Goal: Transaction & Acquisition: Purchase product/service

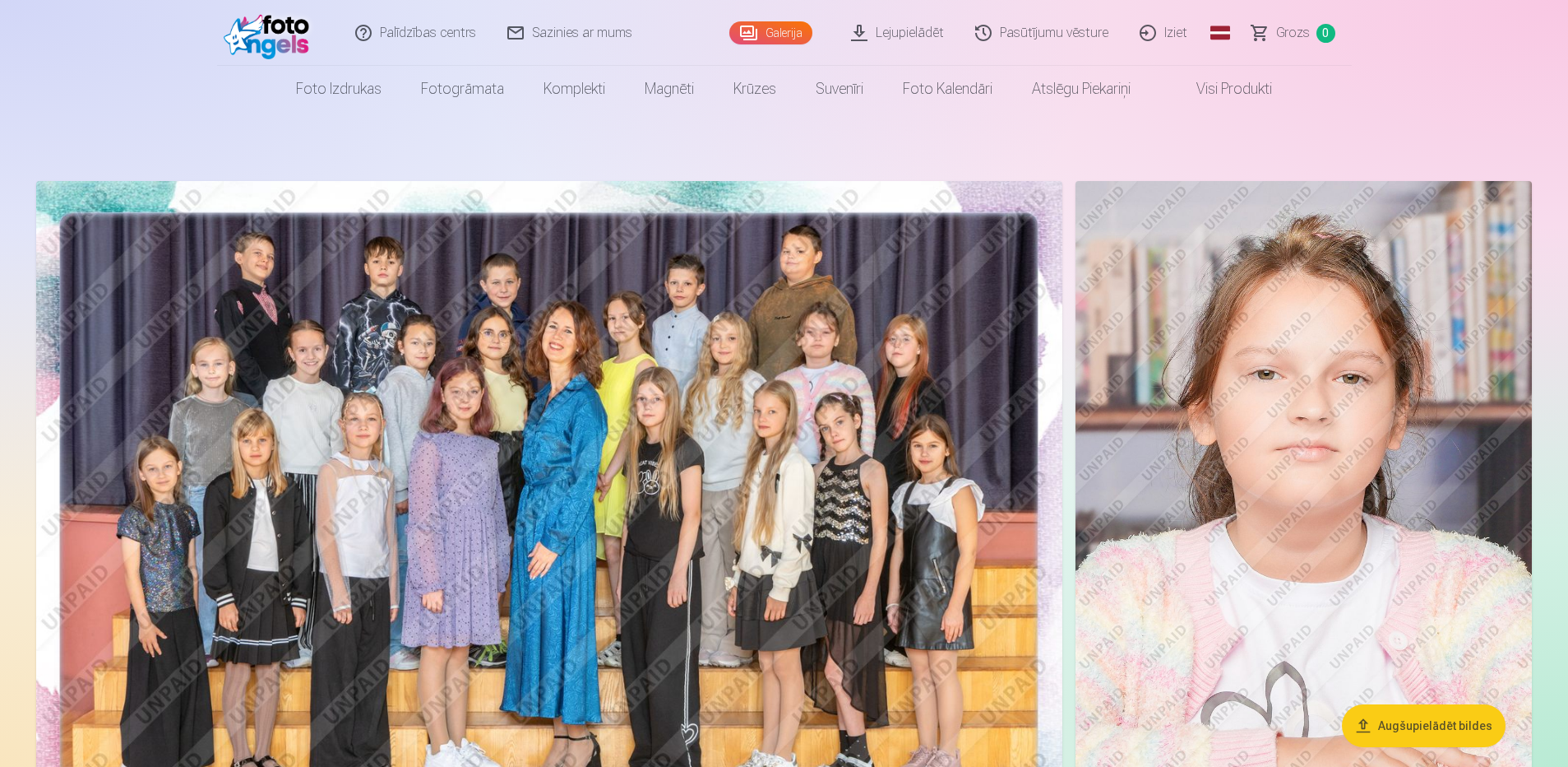
click at [737, 464] on img at bounding box center [549, 523] width 1026 height 685
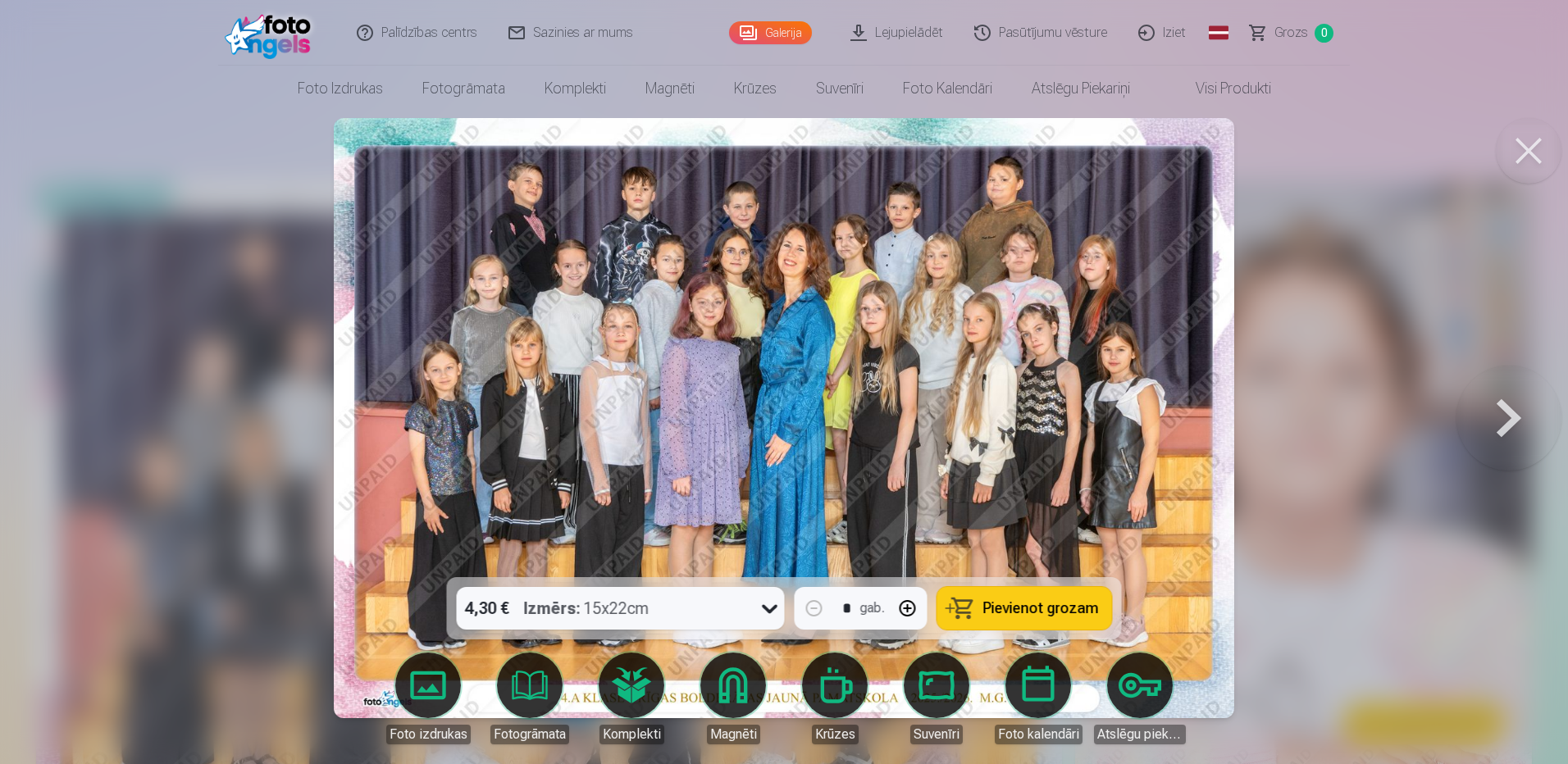
click at [1021, 606] on span "Pievienot grozam" at bounding box center [1040, 608] width 115 height 15
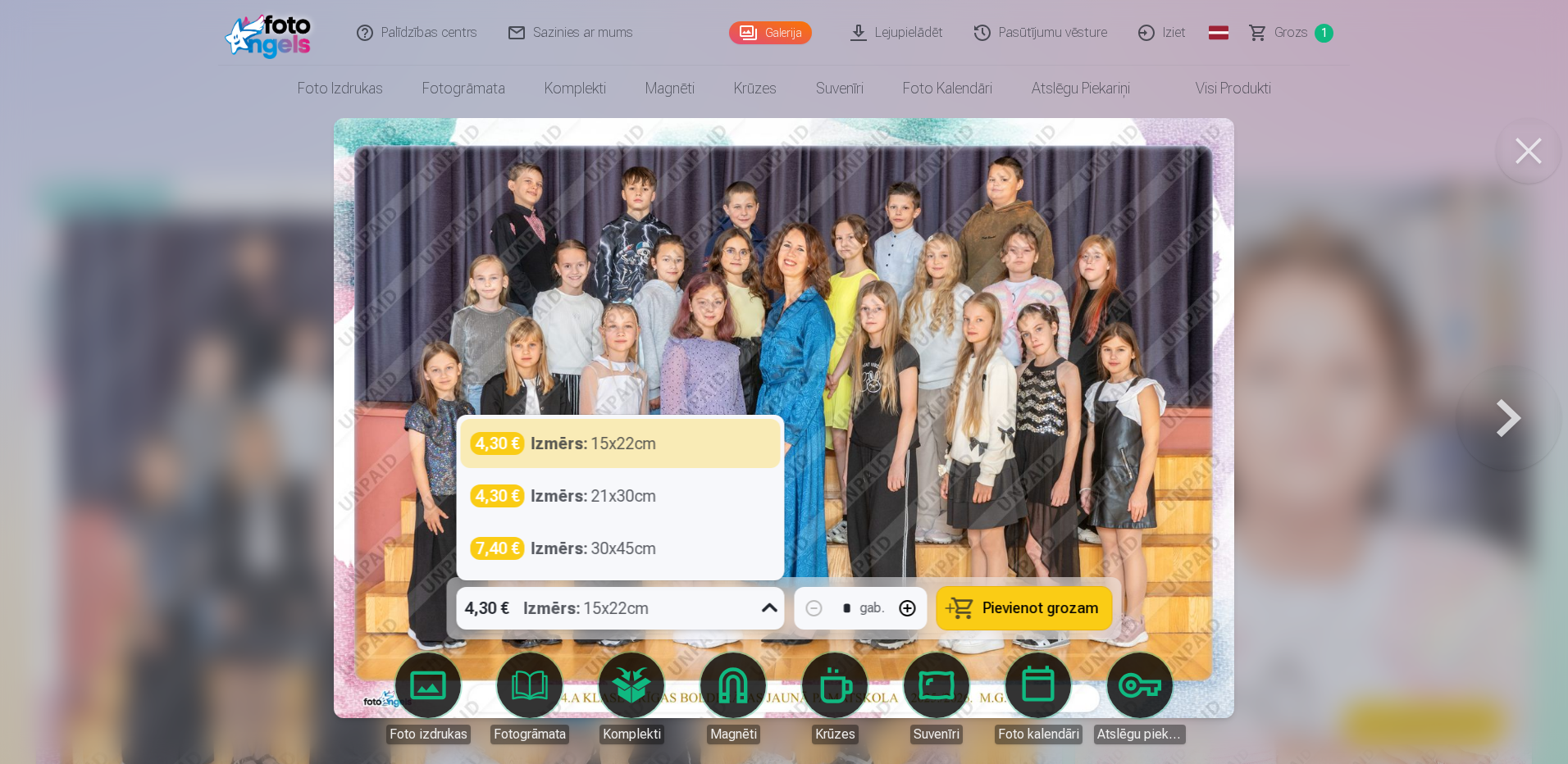
click at [778, 608] on icon at bounding box center [770, 608] width 26 height 26
drag, startPoint x: 586, startPoint y: 435, endPoint x: 574, endPoint y: 455, distance: 23.3
click at [586, 437] on strong "Izmērs :" at bounding box center [560, 443] width 56 height 23
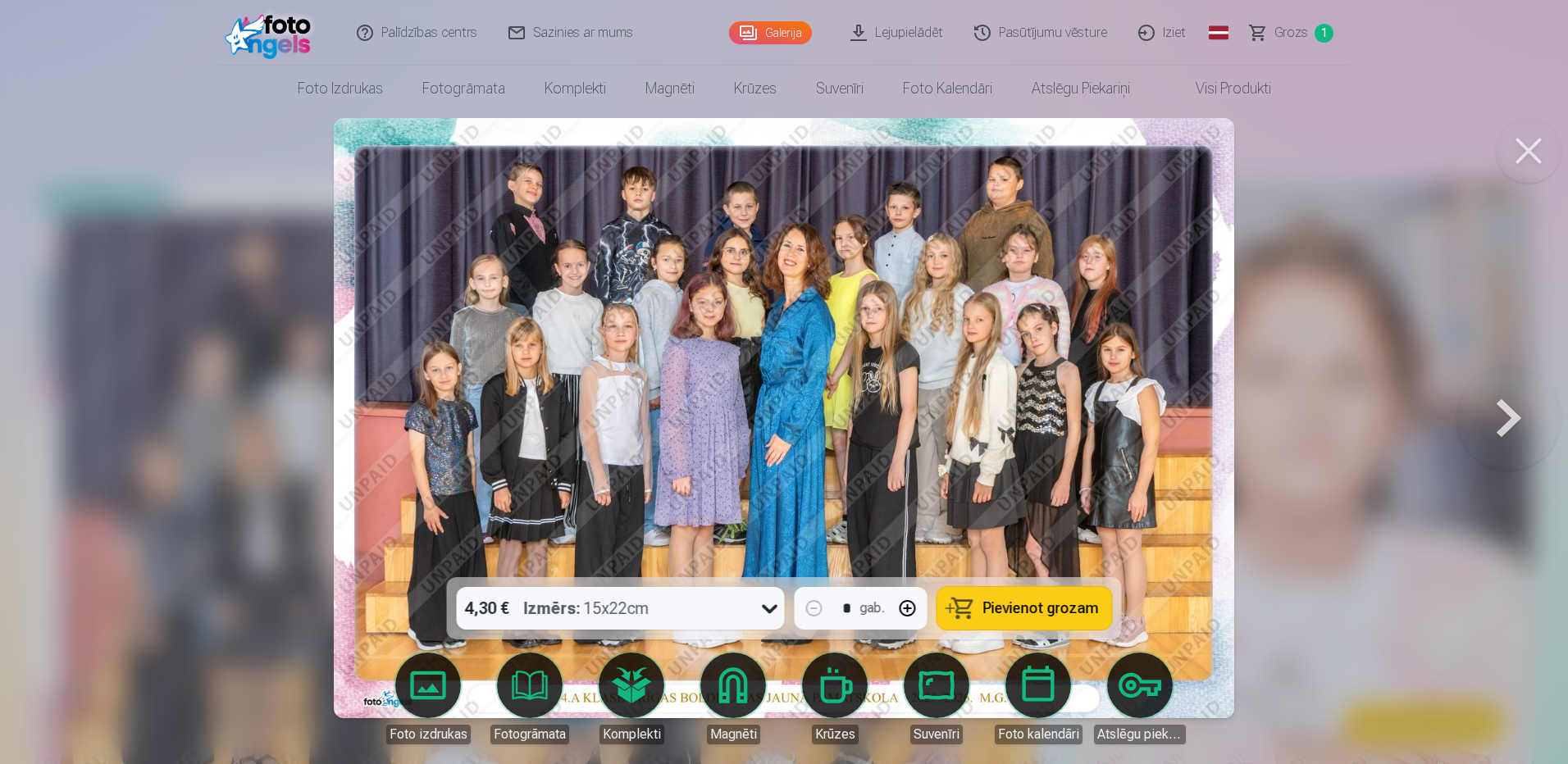
click at [994, 611] on span "Pievienot grozam" at bounding box center [1040, 608] width 115 height 15
click at [1514, 407] on button at bounding box center [1509, 418] width 105 height 285
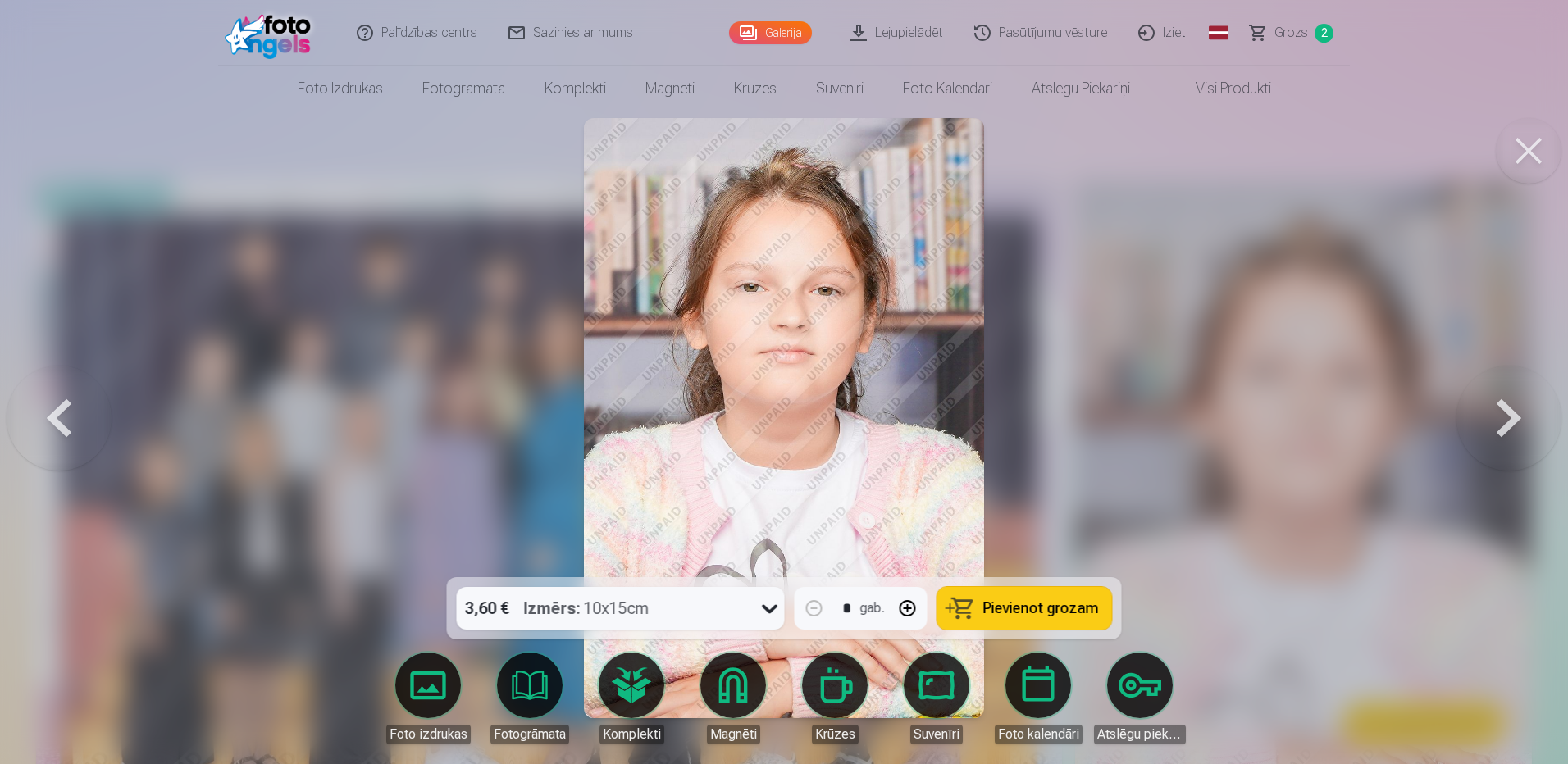
click at [765, 604] on icon at bounding box center [770, 608] width 26 height 26
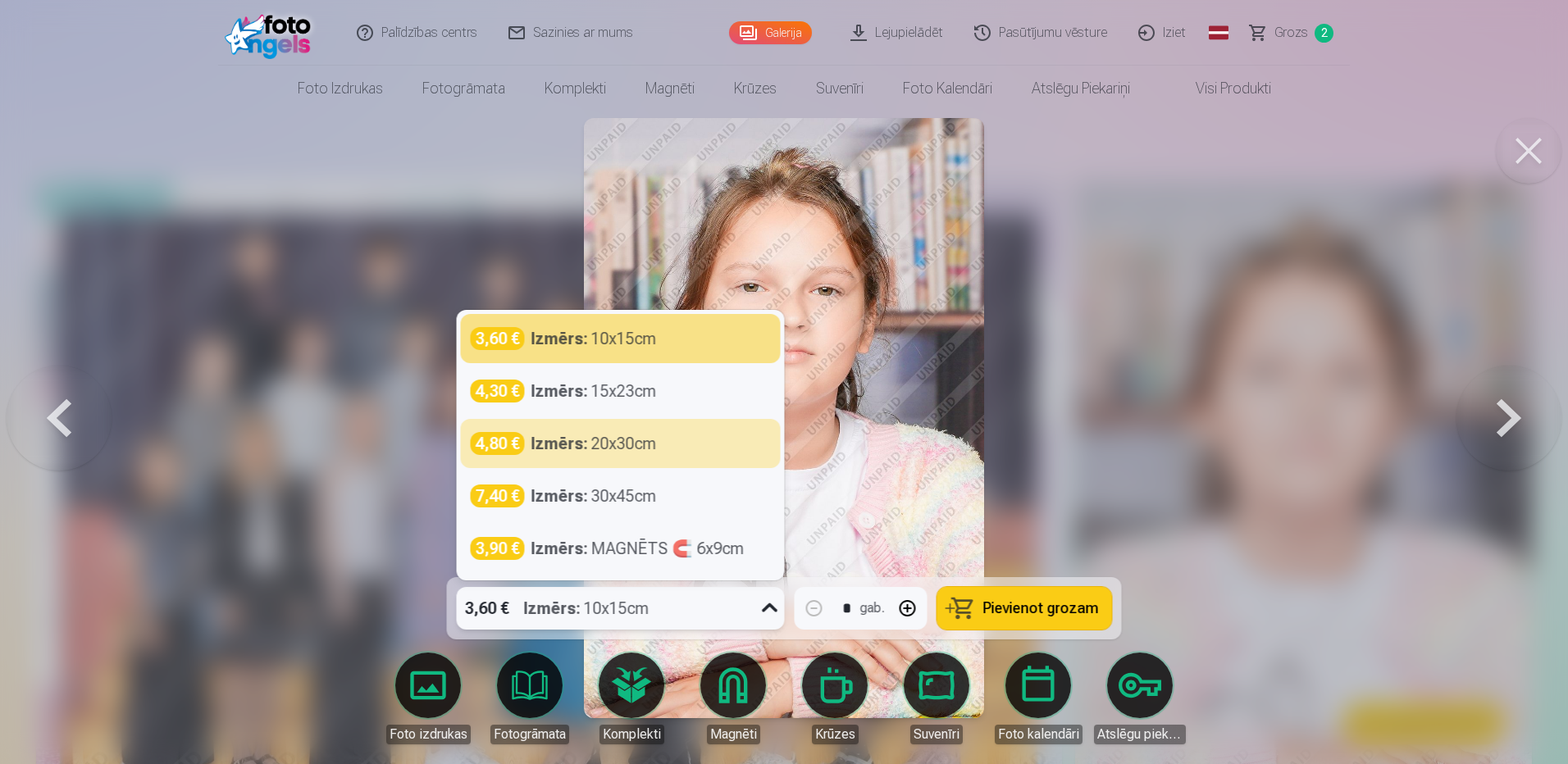
click at [1322, 27] on span "2" at bounding box center [1324, 33] width 19 height 19
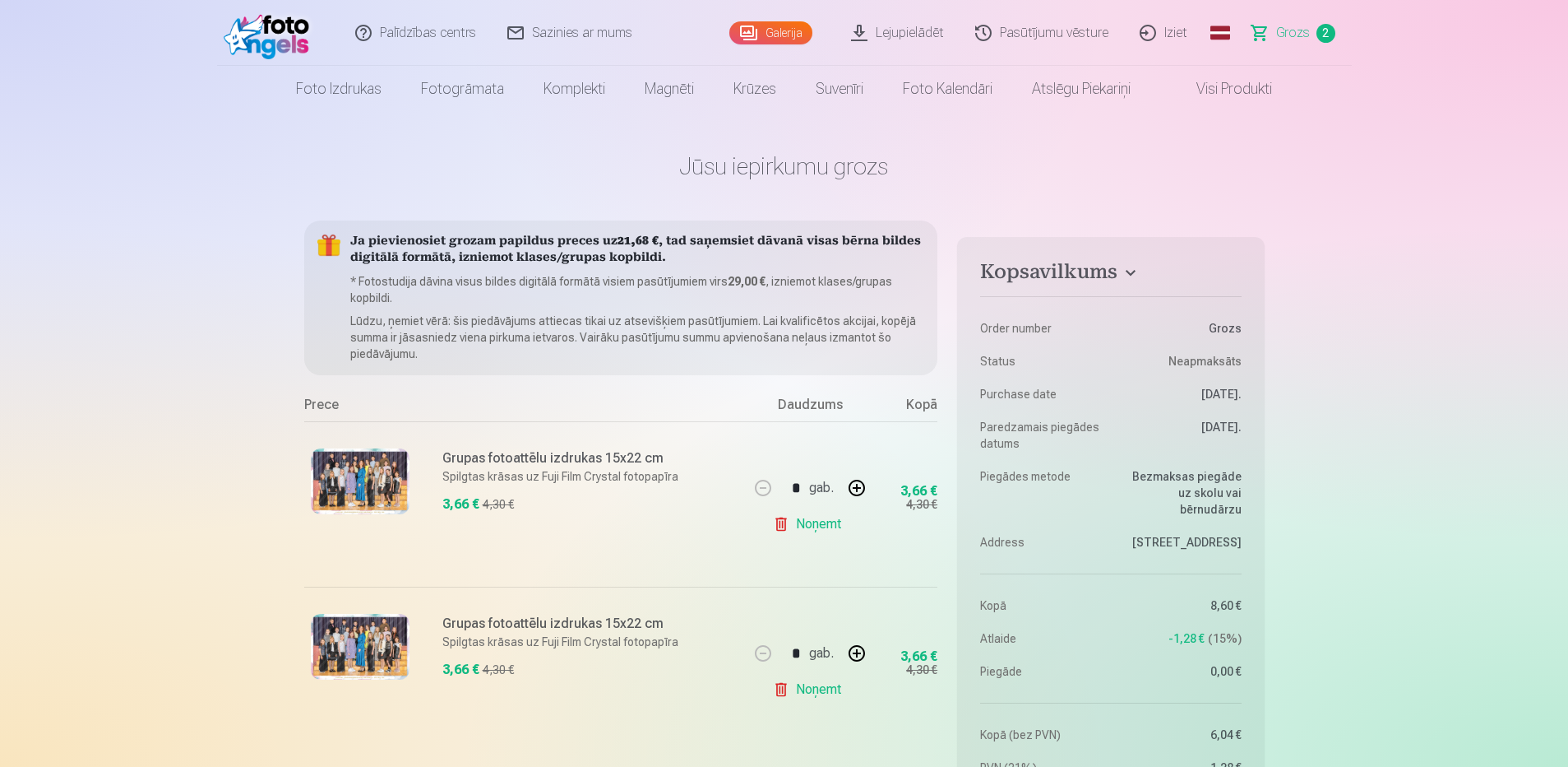
click at [819, 690] on link "Noņemt" at bounding box center [810, 689] width 74 height 33
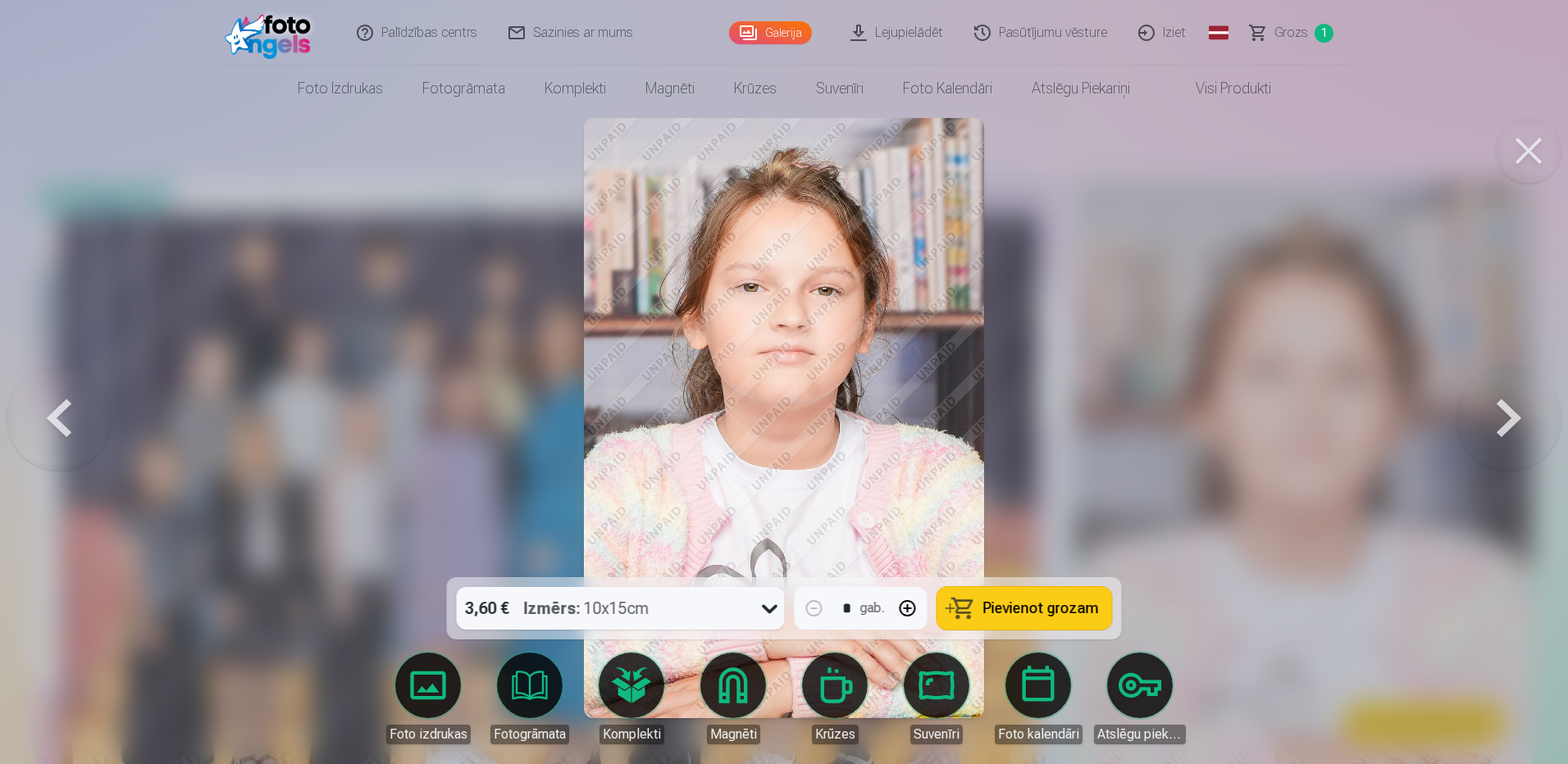
click at [1504, 423] on button at bounding box center [1509, 418] width 105 height 285
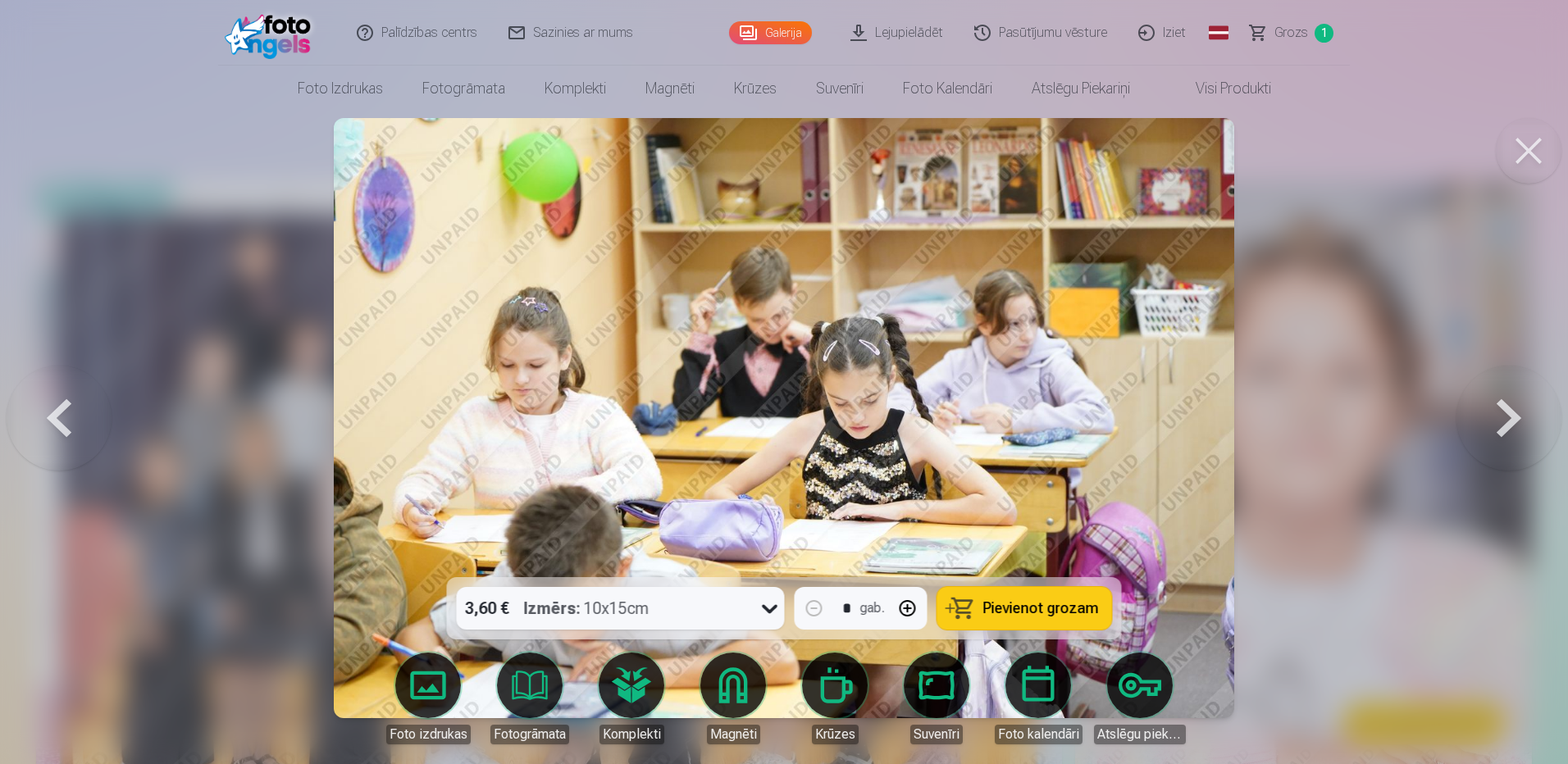
click at [1499, 411] on button at bounding box center [1509, 418] width 105 height 285
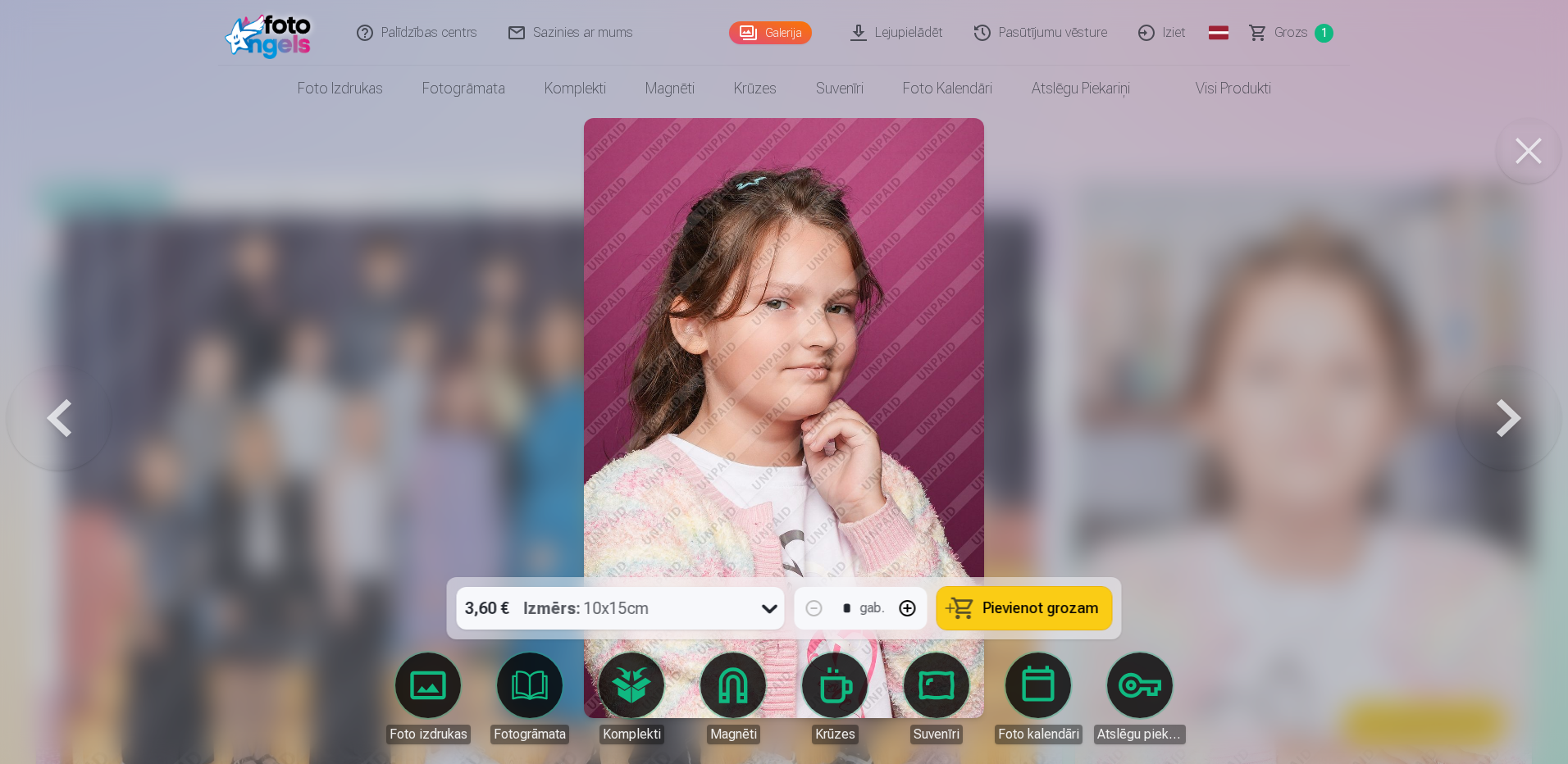
click at [1497, 411] on button at bounding box center [1509, 418] width 105 height 285
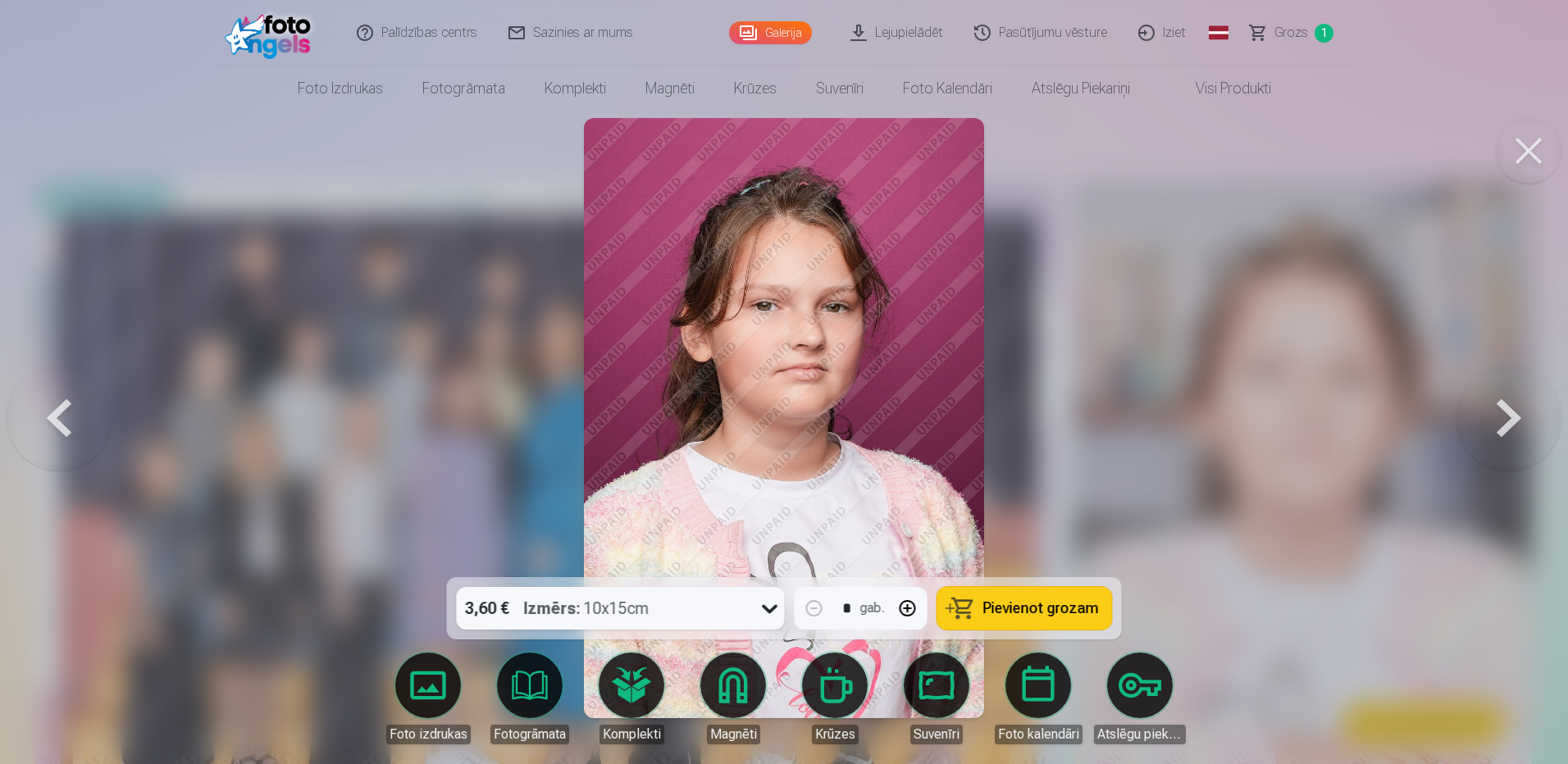
click at [1497, 411] on button at bounding box center [1509, 418] width 105 height 285
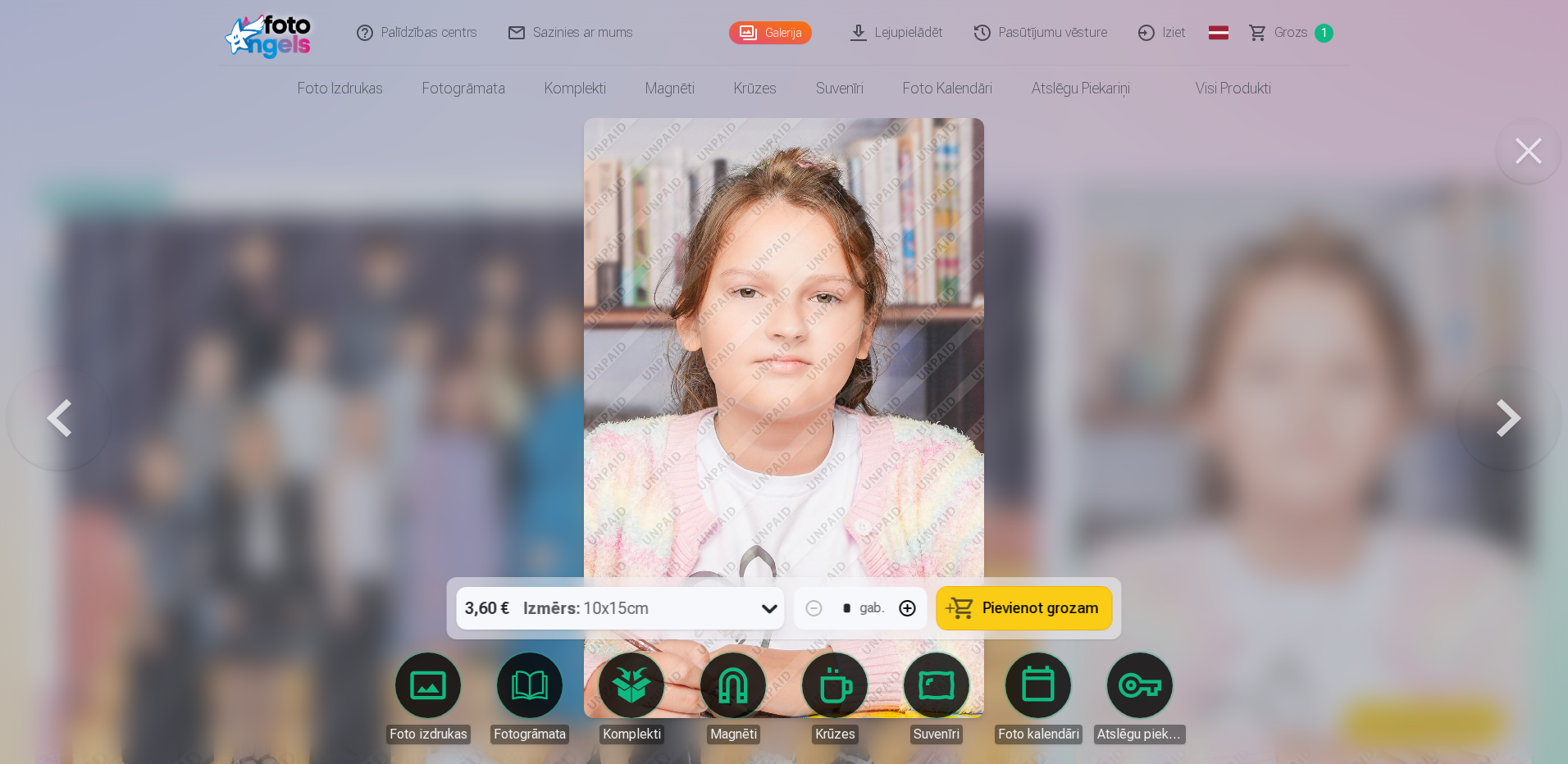
click at [1497, 411] on button at bounding box center [1509, 418] width 105 height 285
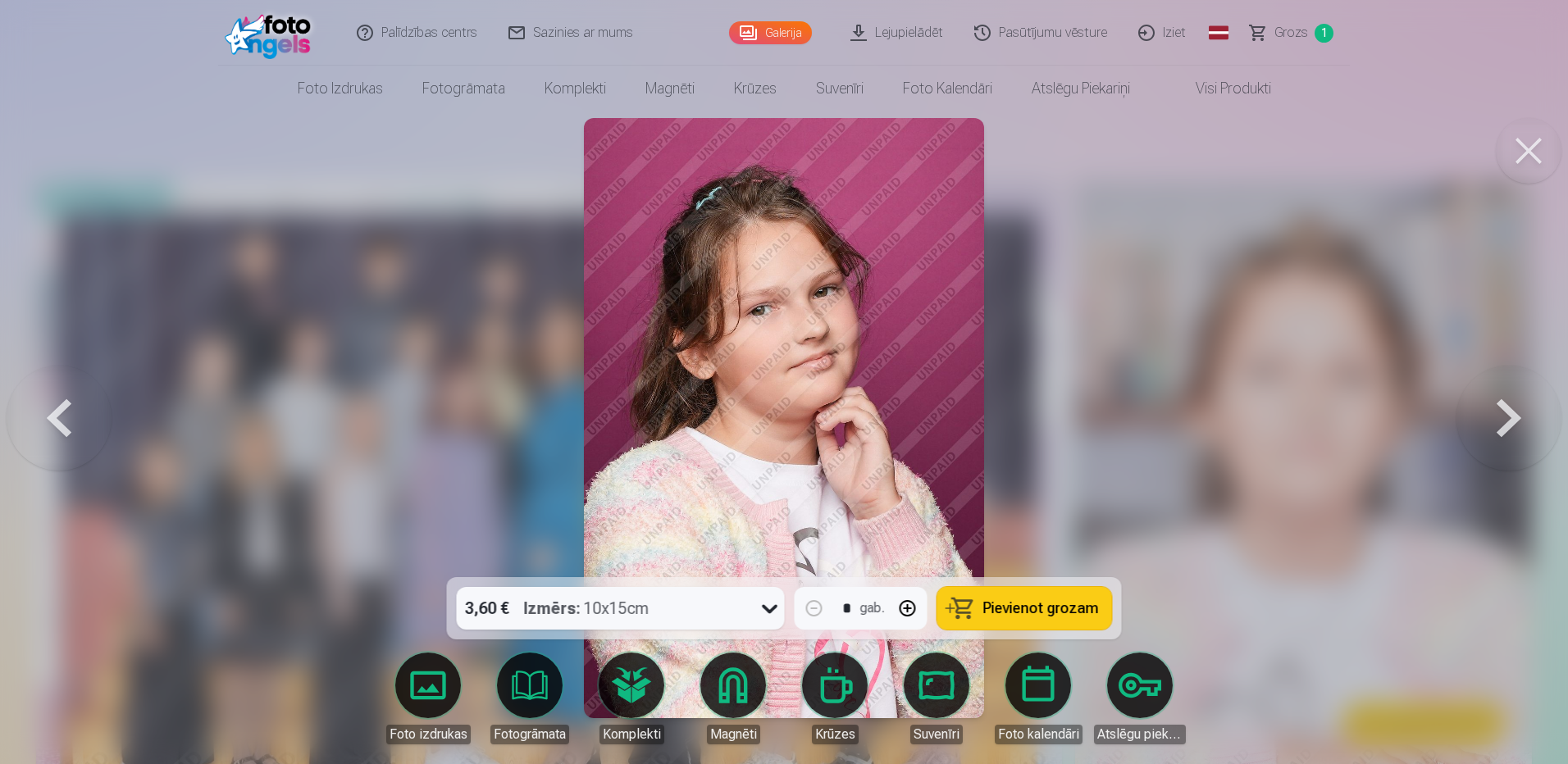
click at [1497, 411] on button at bounding box center [1509, 418] width 105 height 285
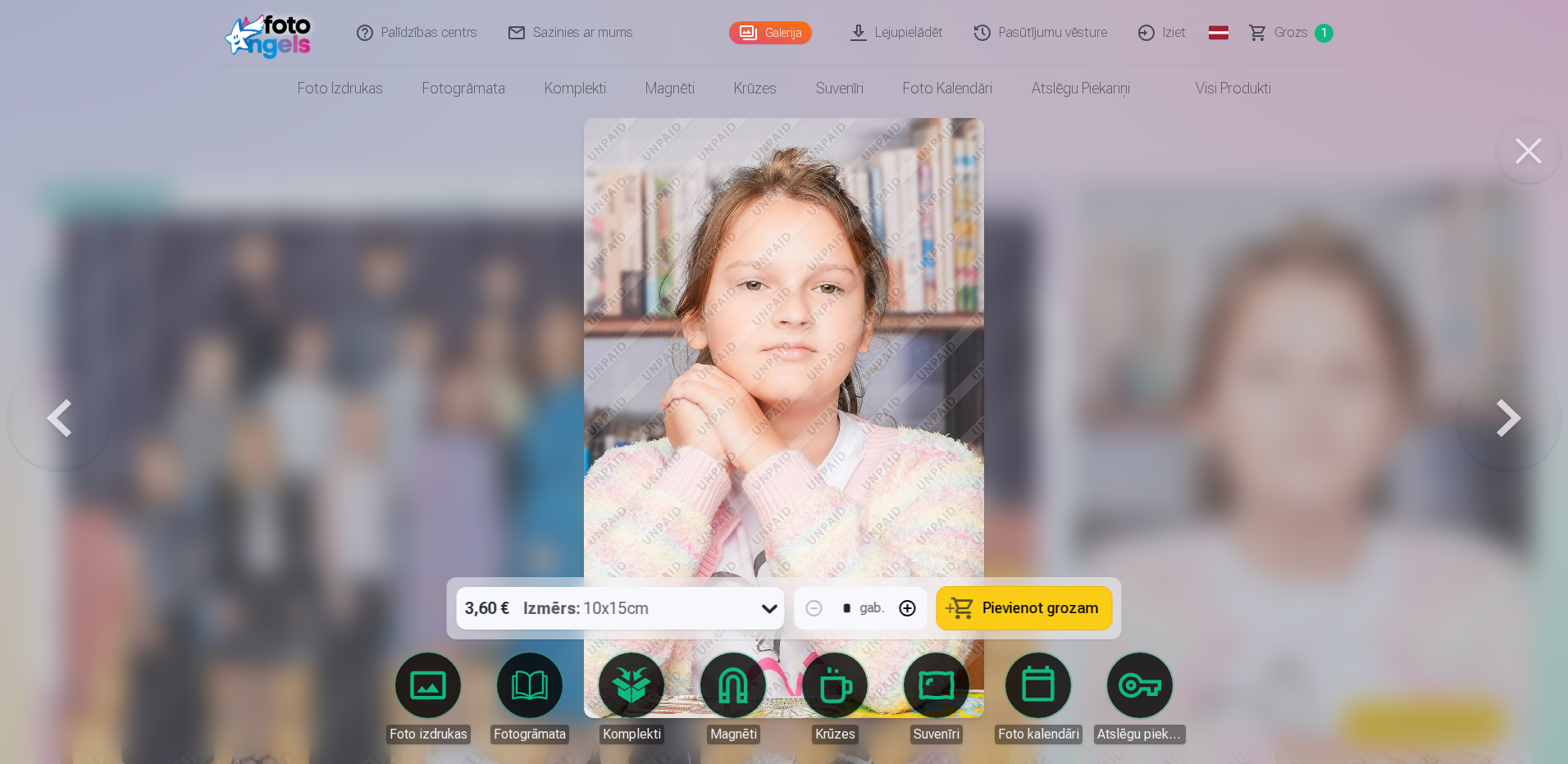
click at [1501, 431] on button at bounding box center [1509, 418] width 105 height 285
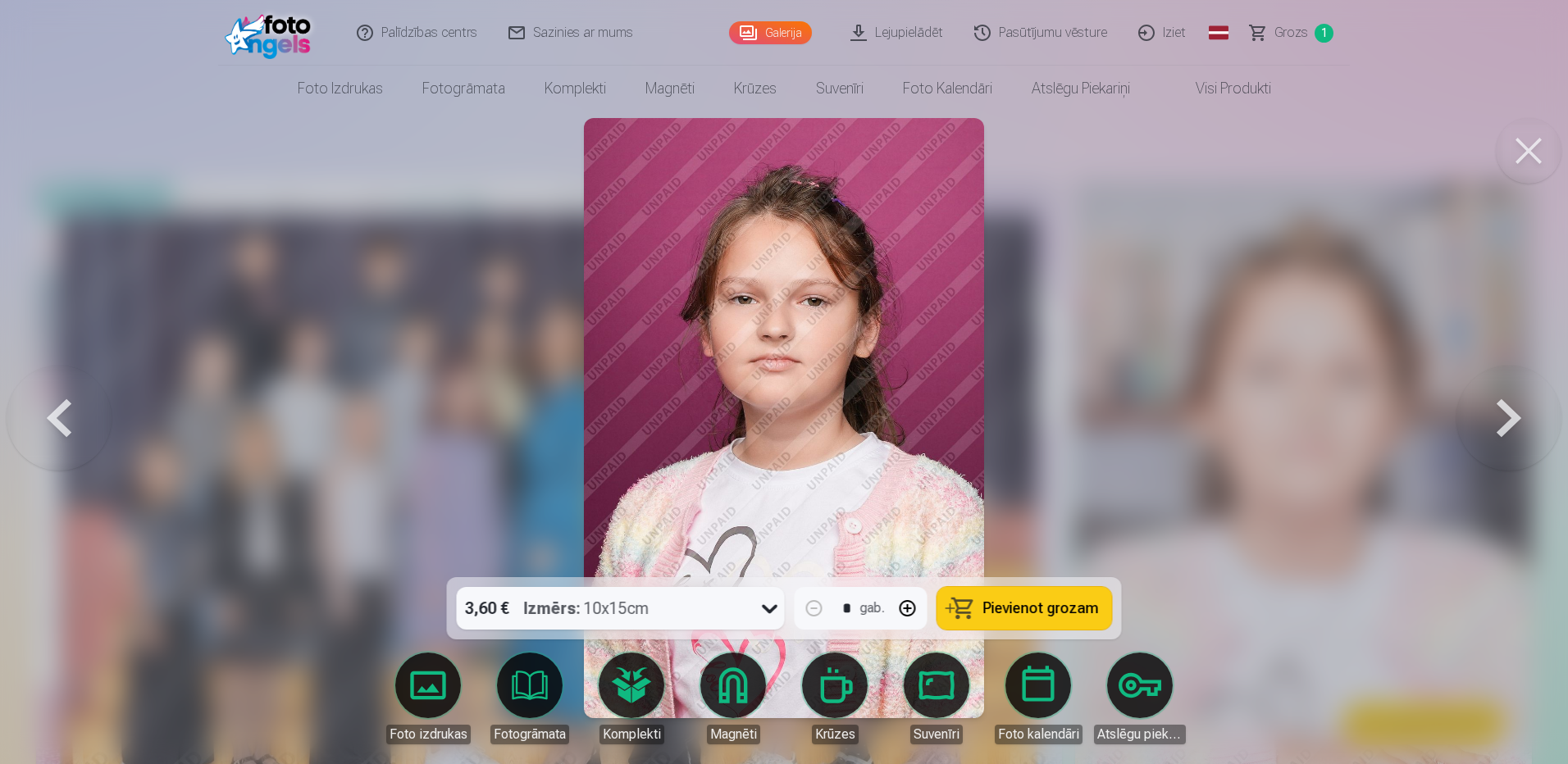
click at [54, 408] on button at bounding box center [59, 418] width 105 height 285
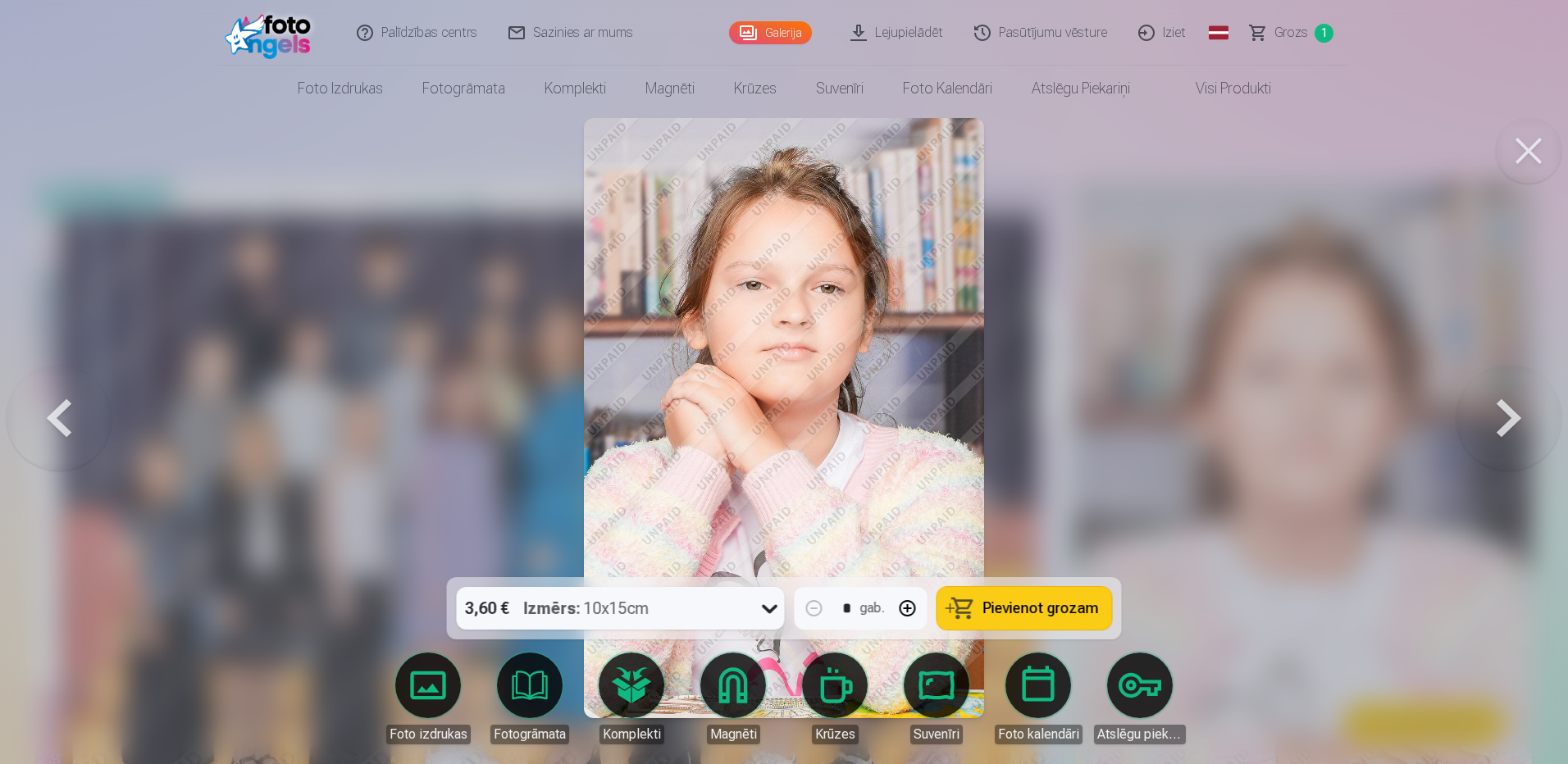
click at [1506, 420] on button at bounding box center [1509, 418] width 105 height 285
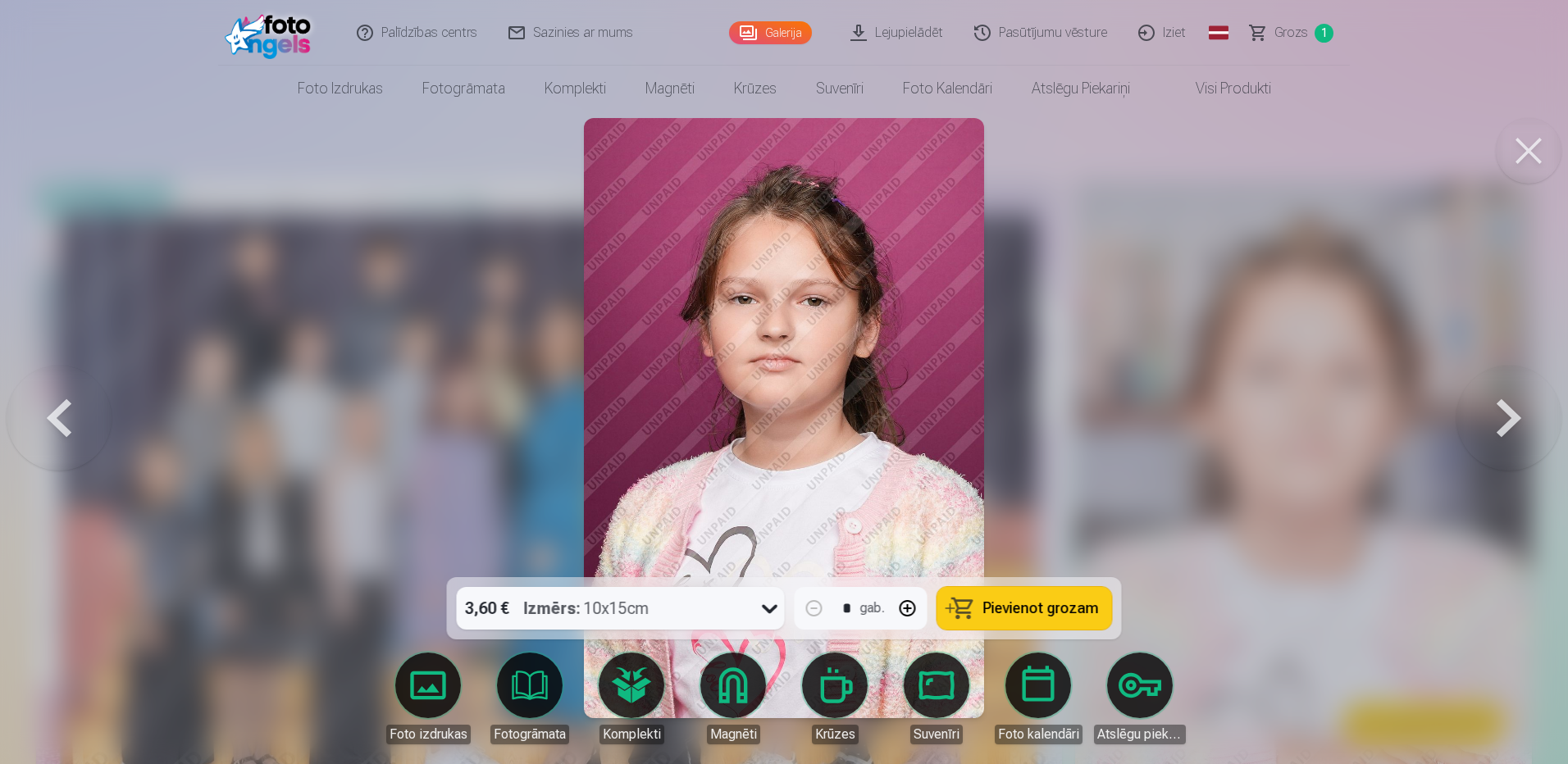
click at [1506, 420] on button at bounding box center [1509, 418] width 105 height 285
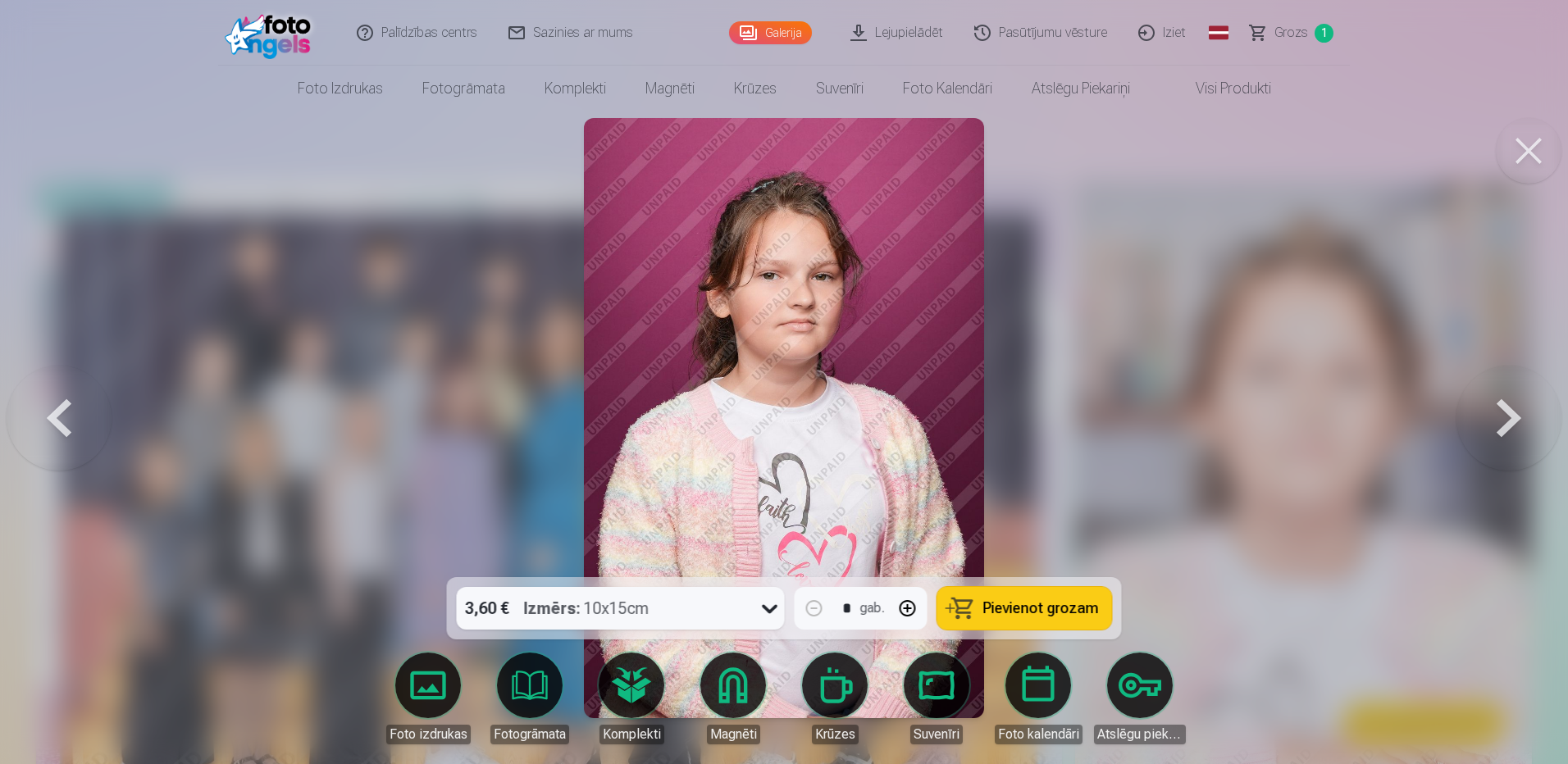
click at [1503, 418] on button at bounding box center [1509, 418] width 105 height 285
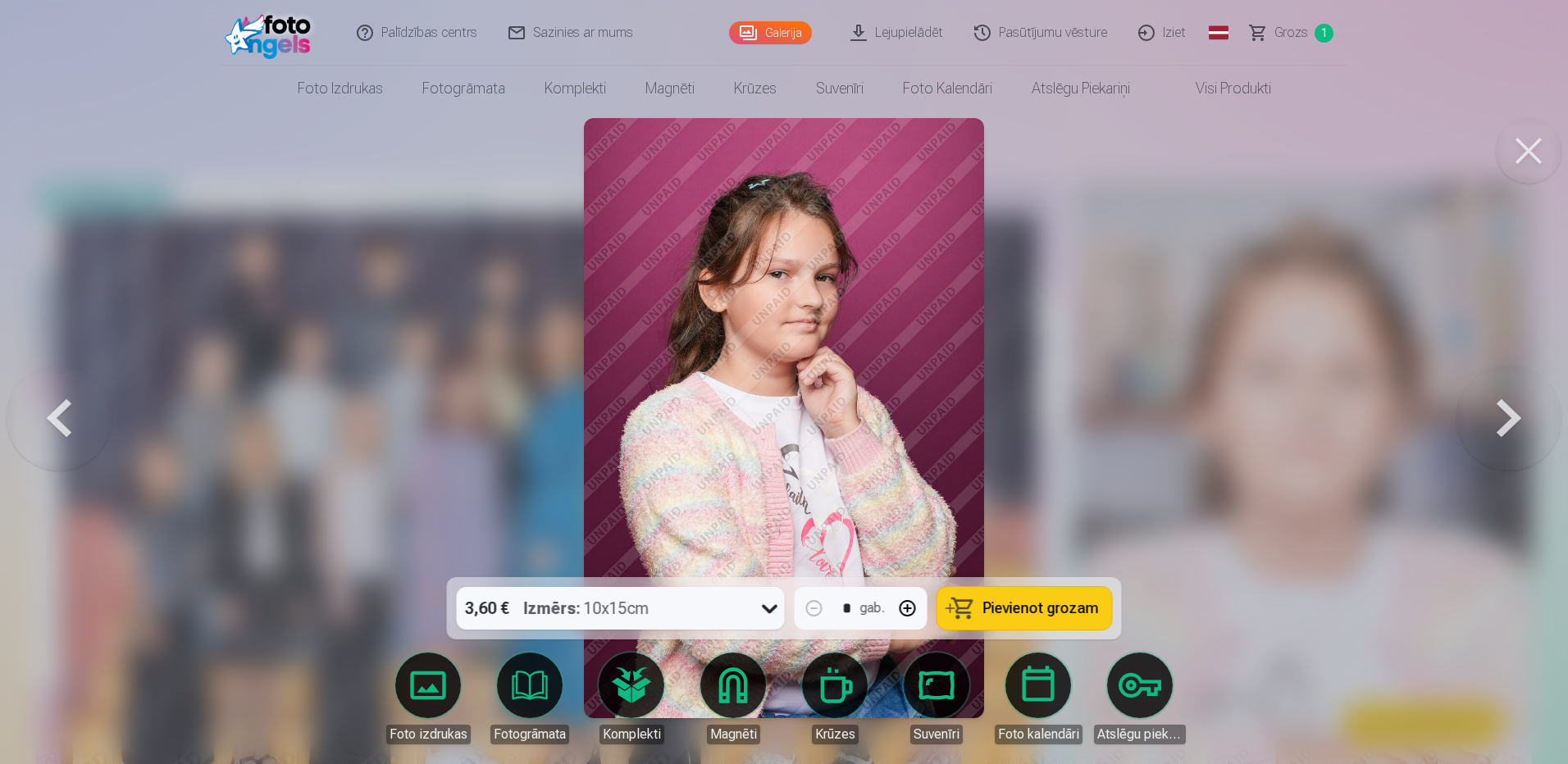
click at [1496, 407] on button at bounding box center [1509, 418] width 105 height 285
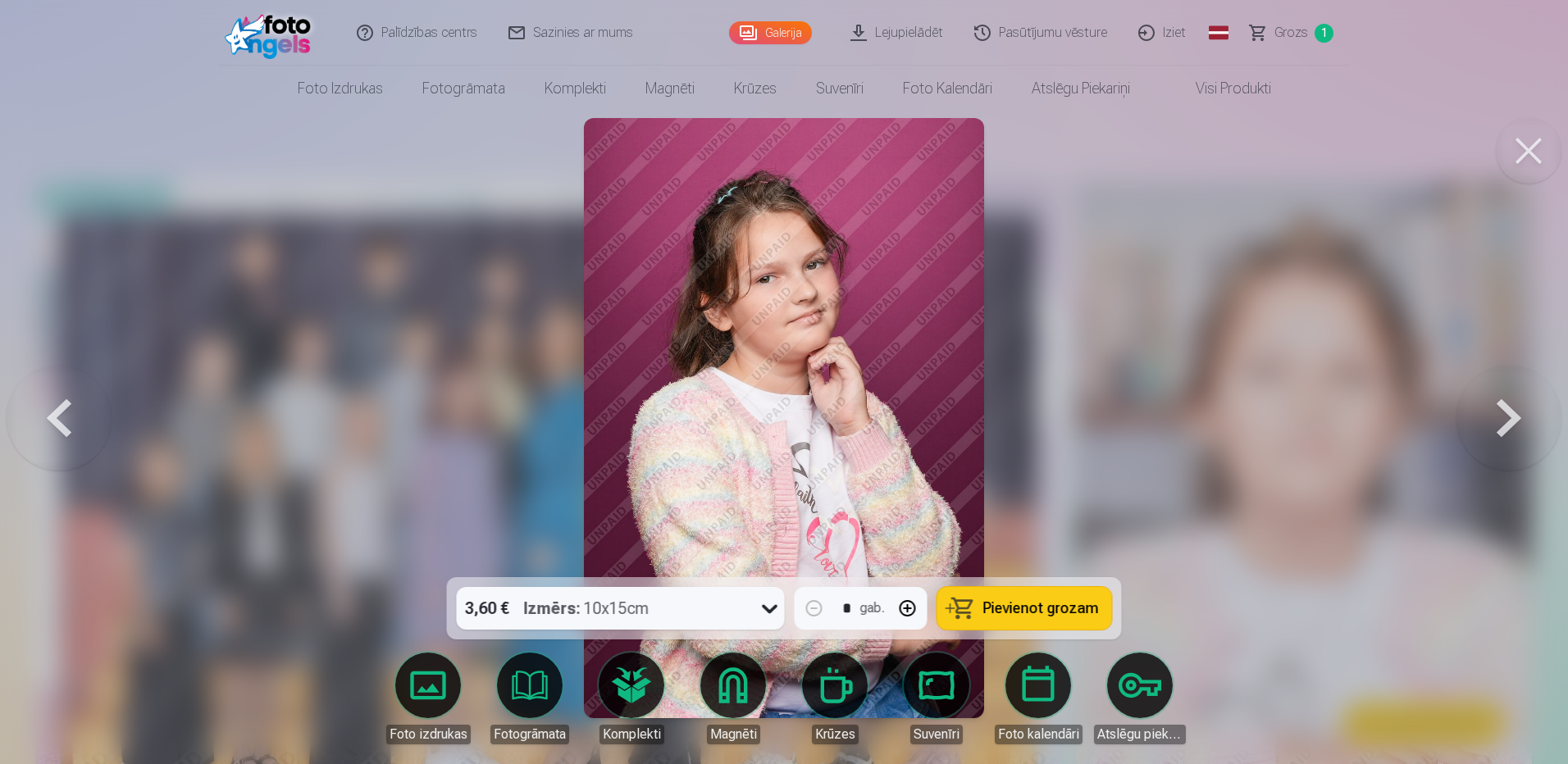
click at [1497, 415] on button at bounding box center [1509, 418] width 105 height 285
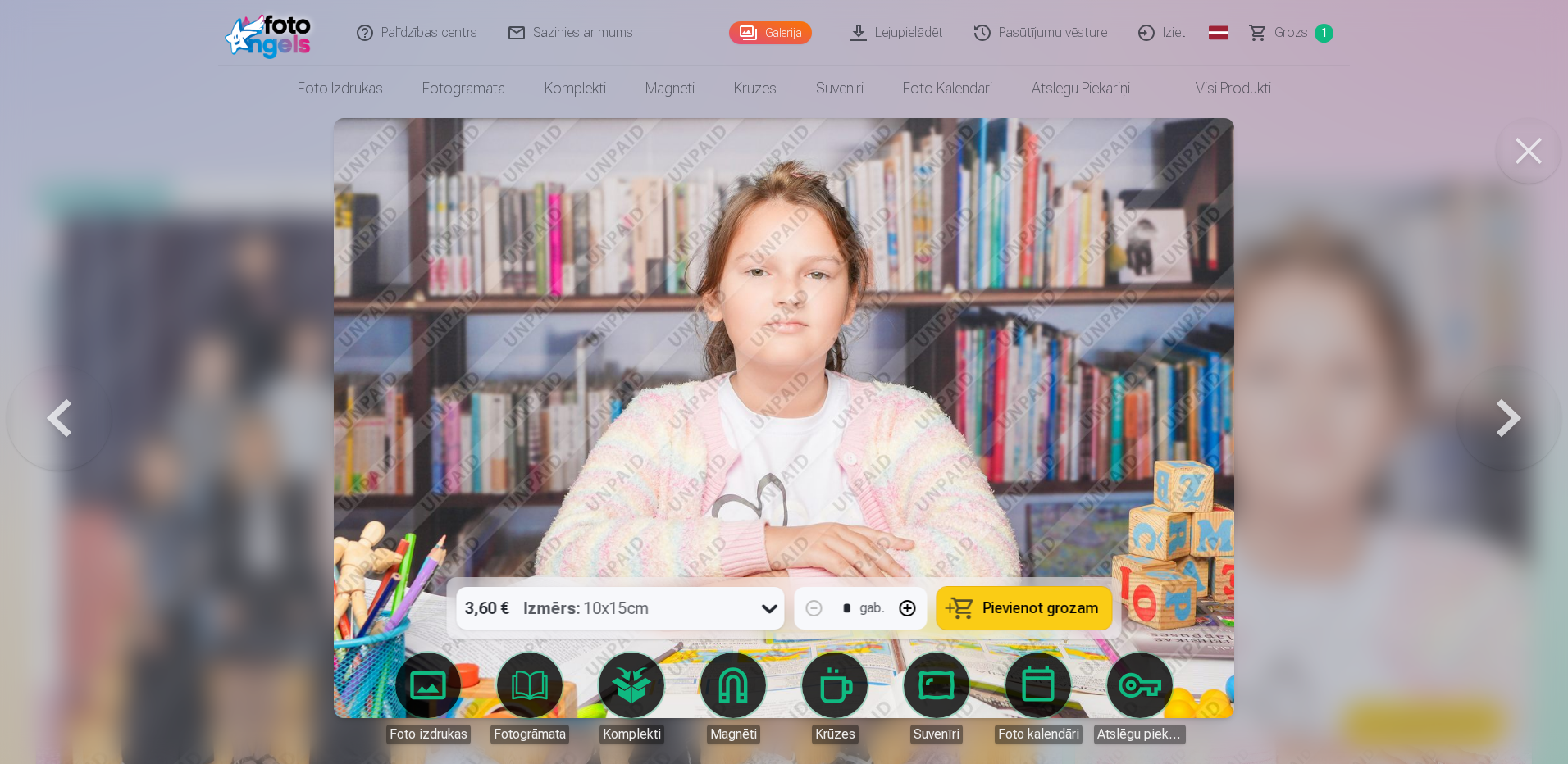
click at [1497, 415] on button at bounding box center [1509, 418] width 105 height 285
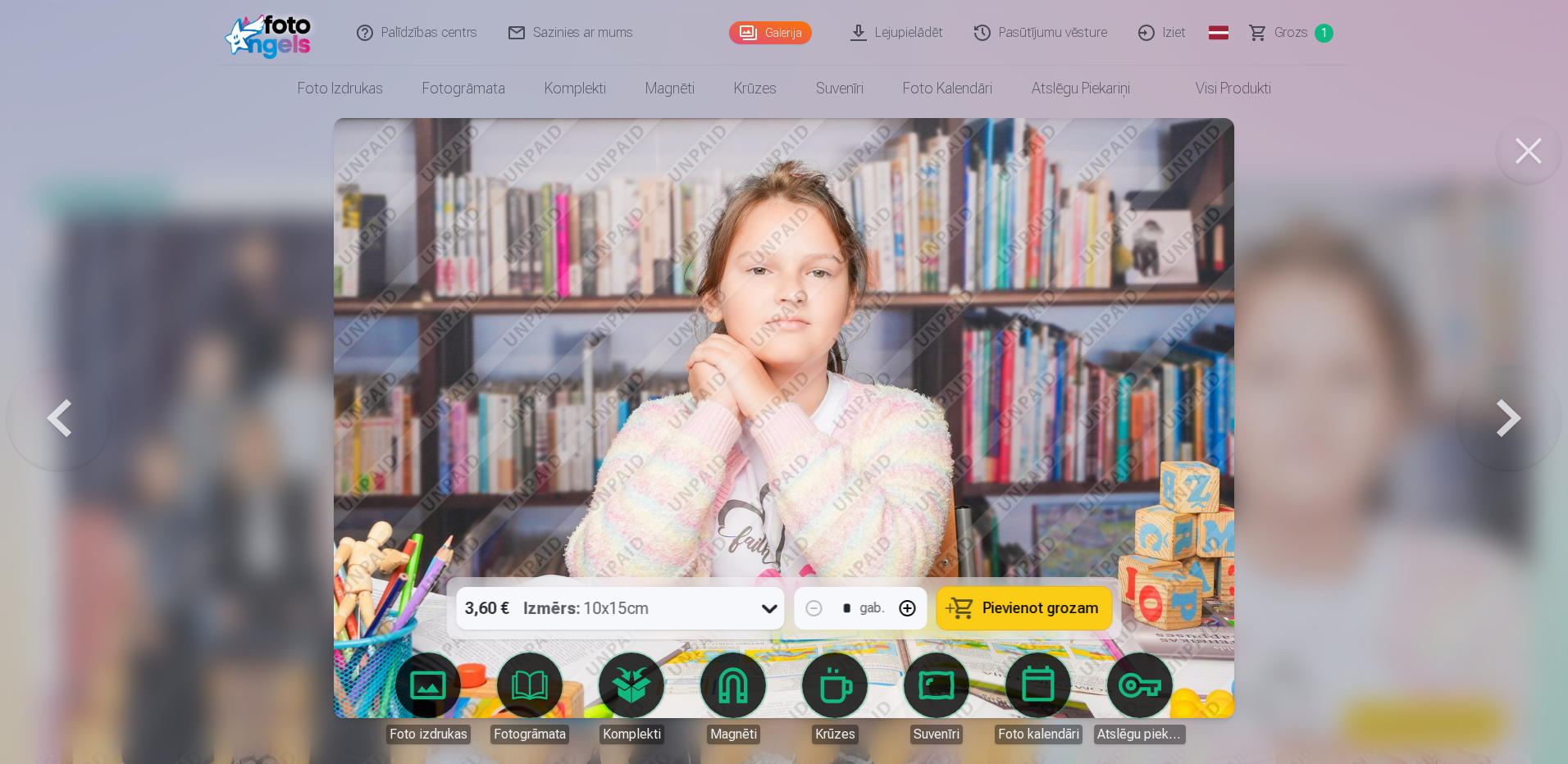
click at [1497, 415] on button at bounding box center [1509, 418] width 105 height 285
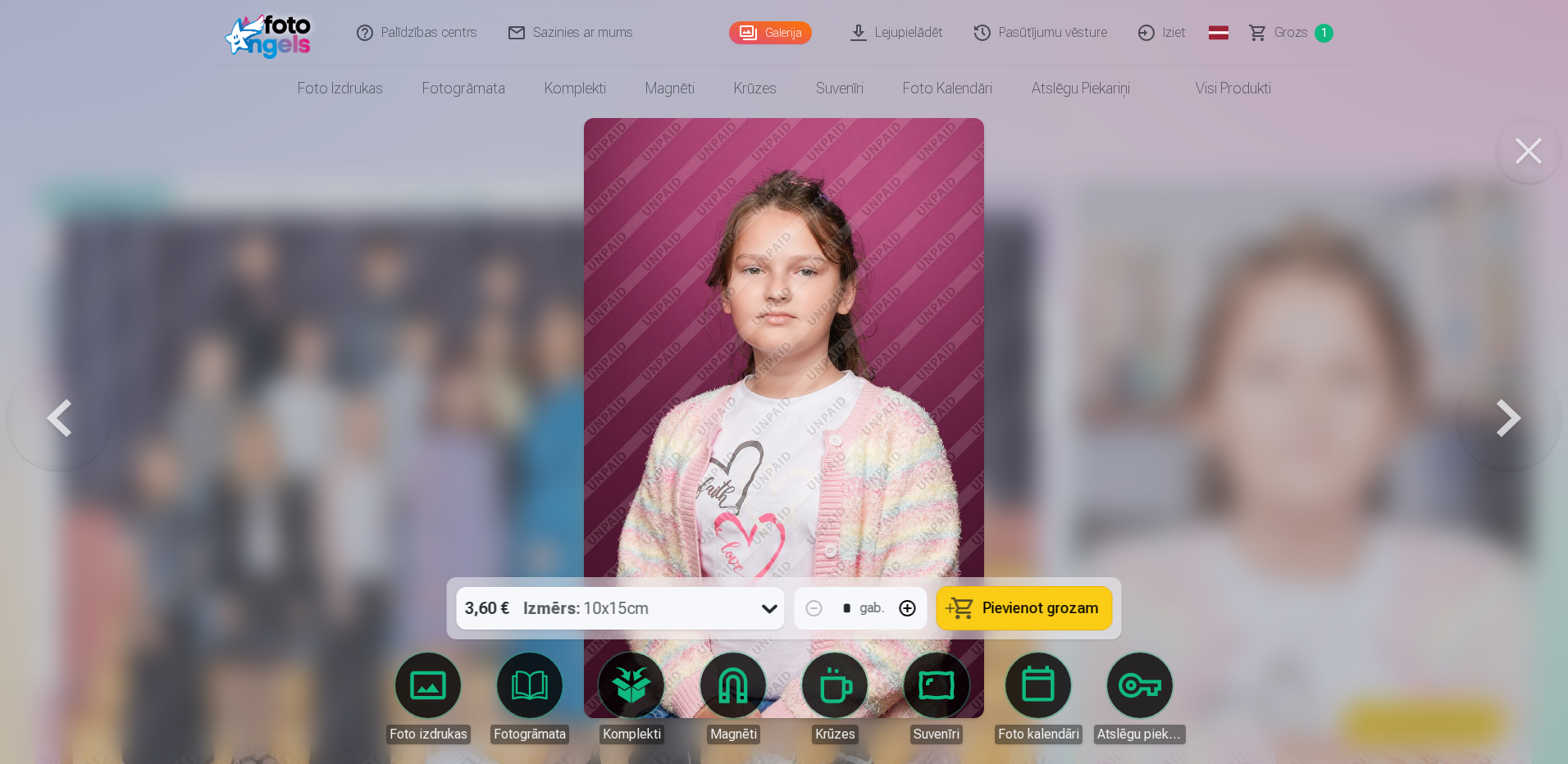
click at [62, 435] on button at bounding box center [59, 418] width 105 height 285
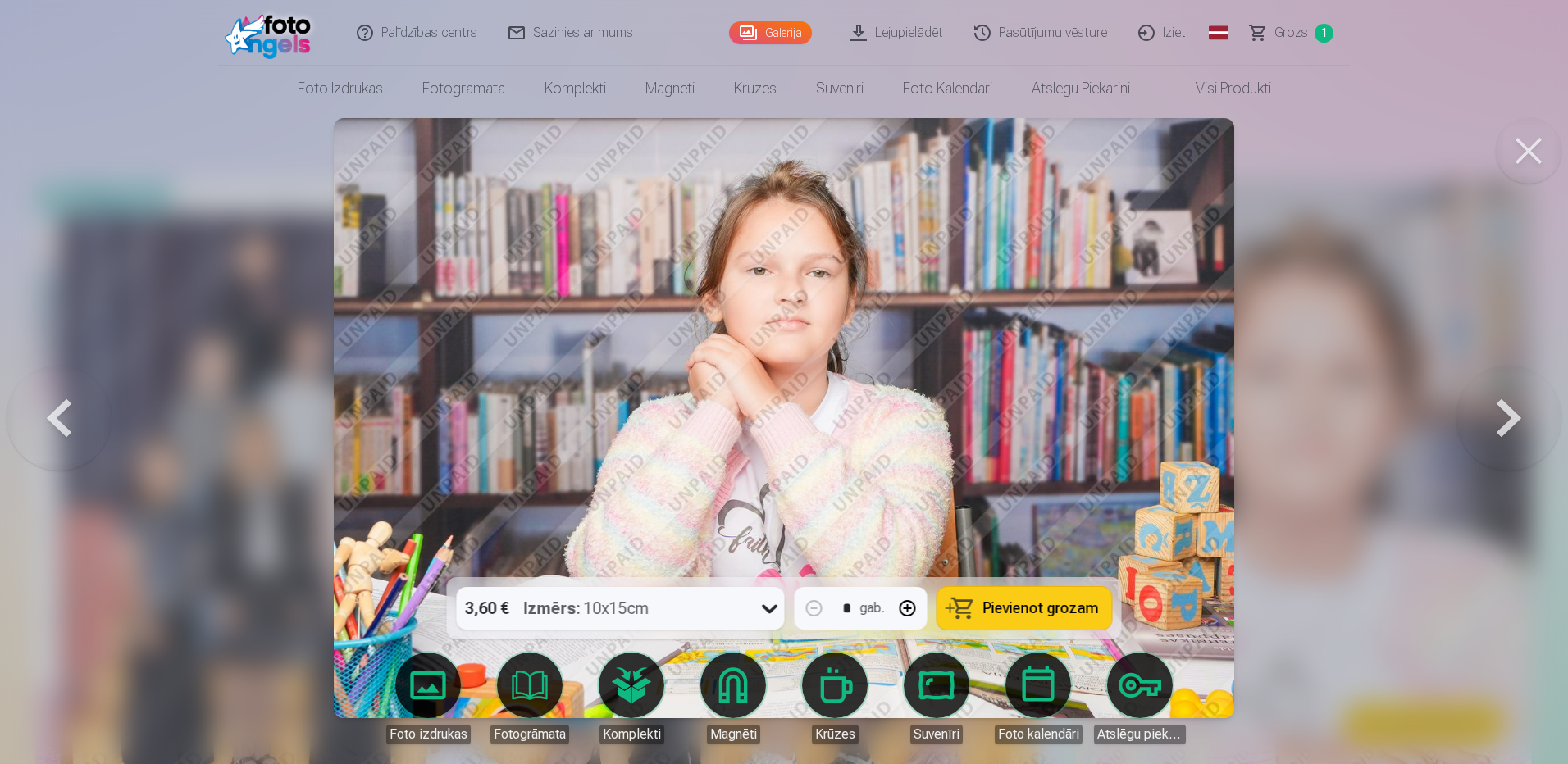
click at [1501, 418] on button at bounding box center [1509, 418] width 105 height 285
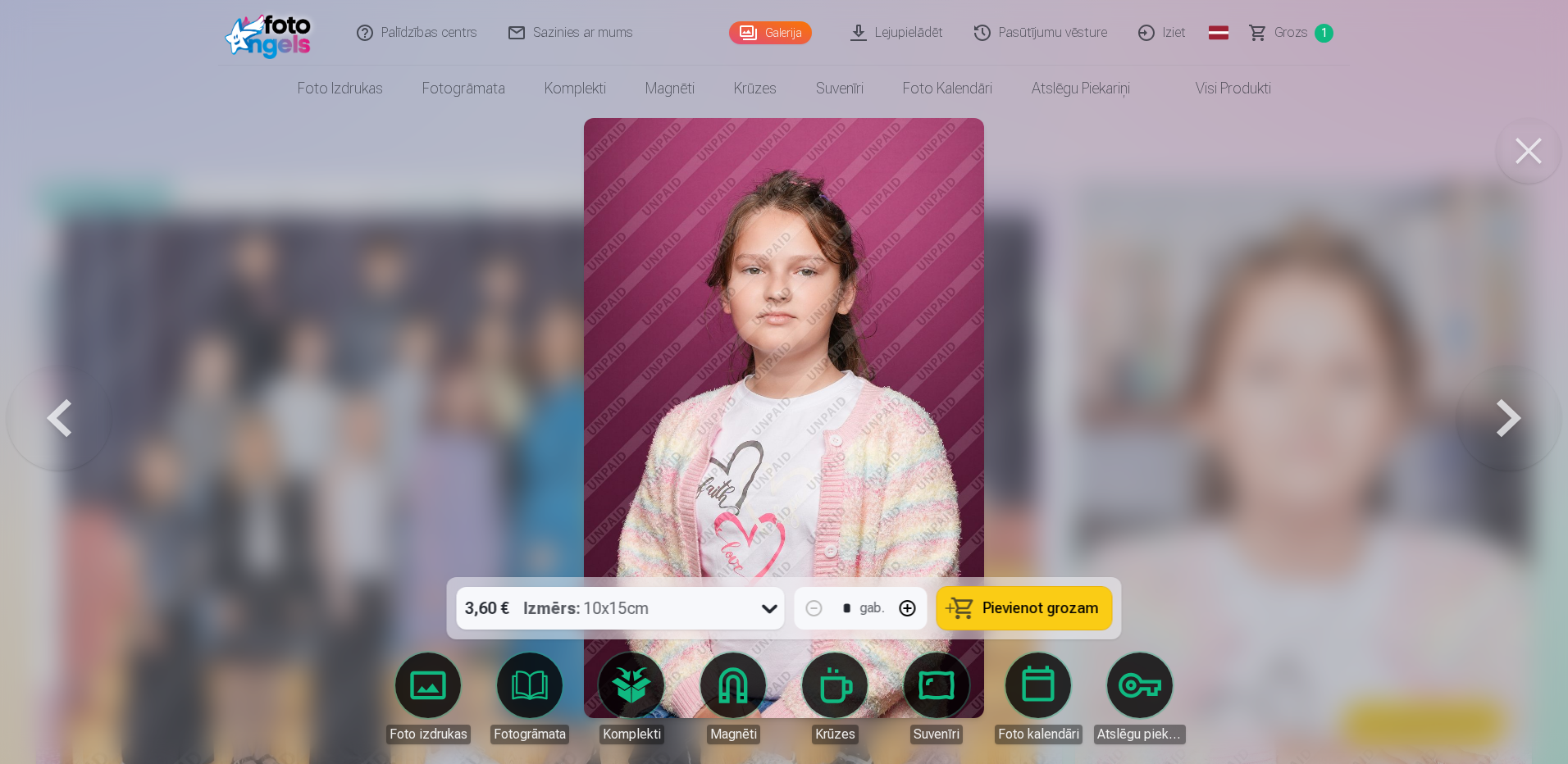
click at [1501, 418] on button at bounding box center [1509, 418] width 105 height 285
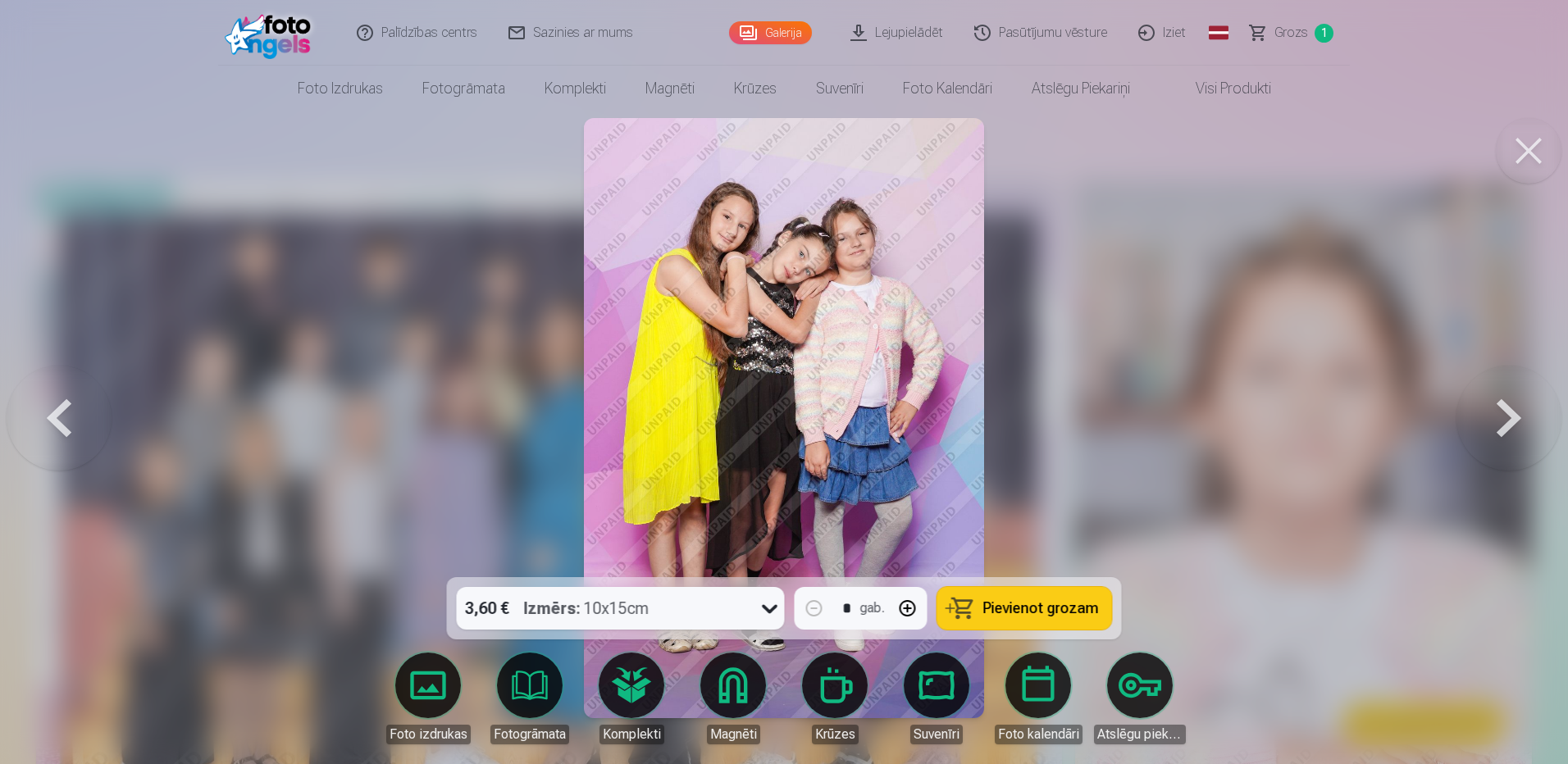
click at [1518, 420] on button at bounding box center [1509, 418] width 105 height 285
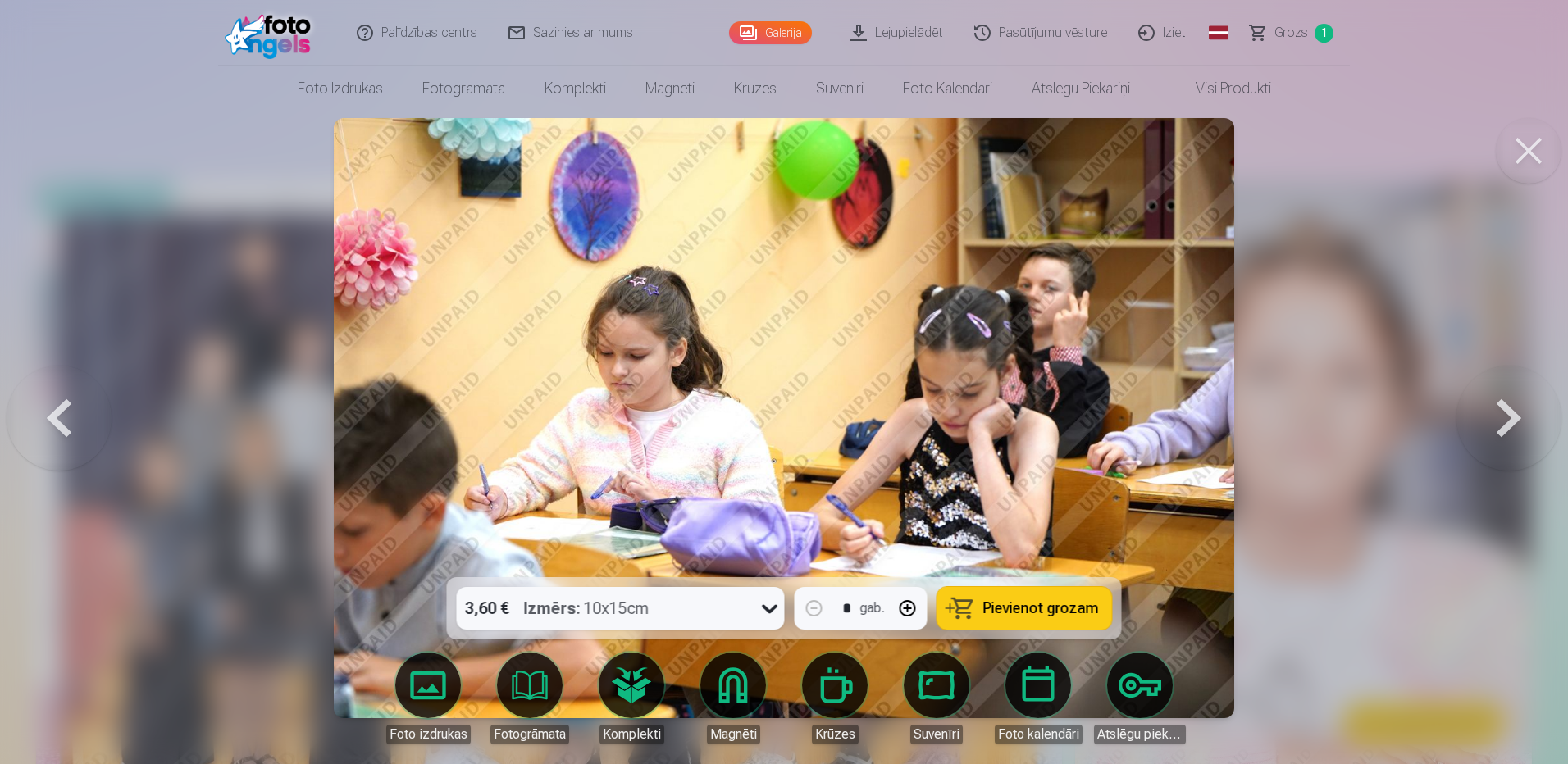
drag, startPoint x: 56, startPoint y: 409, endPoint x: 64, endPoint y: 402, distance: 10.6
click at [56, 408] on button at bounding box center [59, 418] width 105 height 285
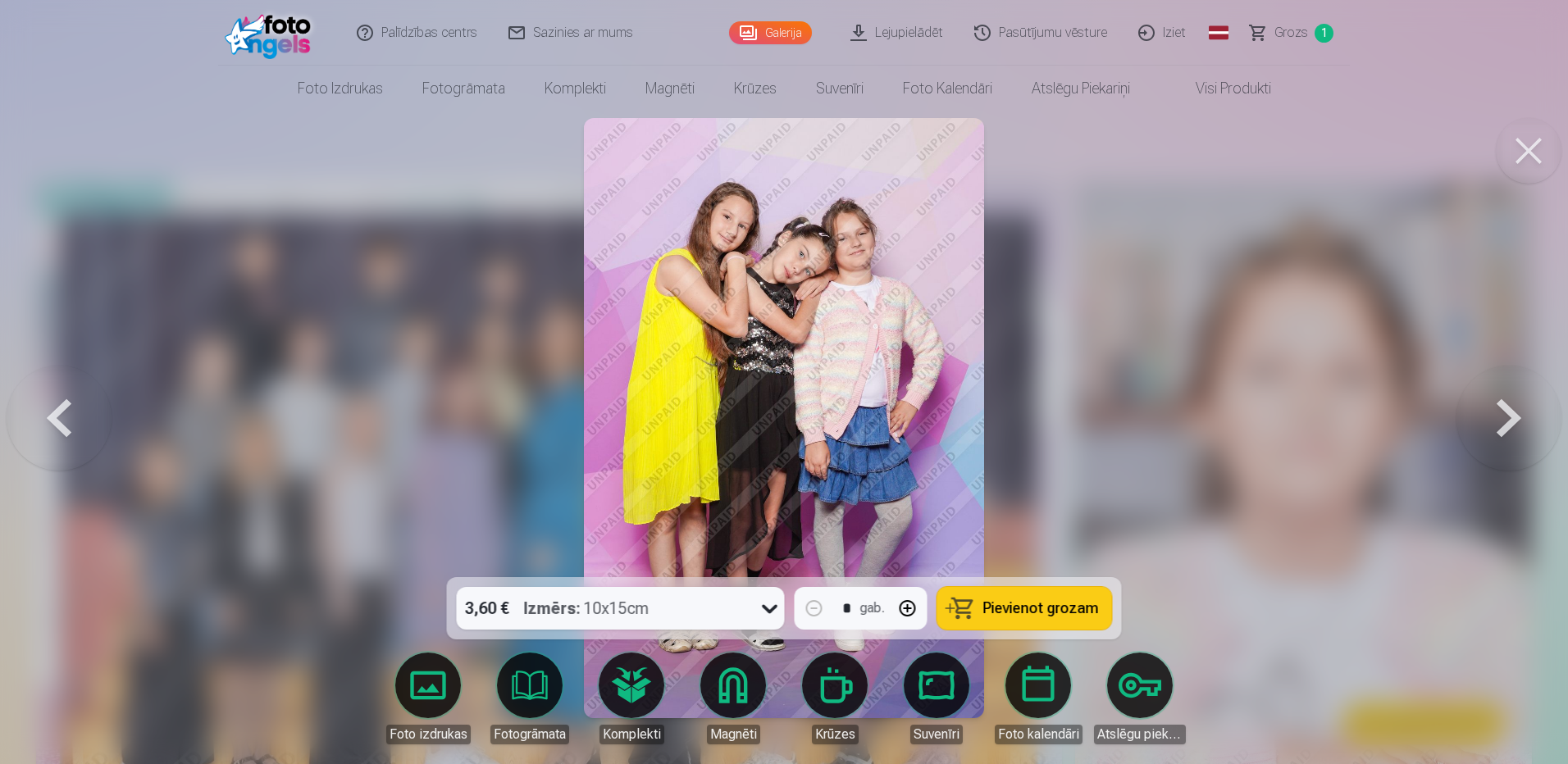
click at [1512, 405] on button at bounding box center [1509, 418] width 105 height 285
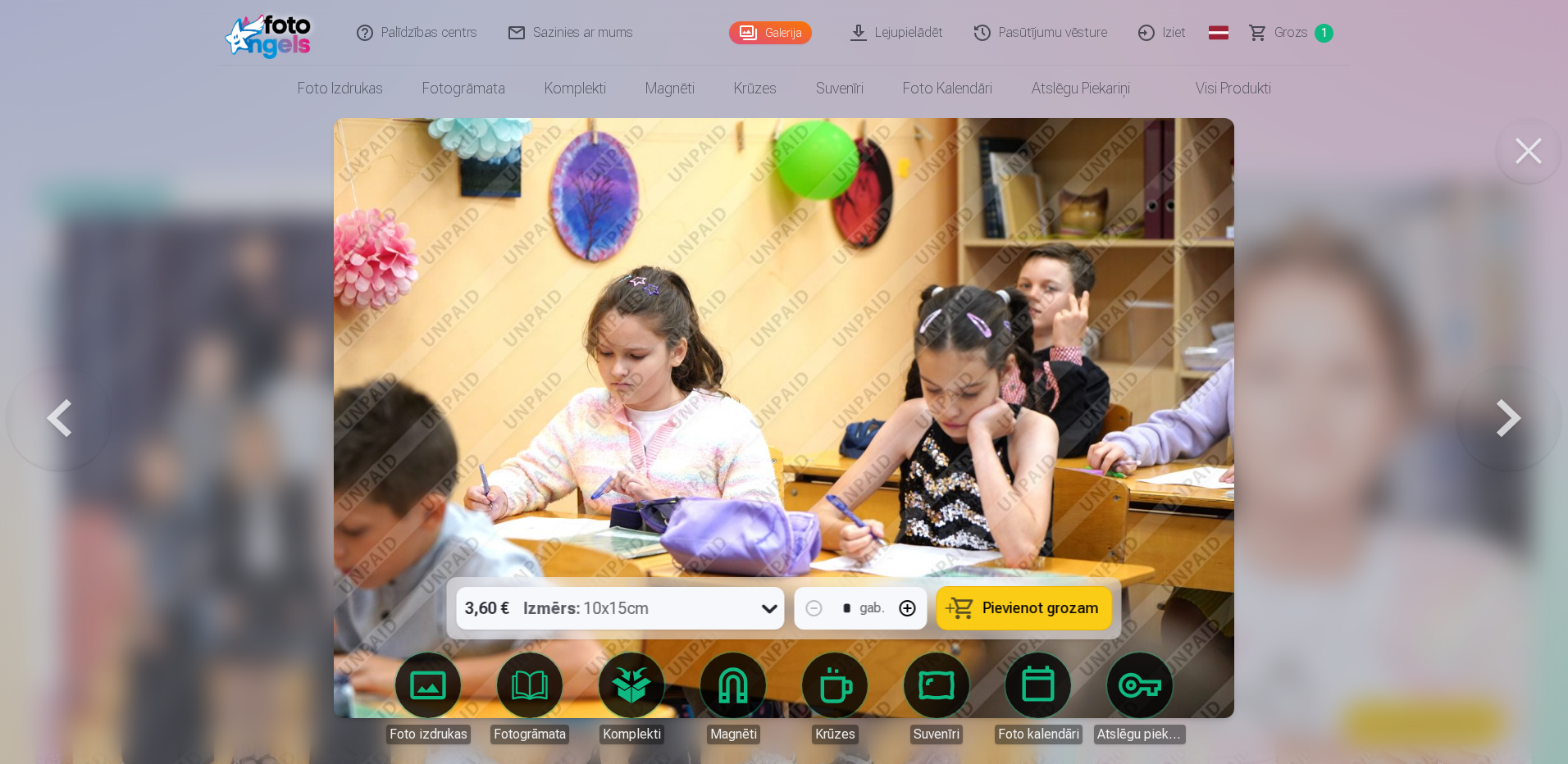
click at [64, 417] on button at bounding box center [59, 418] width 105 height 285
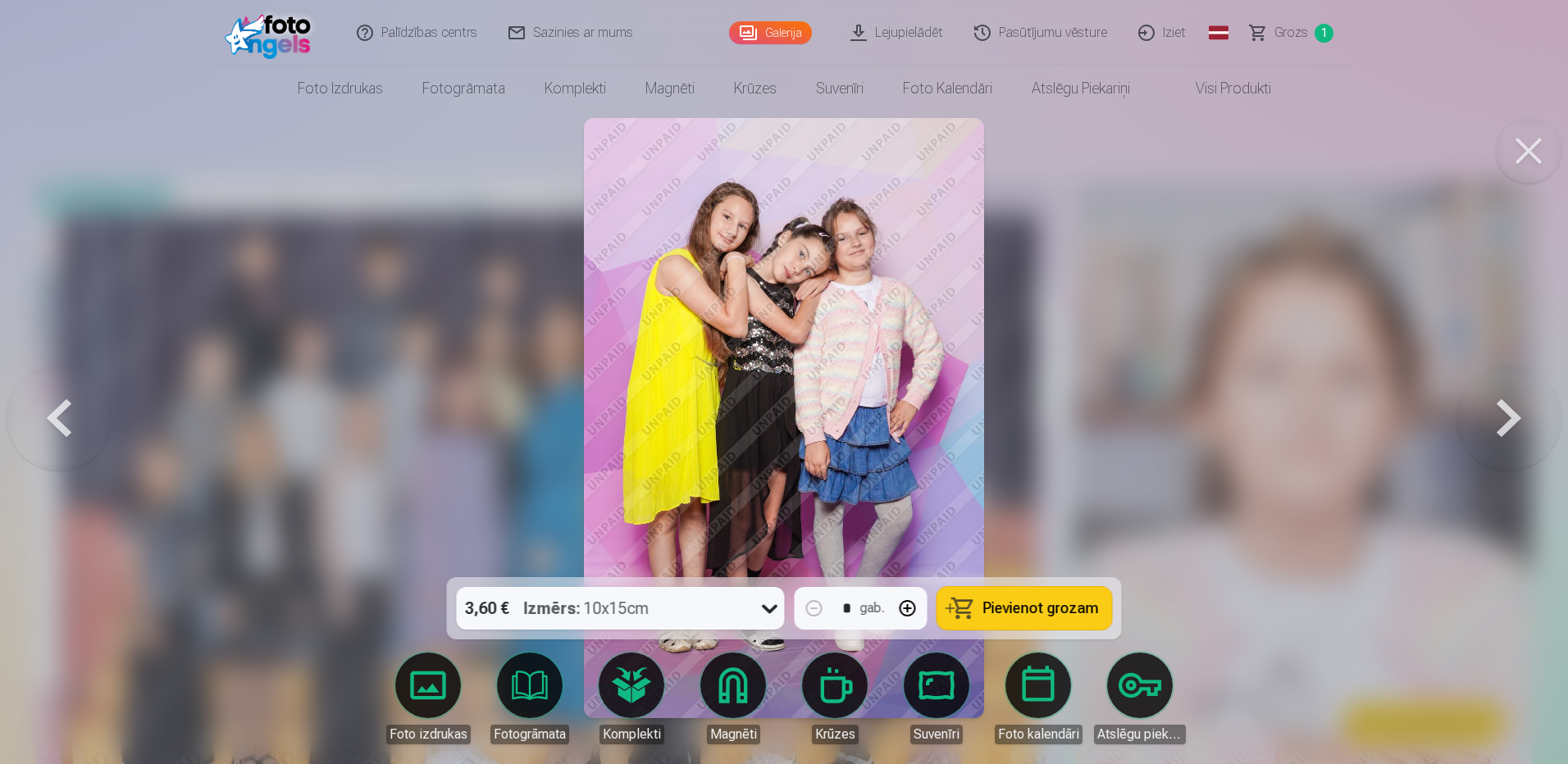
click at [1039, 615] on span "Pievienot grozam" at bounding box center [1040, 608] width 115 height 15
click at [1492, 427] on button at bounding box center [1509, 418] width 105 height 285
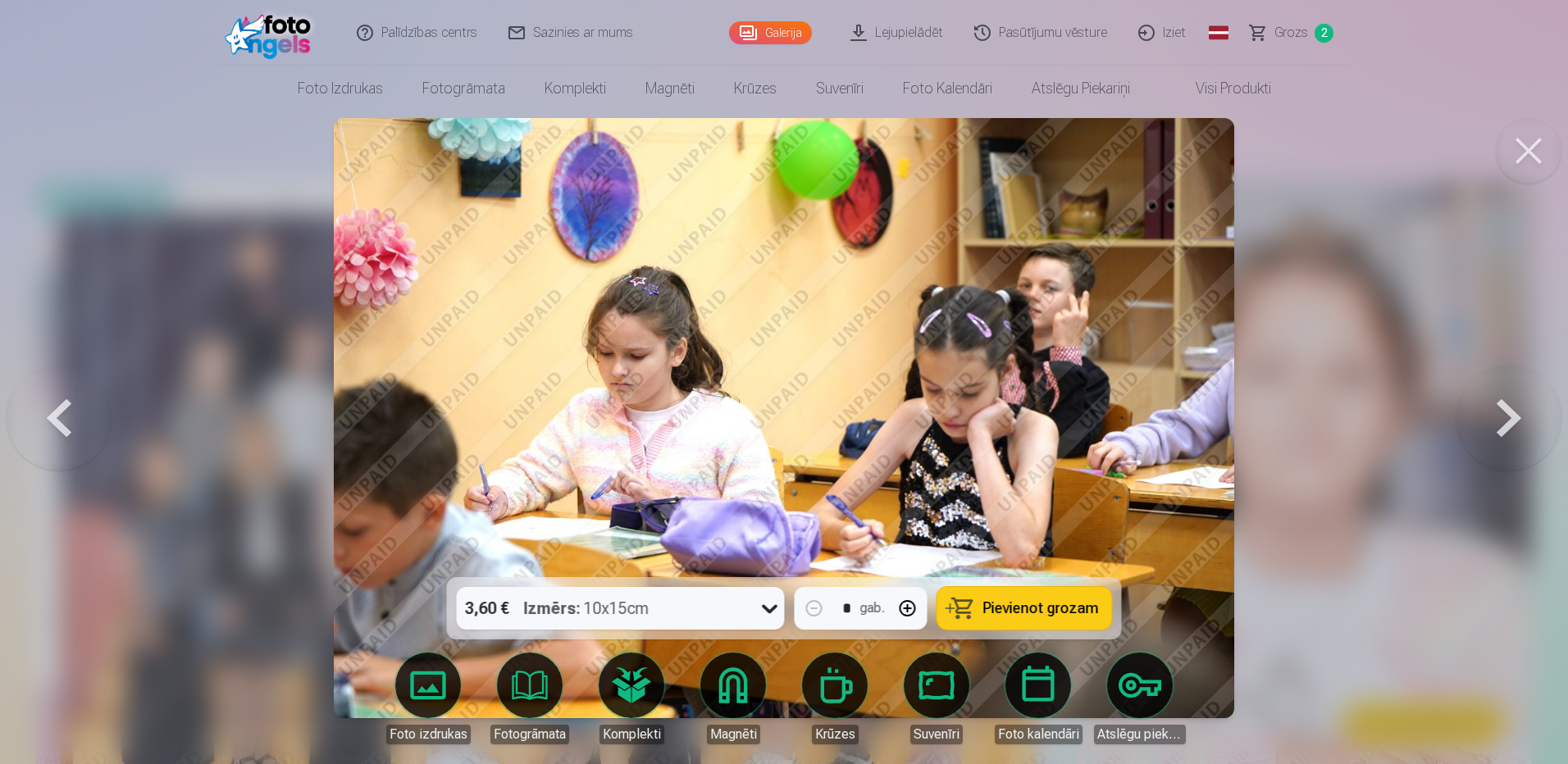
click at [1038, 608] on span "Pievienot grozam" at bounding box center [1040, 608] width 115 height 15
click at [1500, 420] on button at bounding box center [1509, 418] width 105 height 285
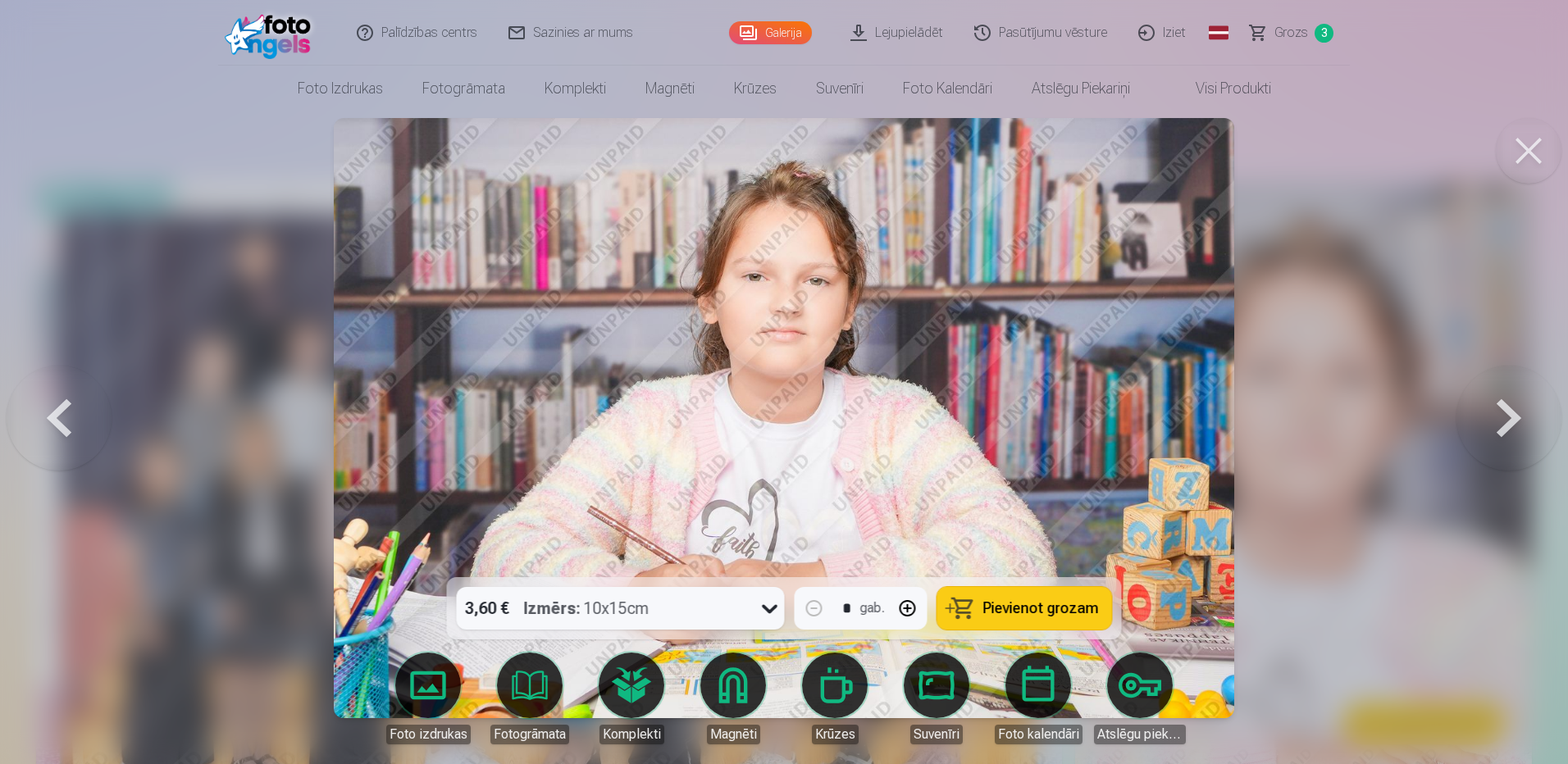
click at [1500, 420] on button at bounding box center [1509, 418] width 105 height 285
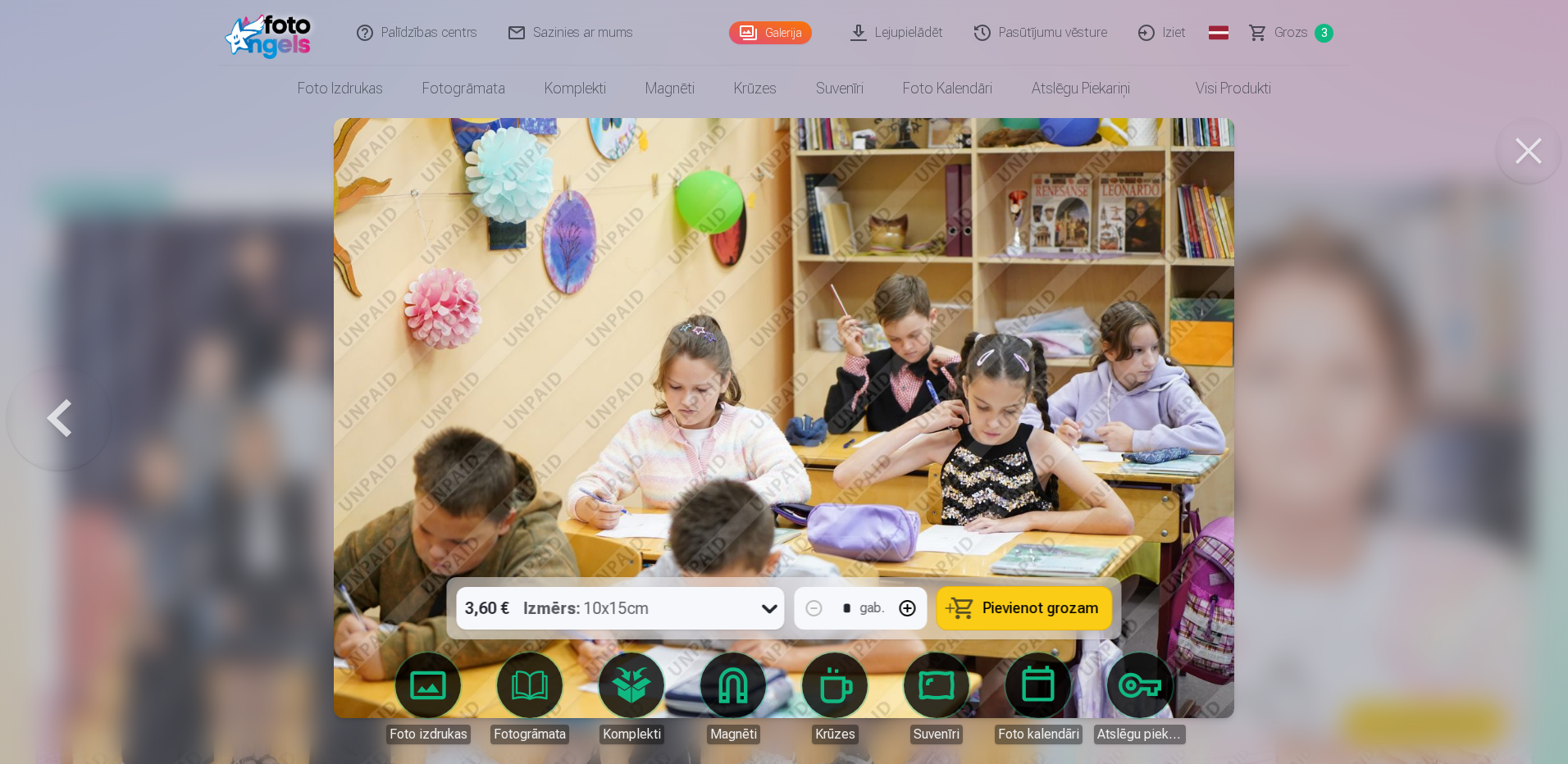
click at [56, 420] on button at bounding box center [59, 418] width 105 height 285
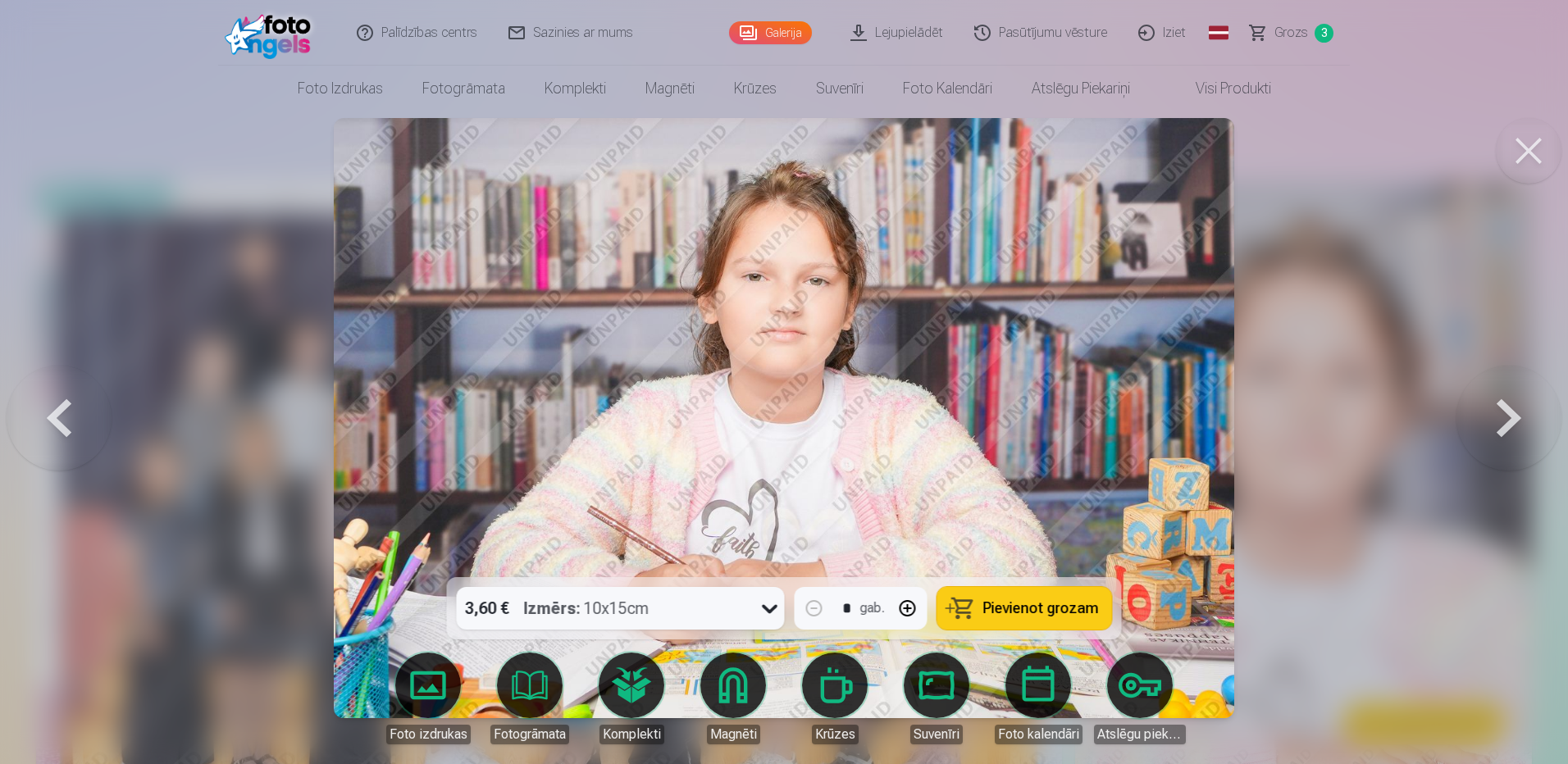
click at [60, 418] on button at bounding box center [59, 418] width 105 height 285
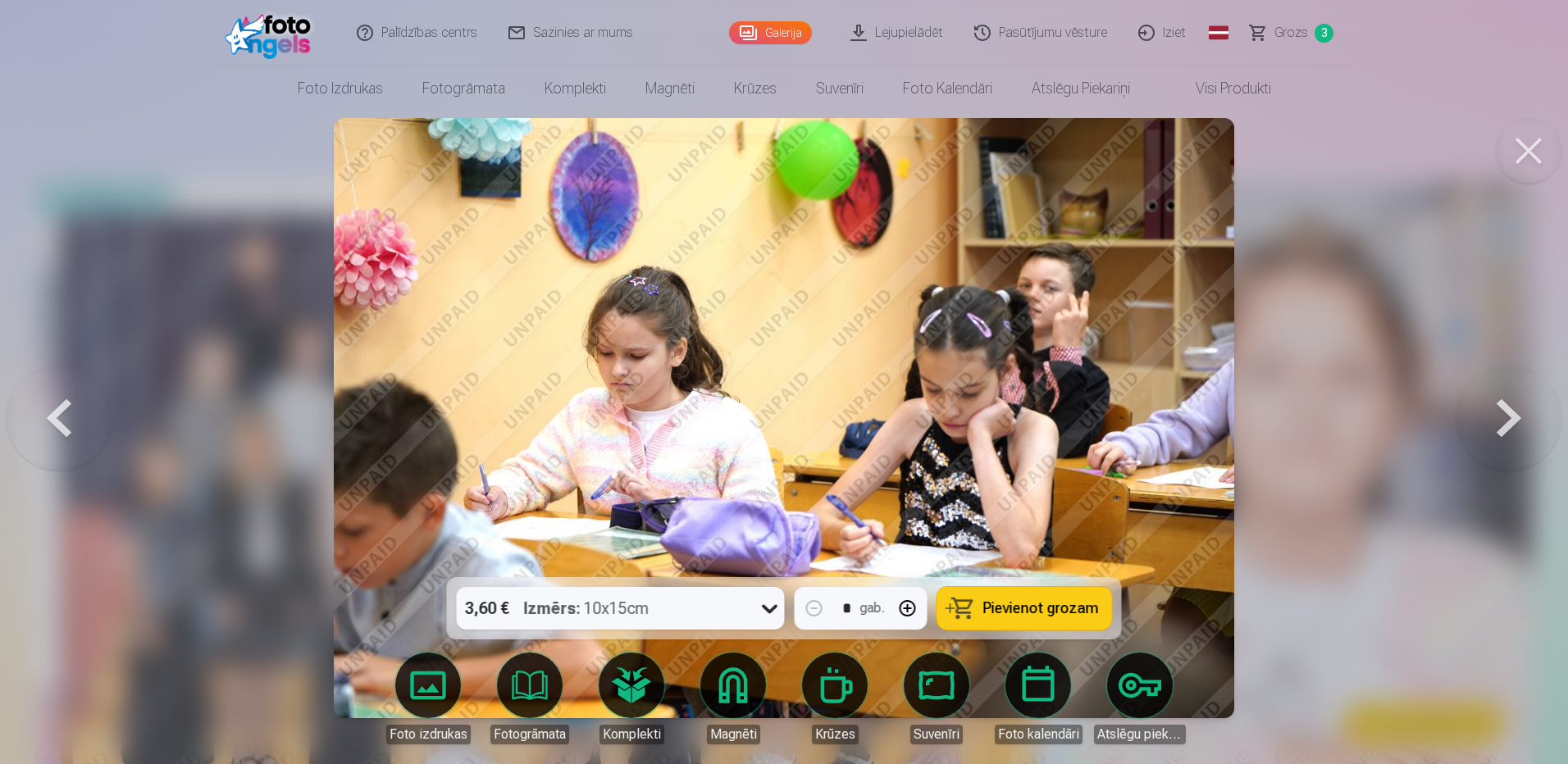
click at [1479, 420] on button at bounding box center [1509, 418] width 105 height 285
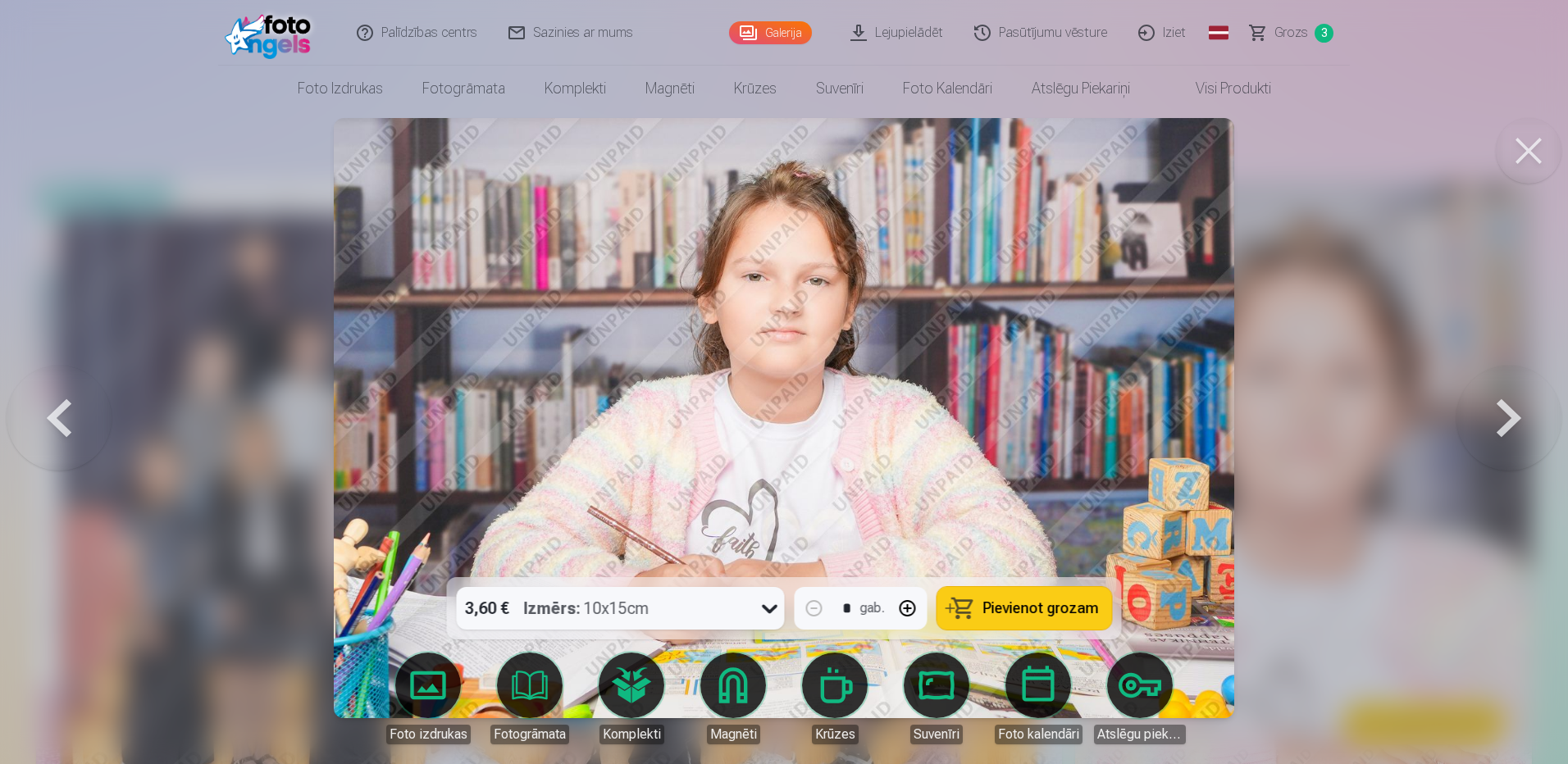
click at [1479, 421] on button at bounding box center [1509, 418] width 105 height 285
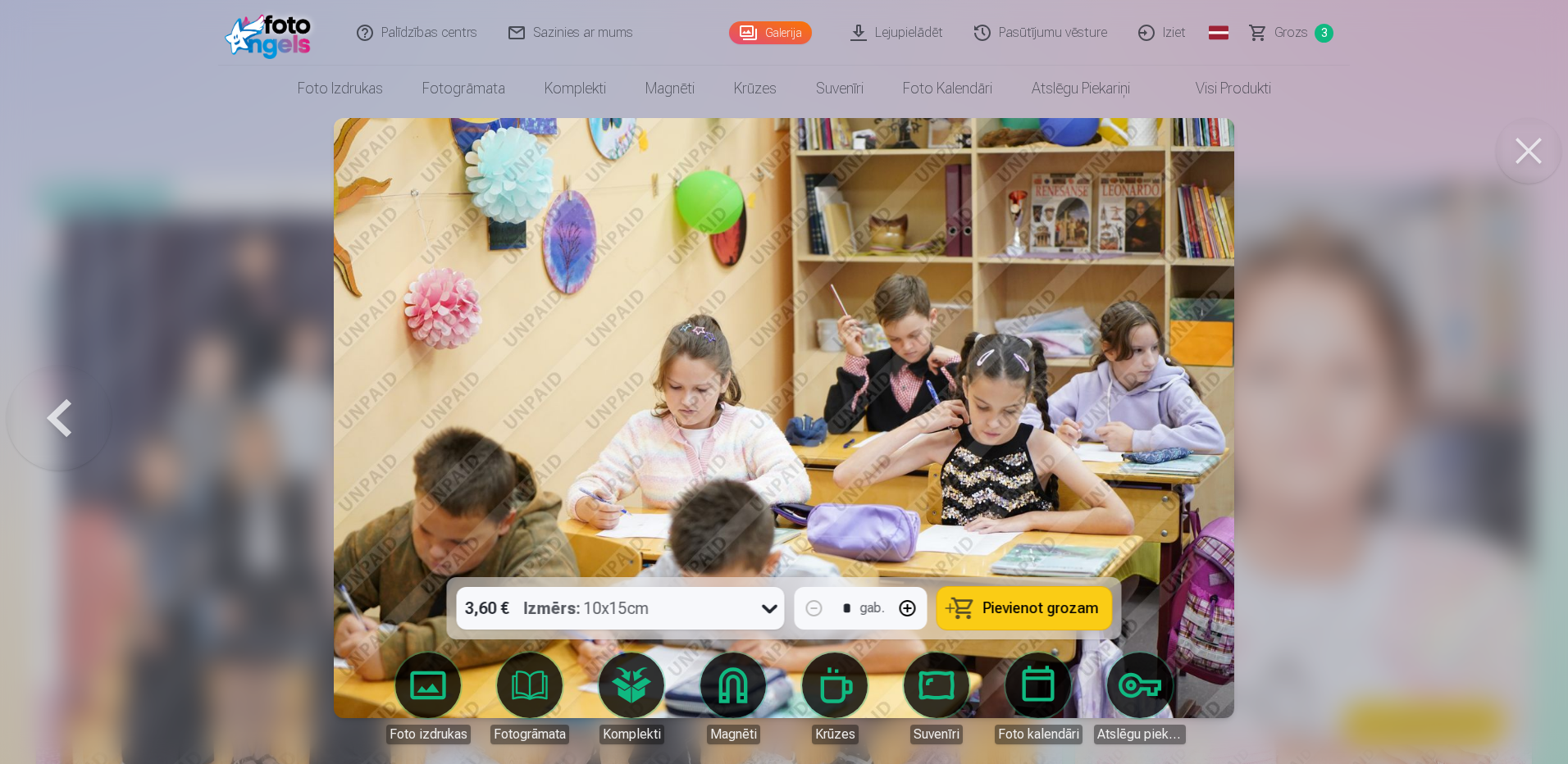
drag, startPoint x: 1470, startPoint y: 466, endPoint x: 1503, endPoint y: 470, distance: 33.2
click at [1478, 466] on div at bounding box center [784, 382] width 1568 height 764
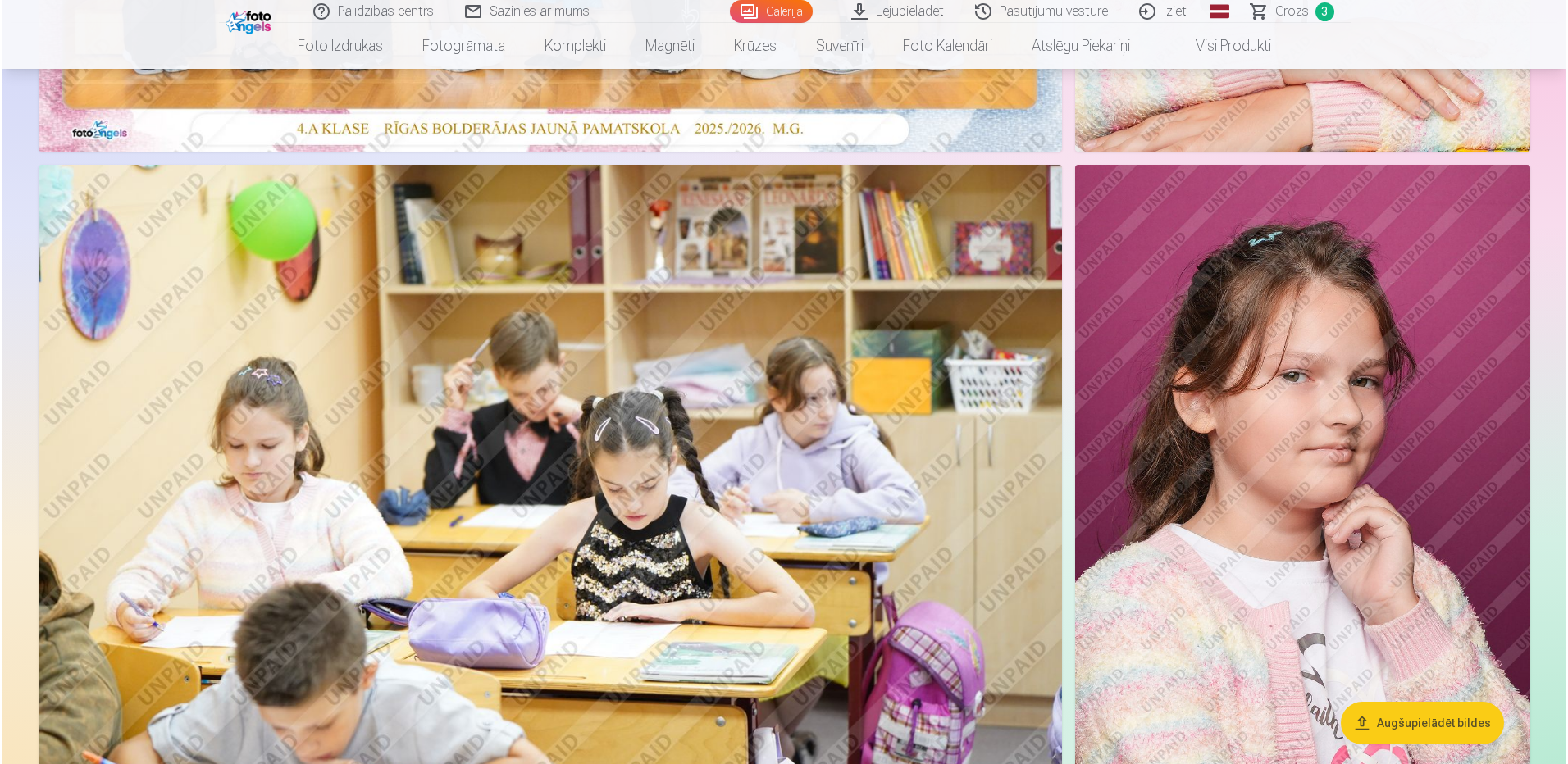
scroll to position [738, 0]
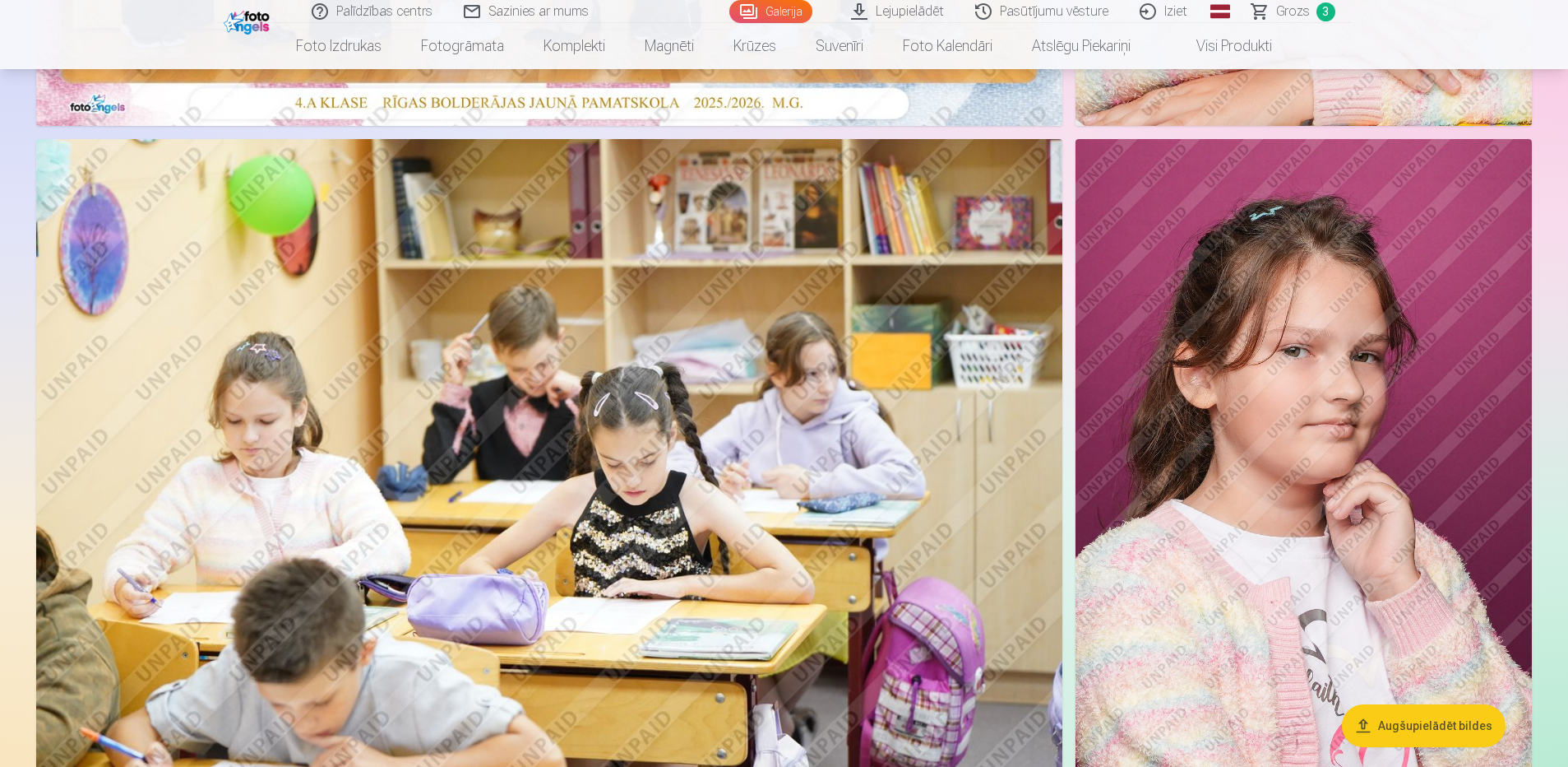
click at [1355, 442] on img at bounding box center [1303, 481] width 457 height 685
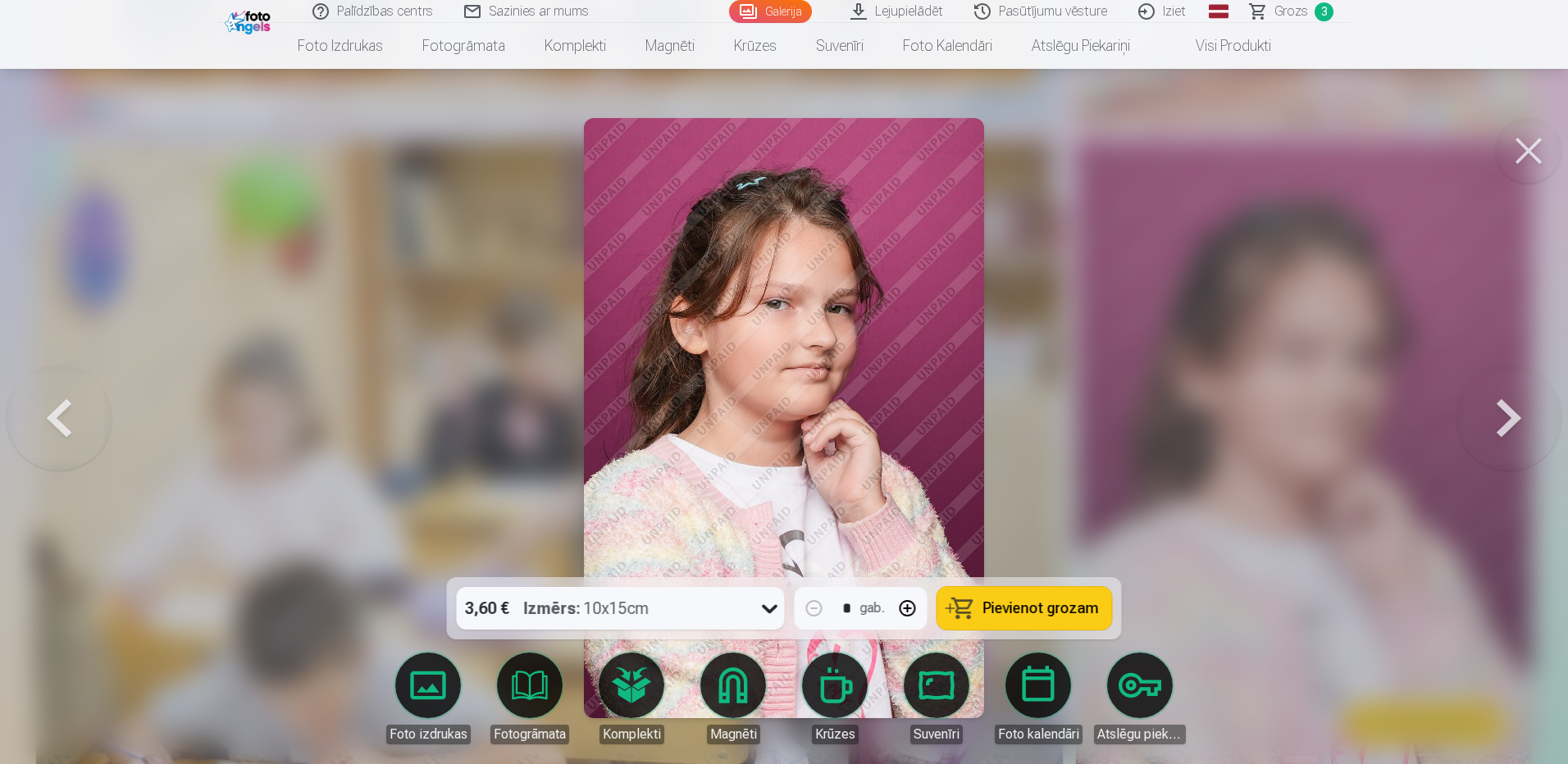
click at [1526, 424] on button at bounding box center [1509, 418] width 105 height 285
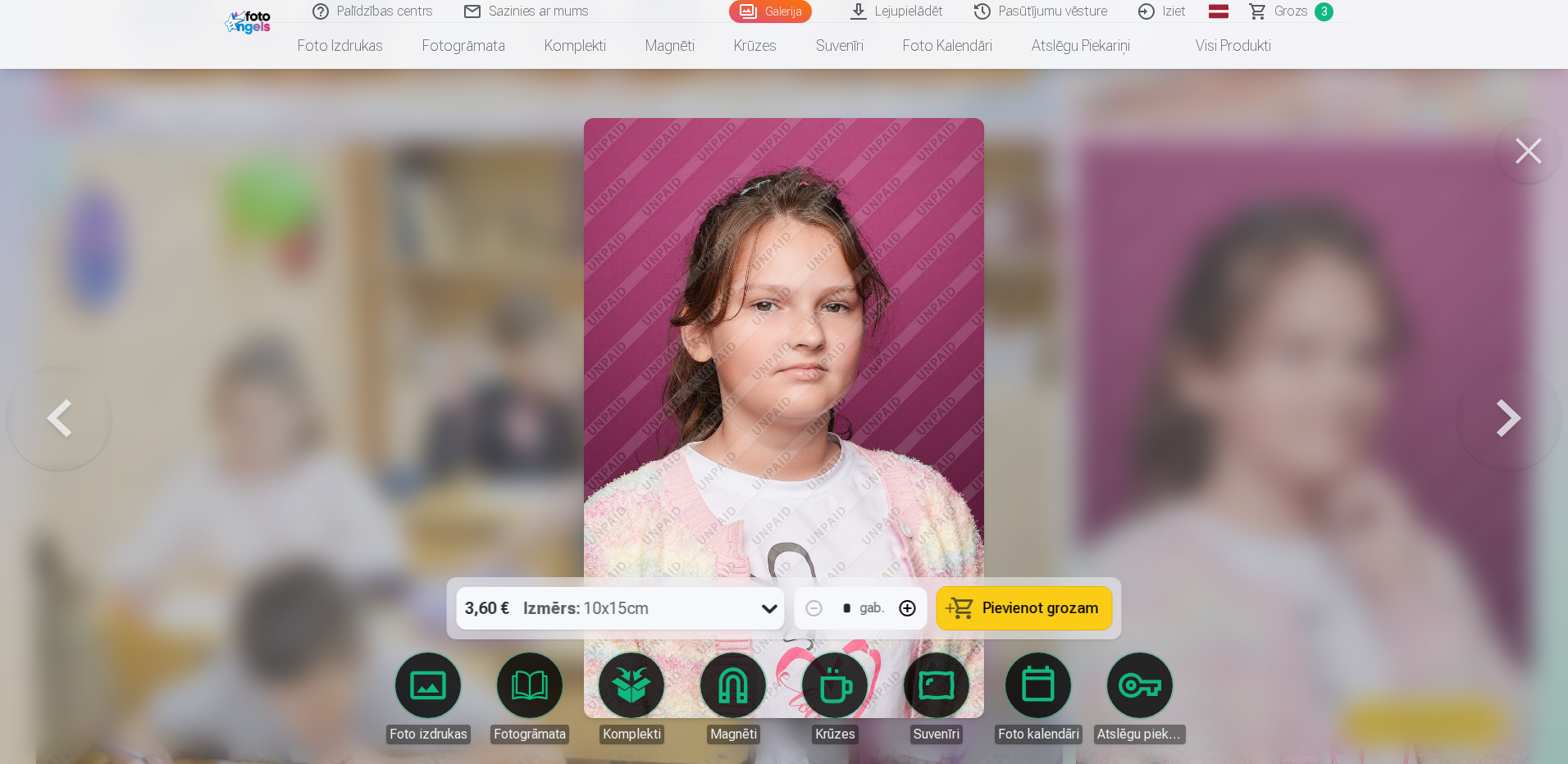
click at [1526, 424] on button at bounding box center [1509, 418] width 105 height 285
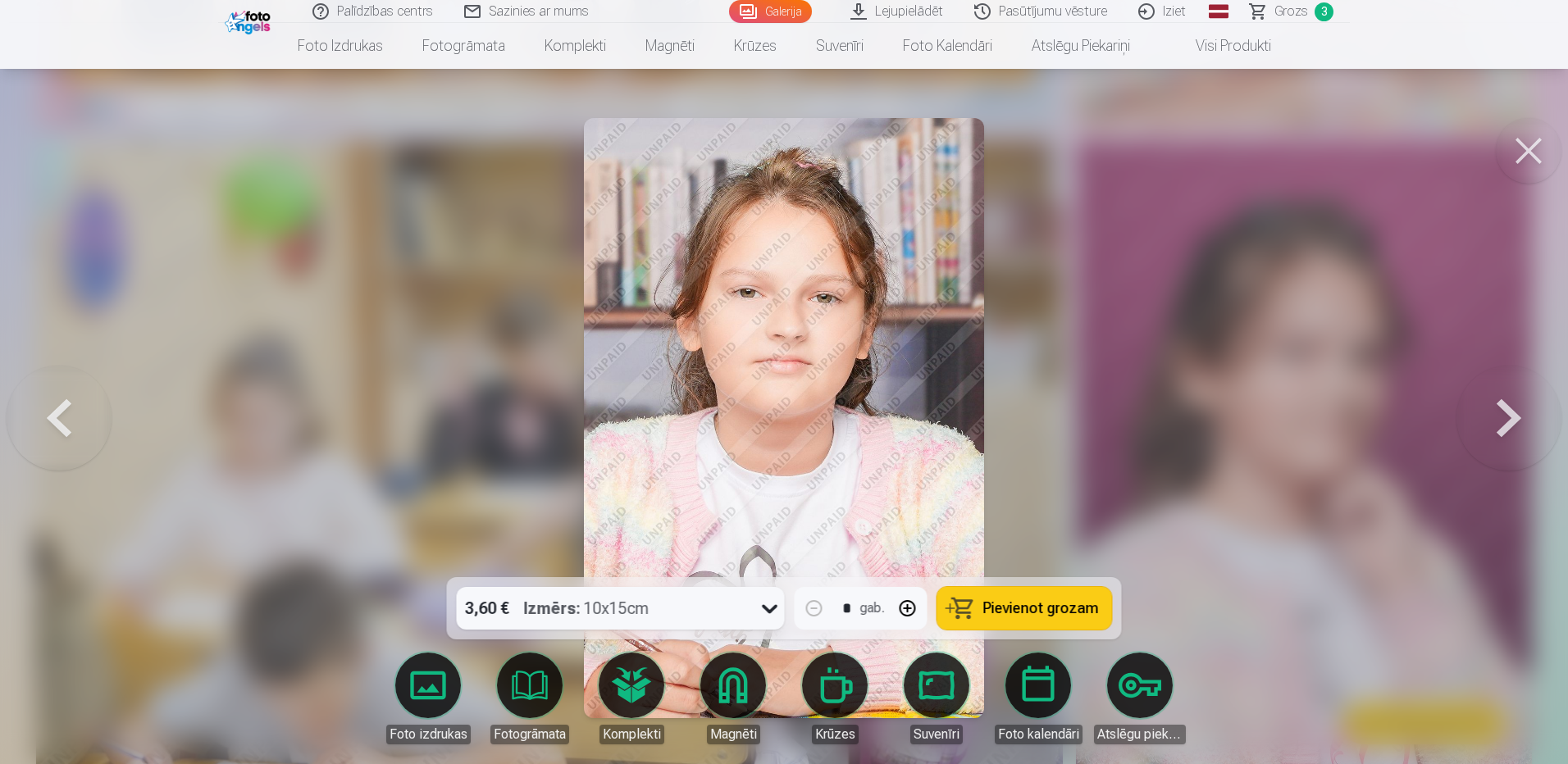
click at [1527, 421] on button at bounding box center [1509, 418] width 105 height 285
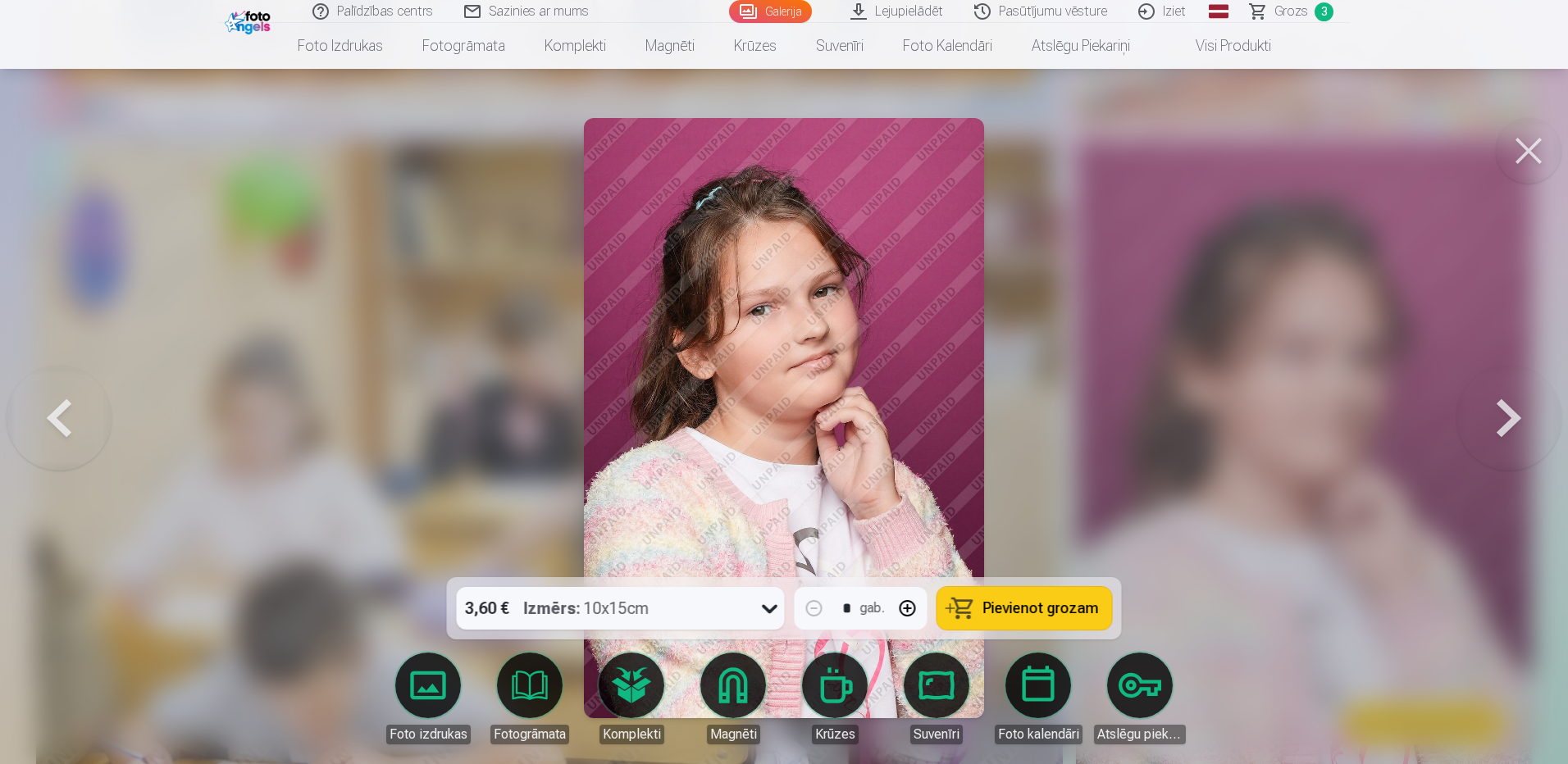
click at [1527, 421] on button at bounding box center [1509, 418] width 105 height 285
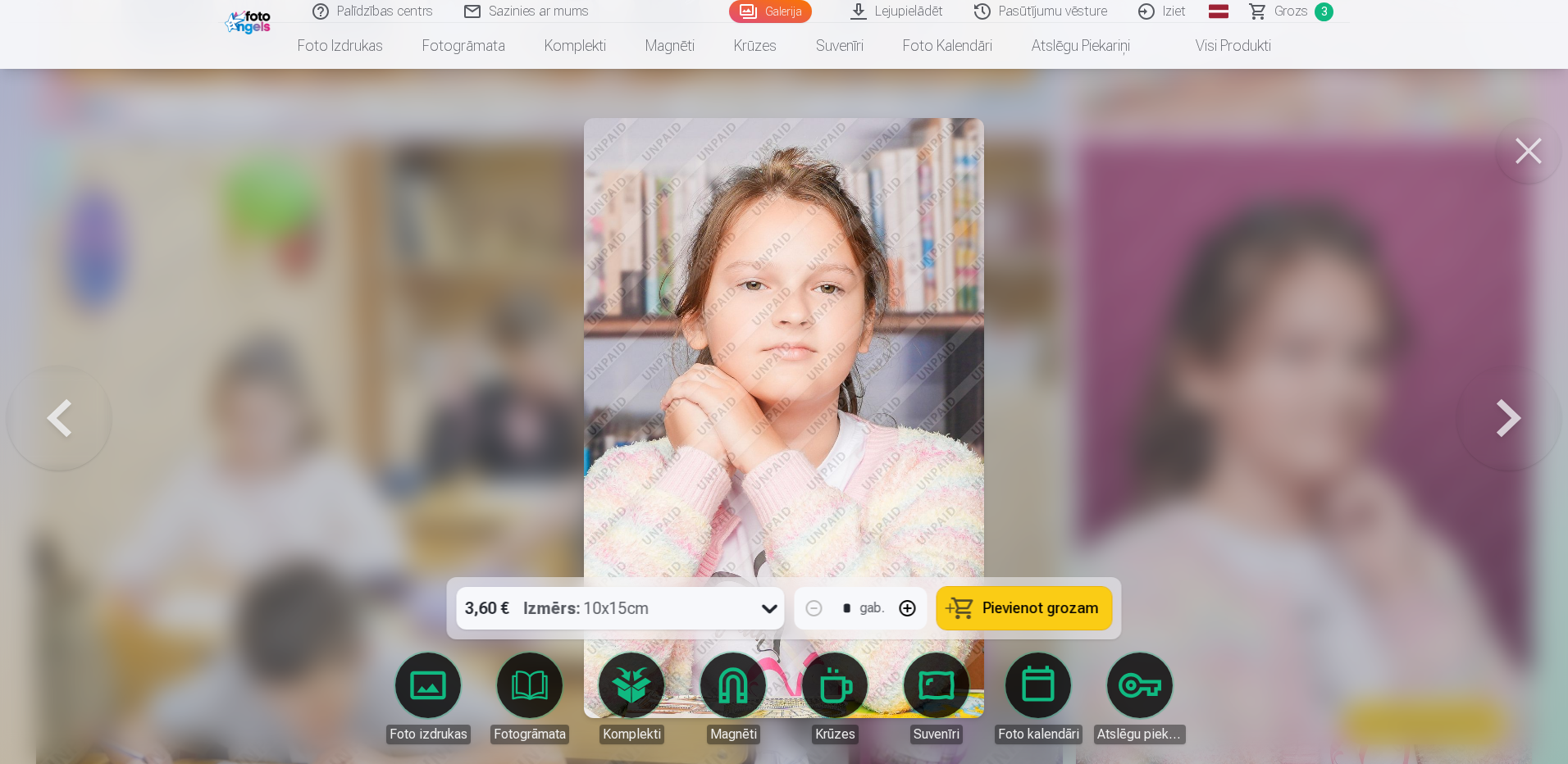
click at [1529, 420] on button at bounding box center [1509, 418] width 105 height 285
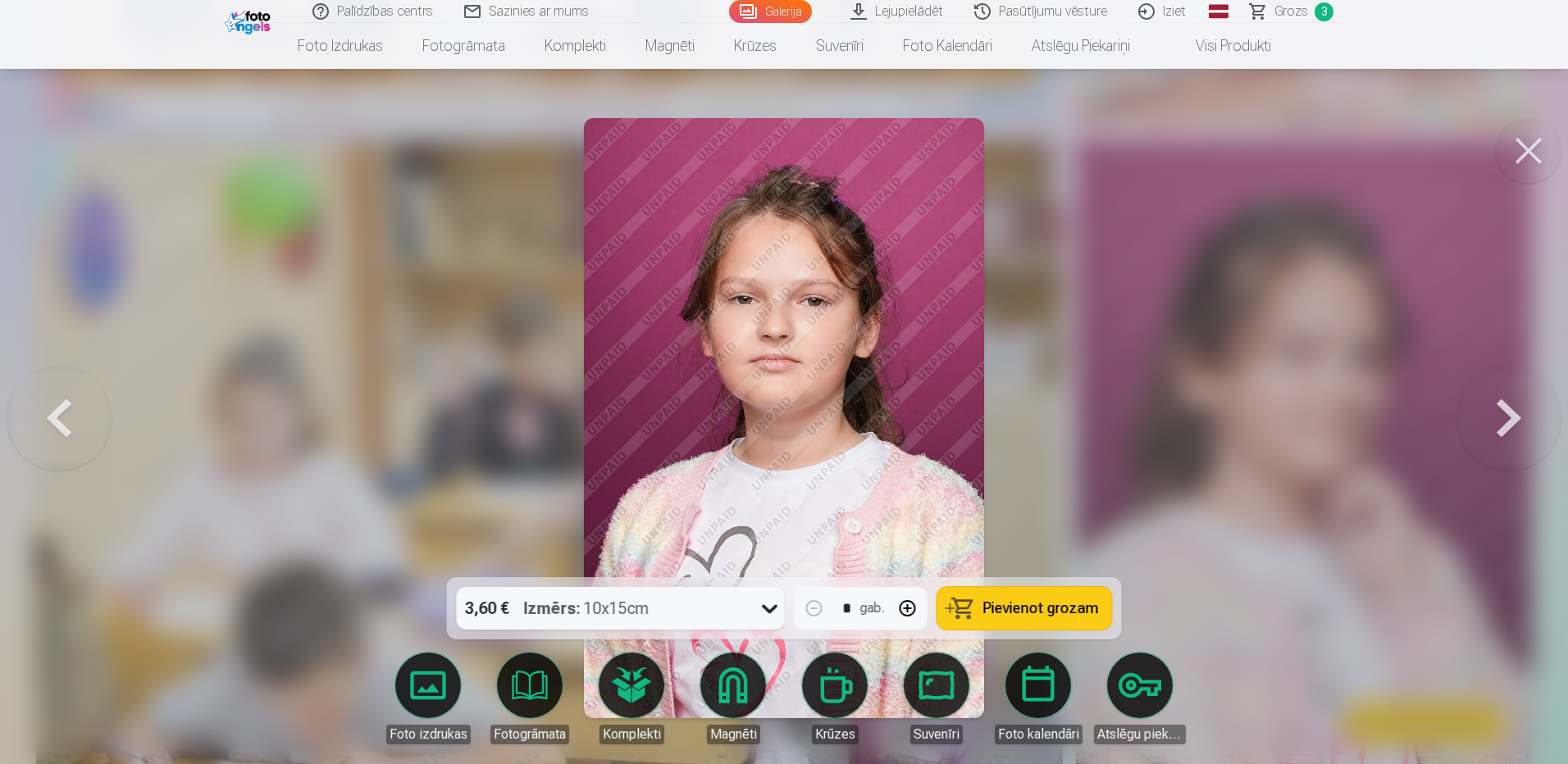
click at [68, 420] on button at bounding box center [59, 418] width 105 height 285
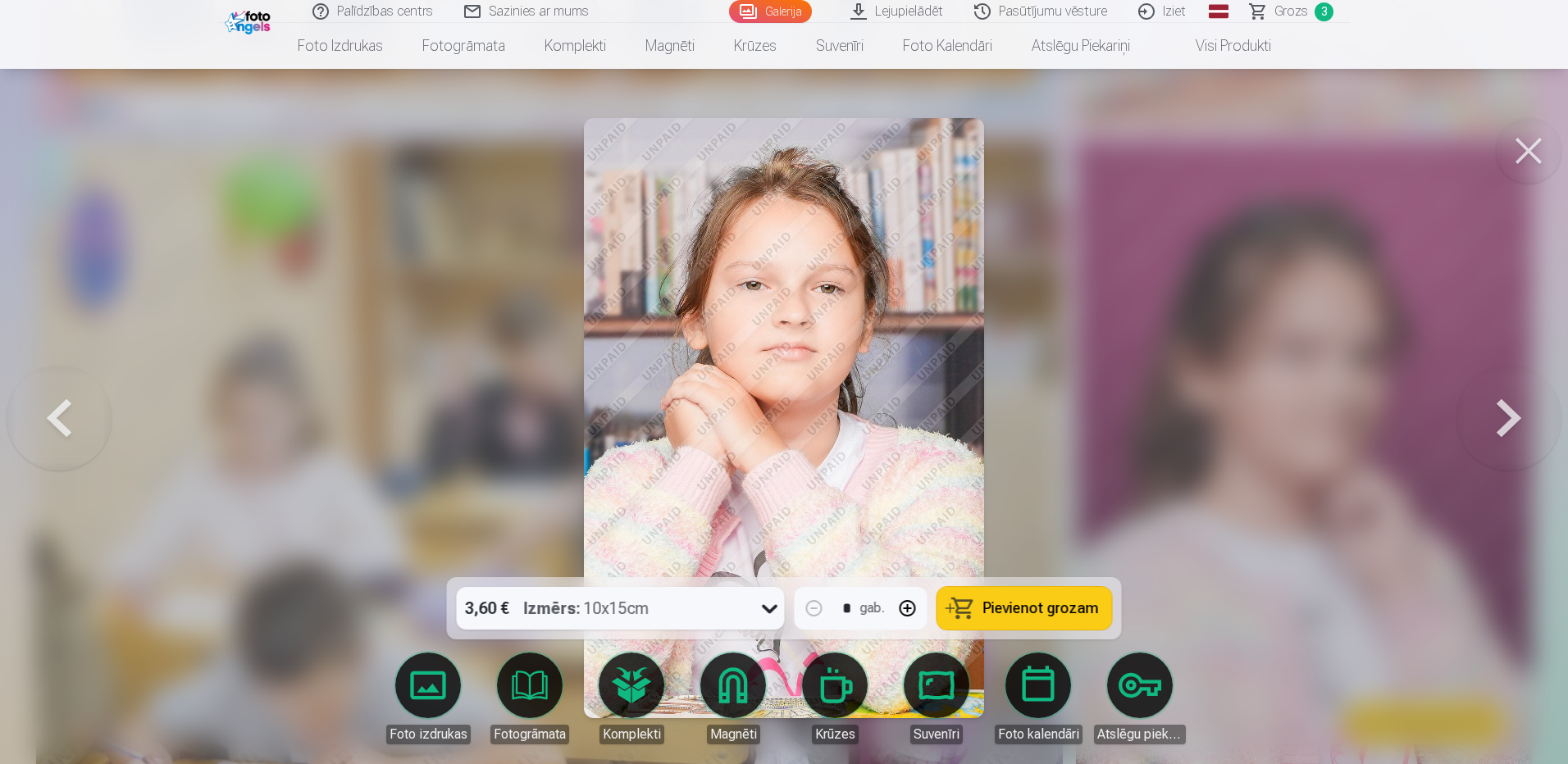
click at [65, 419] on button at bounding box center [59, 418] width 105 height 285
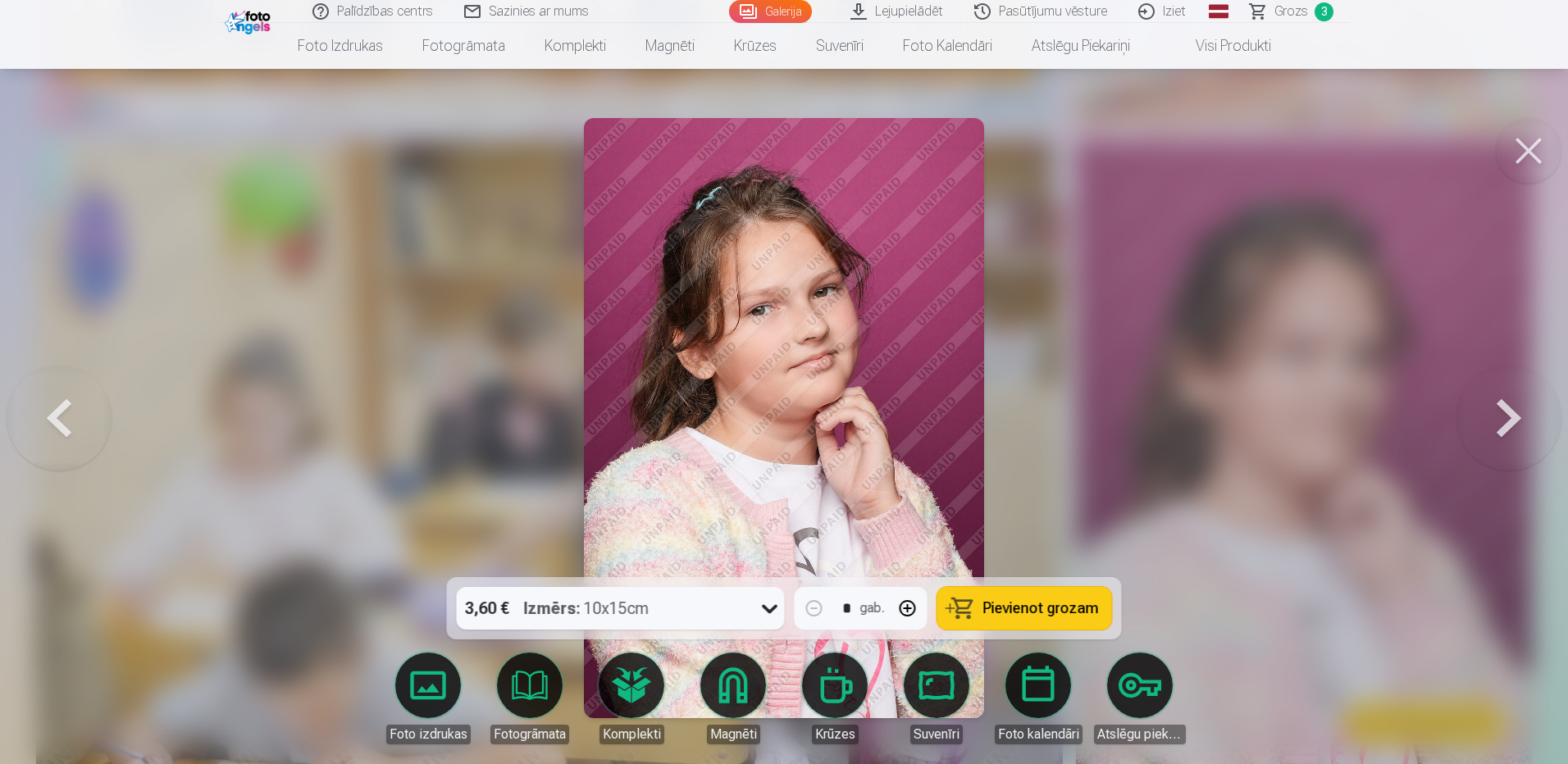
click at [64, 418] on button at bounding box center [59, 418] width 105 height 285
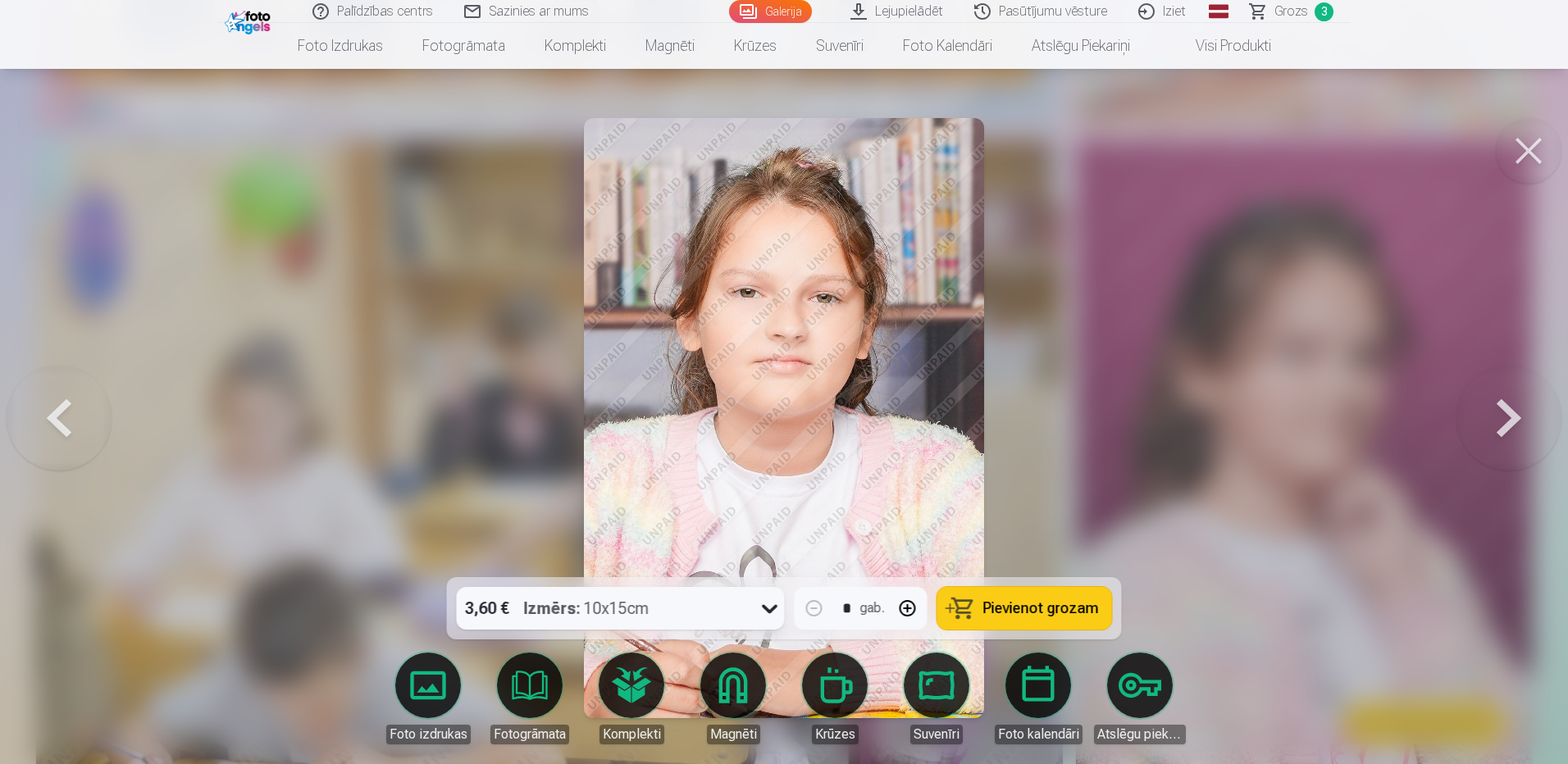
click at [63, 417] on button at bounding box center [59, 418] width 105 height 285
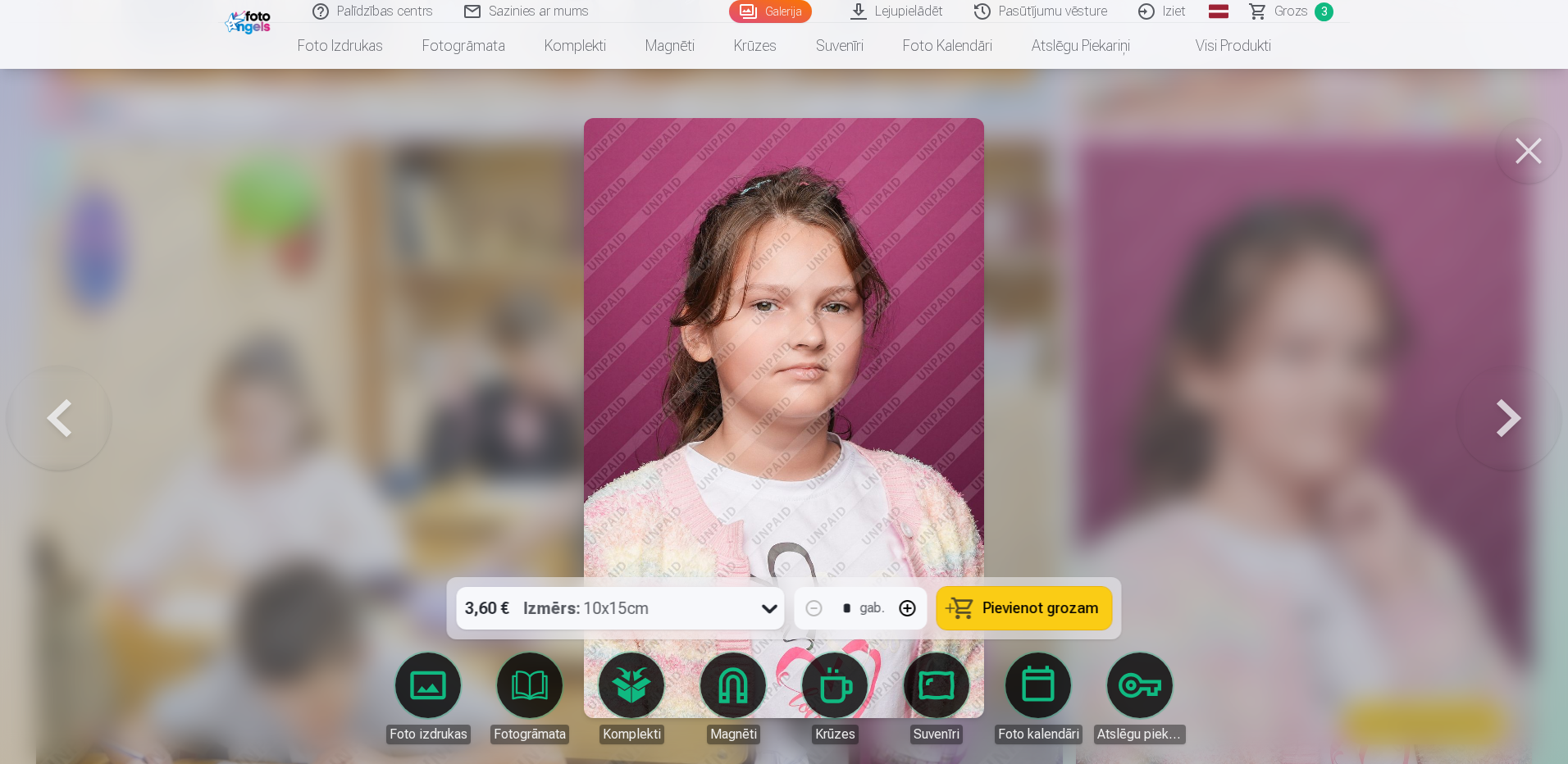
click at [63, 417] on button at bounding box center [59, 418] width 105 height 285
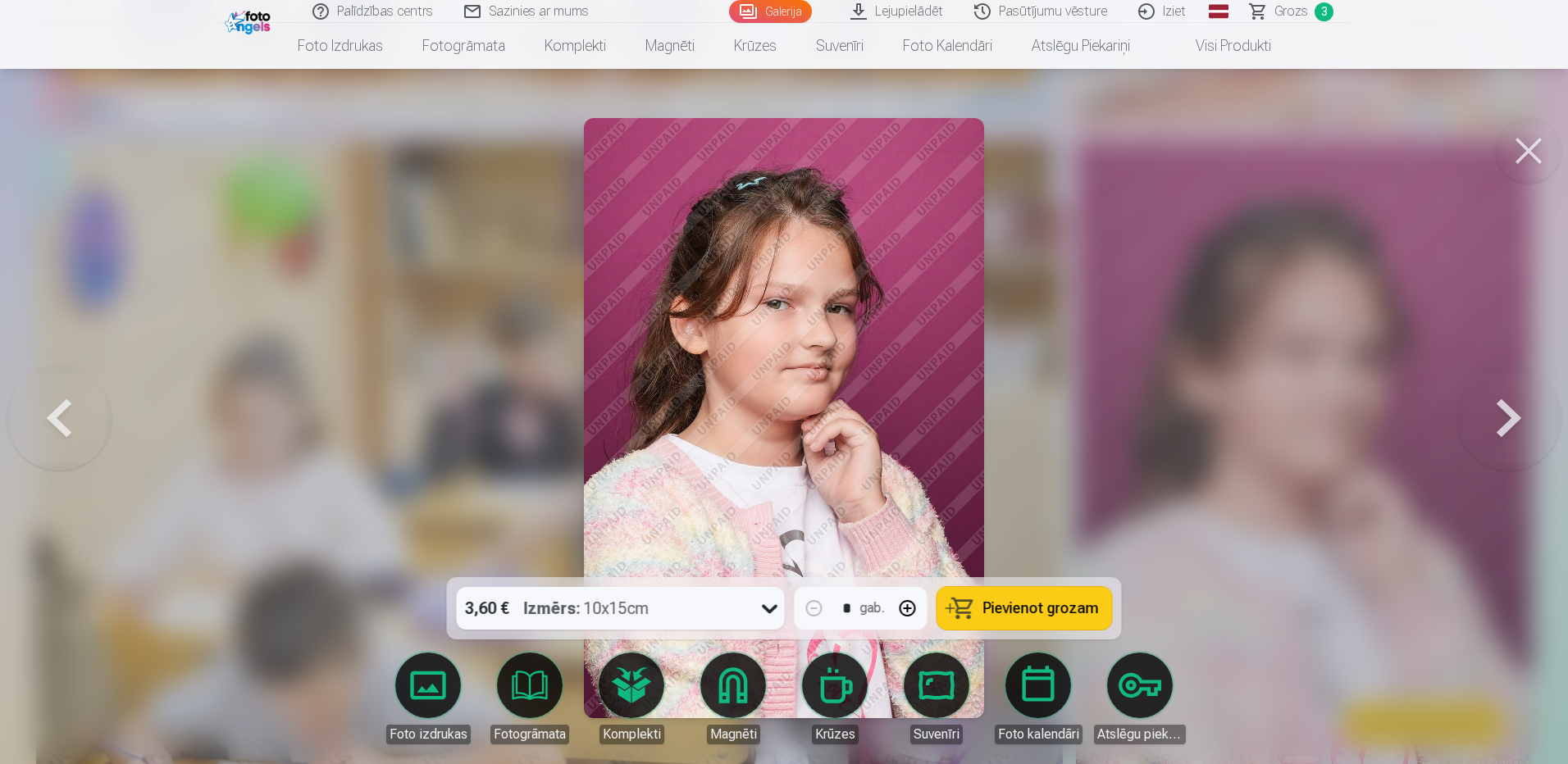
click at [74, 413] on button at bounding box center [59, 418] width 105 height 285
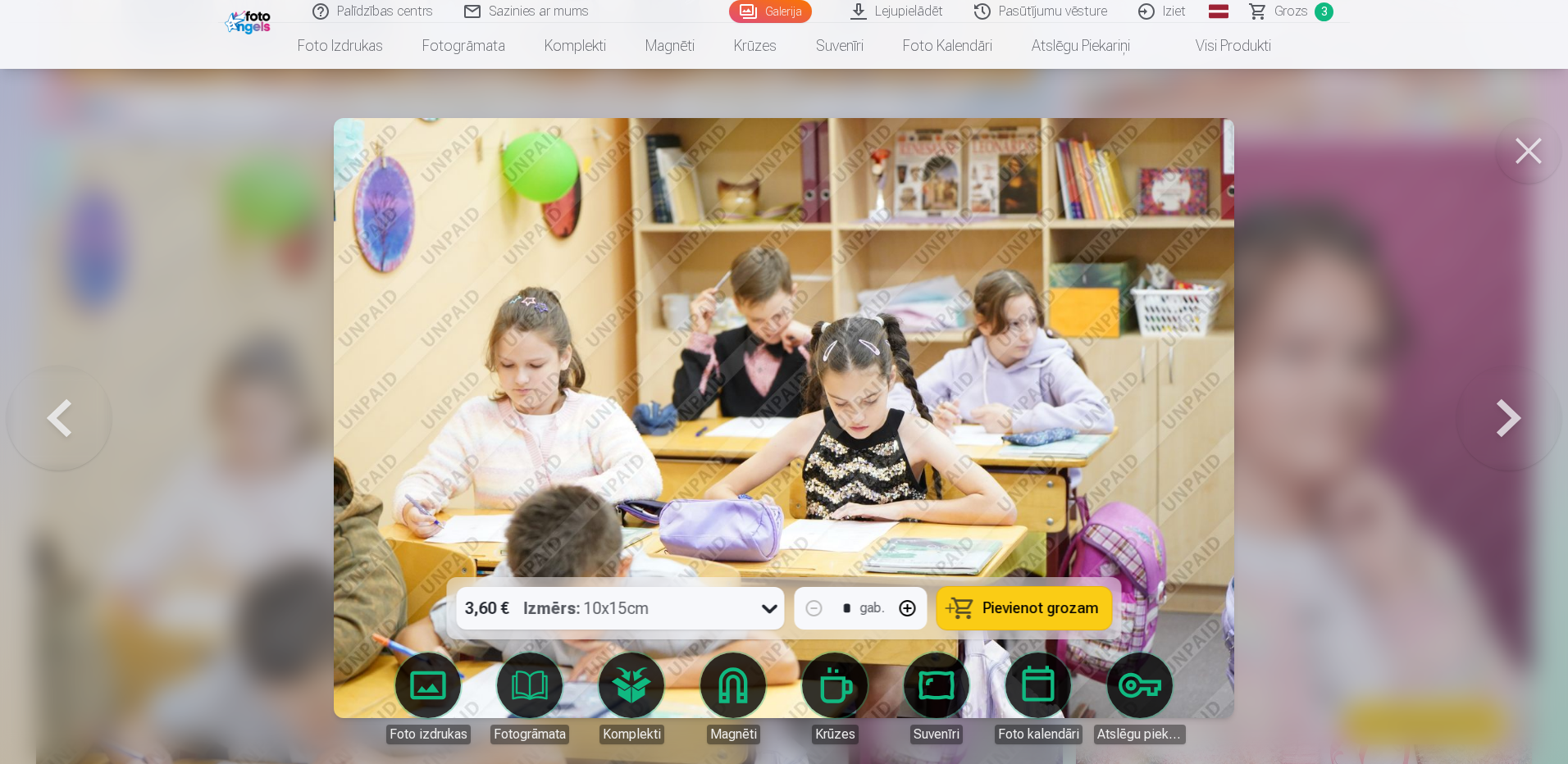
click at [75, 413] on button at bounding box center [59, 418] width 105 height 285
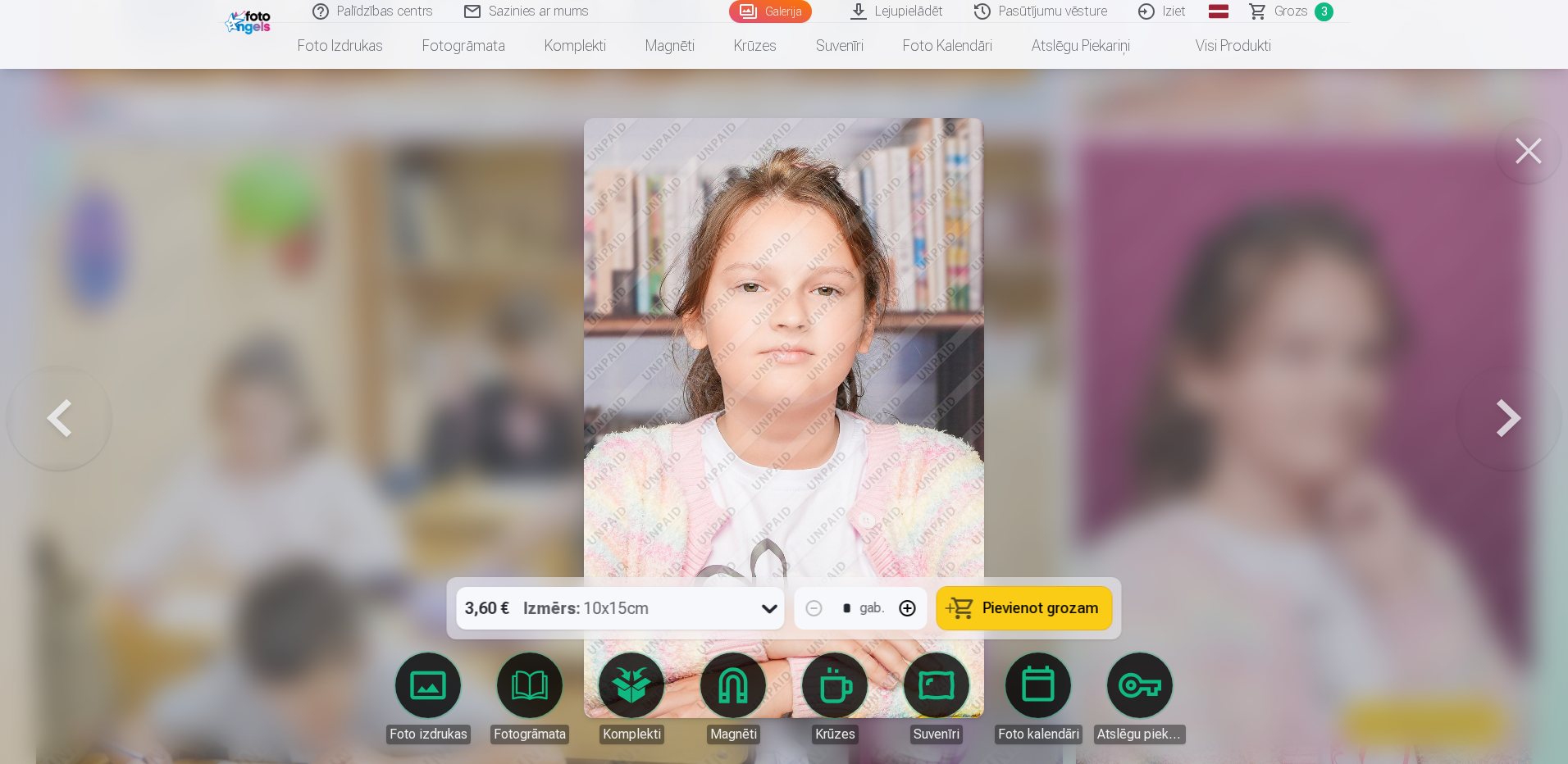
click at [47, 406] on button at bounding box center [59, 418] width 105 height 285
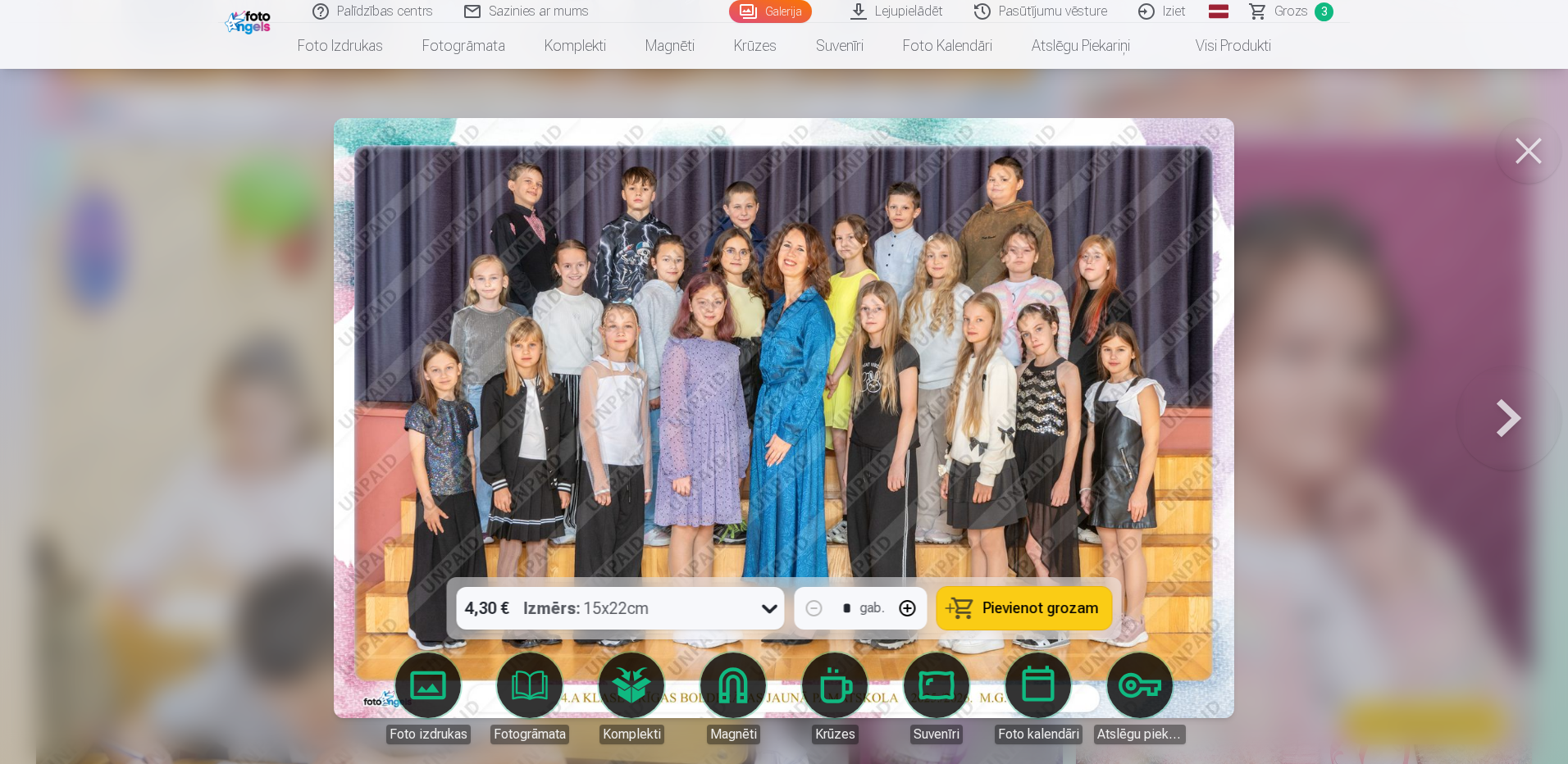
click at [672, 313] on img at bounding box center [783, 418] width 899 height 600
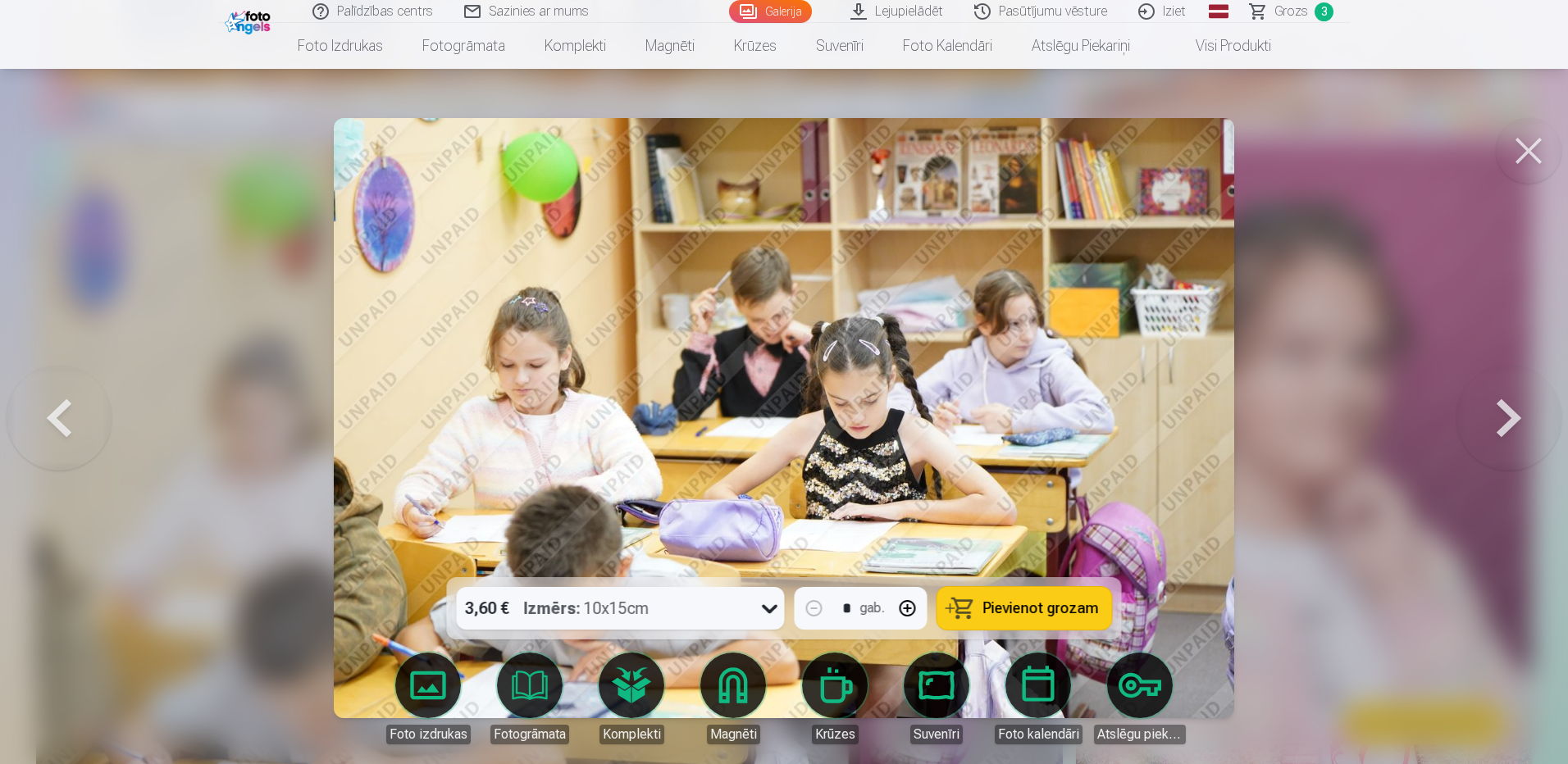
click at [1505, 417] on button at bounding box center [1509, 418] width 105 height 285
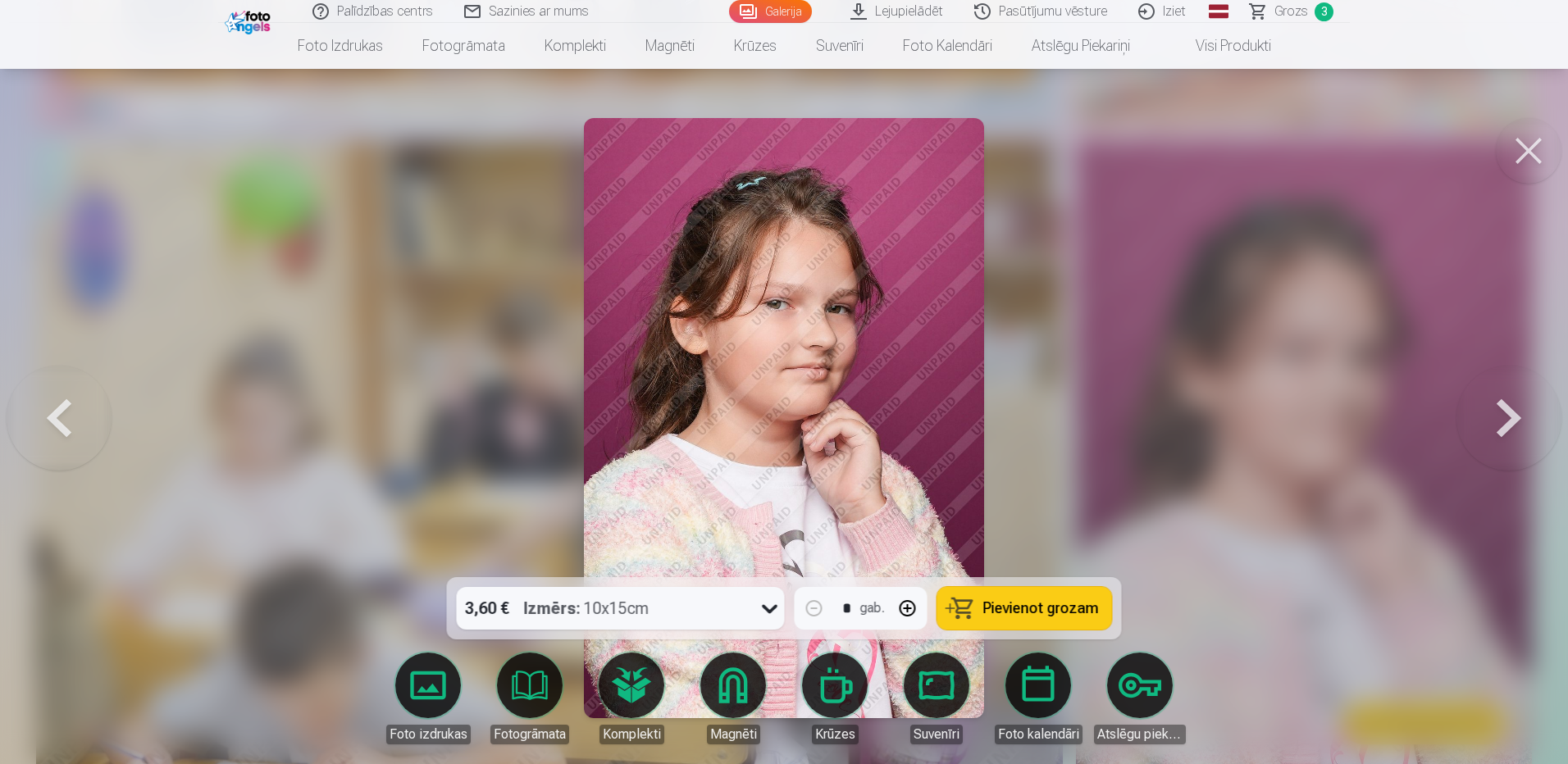
click at [1505, 417] on button at bounding box center [1509, 418] width 105 height 285
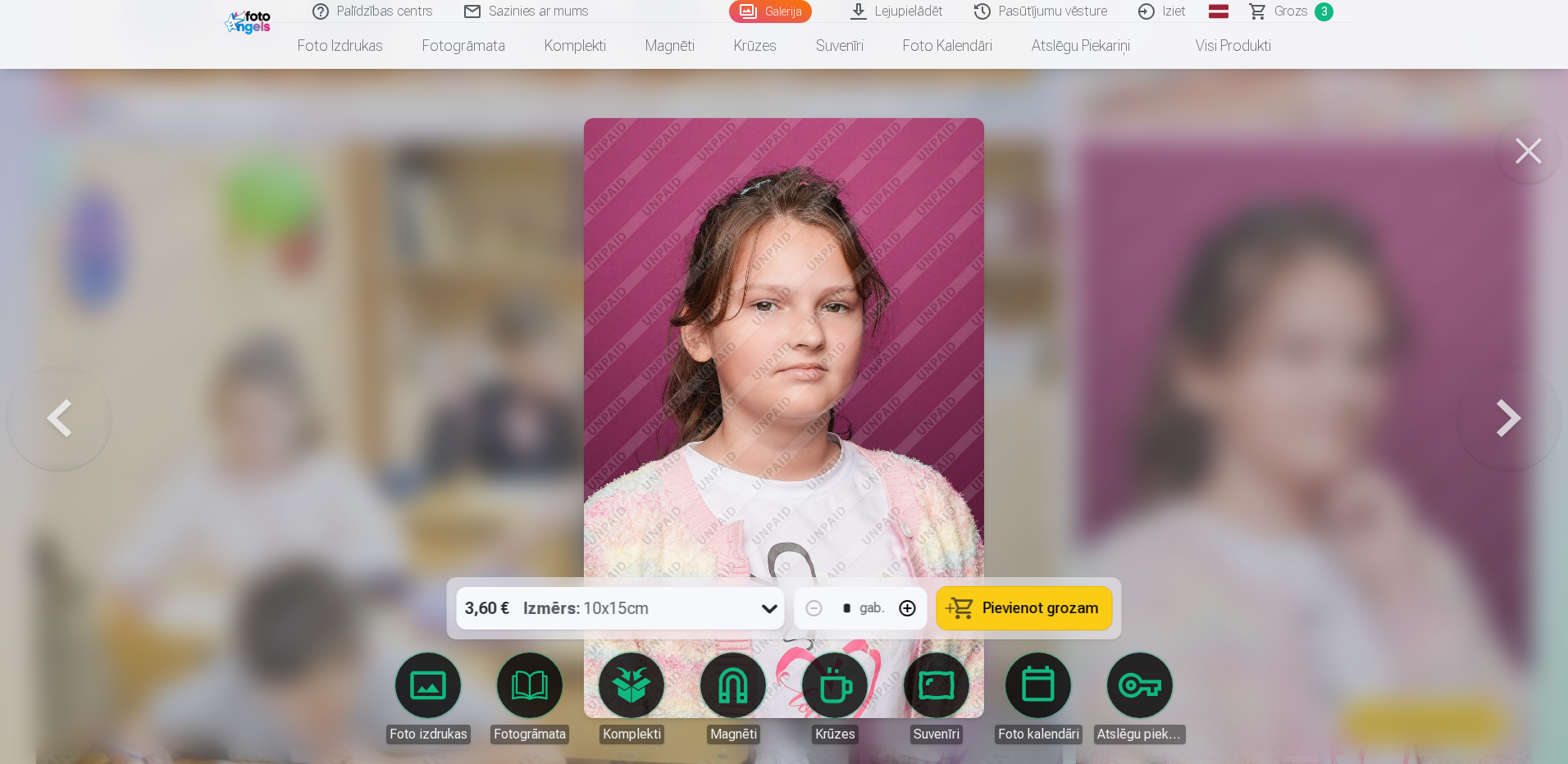
click at [1505, 417] on button at bounding box center [1509, 418] width 105 height 285
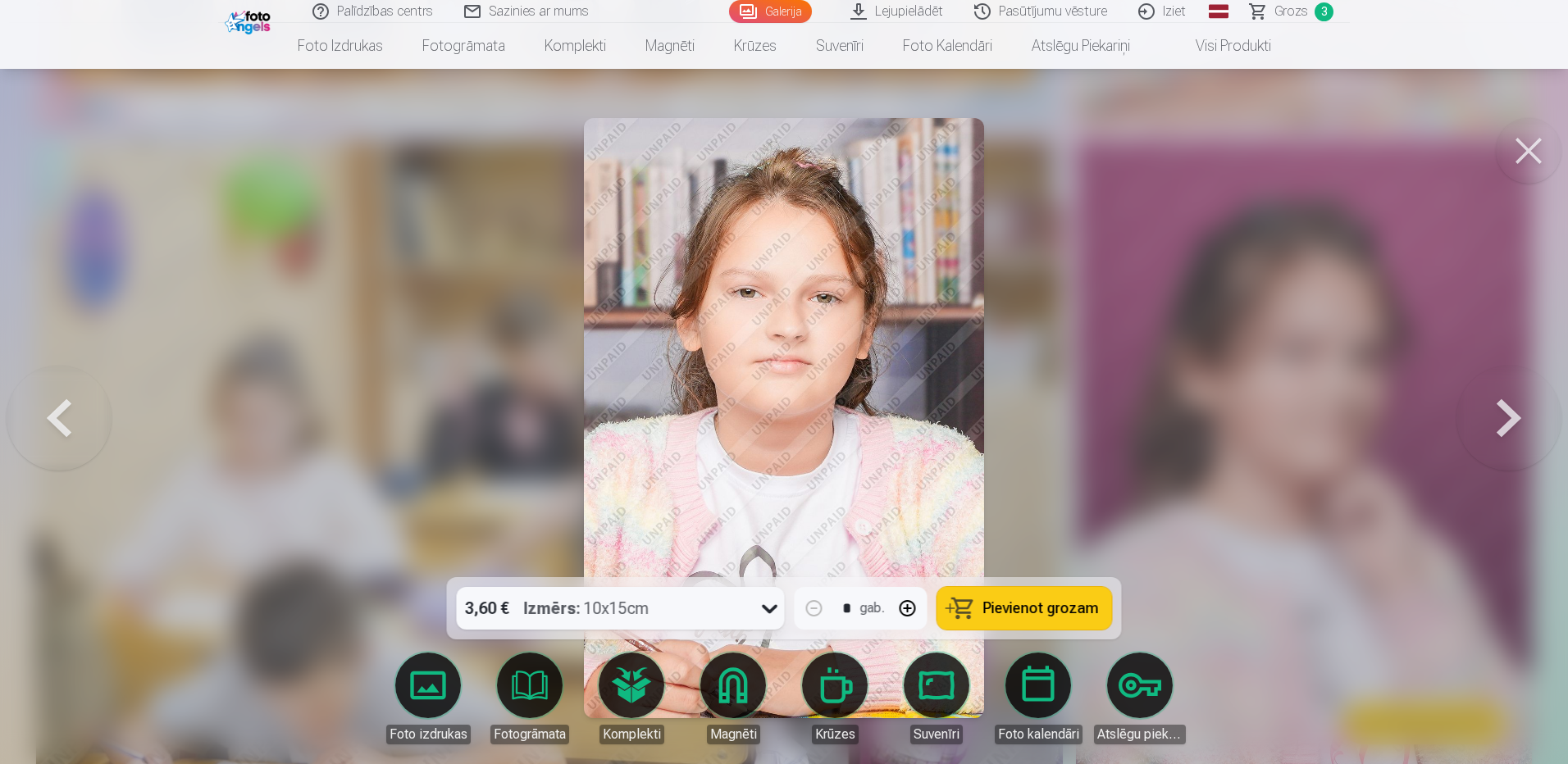
click at [1503, 410] on button at bounding box center [1509, 418] width 105 height 285
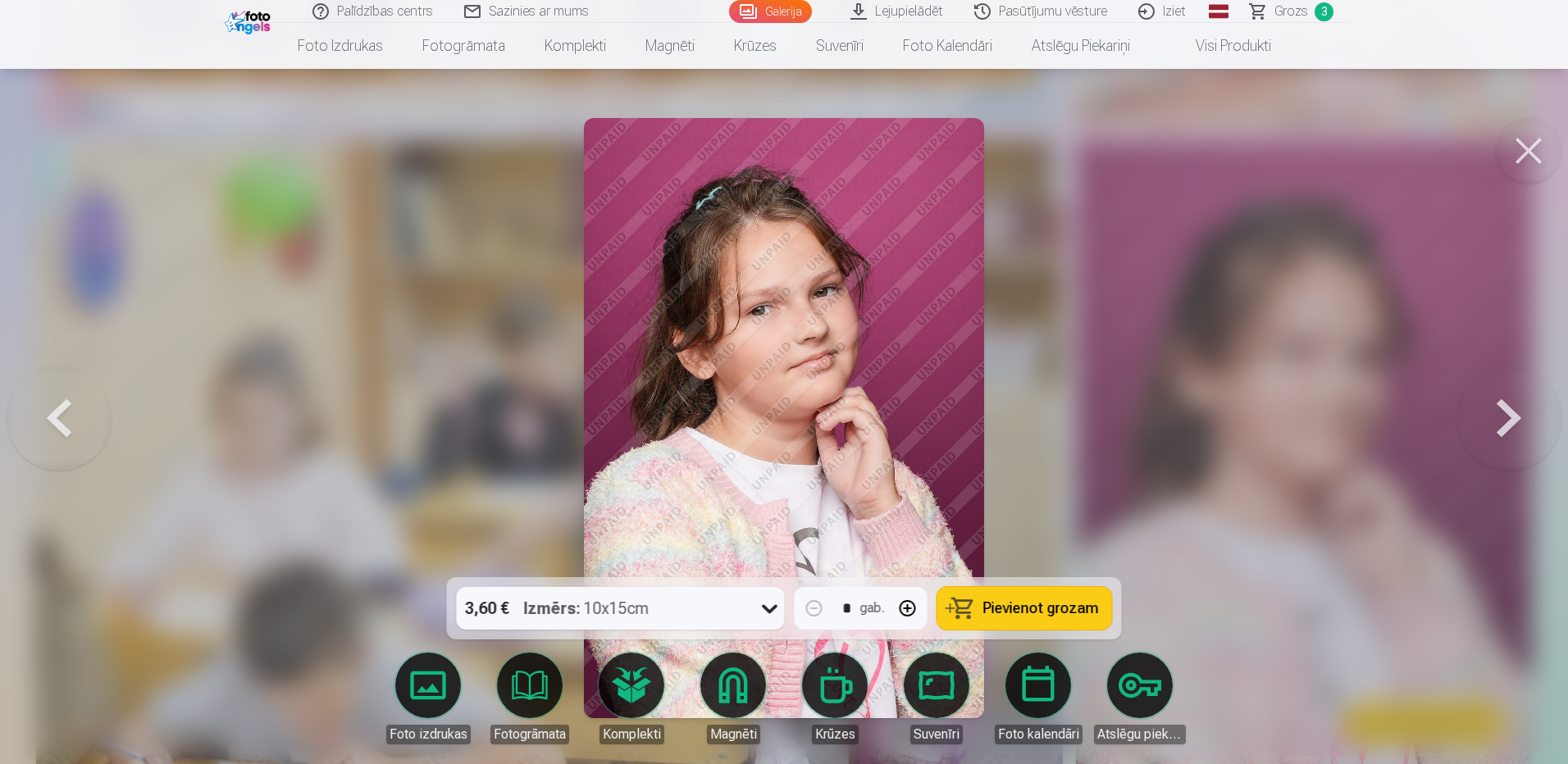
click at [1505, 409] on button at bounding box center [1509, 418] width 105 height 285
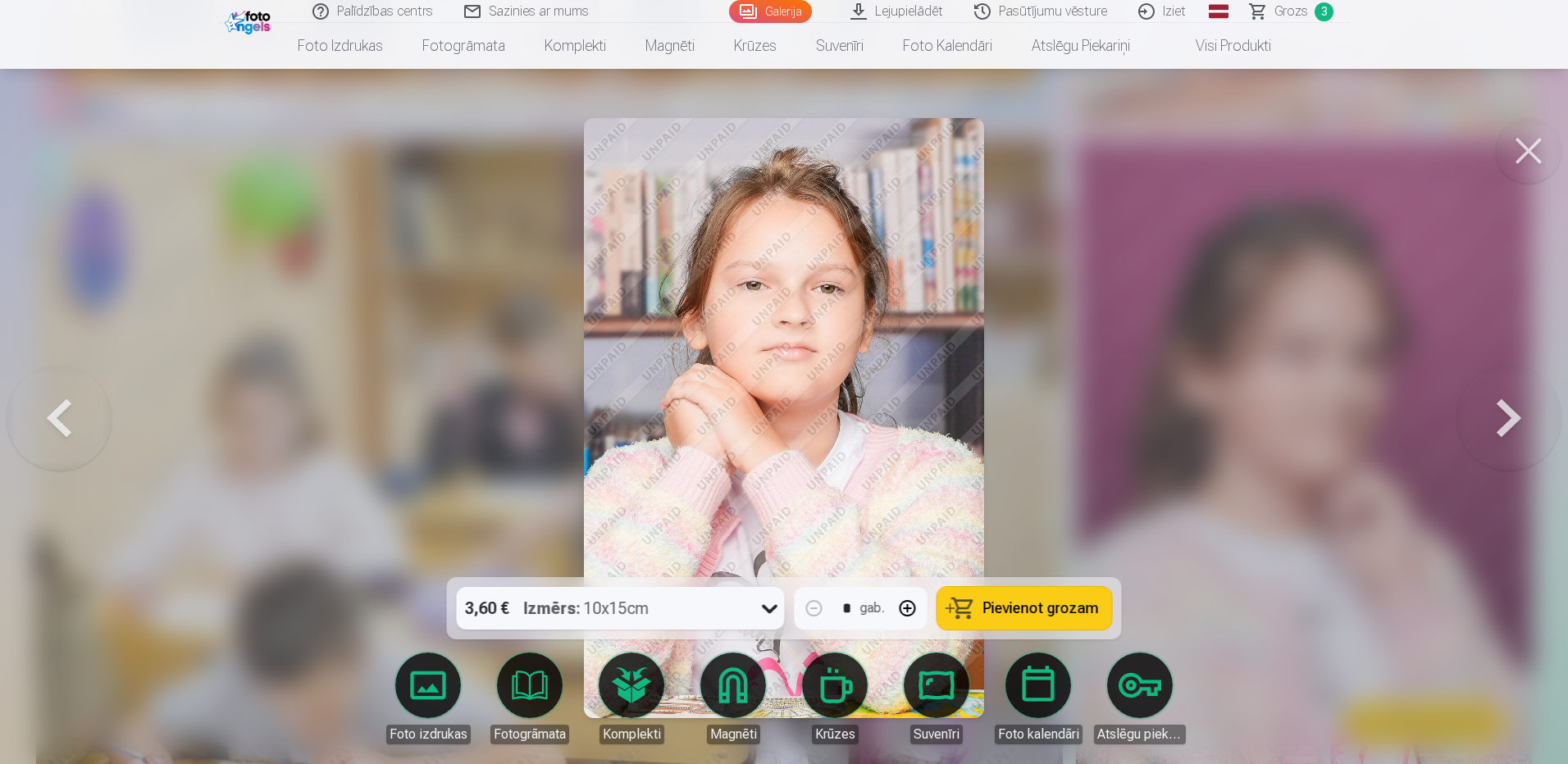
drag, startPoint x: 78, startPoint y: 428, endPoint x: 87, endPoint y: 431, distance: 9.5
click at [85, 431] on button at bounding box center [59, 418] width 105 height 285
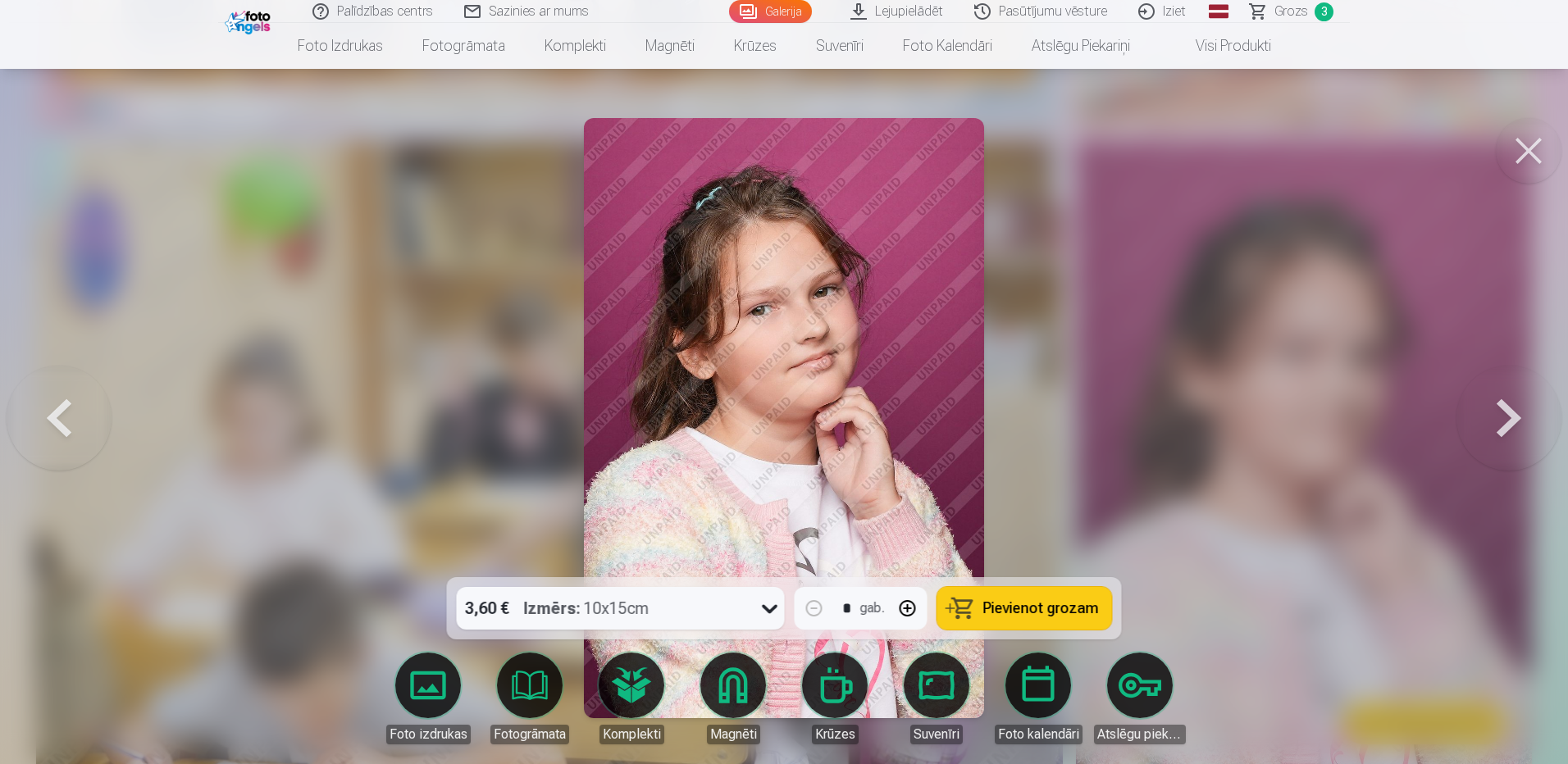
click at [73, 410] on button at bounding box center [59, 418] width 105 height 285
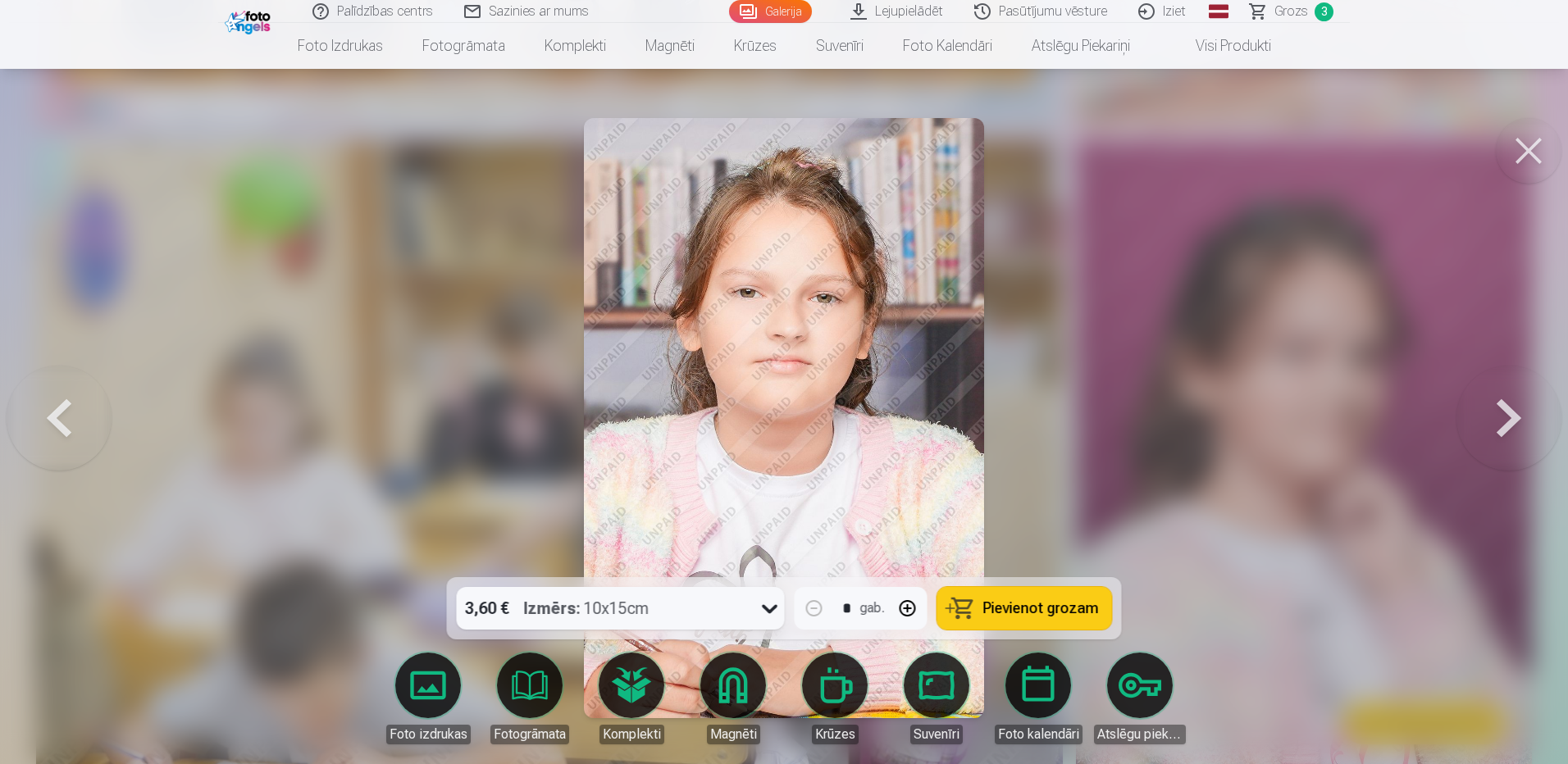
click at [1514, 415] on button at bounding box center [1509, 418] width 105 height 285
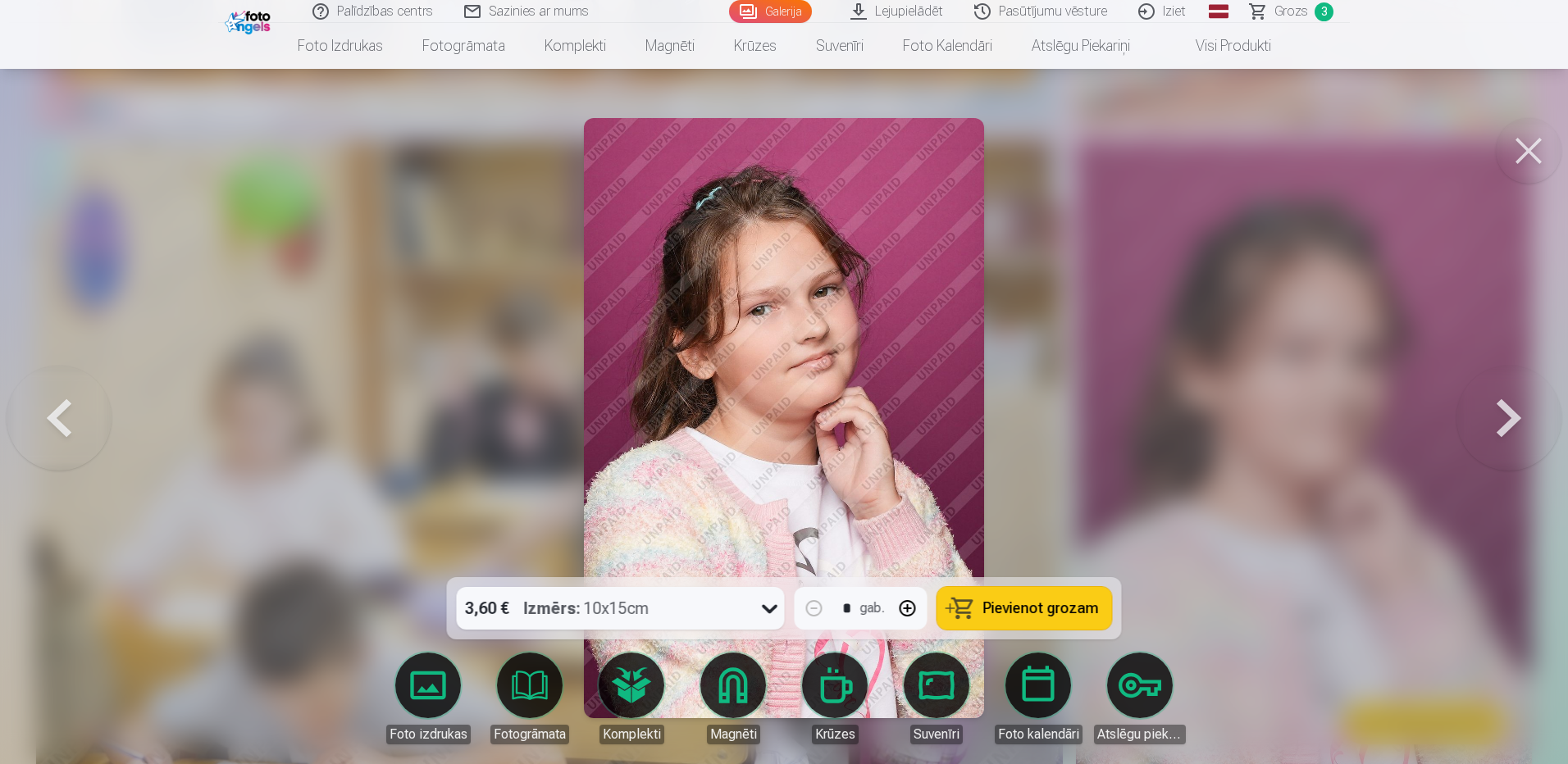
click at [1500, 422] on button at bounding box center [1509, 418] width 105 height 285
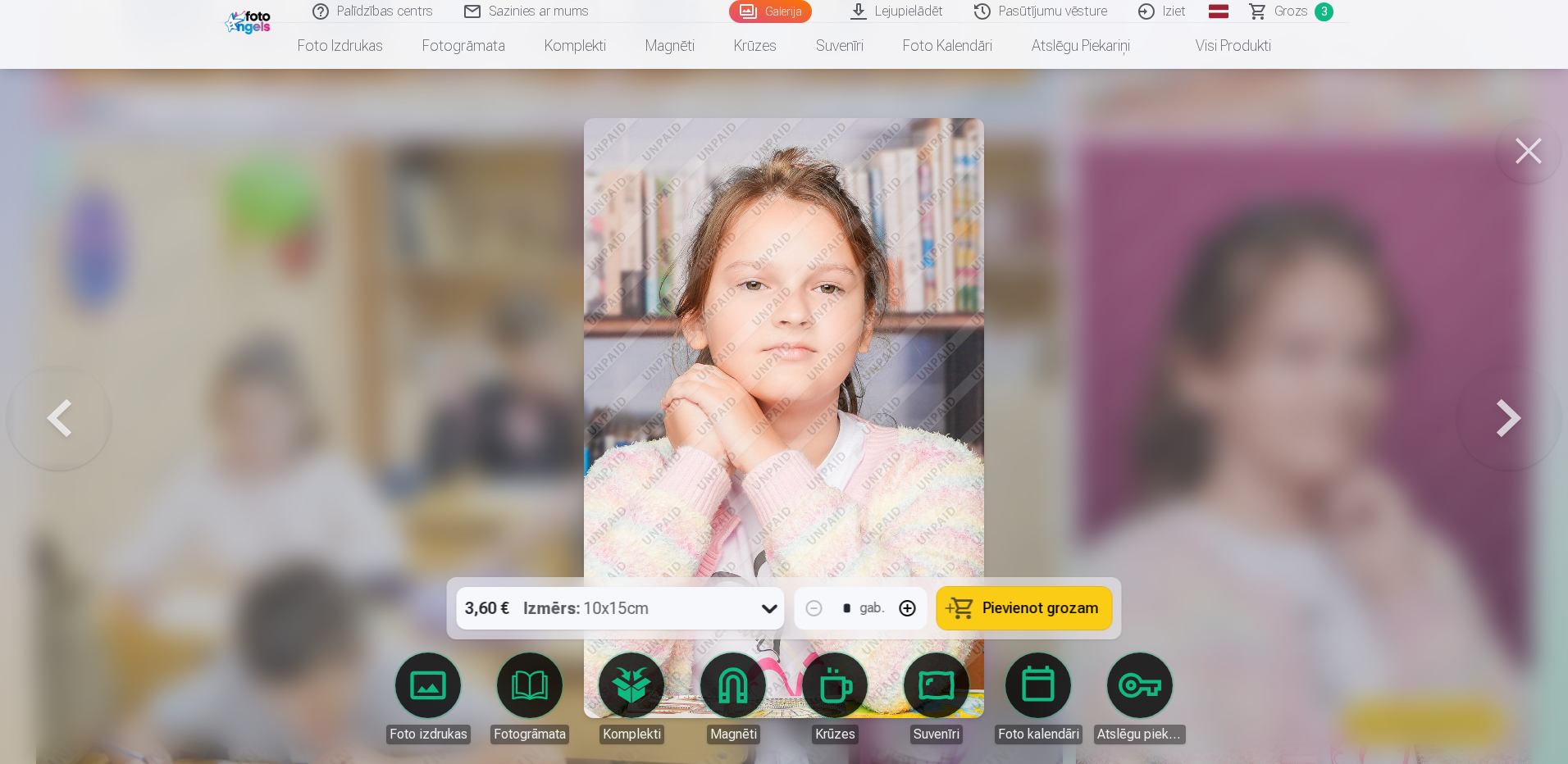
click at [1499, 425] on button at bounding box center [1509, 418] width 105 height 285
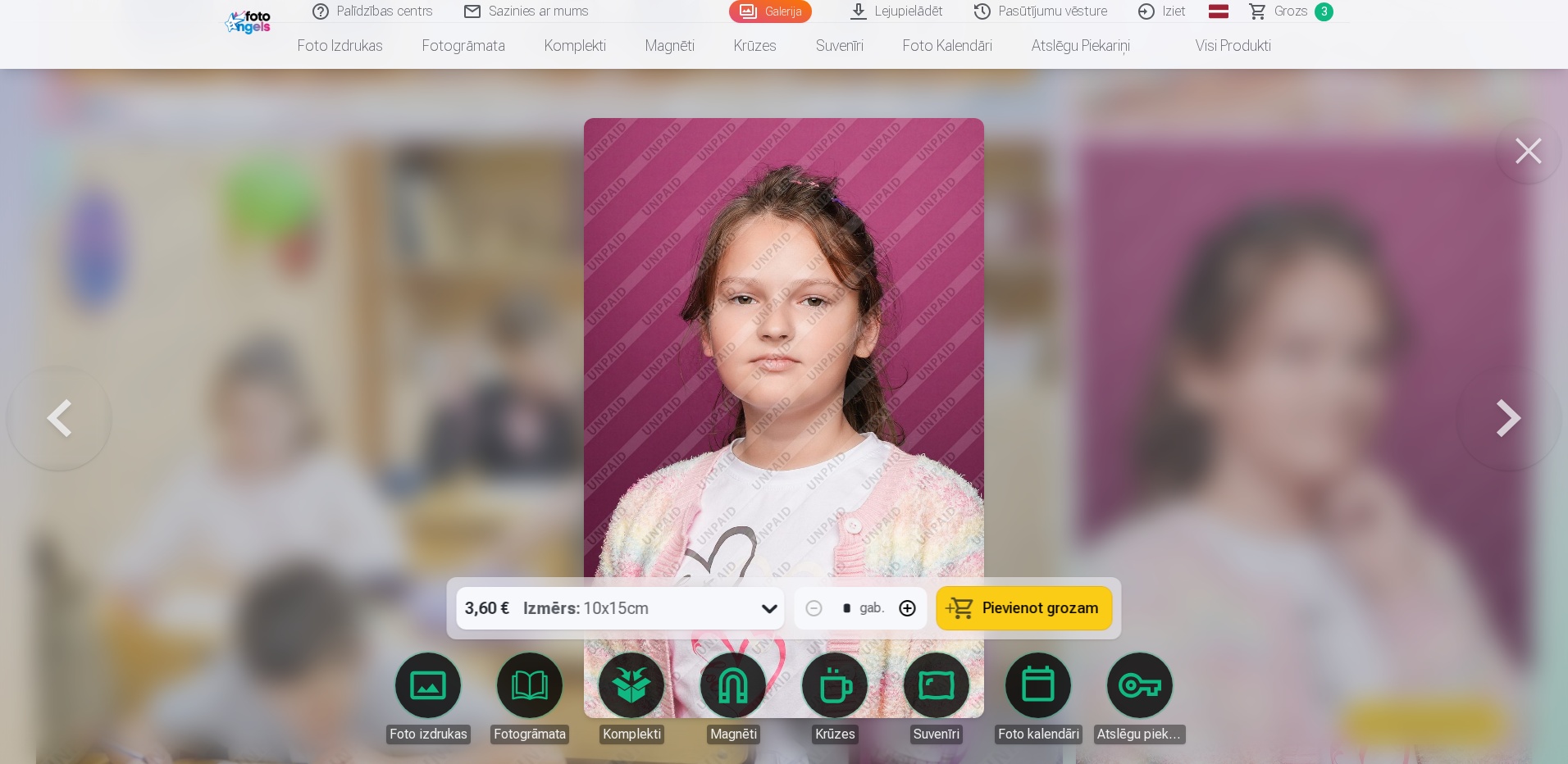
click at [1508, 422] on button at bounding box center [1509, 418] width 105 height 285
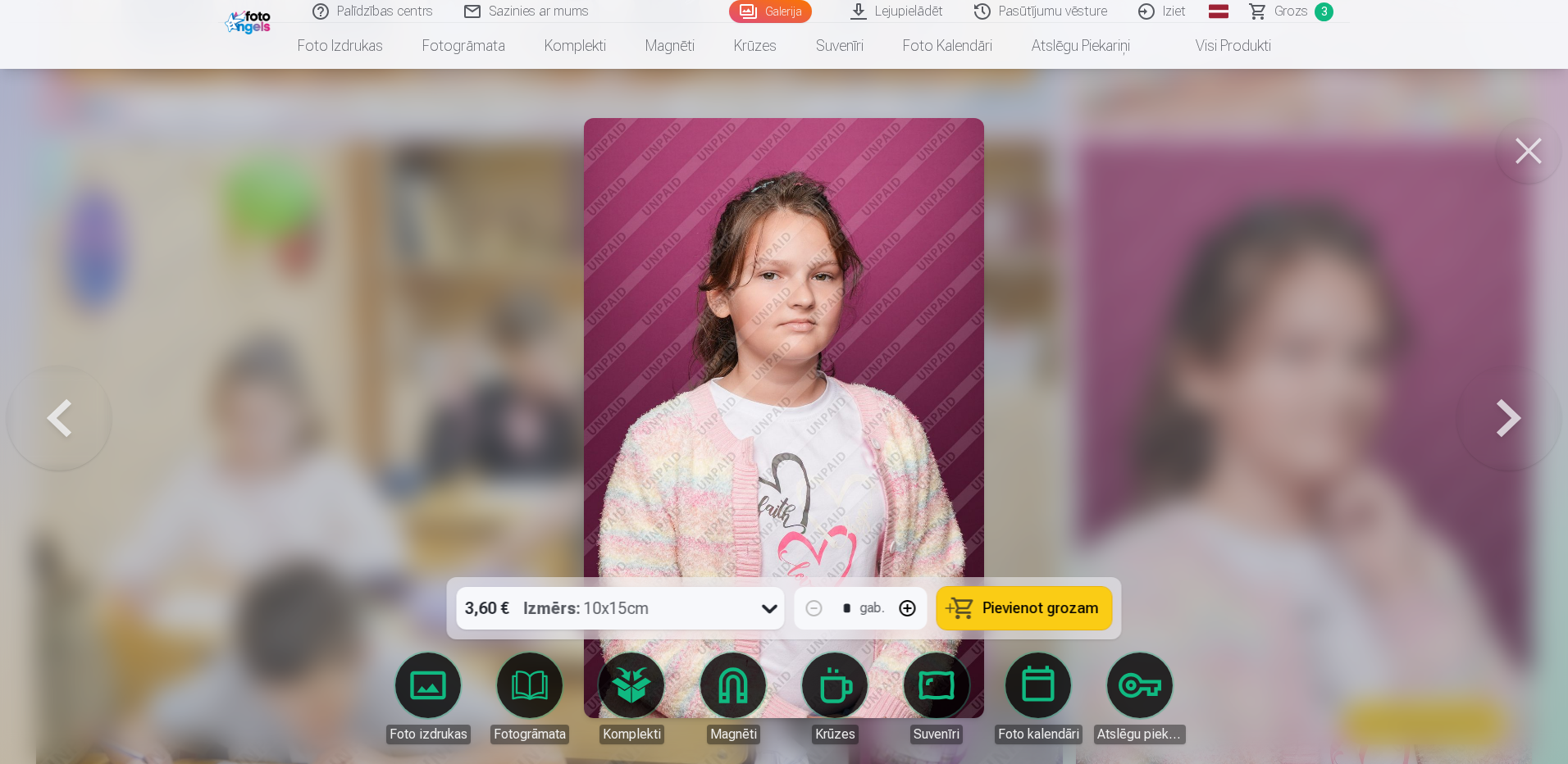
click at [1508, 420] on button at bounding box center [1509, 418] width 105 height 285
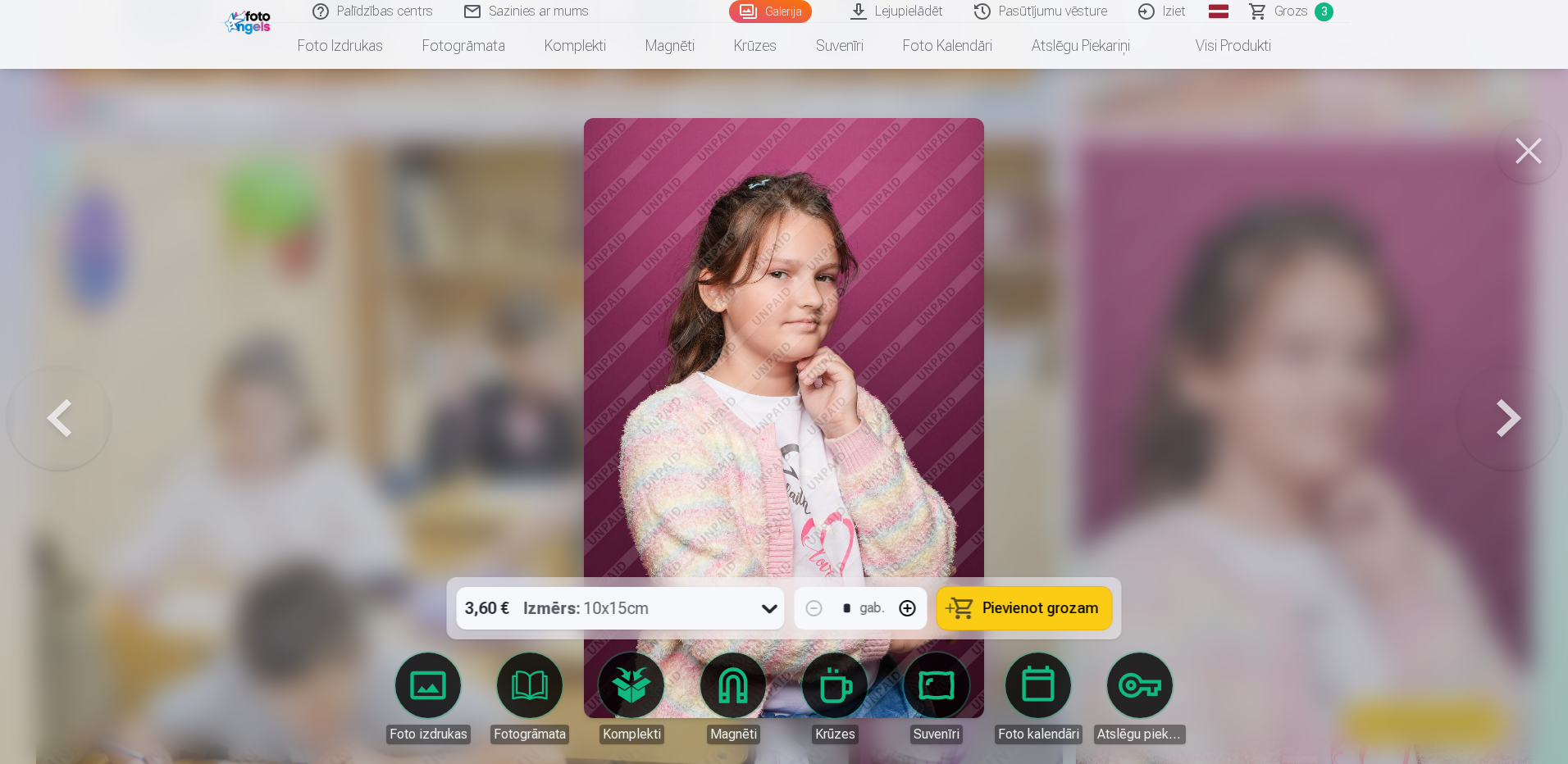
click at [1492, 415] on button at bounding box center [1509, 418] width 105 height 285
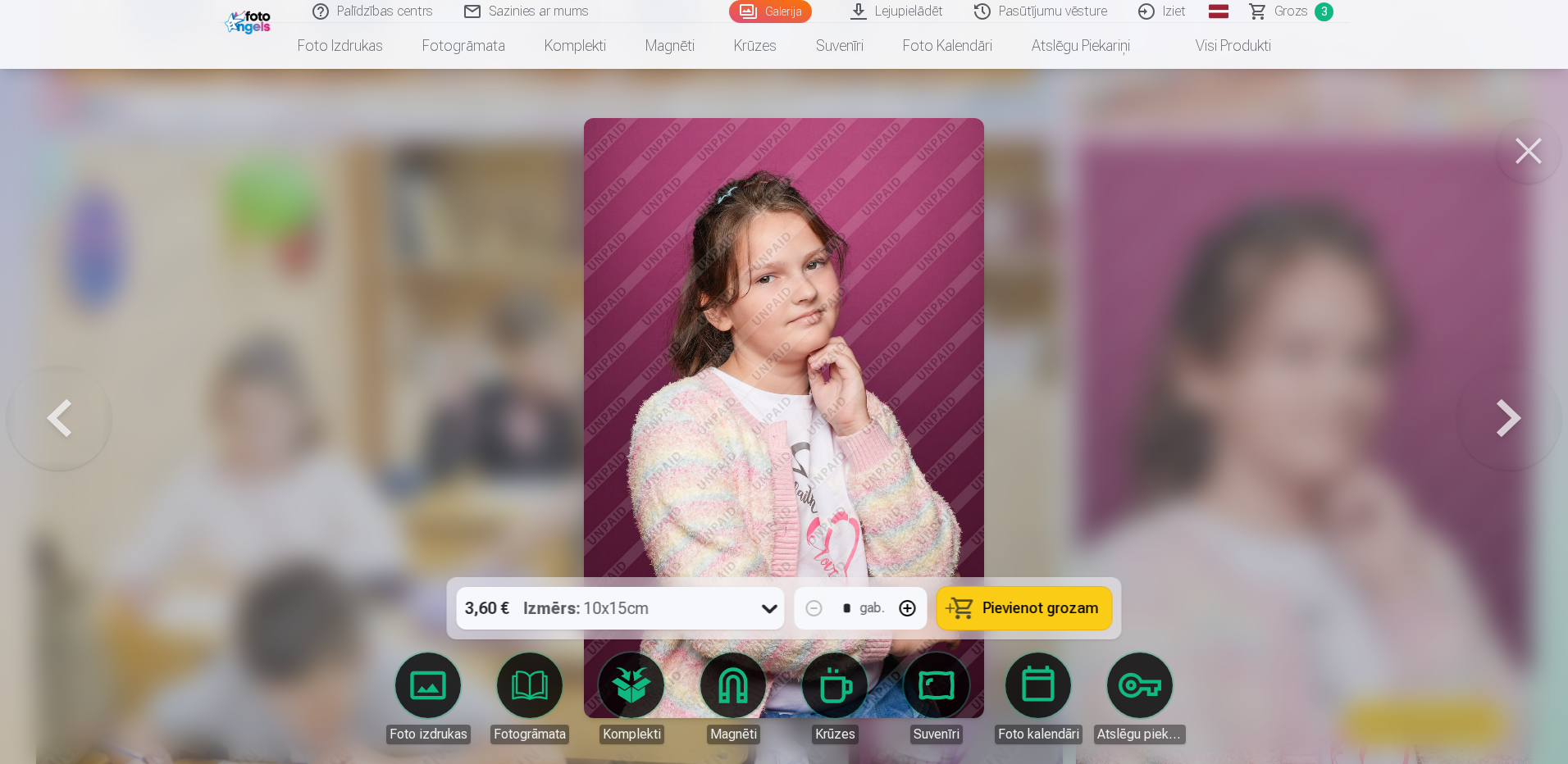
click at [1492, 415] on button at bounding box center [1509, 418] width 105 height 285
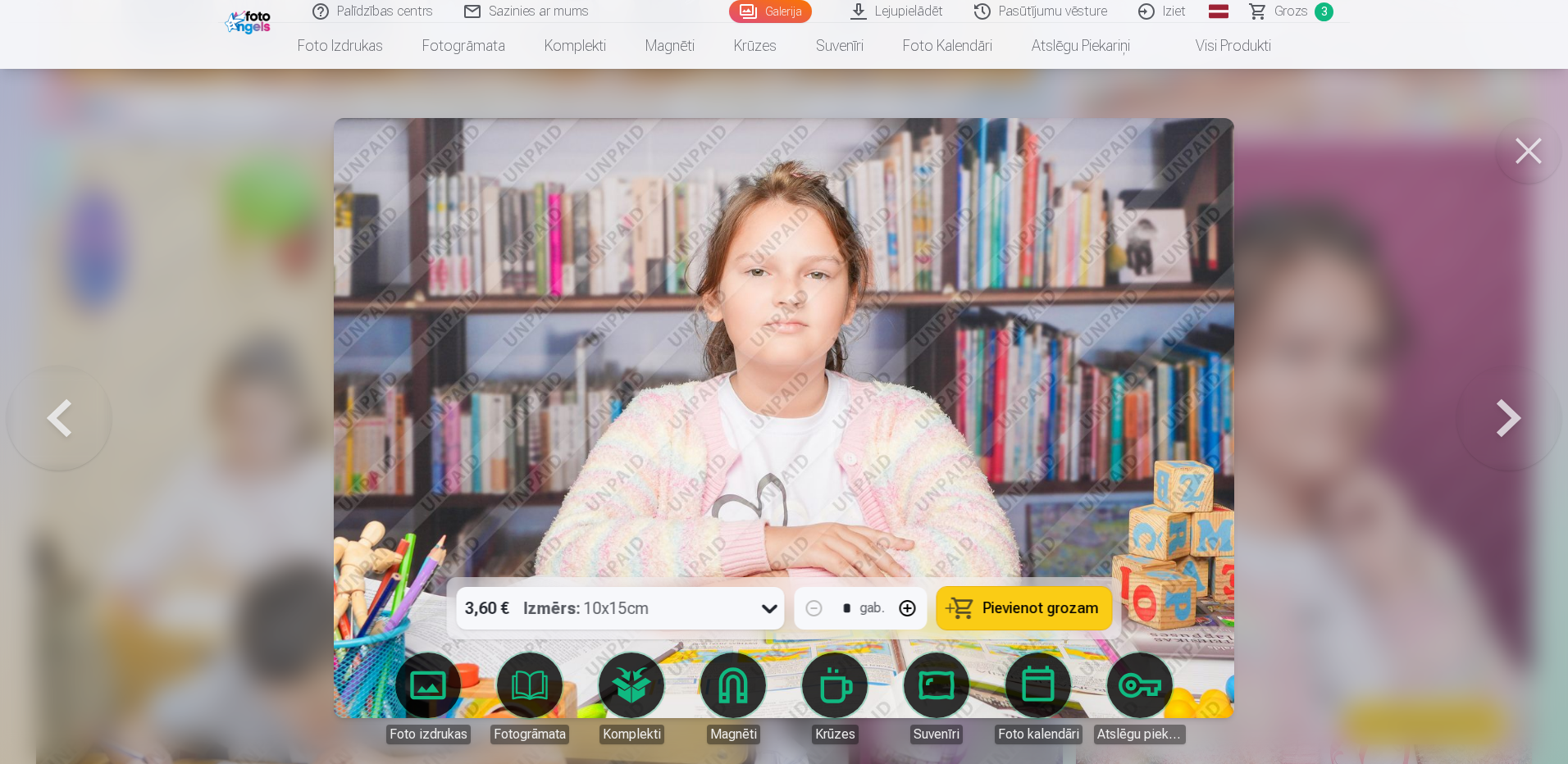
click at [1019, 619] on button "Pievienot grozam" at bounding box center [1024, 607] width 175 height 42
click at [1514, 435] on button at bounding box center [1509, 418] width 105 height 285
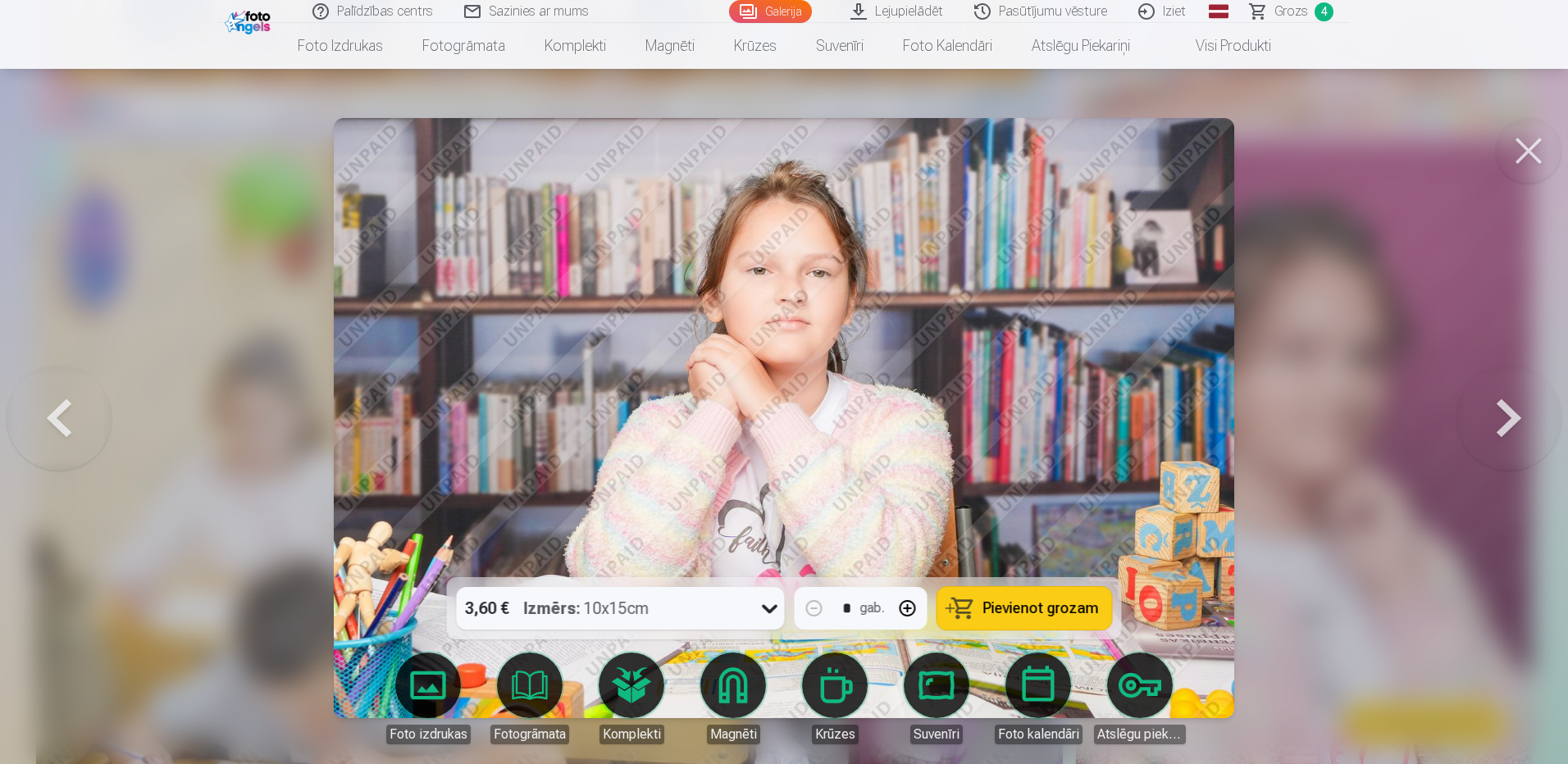
click at [1483, 410] on button at bounding box center [1509, 418] width 105 height 285
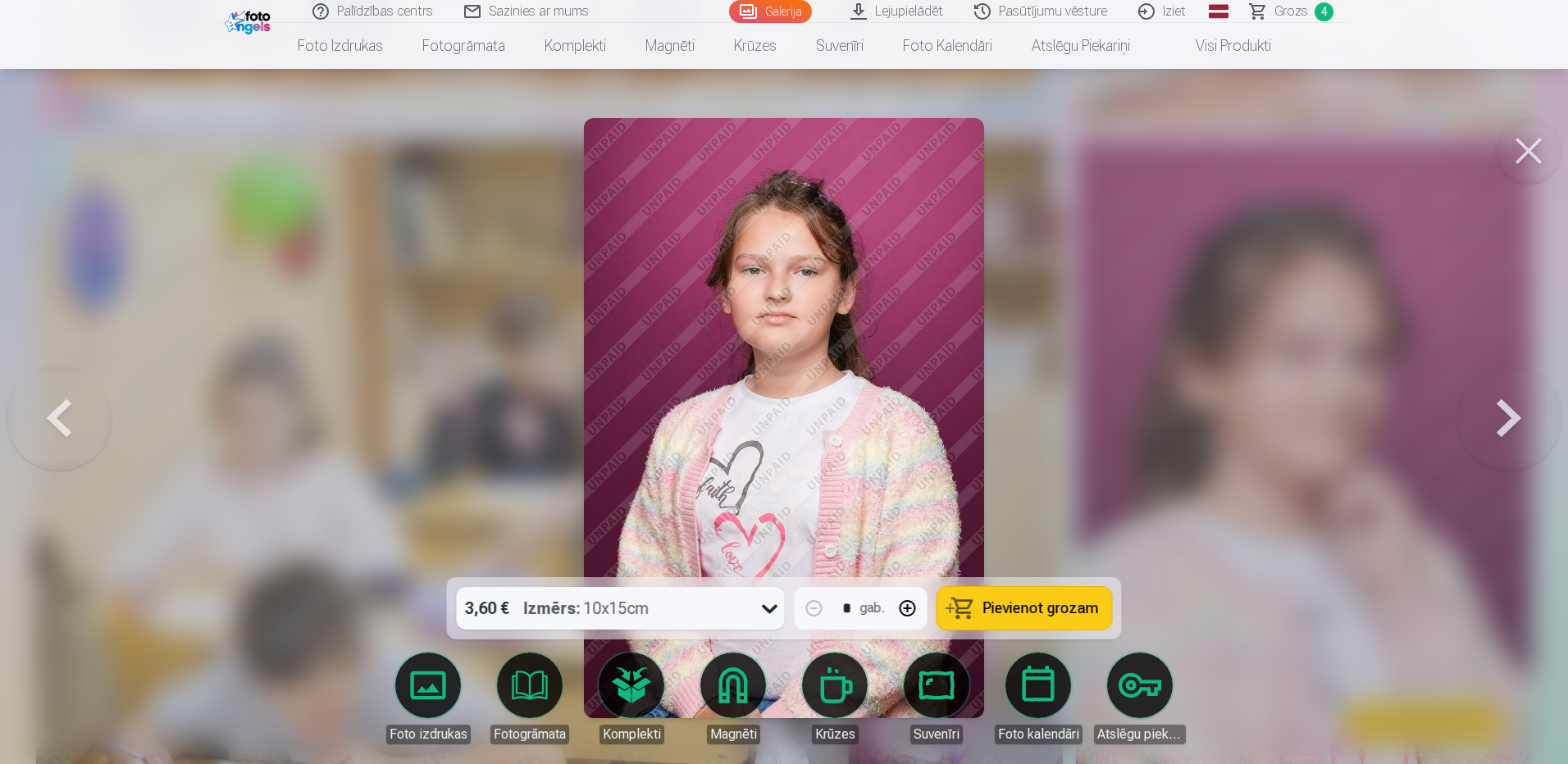
click at [1046, 615] on span "Pievienot grozam" at bounding box center [1040, 608] width 115 height 15
click at [1512, 414] on button at bounding box center [1509, 418] width 105 height 285
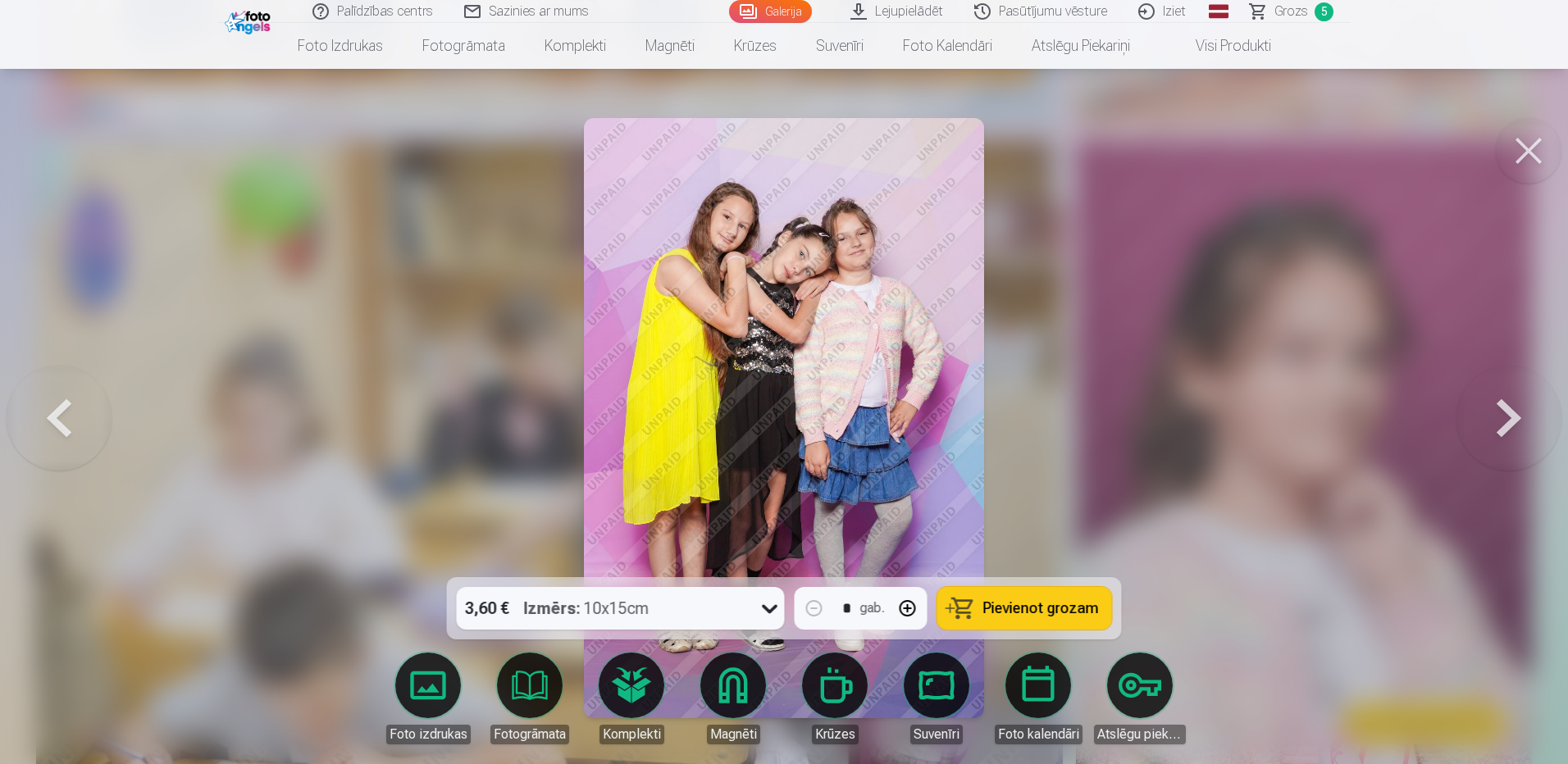
click at [1512, 414] on button at bounding box center [1509, 418] width 105 height 285
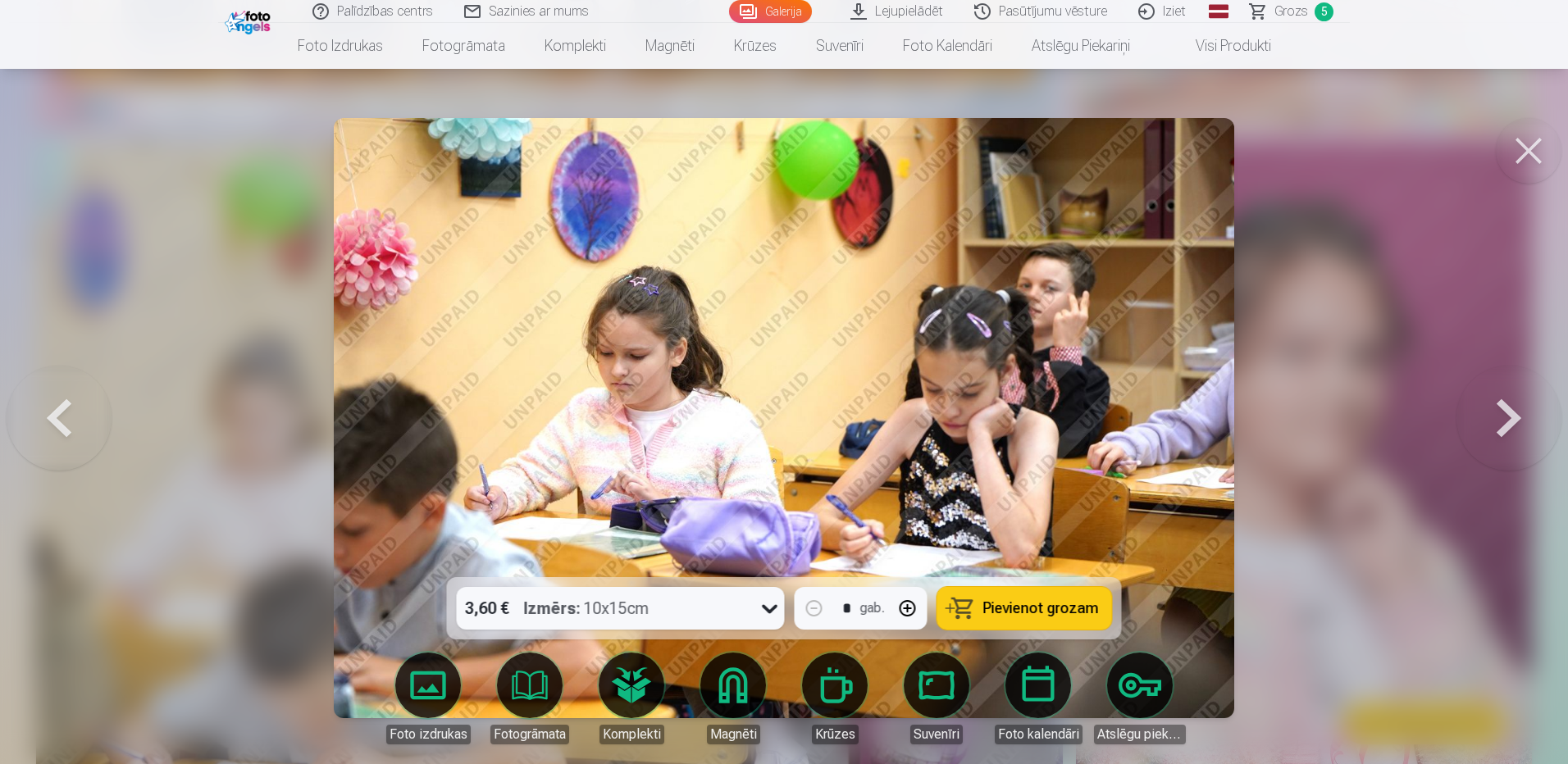
click at [1512, 414] on button at bounding box center [1509, 418] width 105 height 285
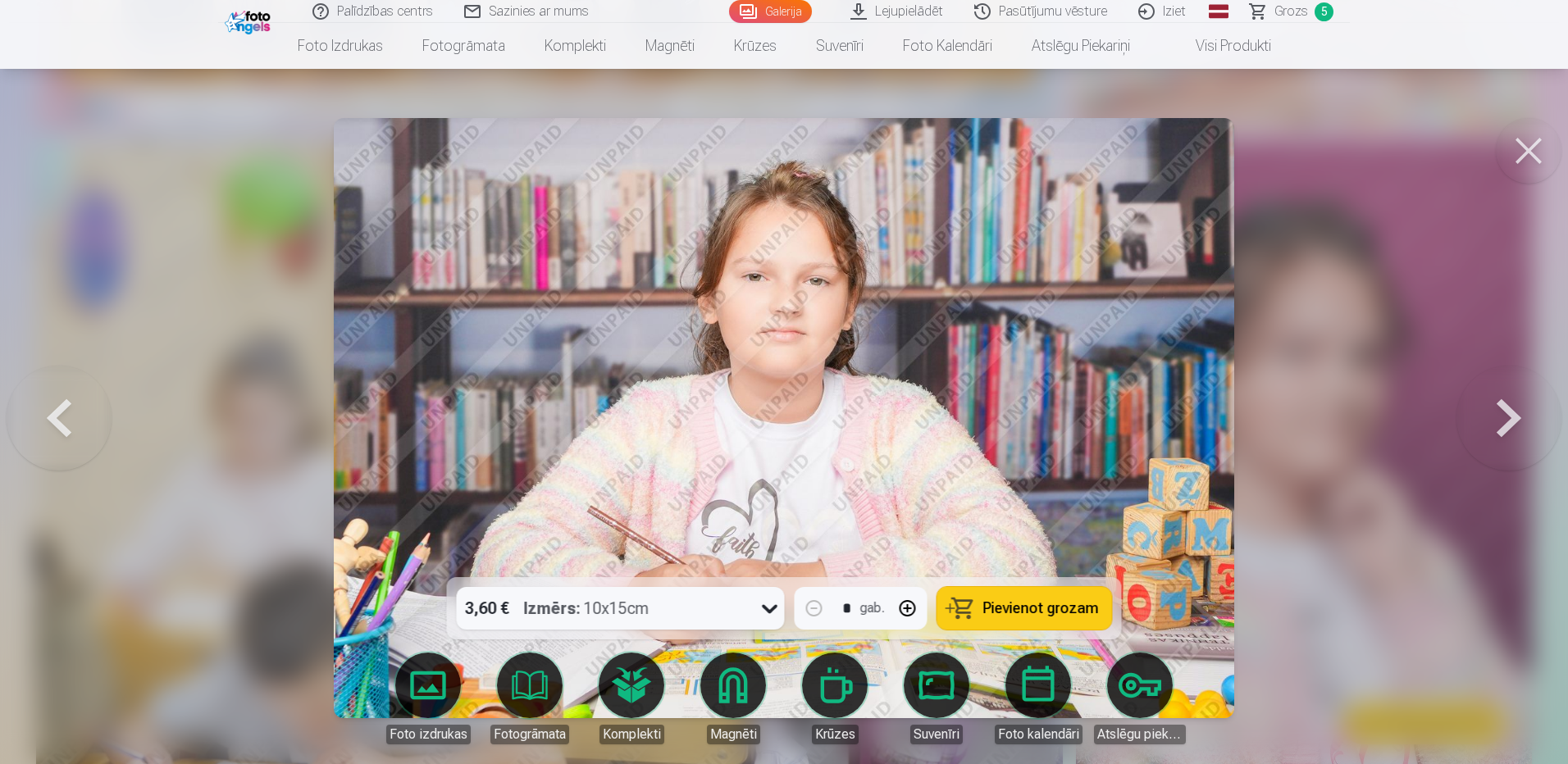
click at [1512, 413] on button at bounding box center [1509, 418] width 105 height 285
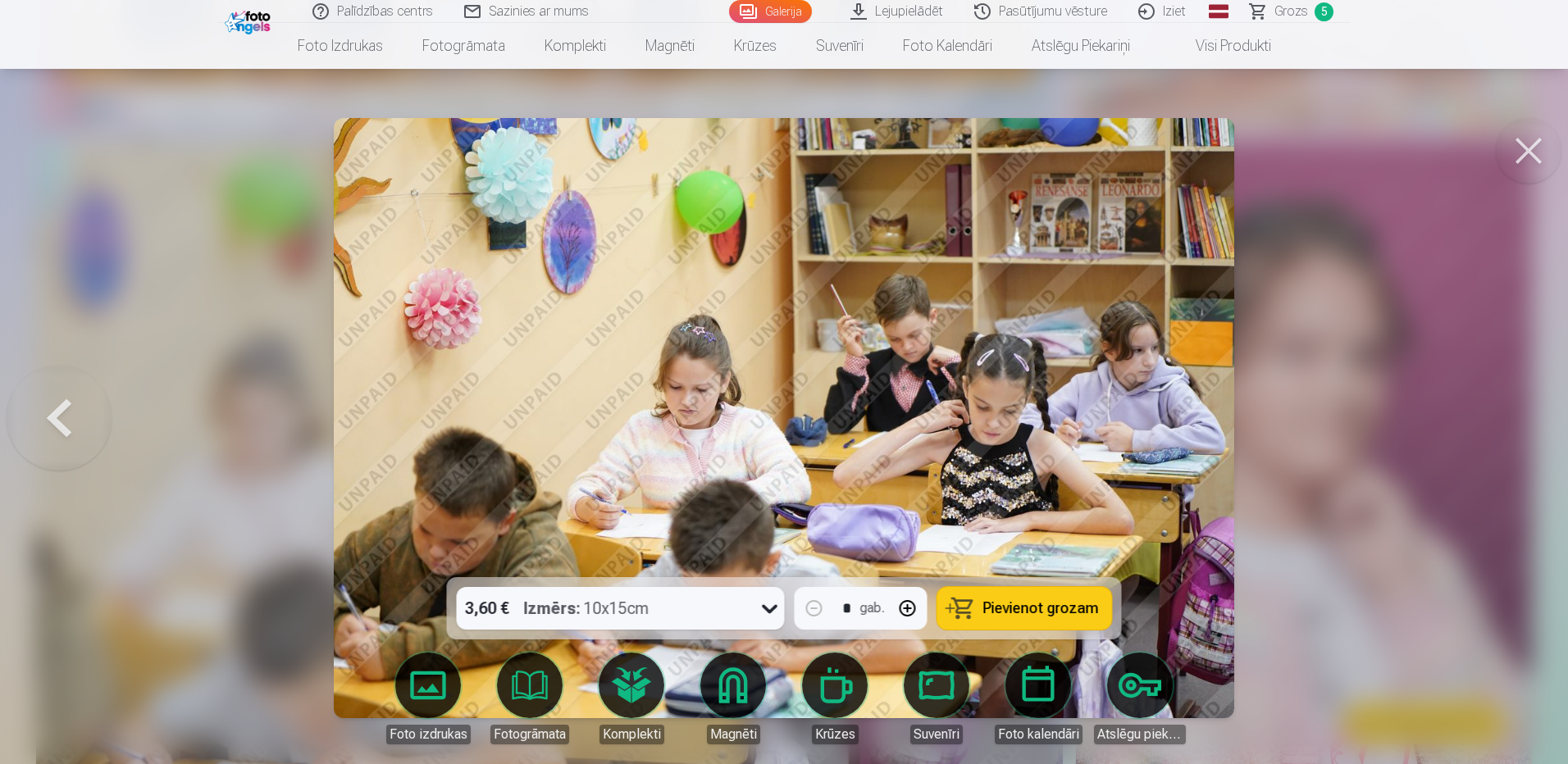
click at [46, 421] on button at bounding box center [59, 418] width 105 height 285
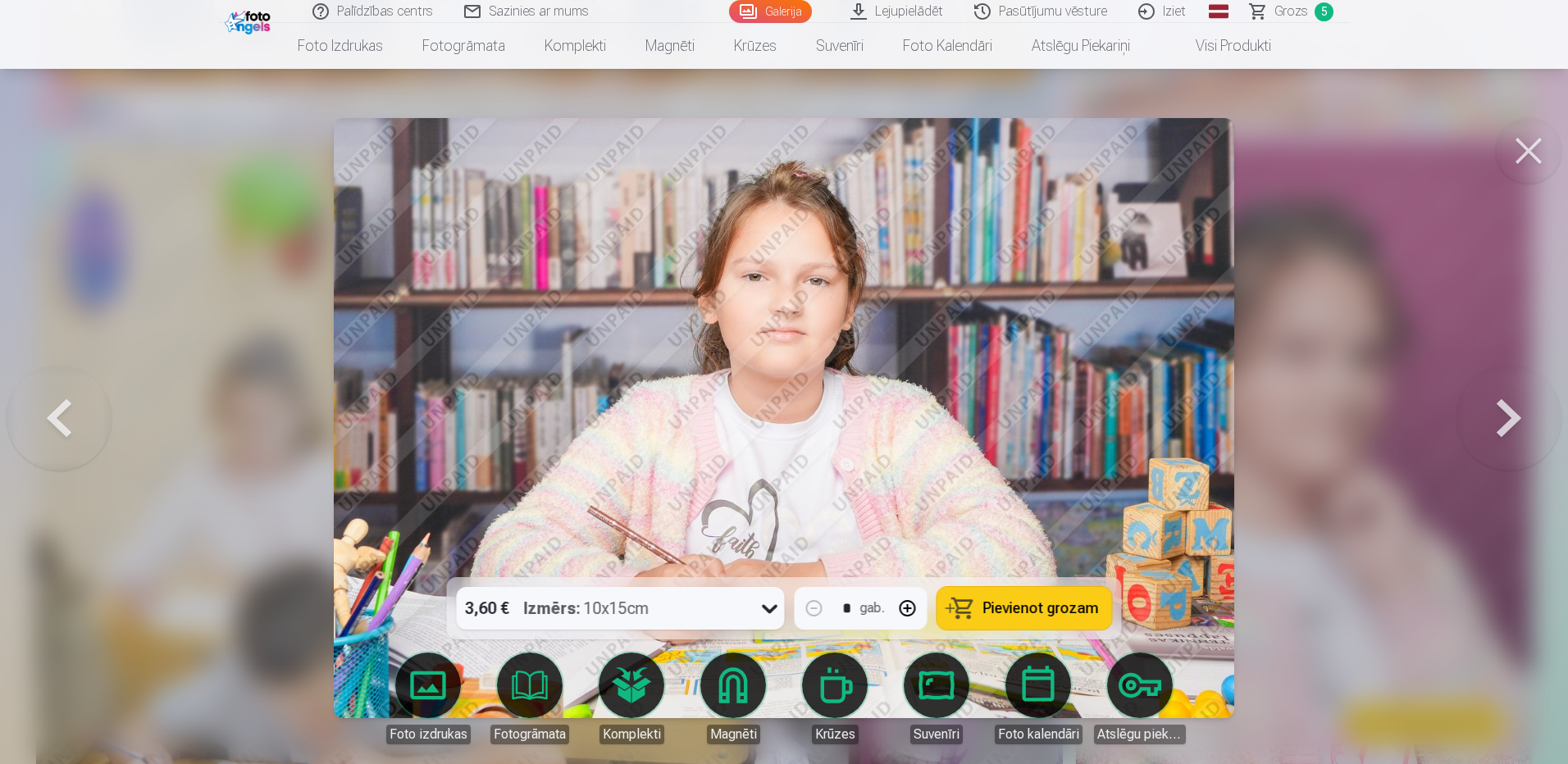
click at [64, 417] on button at bounding box center [59, 418] width 105 height 285
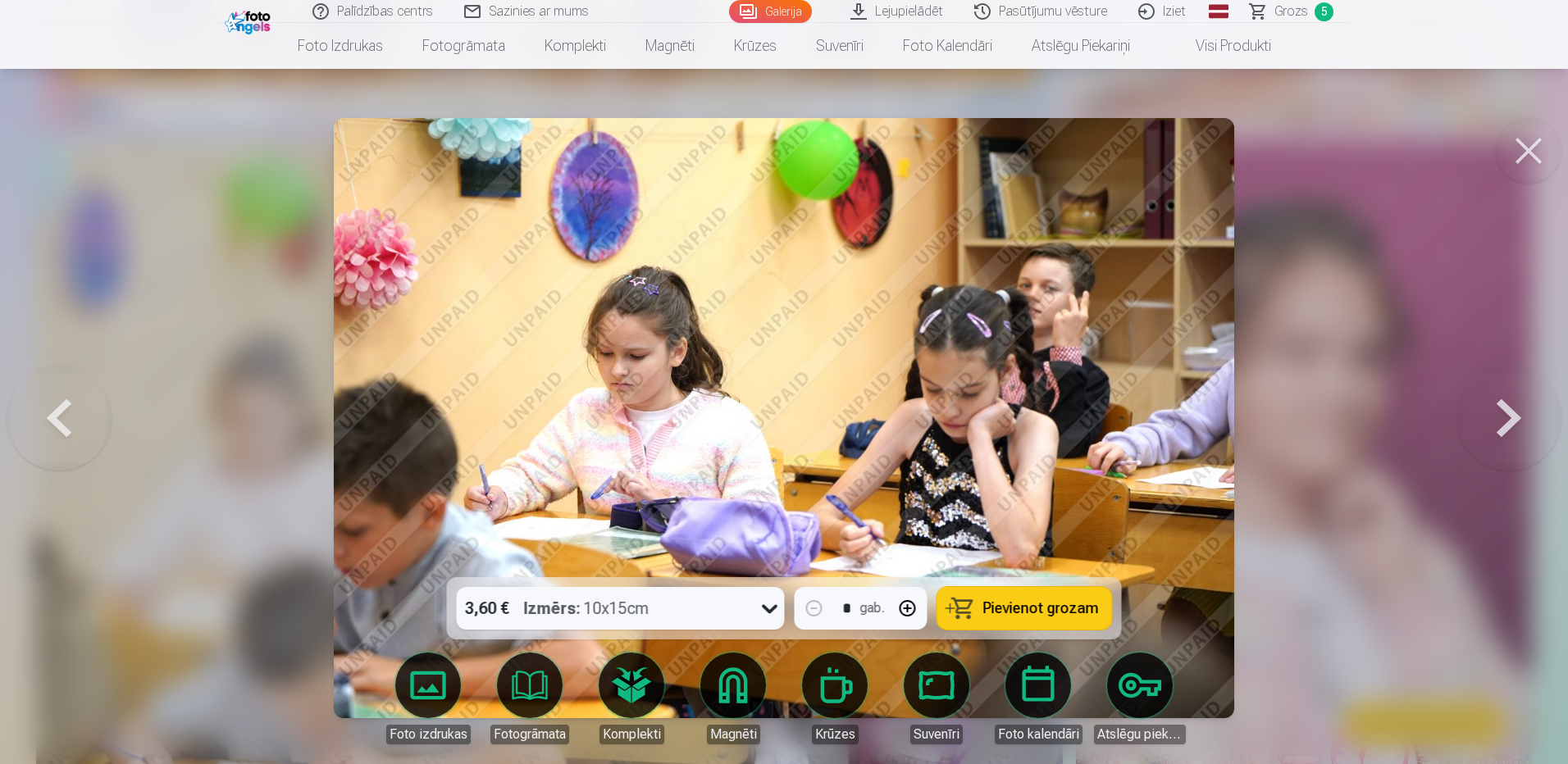
click at [64, 417] on button at bounding box center [59, 418] width 105 height 285
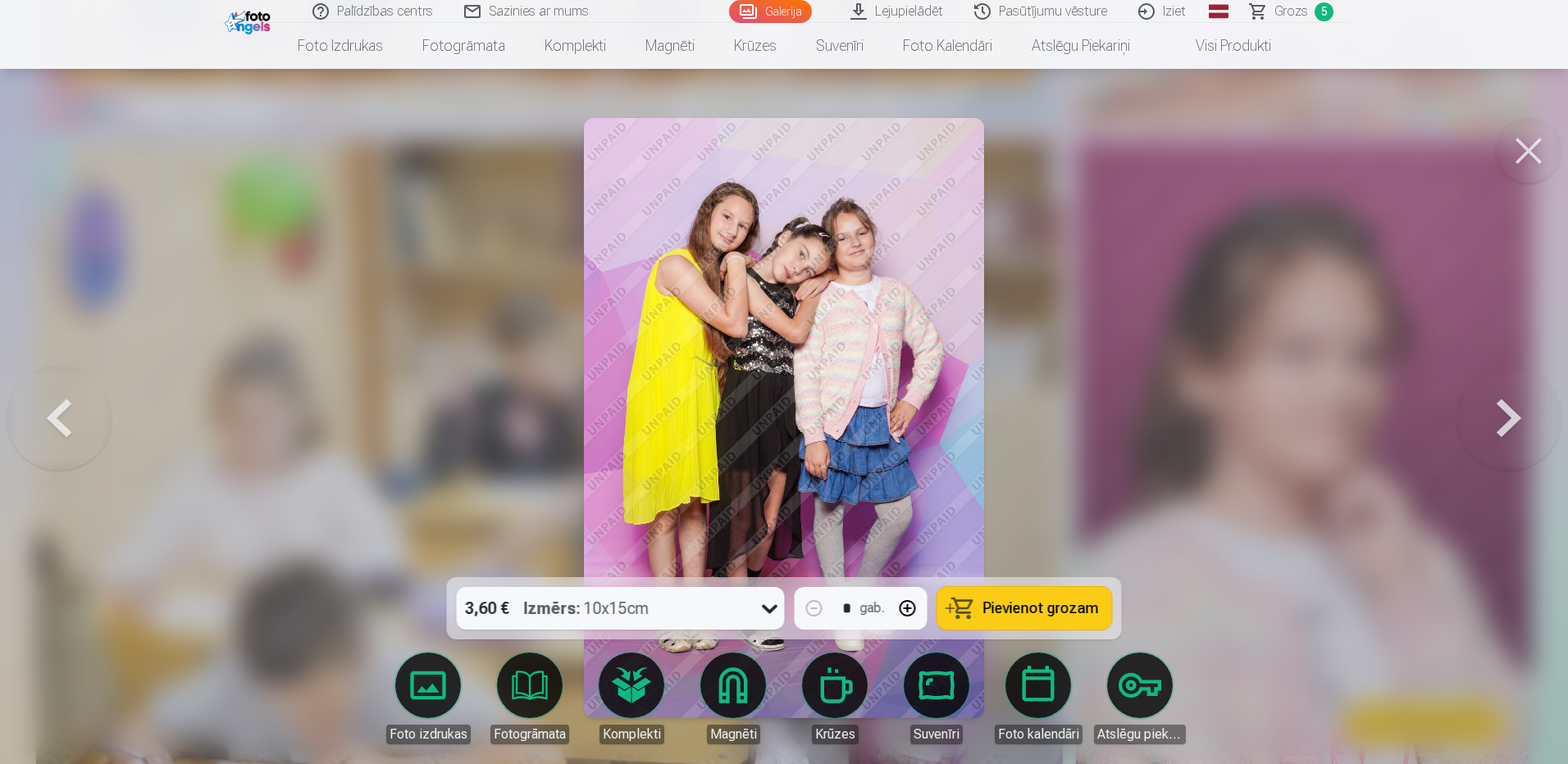
click at [64, 417] on button at bounding box center [59, 418] width 105 height 285
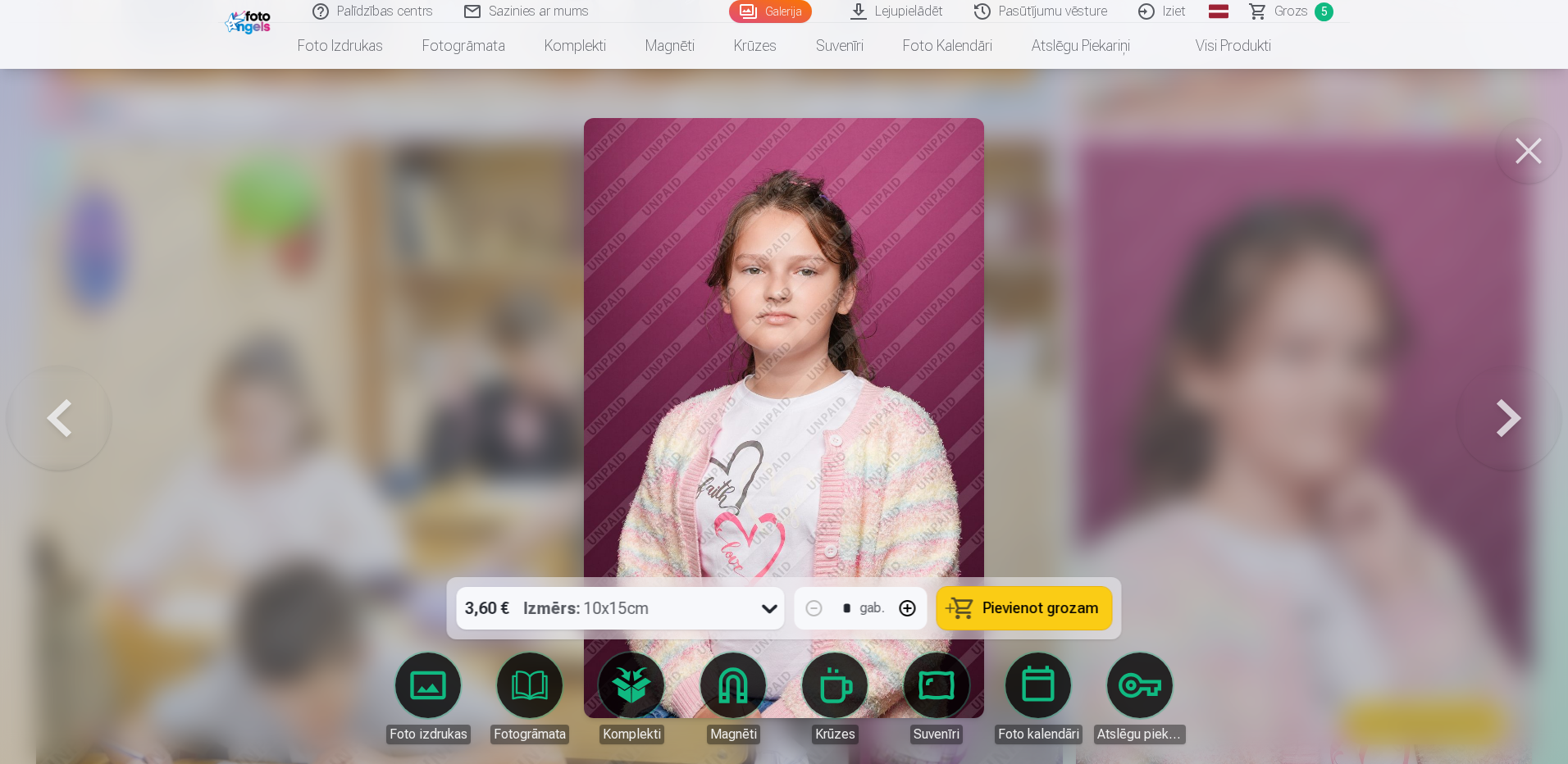
click at [64, 417] on button at bounding box center [59, 418] width 105 height 285
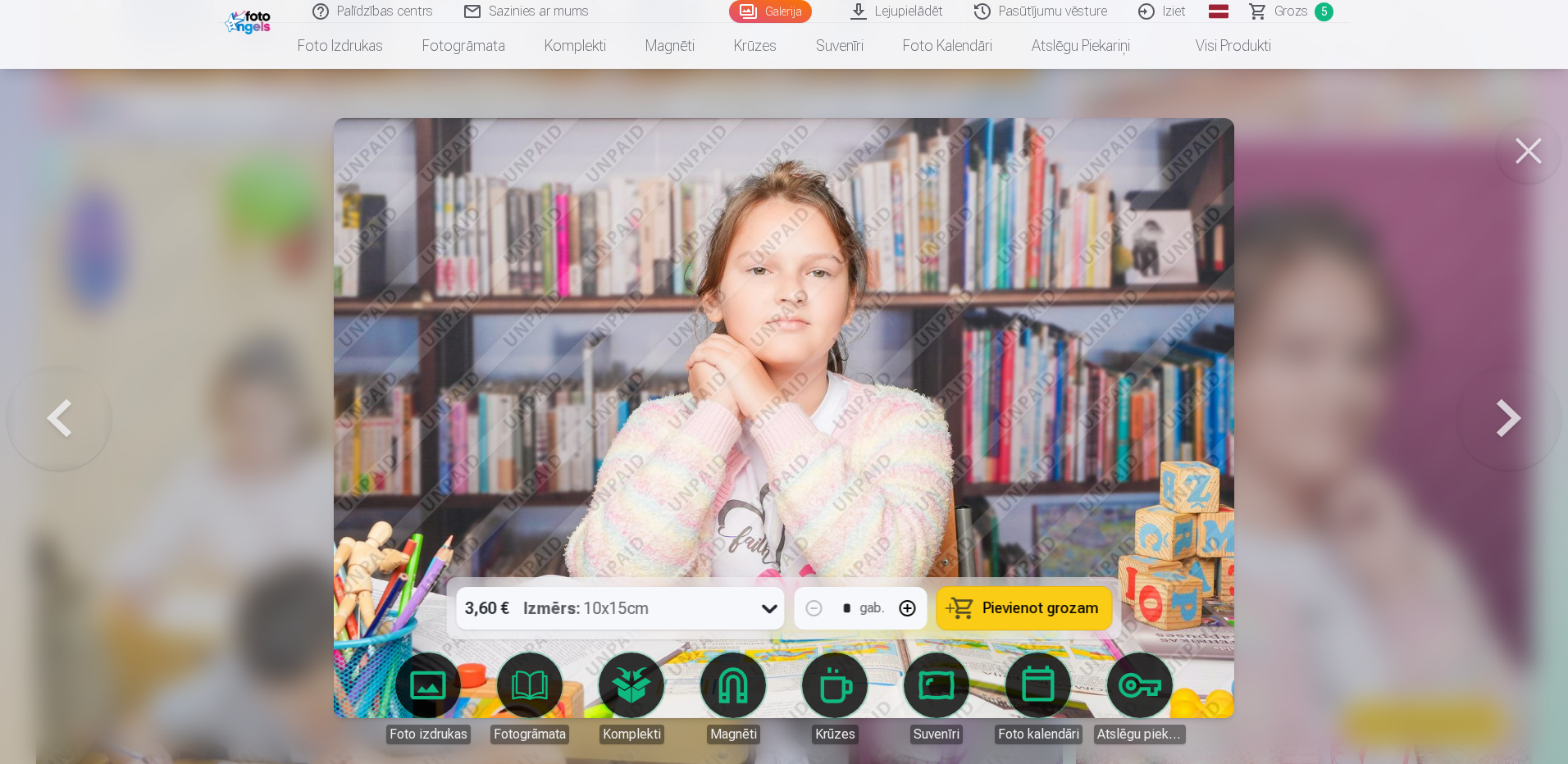
click at [64, 415] on button at bounding box center [59, 418] width 105 height 285
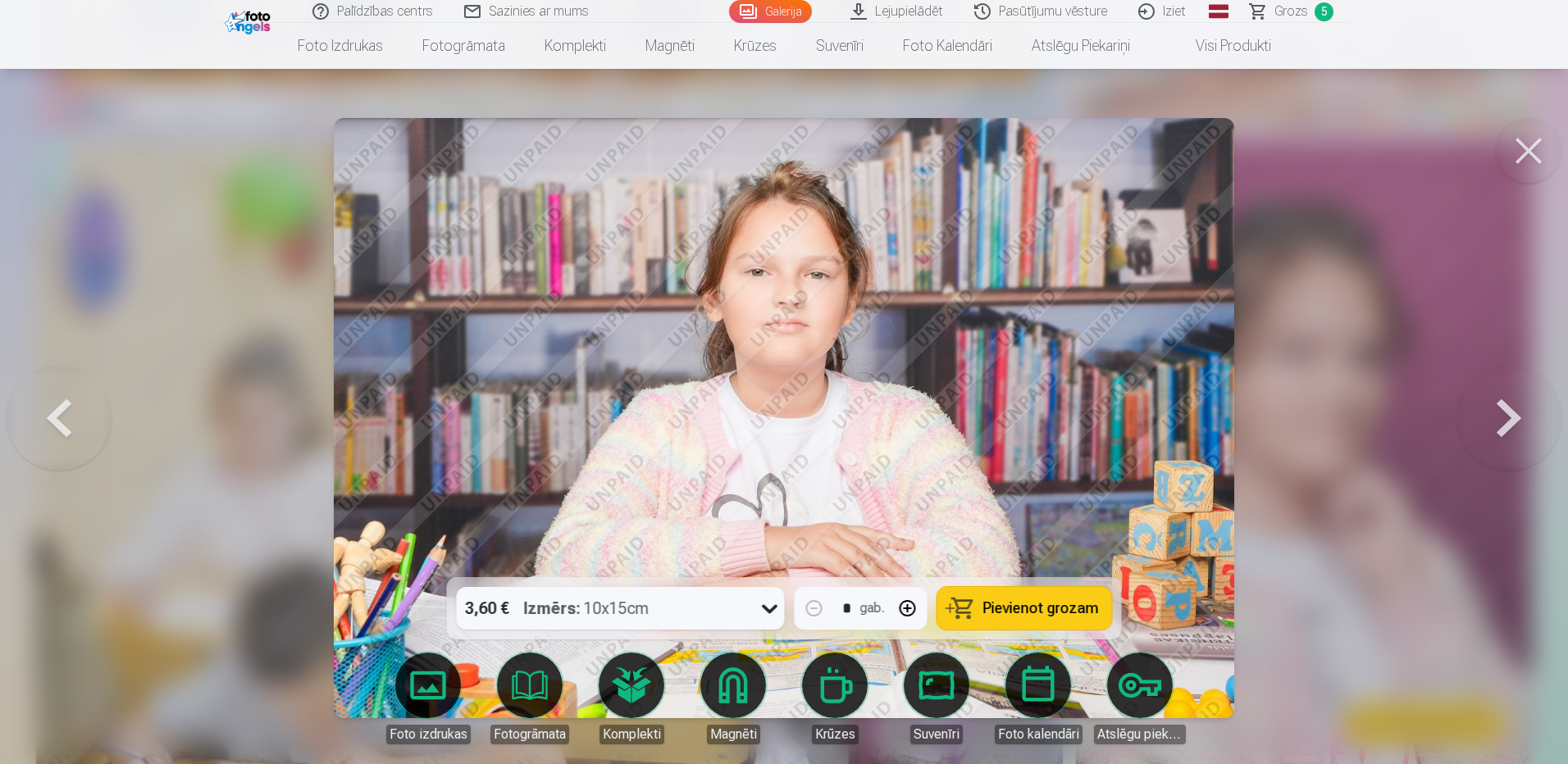
drag, startPoint x: 1296, startPoint y: 8, endPoint x: 1214, endPoint y: 68, distance: 101.6
click at [1297, 8] on span "Grozs" at bounding box center [1291, 11] width 34 height 20
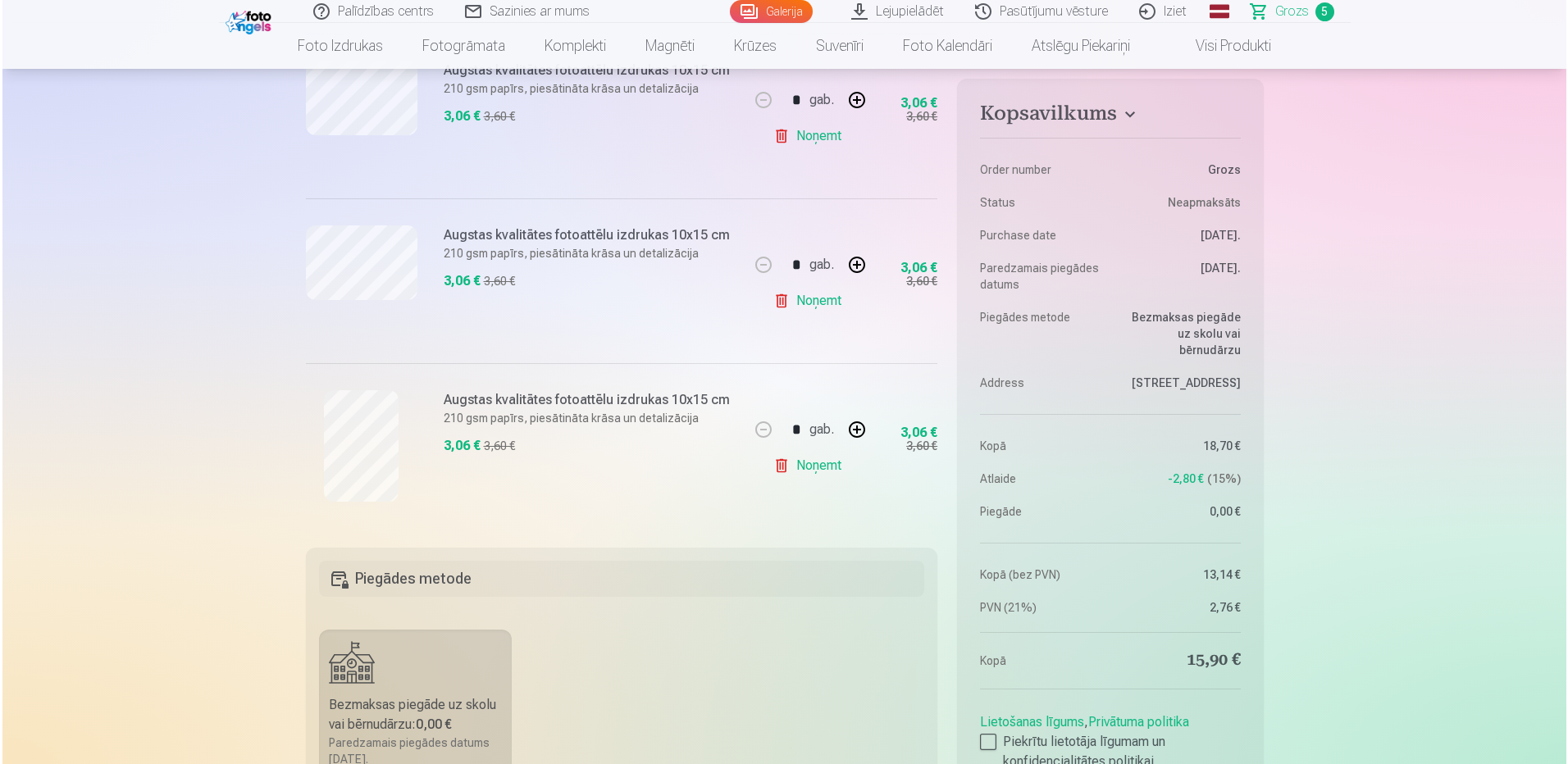
scroll to position [738, 0]
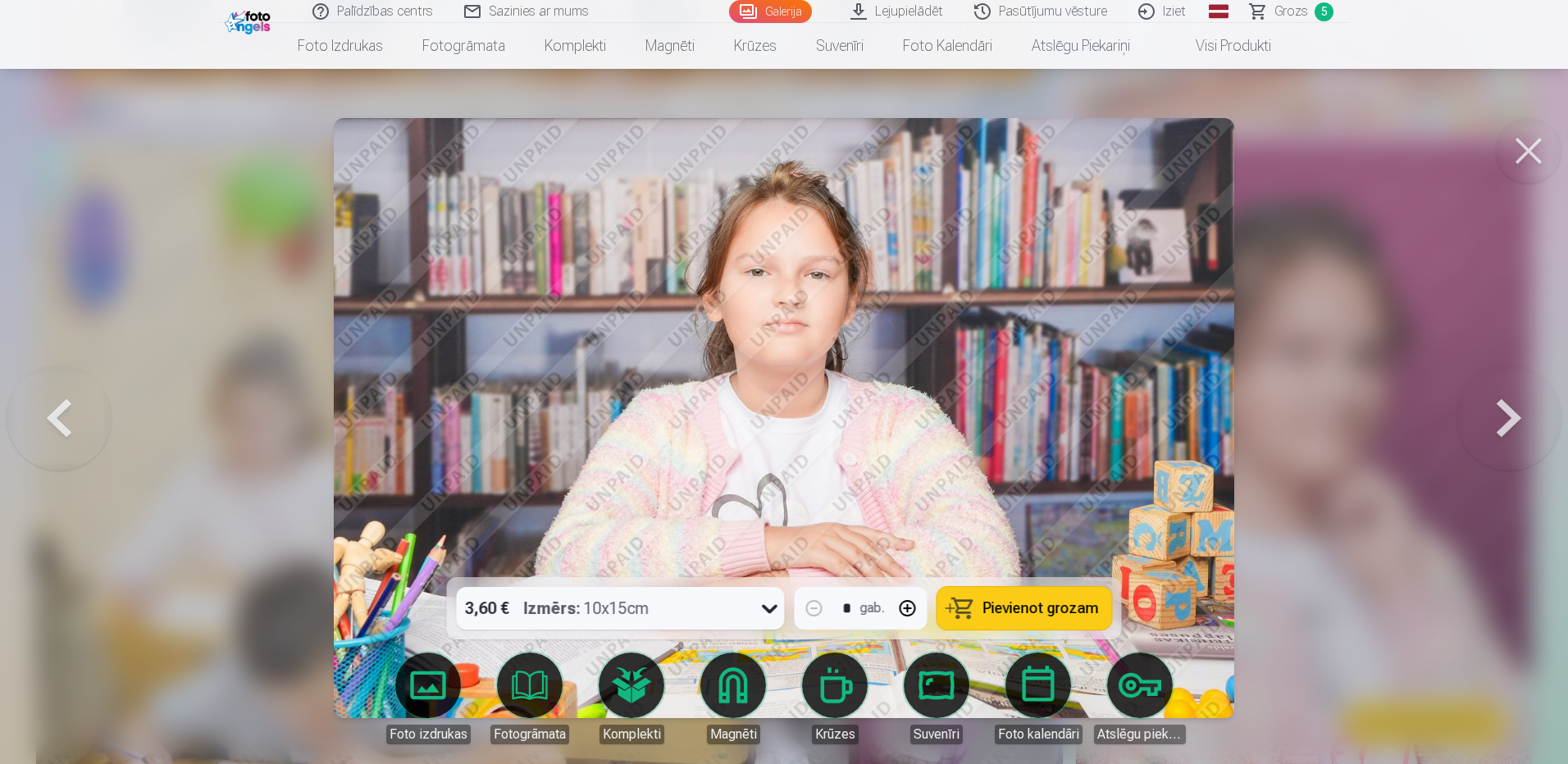
click at [69, 414] on button at bounding box center [59, 418] width 105 height 285
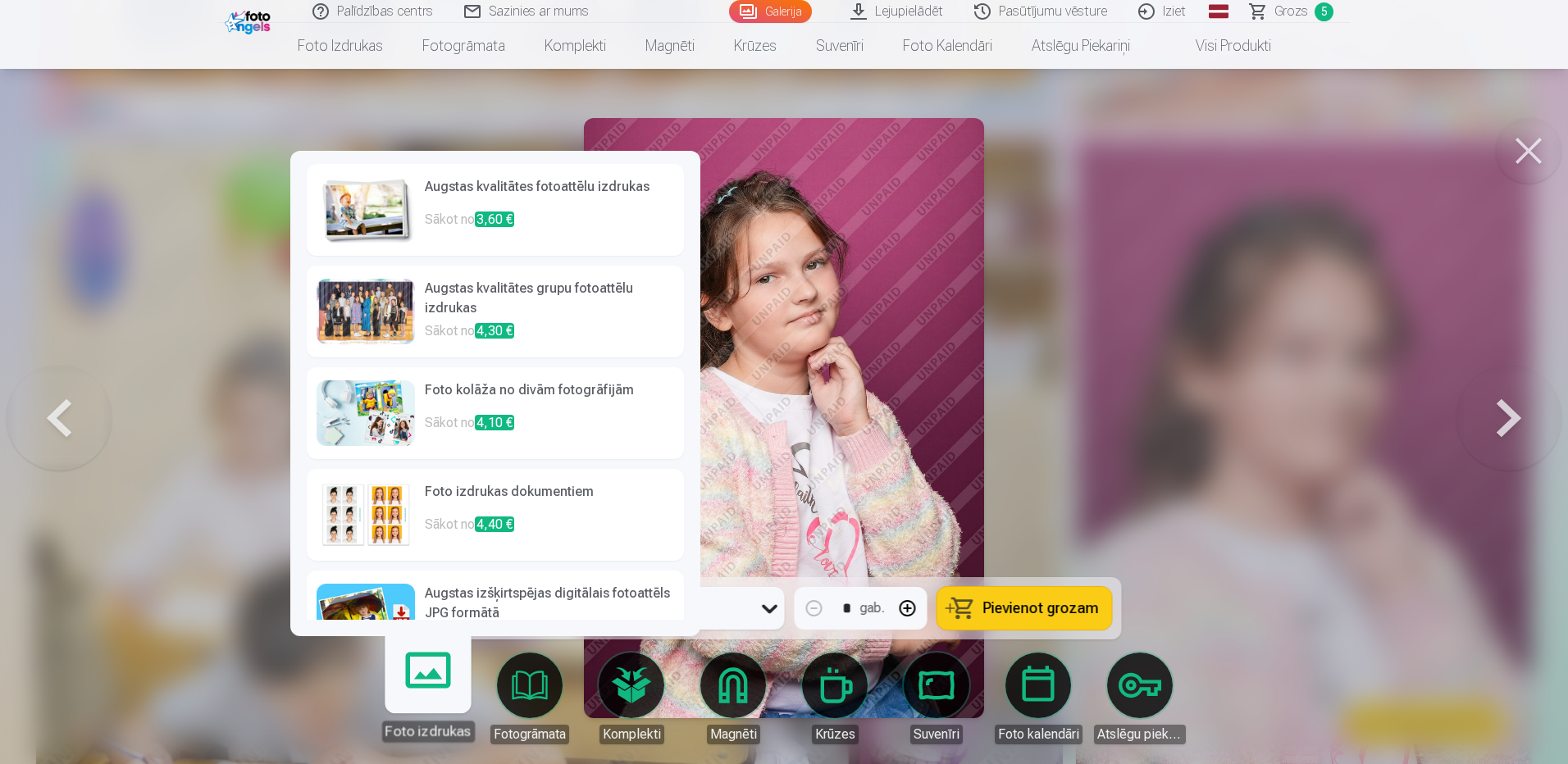
click at [389, 215] on img at bounding box center [365, 210] width 99 height 66
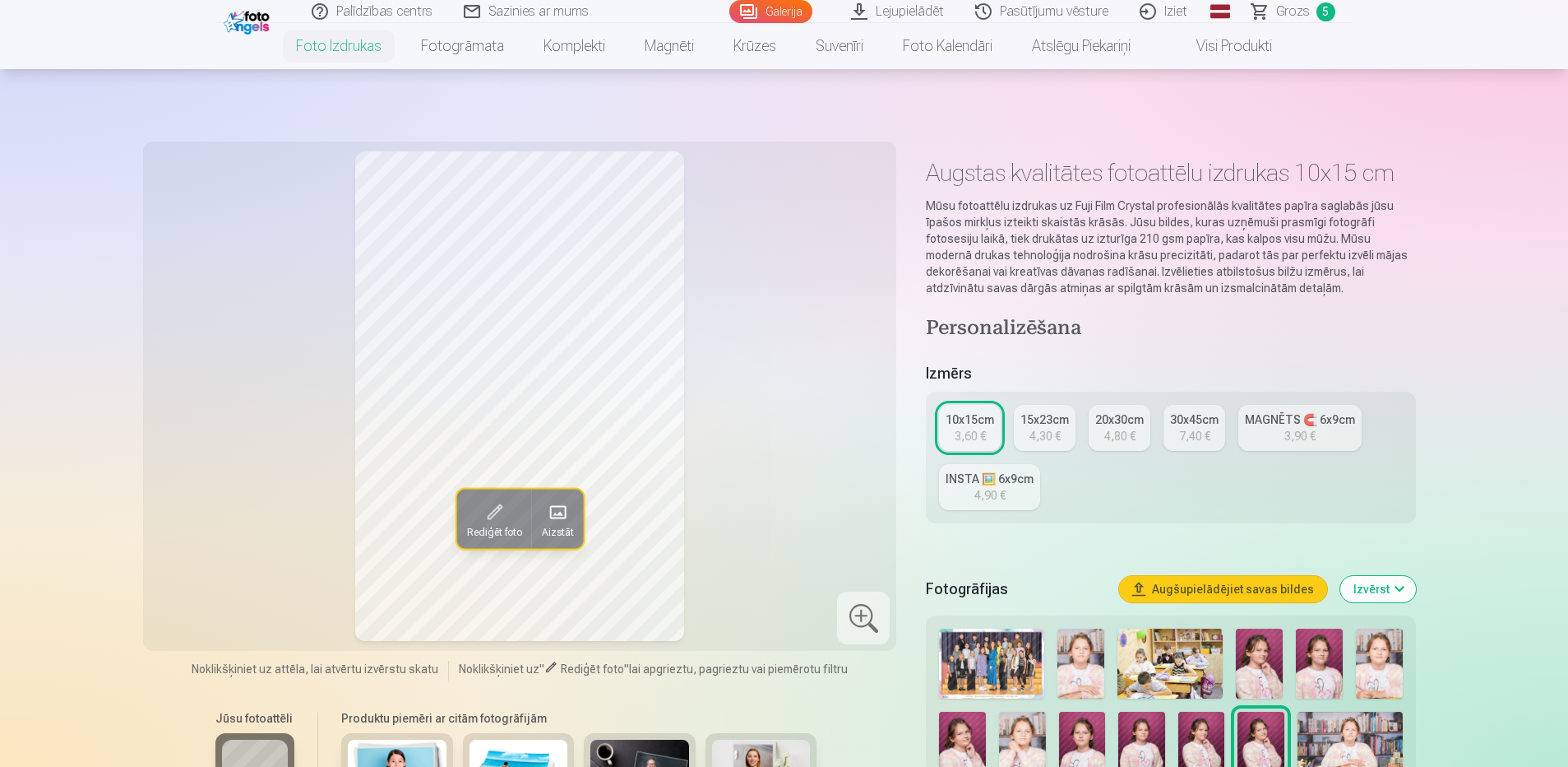
scroll to position [741, 0]
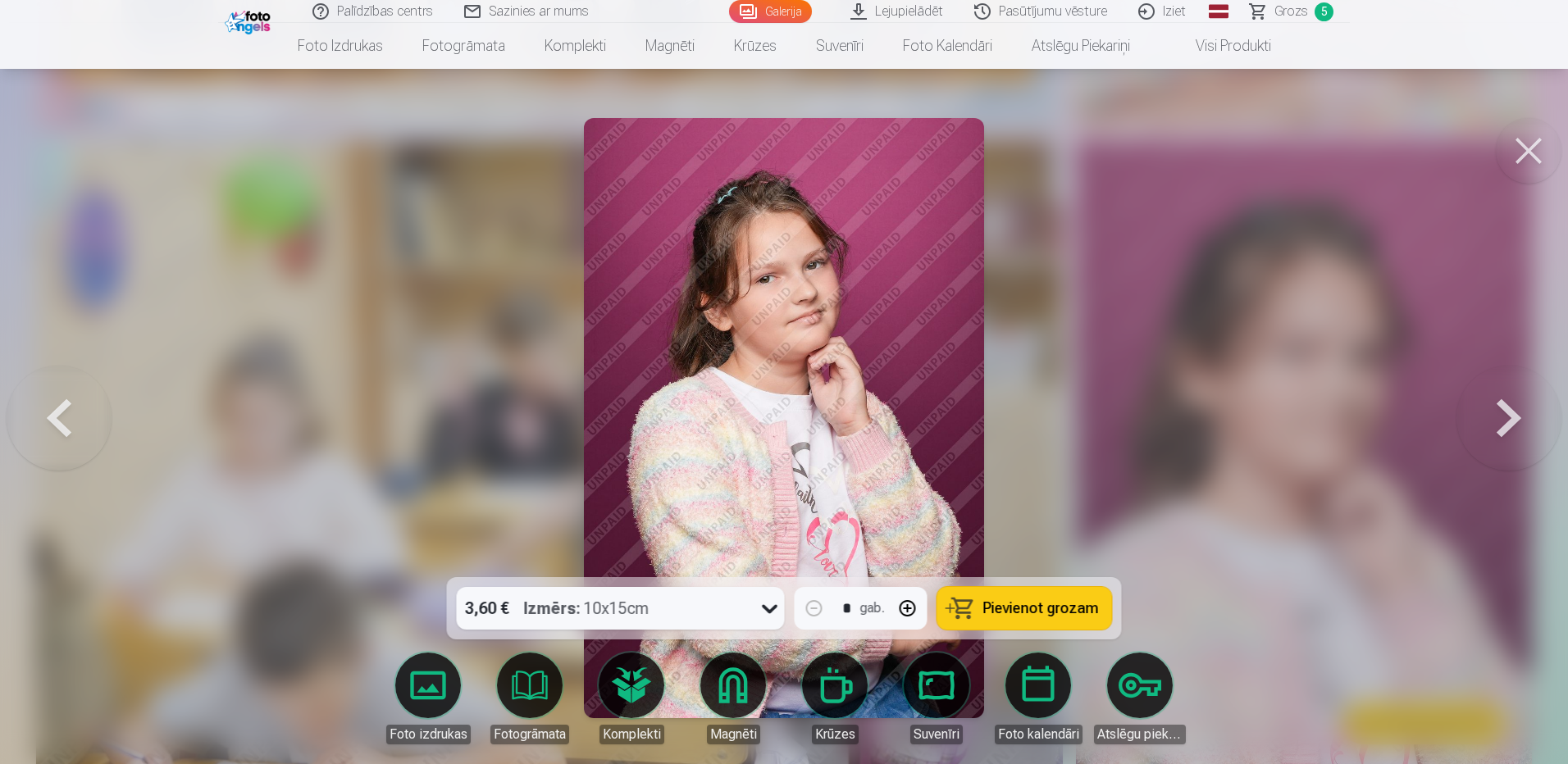
click at [45, 421] on button at bounding box center [59, 418] width 105 height 285
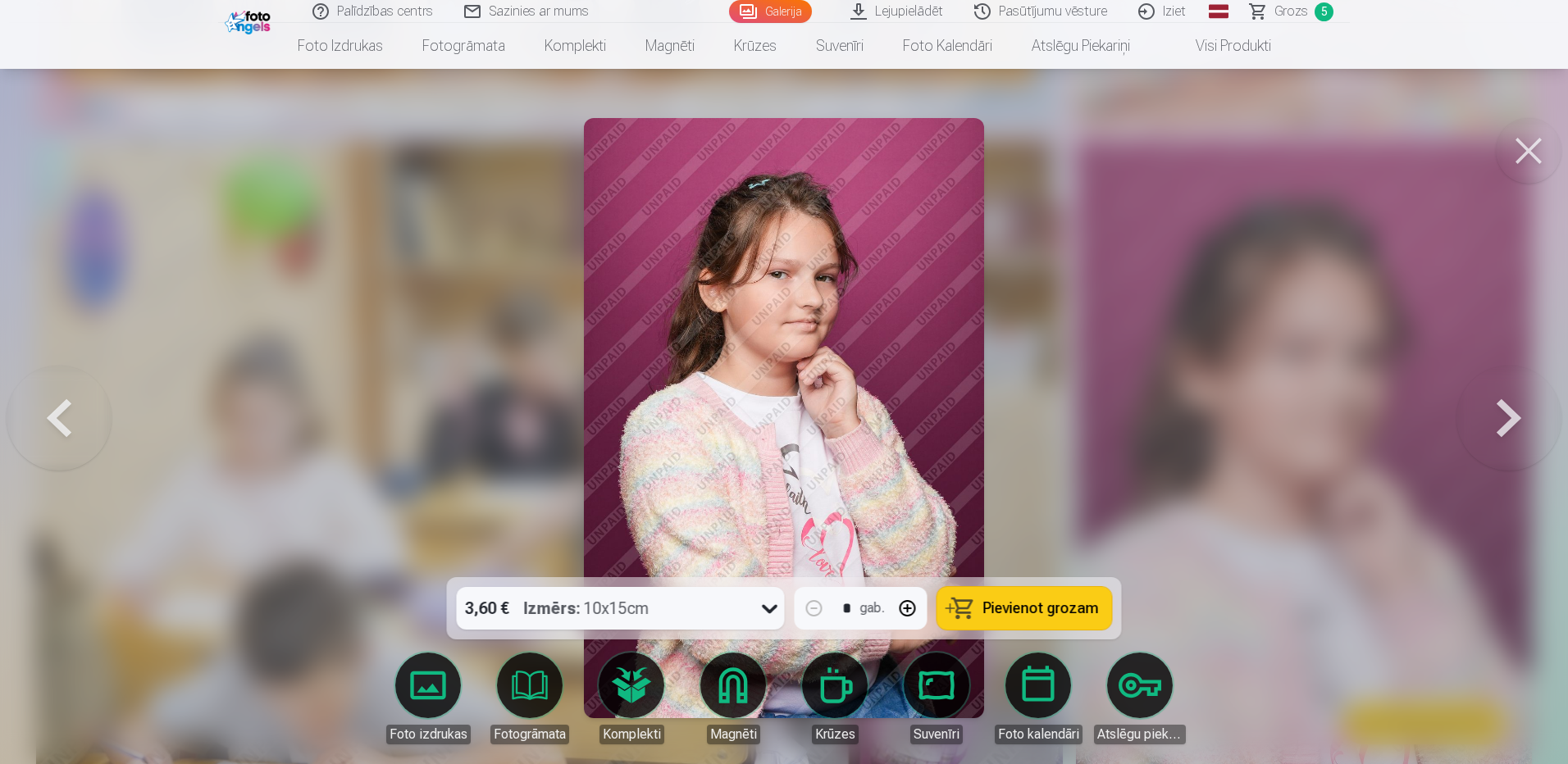
click at [48, 410] on button at bounding box center [59, 418] width 105 height 285
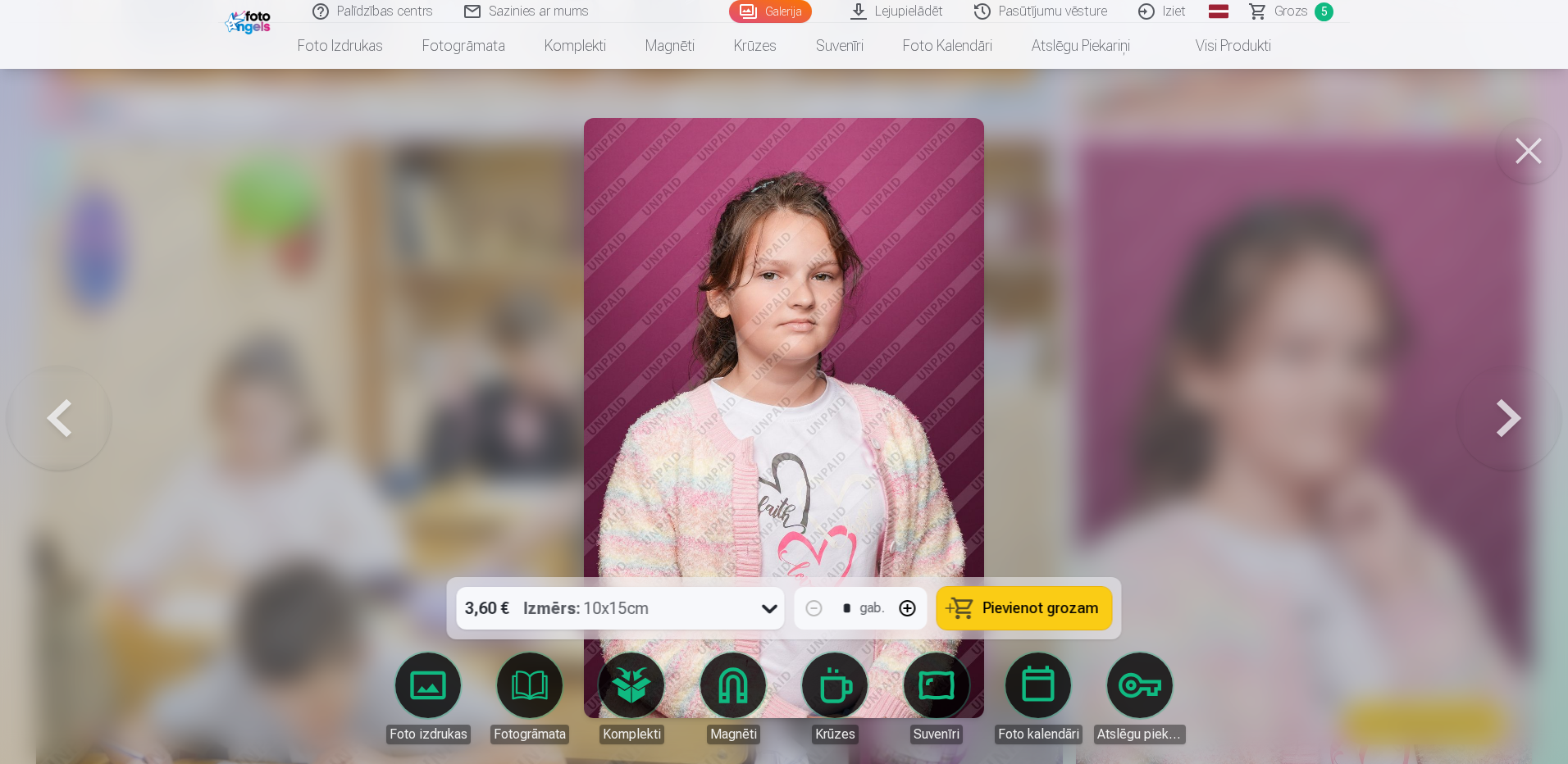
click at [1518, 146] on button at bounding box center [1529, 151] width 66 height 66
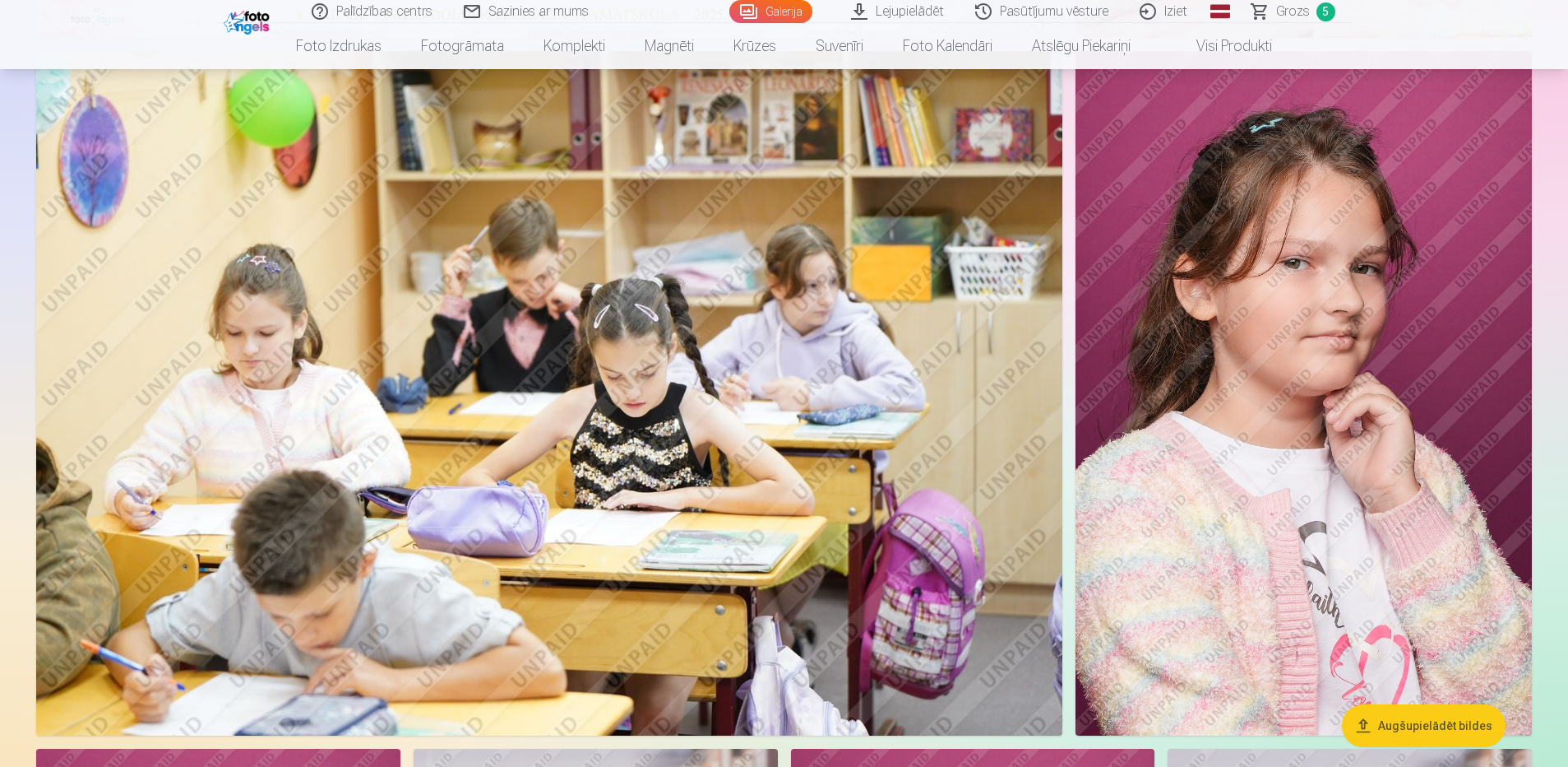
scroll to position [823, 0]
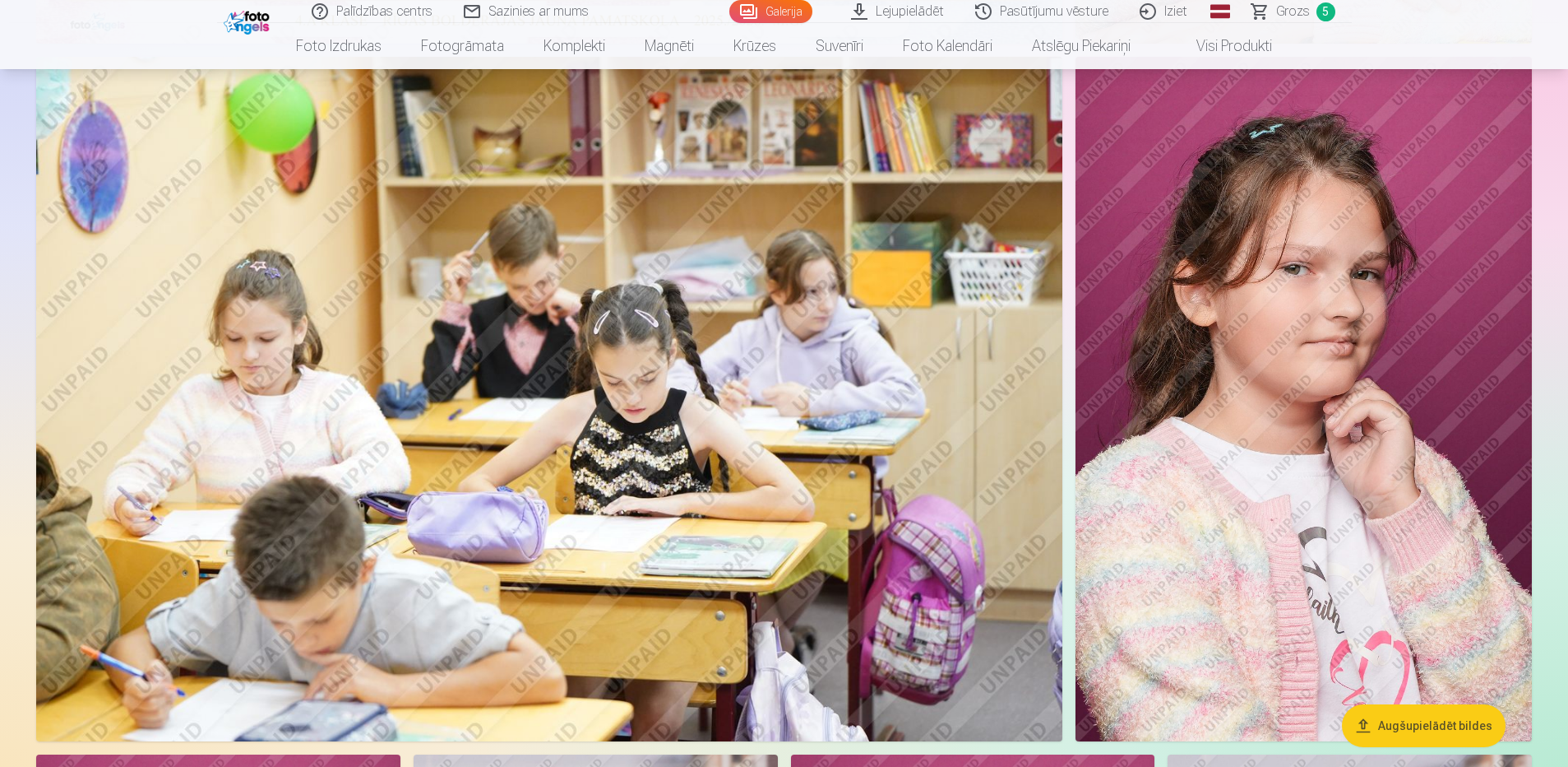
click at [1294, 9] on span "Grozs" at bounding box center [1293, 11] width 34 height 20
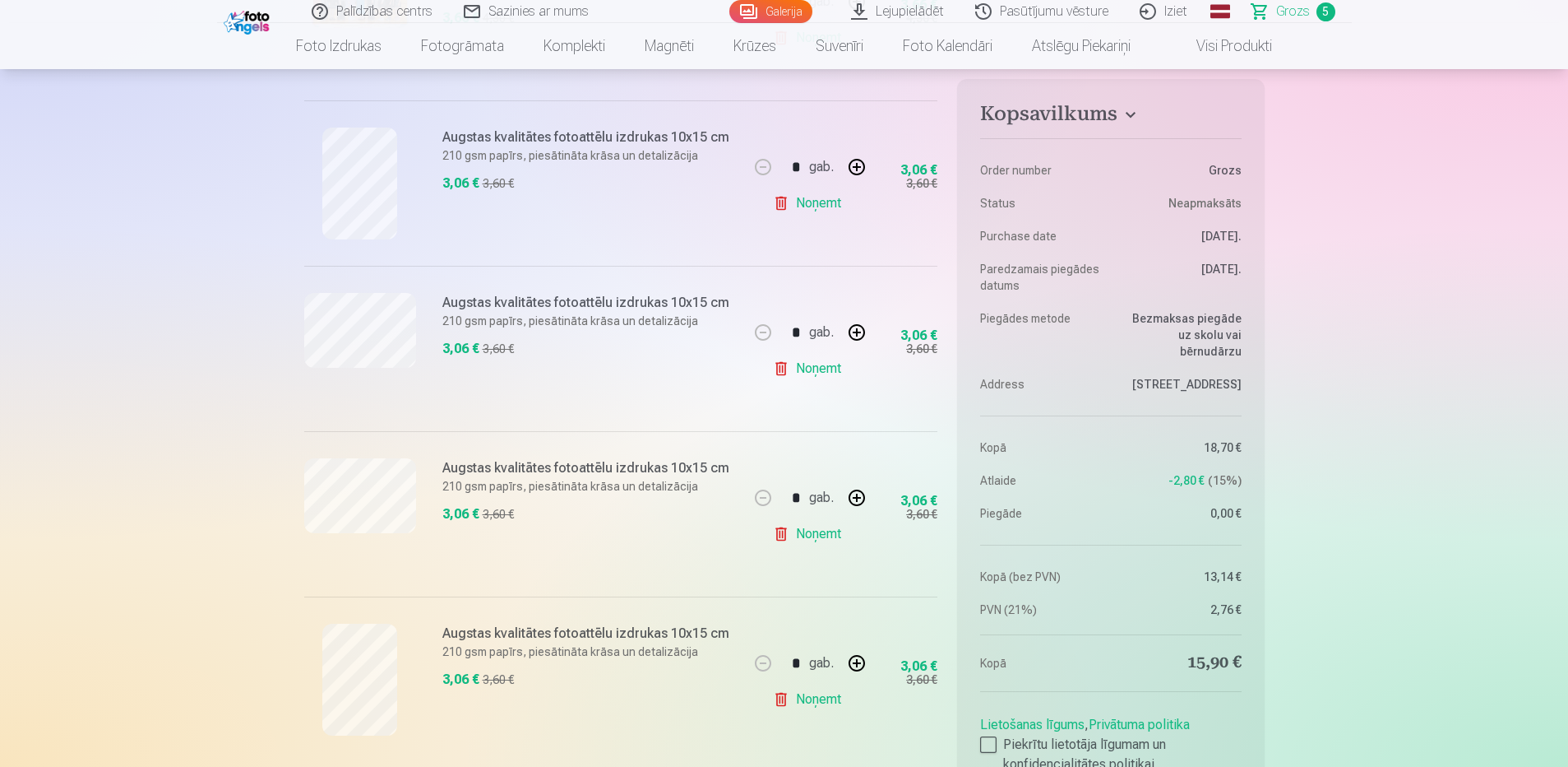
scroll to position [494, 0]
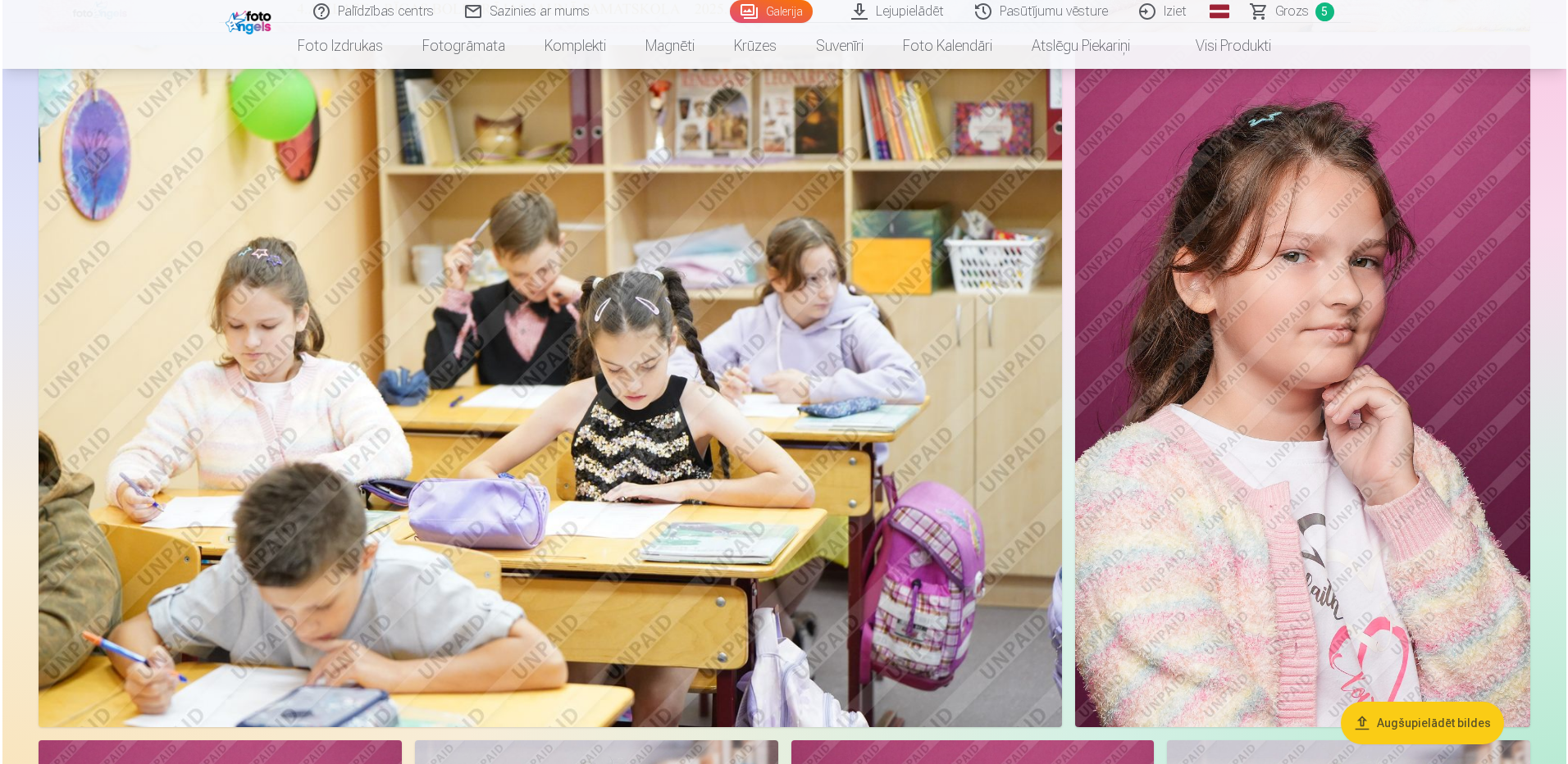
scroll to position [819, 0]
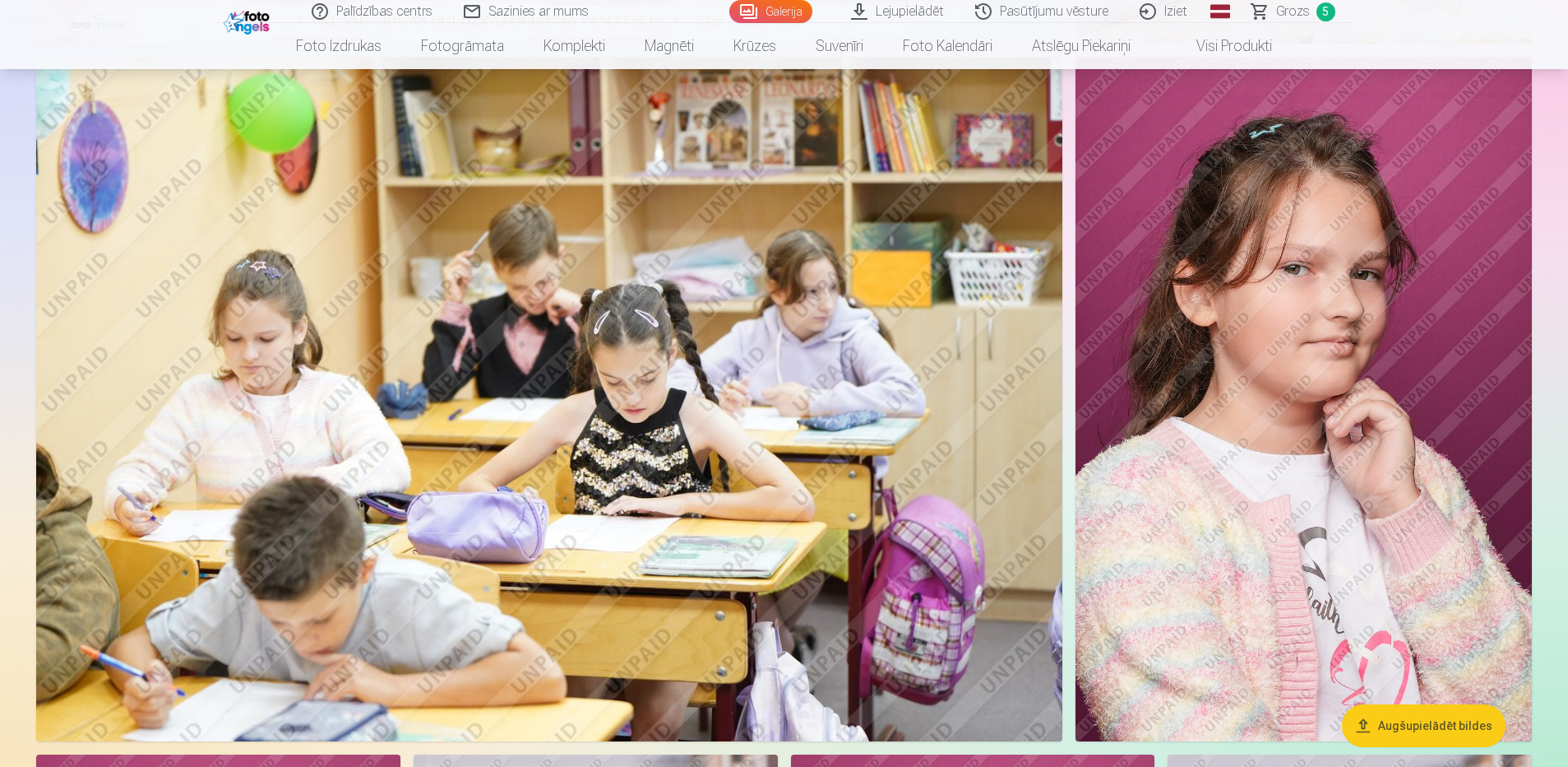
click at [1224, 486] on img at bounding box center [1303, 399] width 457 height 685
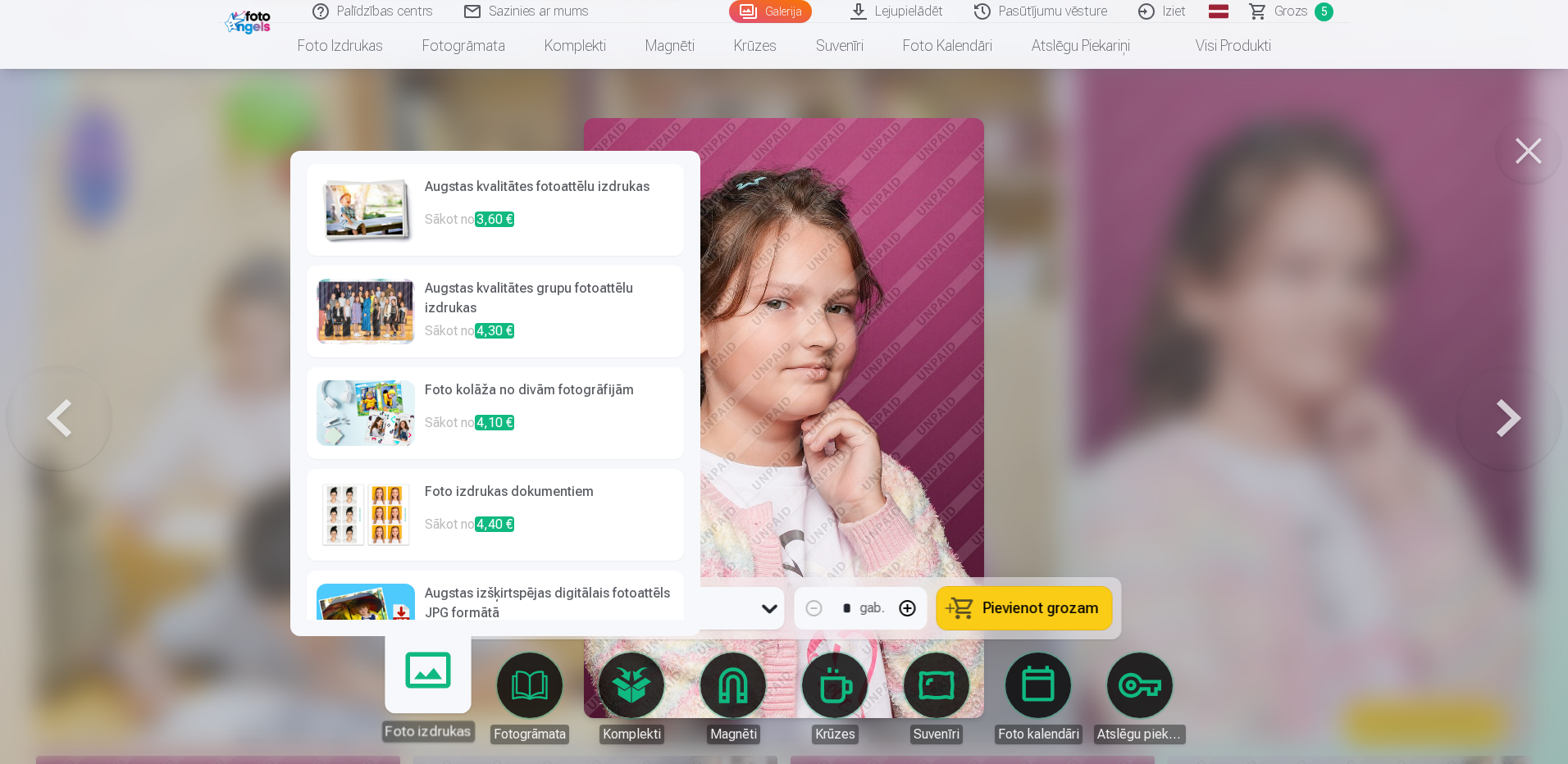
click at [386, 210] on img at bounding box center [365, 210] width 99 height 66
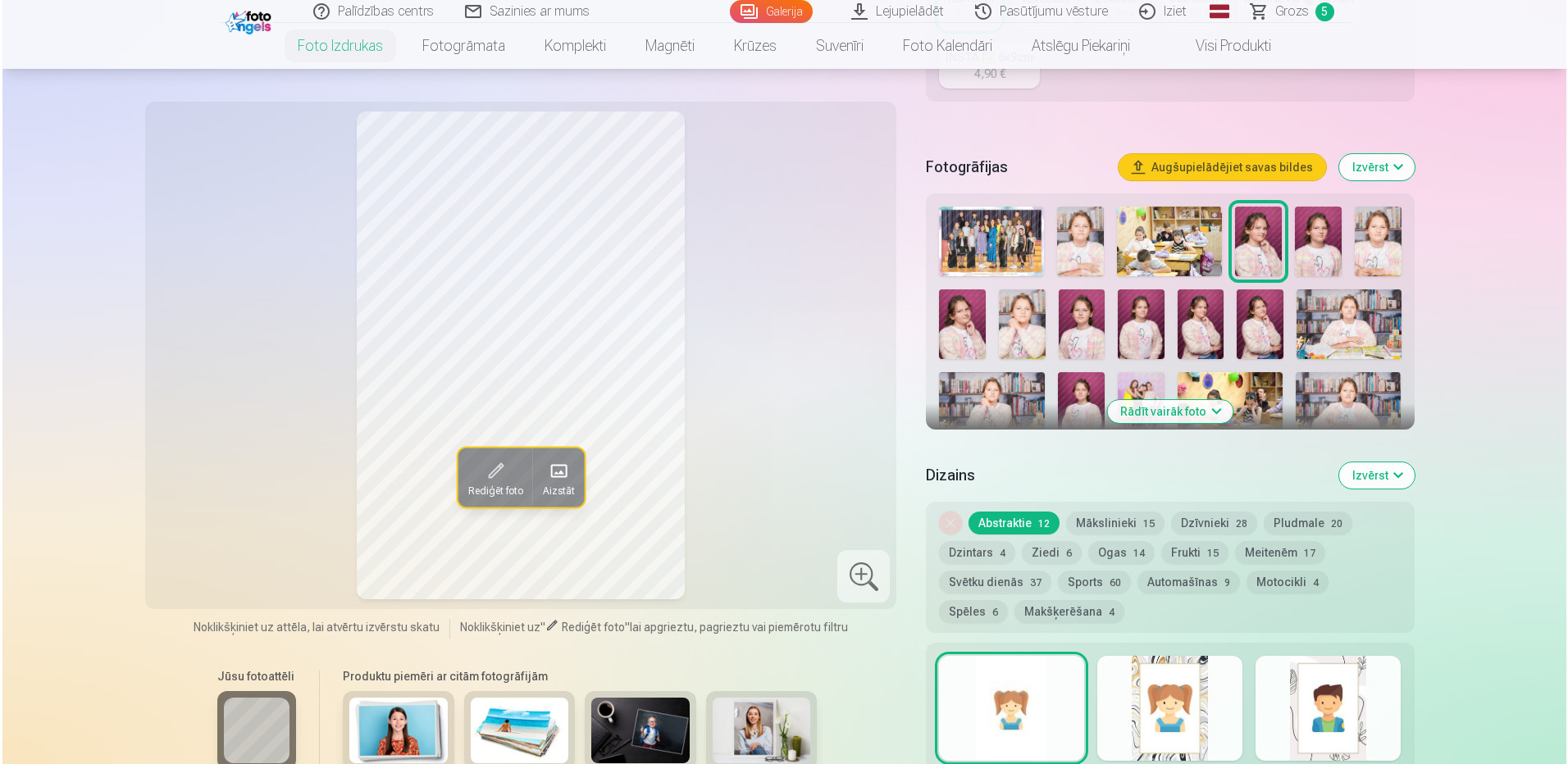
scroll to position [410, 0]
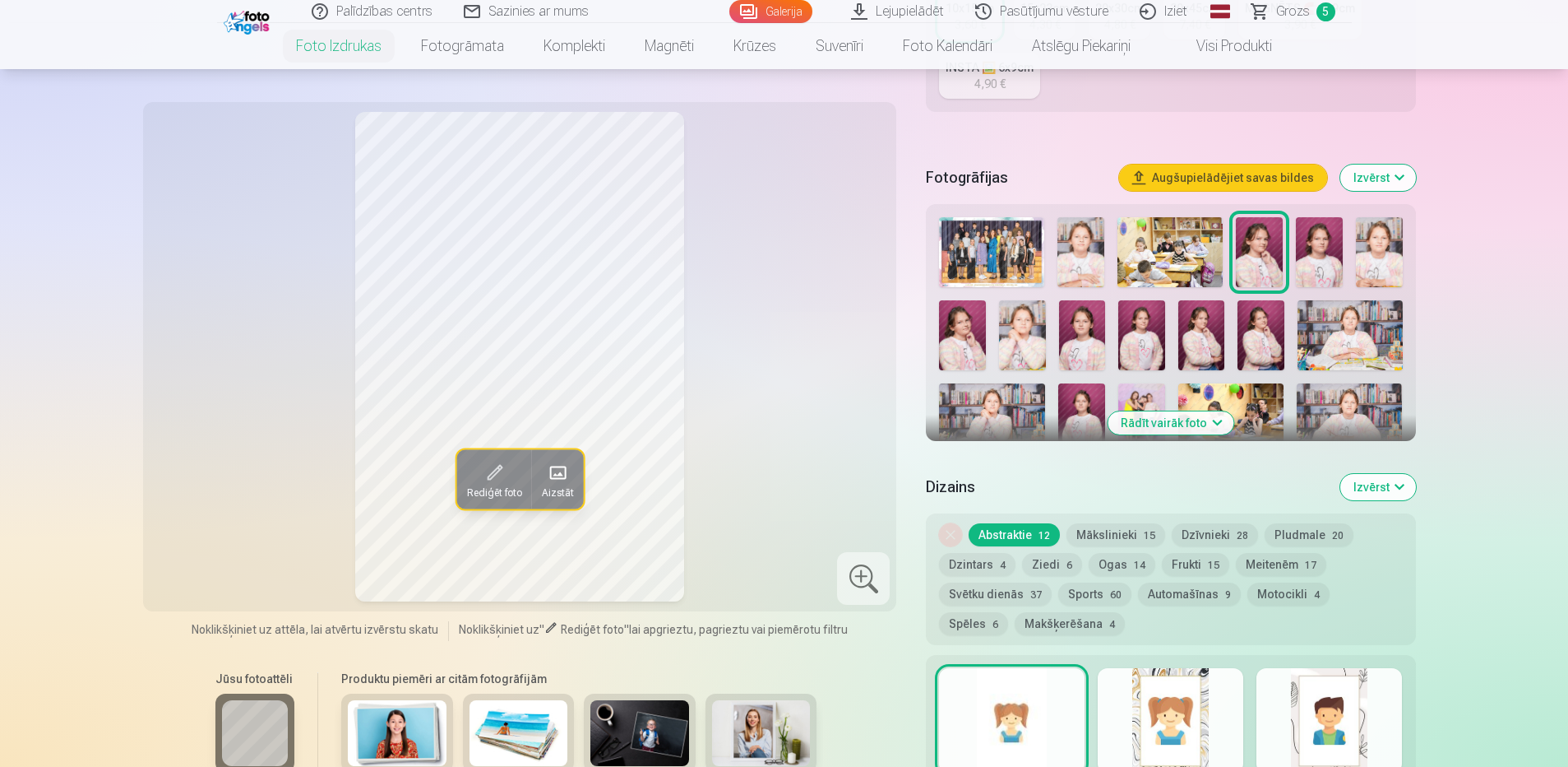
click at [501, 488] on span "Rediģēt foto" at bounding box center [493, 492] width 56 height 13
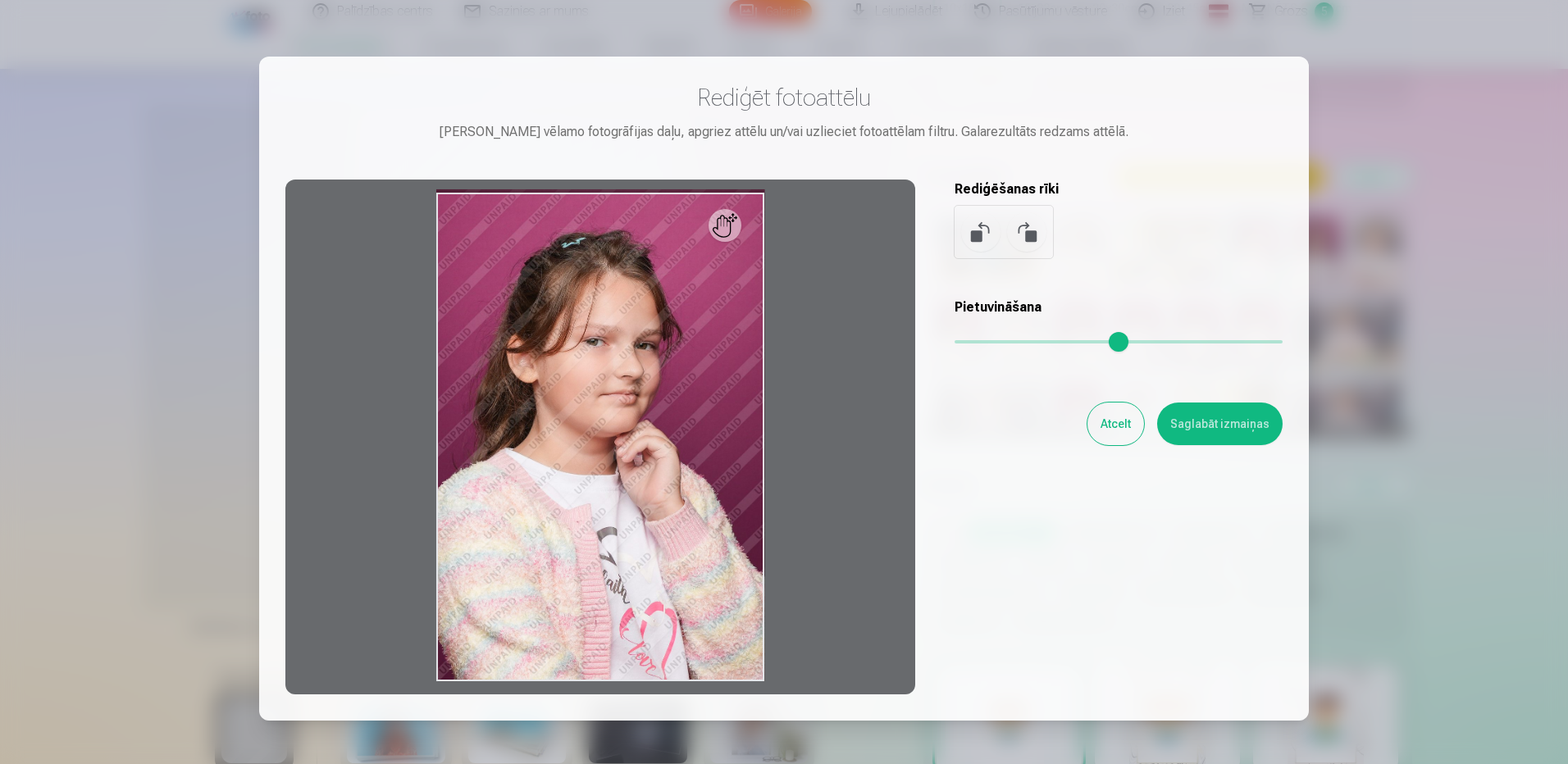
scroll to position [819, 0]
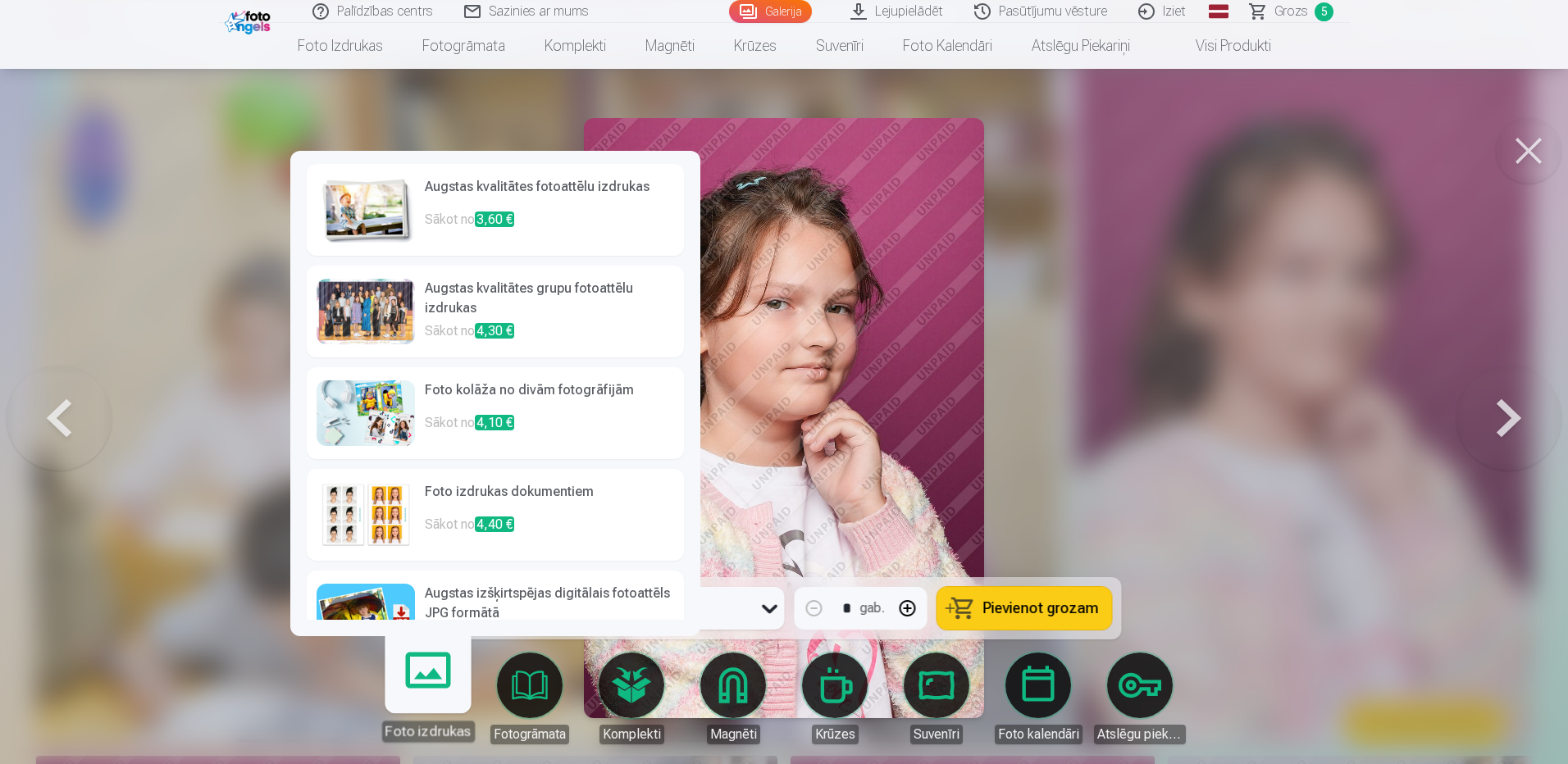
click at [466, 603] on h6 "Augstas izšķirtspējas digitālais fotoattēls JPG formātā" at bounding box center [548, 604] width 249 height 42
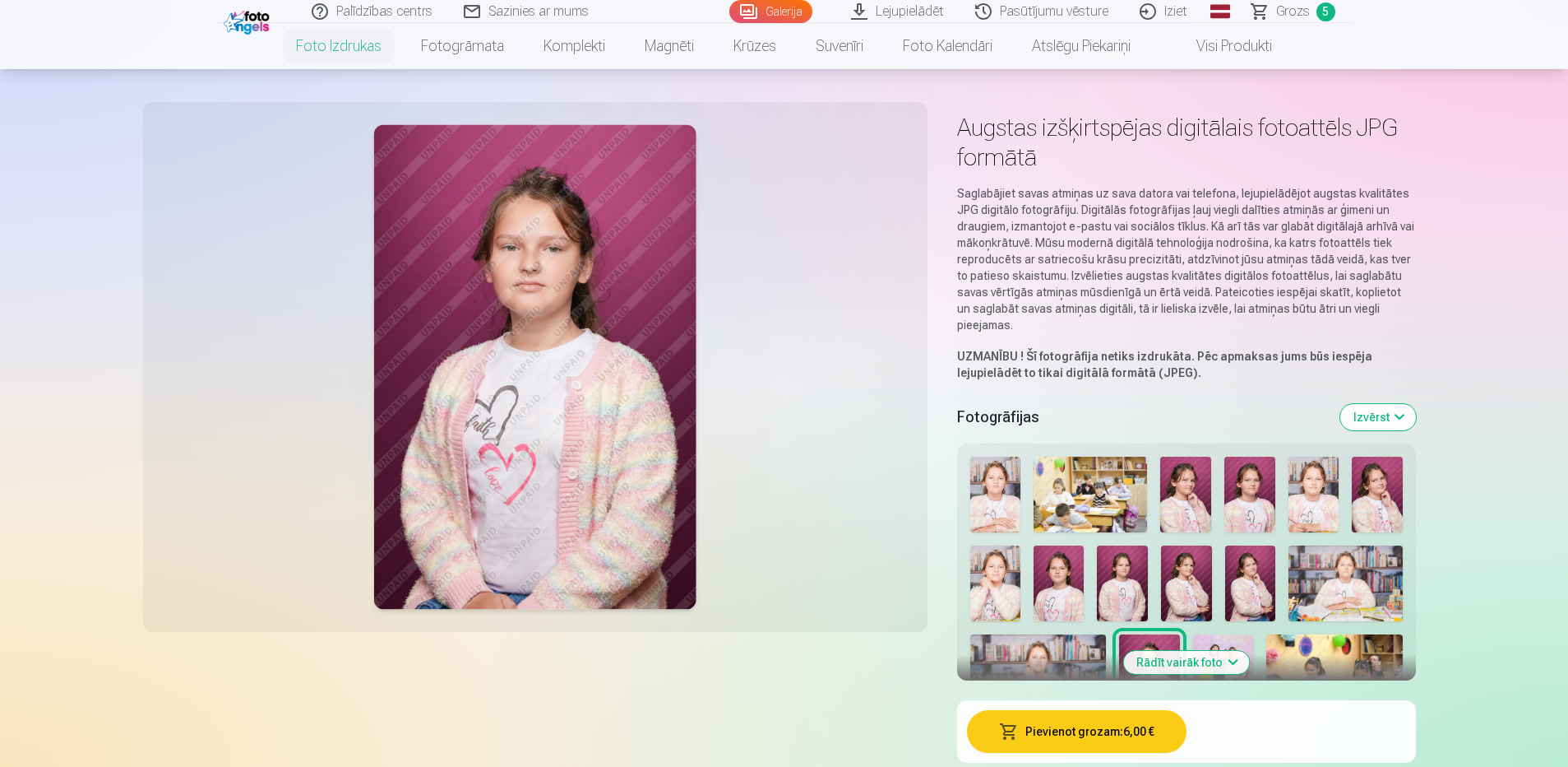
scroll to position [82, 0]
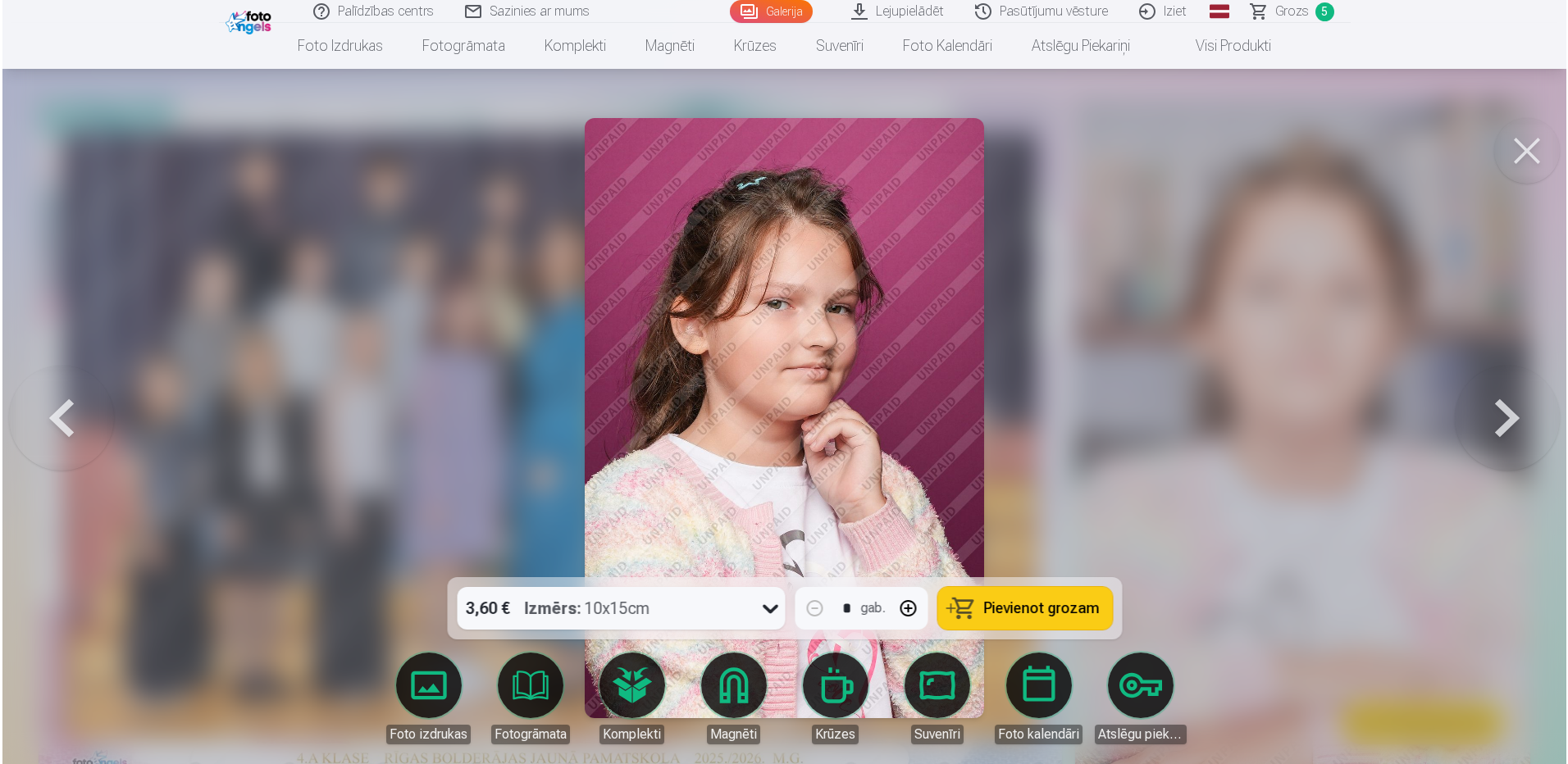
scroll to position [819, 0]
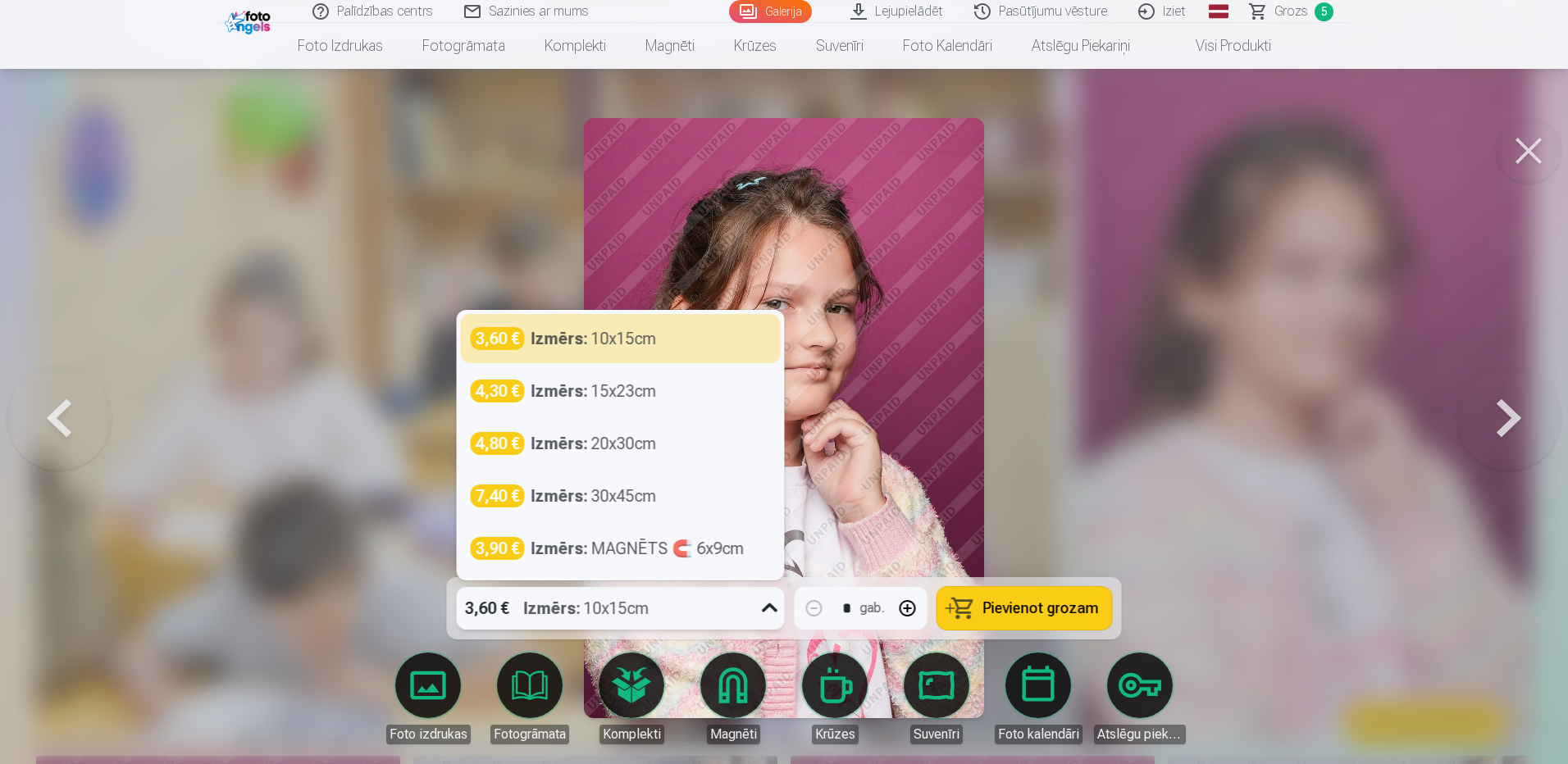
click at [763, 613] on icon at bounding box center [770, 608] width 26 height 26
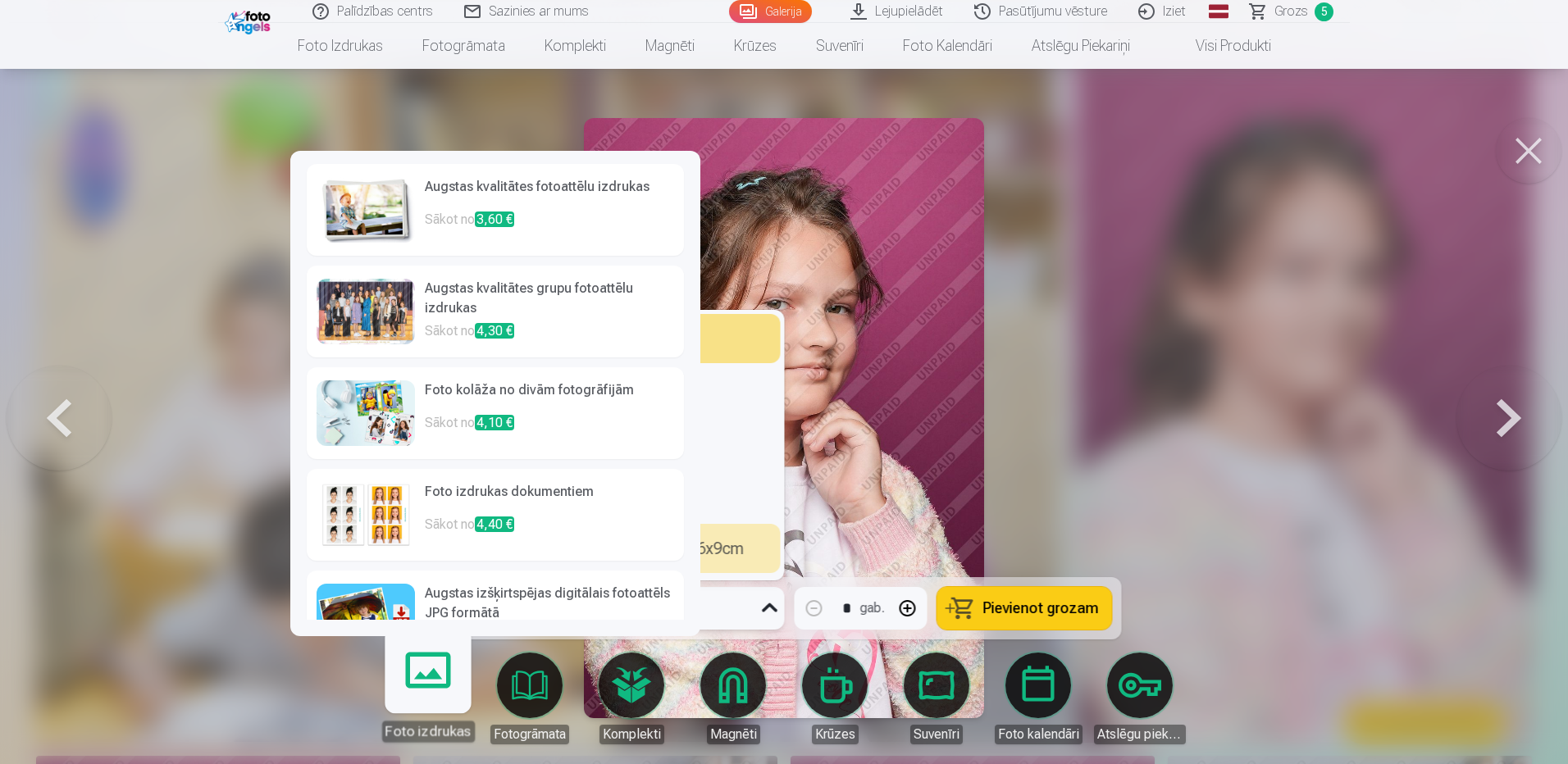
click at [392, 191] on img at bounding box center [365, 210] width 99 height 66
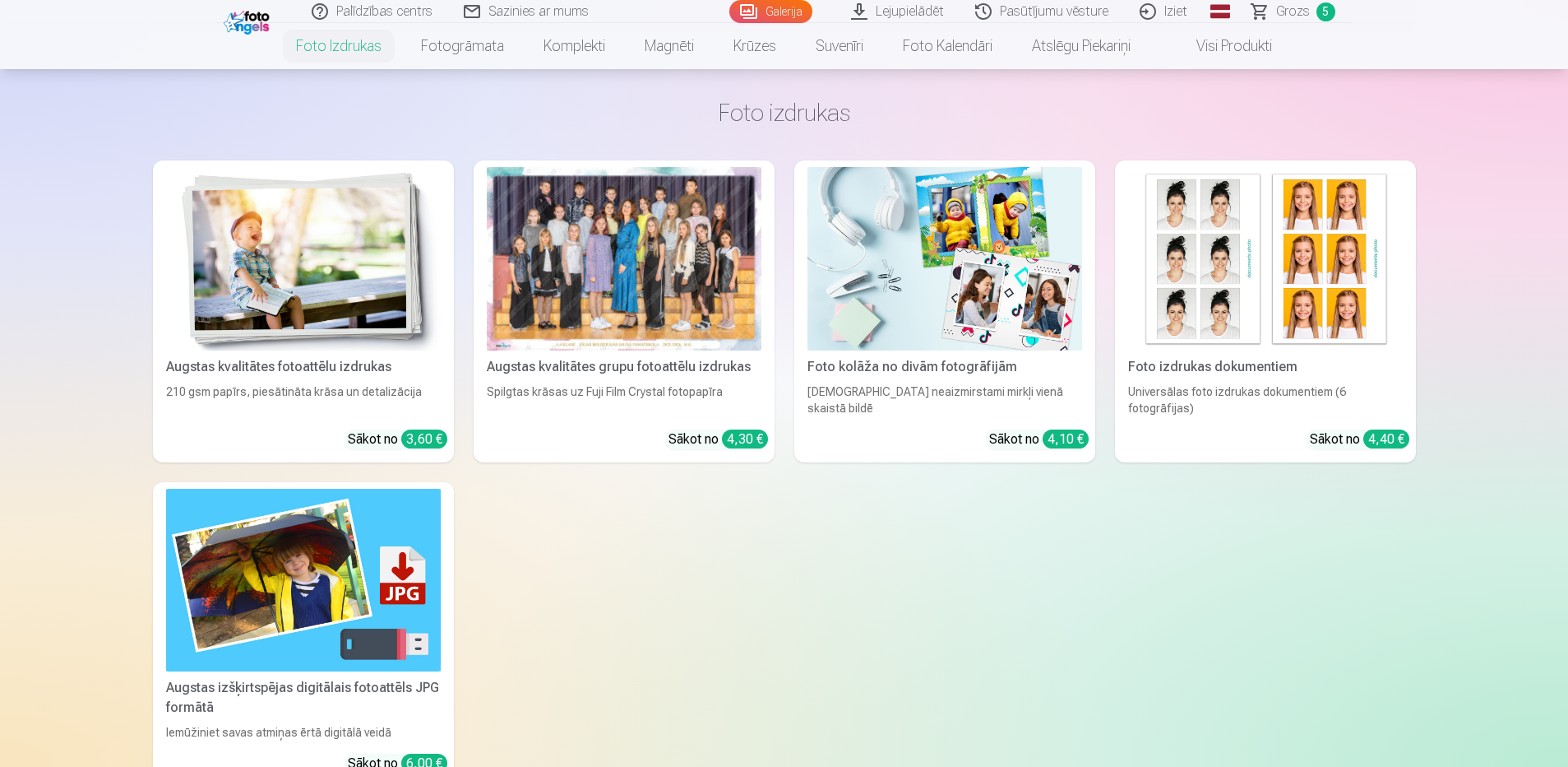
scroll to position [1646, 0]
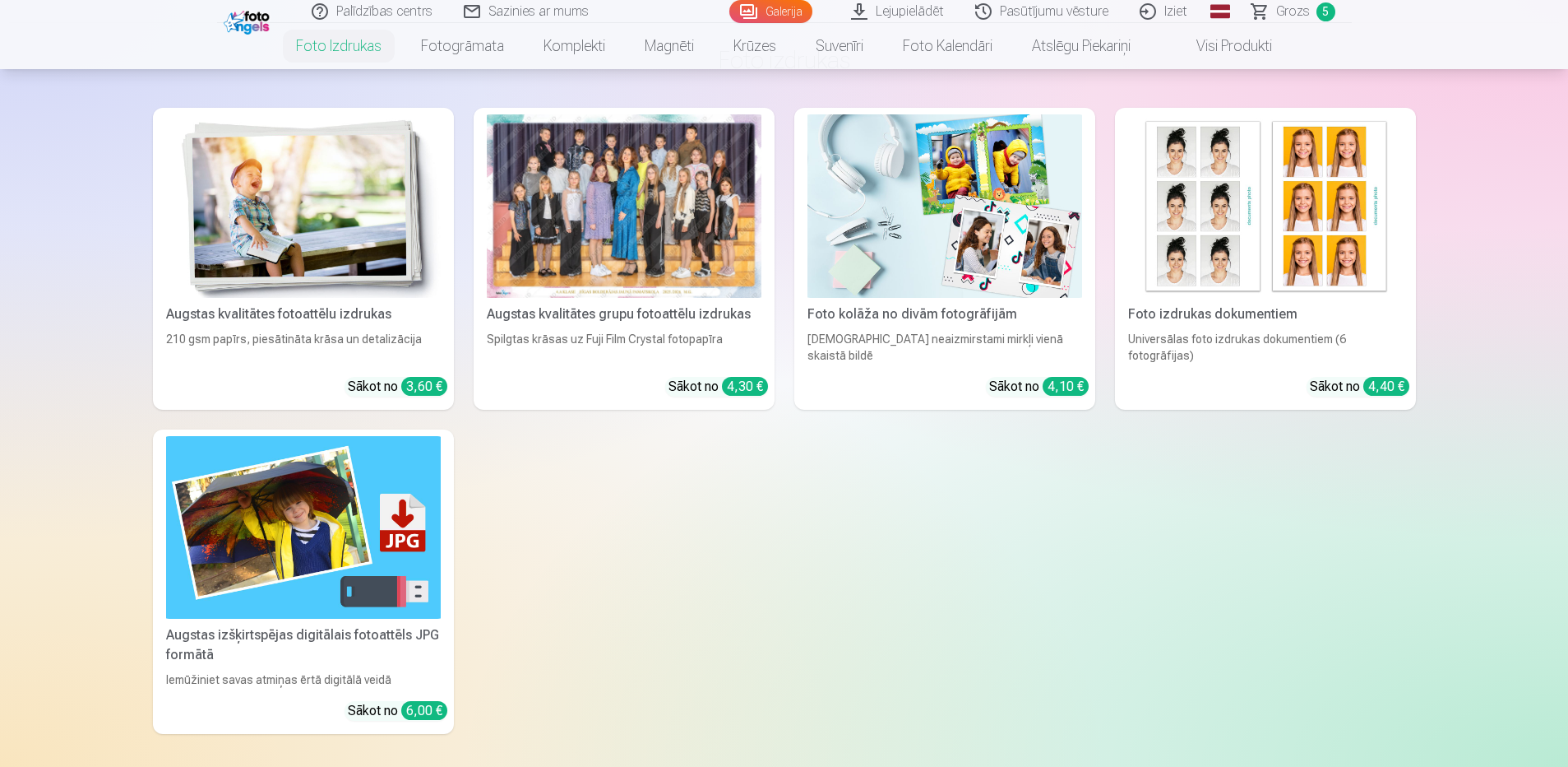
click at [393, 238] on img at bounding box center [303, 205] width 275 height 184
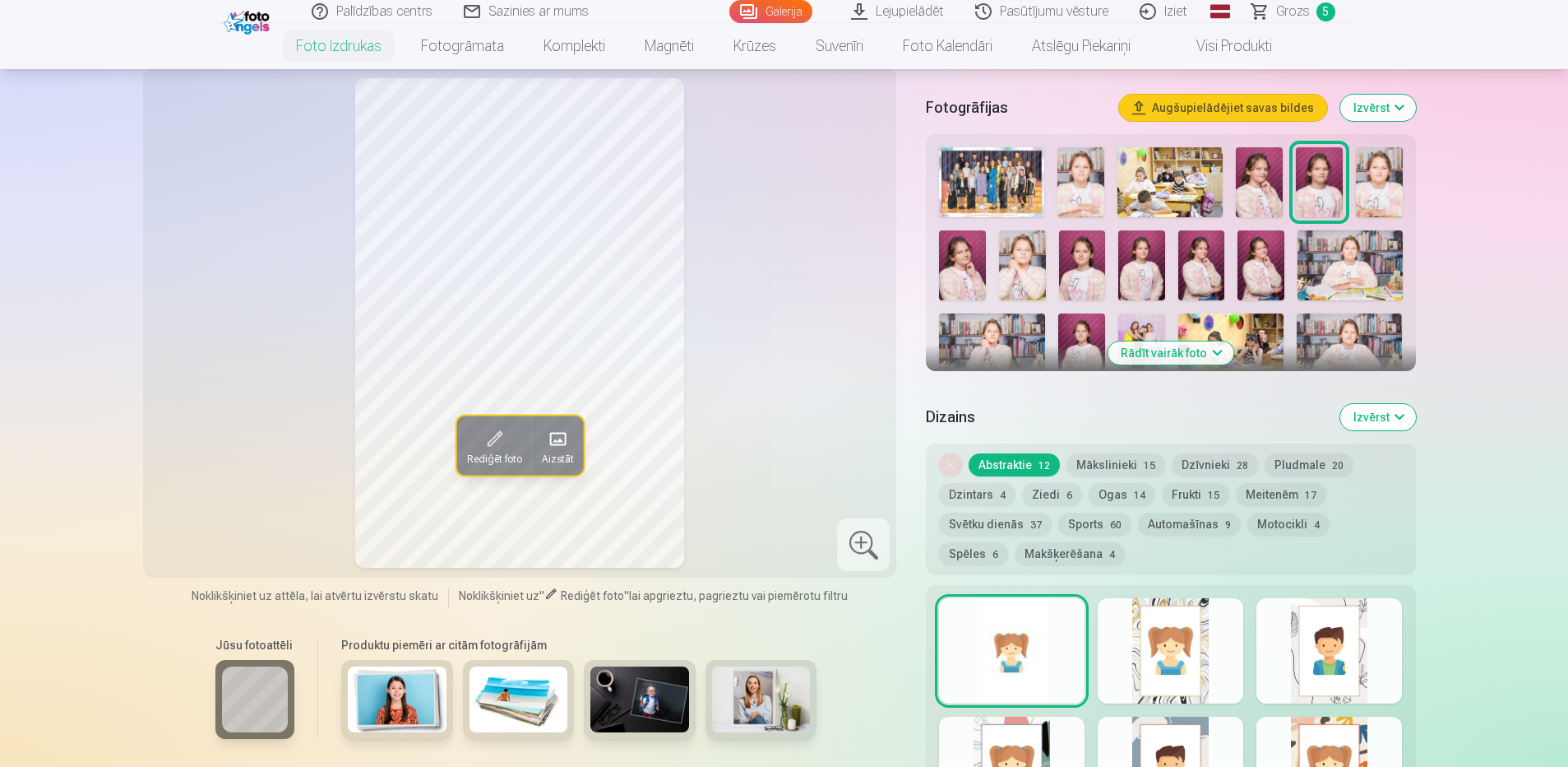
scroll to position [576, 0]
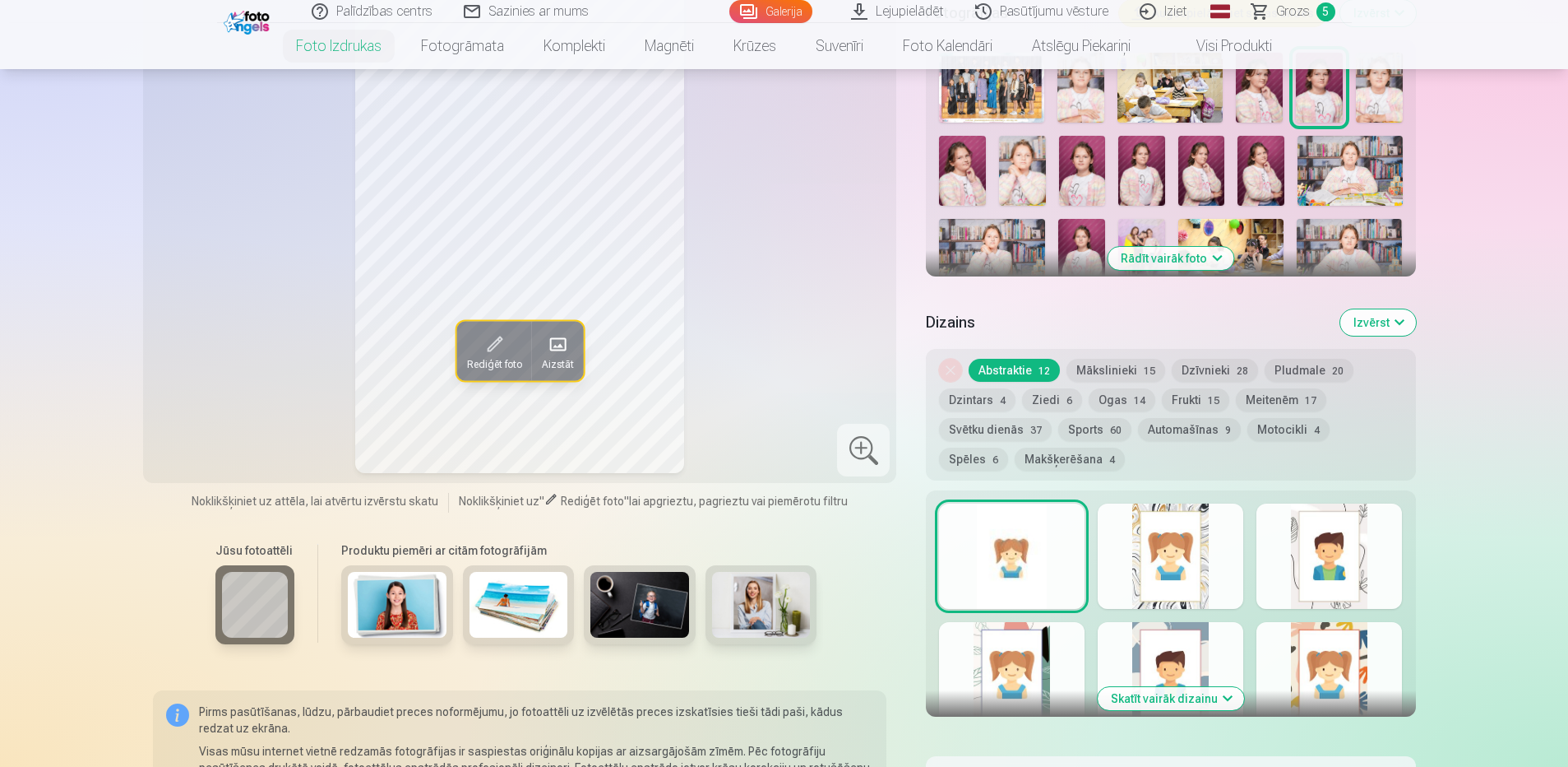
click at [972, 401] on button "Dzintars 4" at bounding box center [977, 400] width 76 height 23
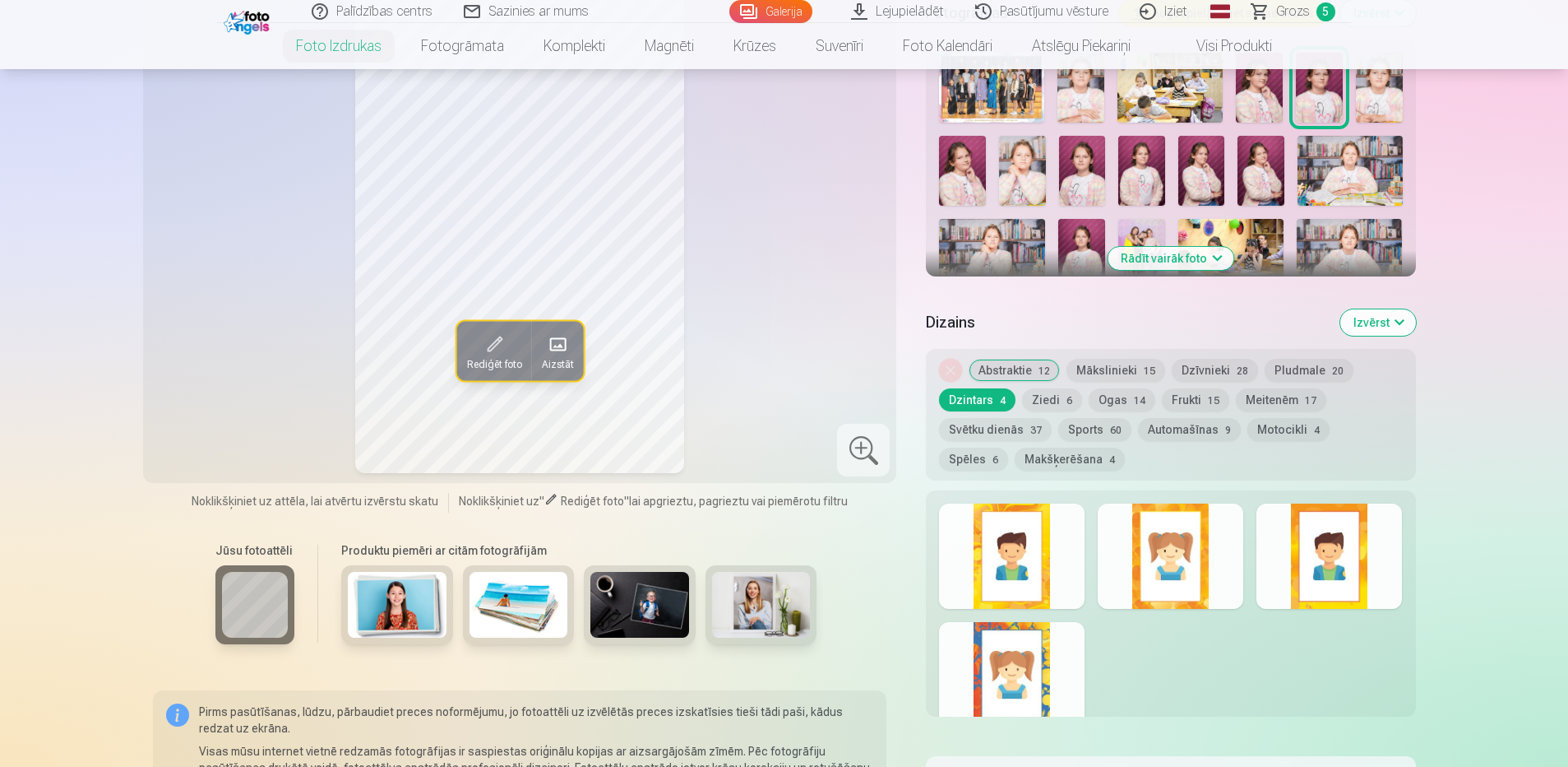
click at [1119, 375] on button "Mākslinieki 15" at bounding box center [1116, 370] width 99 height 23
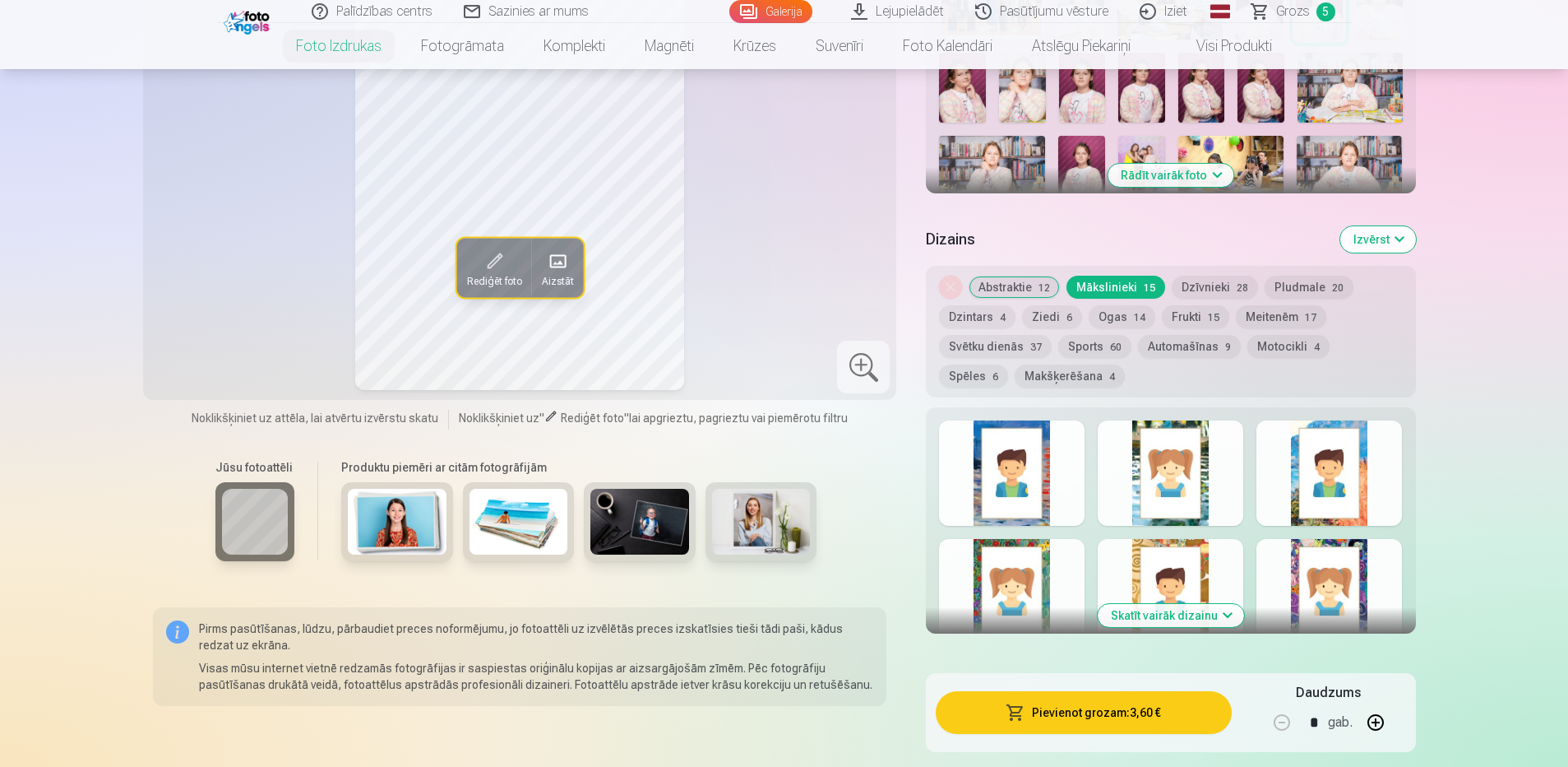
scroll to position [659, 0]
click at [1285, 315] on button "Meitenēm 17" at bounding box center [1282, 318] width 90 height 23
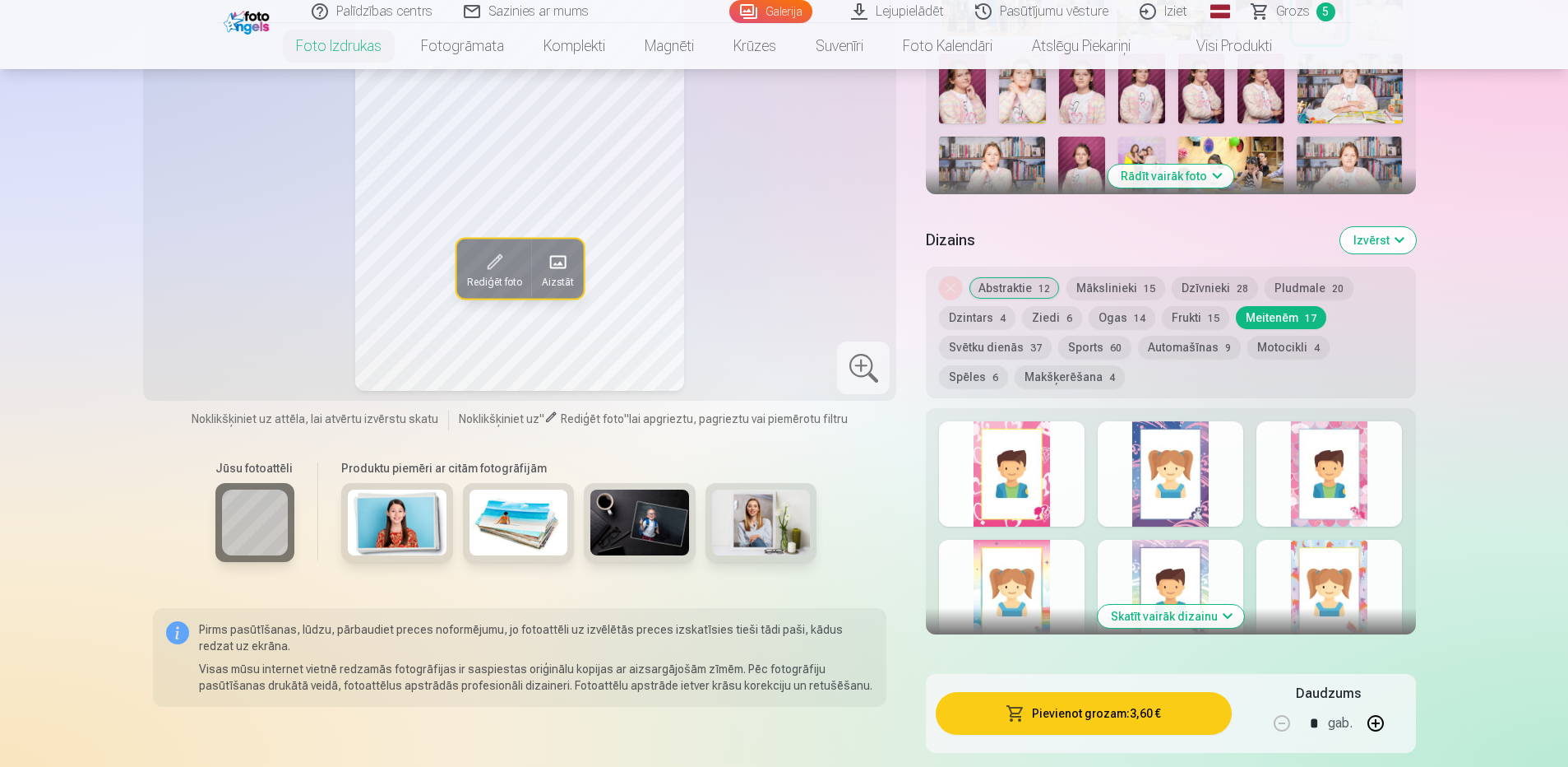
click at [1188, 320] on button "Frukti 15" at bounding box center [1196, 318] width 68 height 23
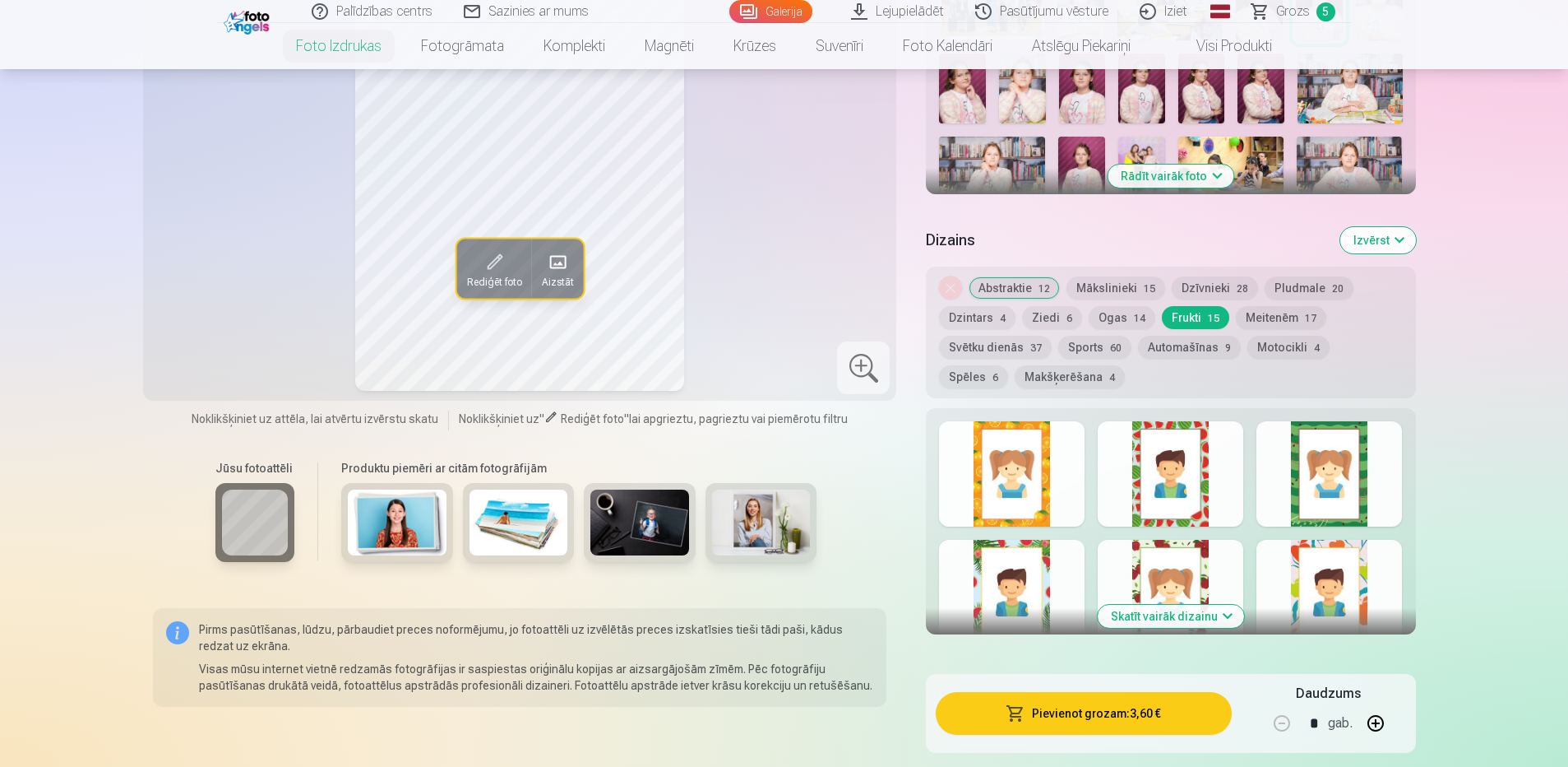
click at [1035, 317] on button "Ziedi 6" at bounding box center [1053, 318] width 60 height 23
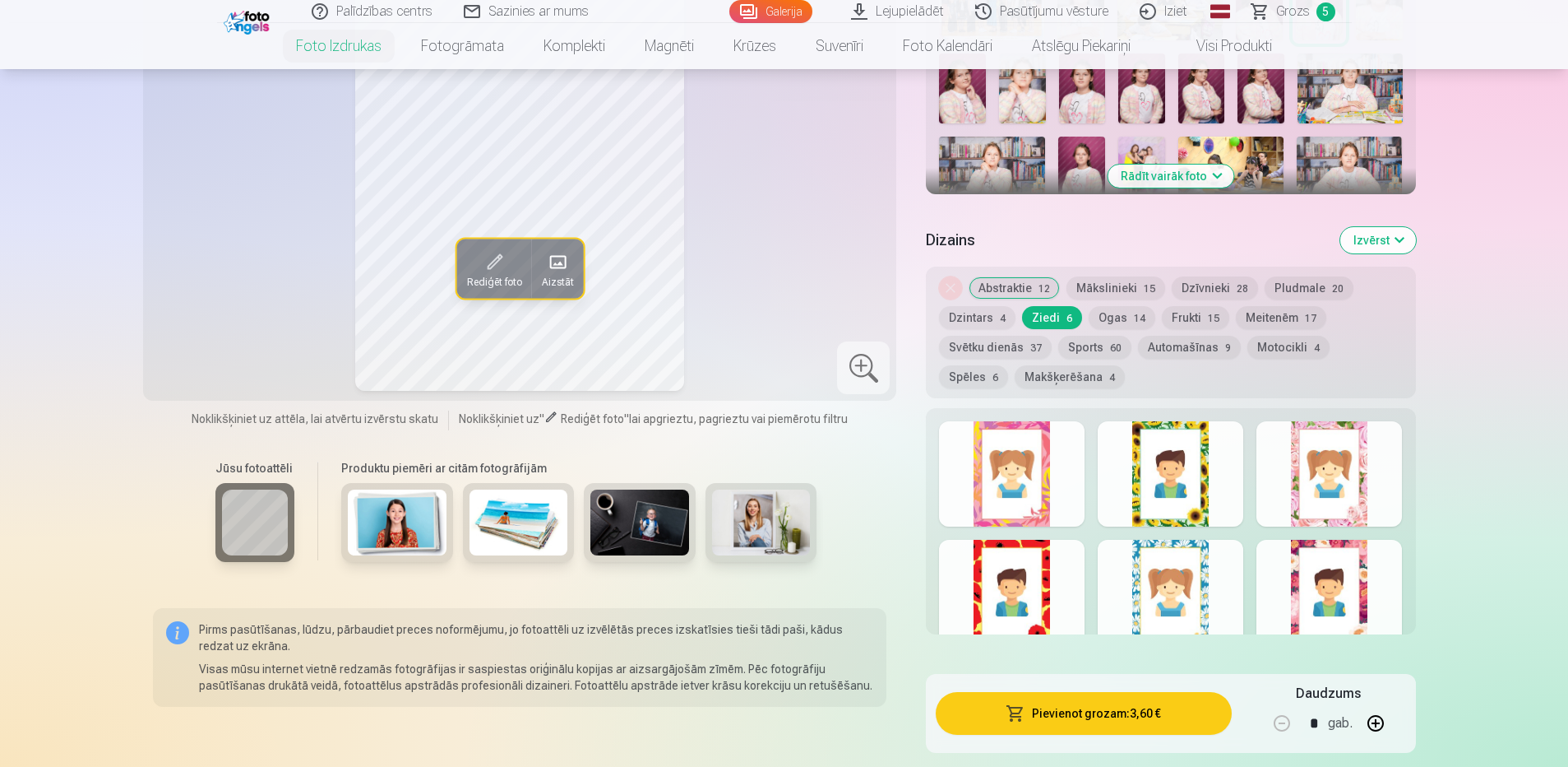
click at [973, 315] on button "Dzintars 4" at bounding box center [977, 318] width 76 height 23
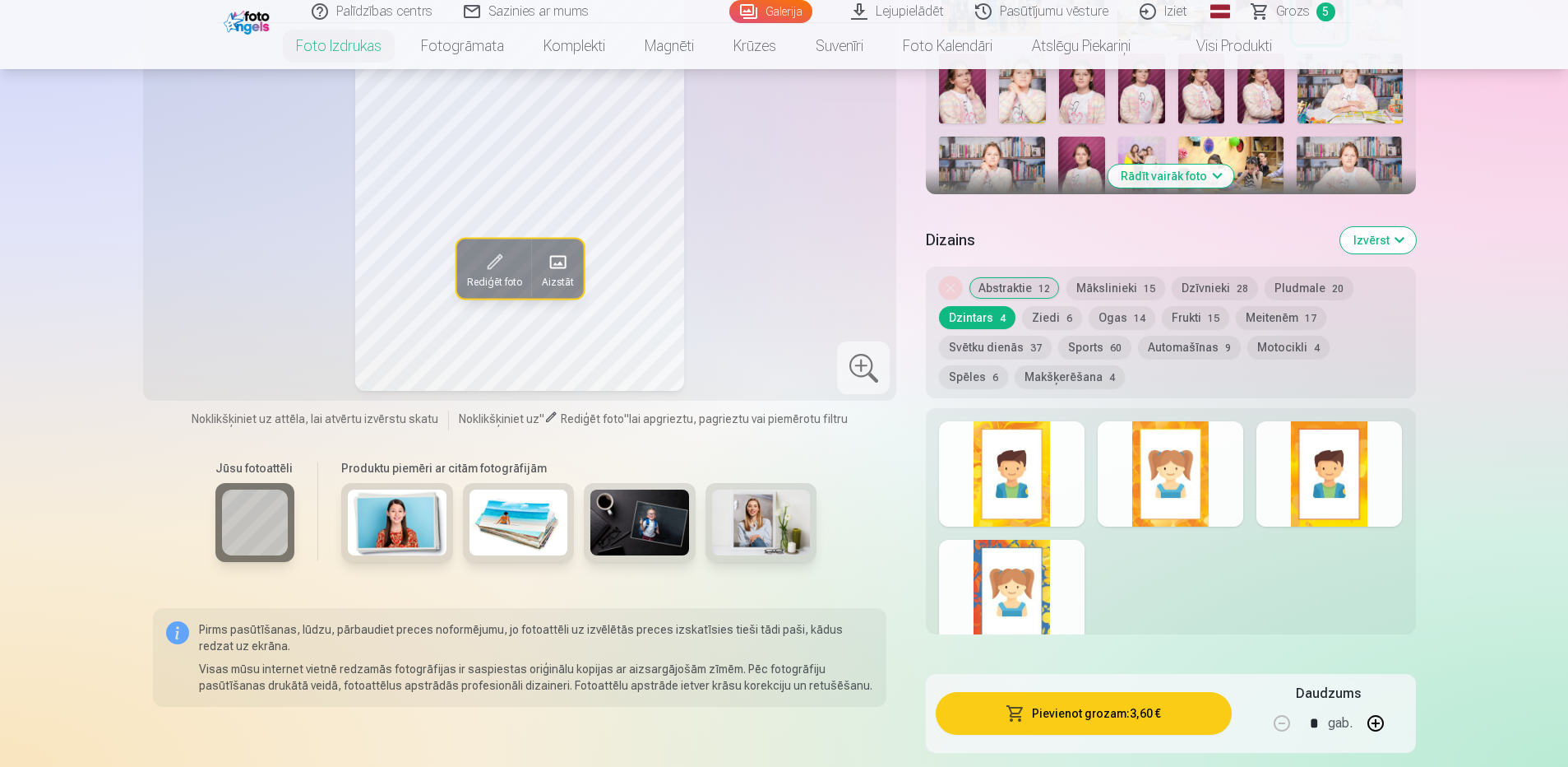
click at [1317, 291] on button "Pludmale 20" at bounding box center [1309, 287] width 89 height 23
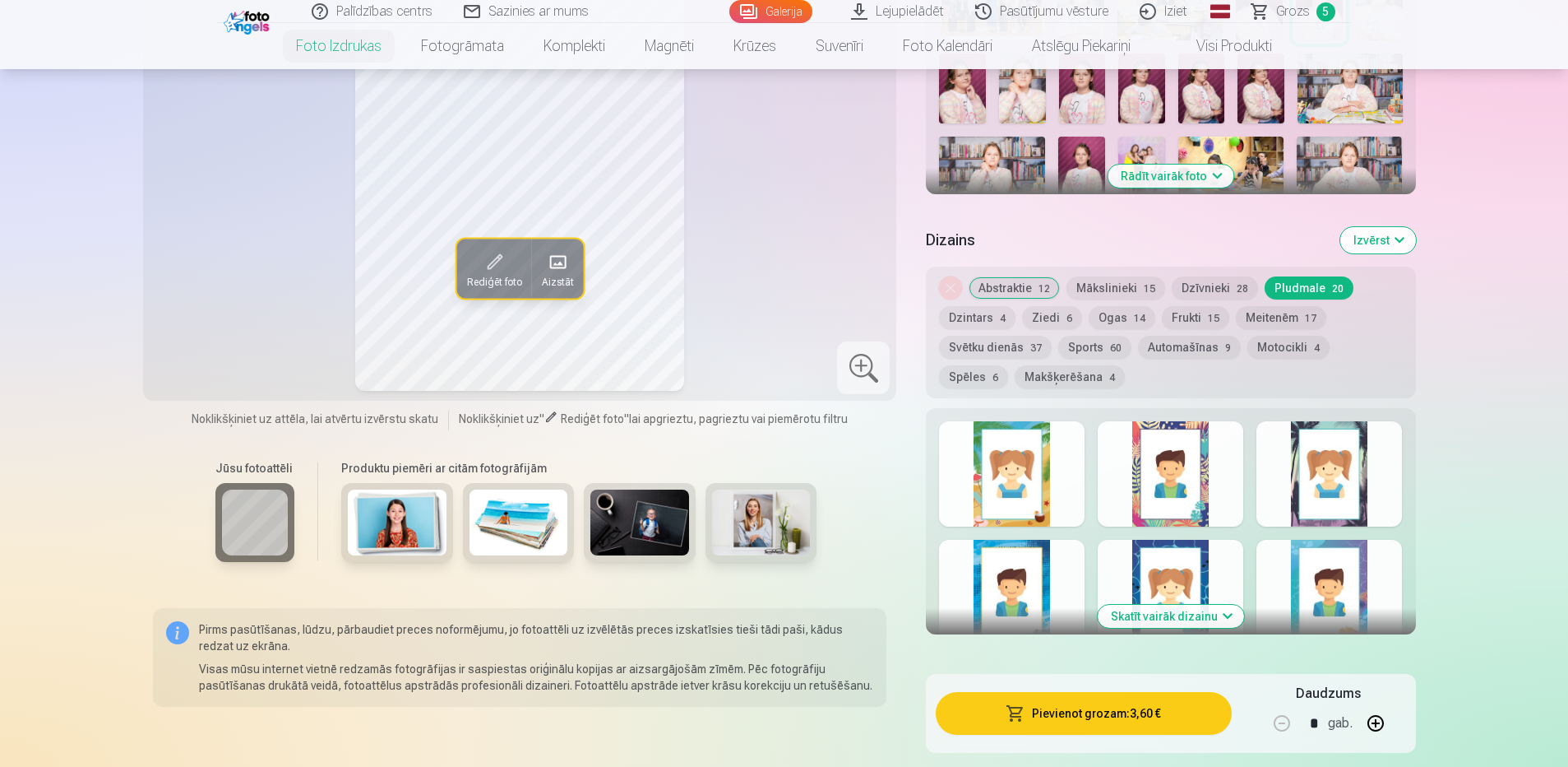
click at [1226, 287] on button "Dzīvnieki 28" at bounding box center [1216, 287] width 87 height 23
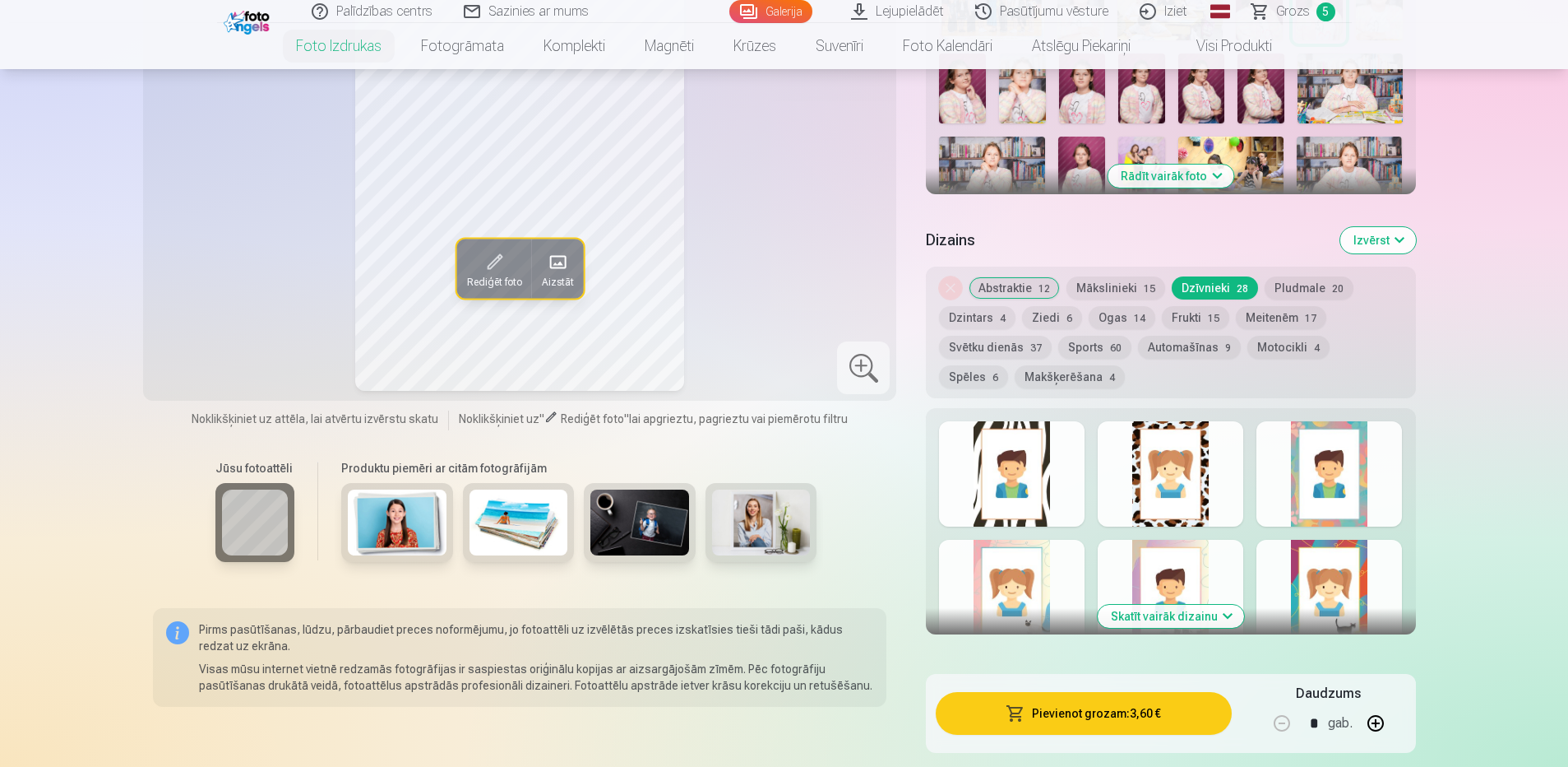
click at [1122, 293] on button "Mākslinieki 15" at bounding box center [1116, 287] width 99 height 23
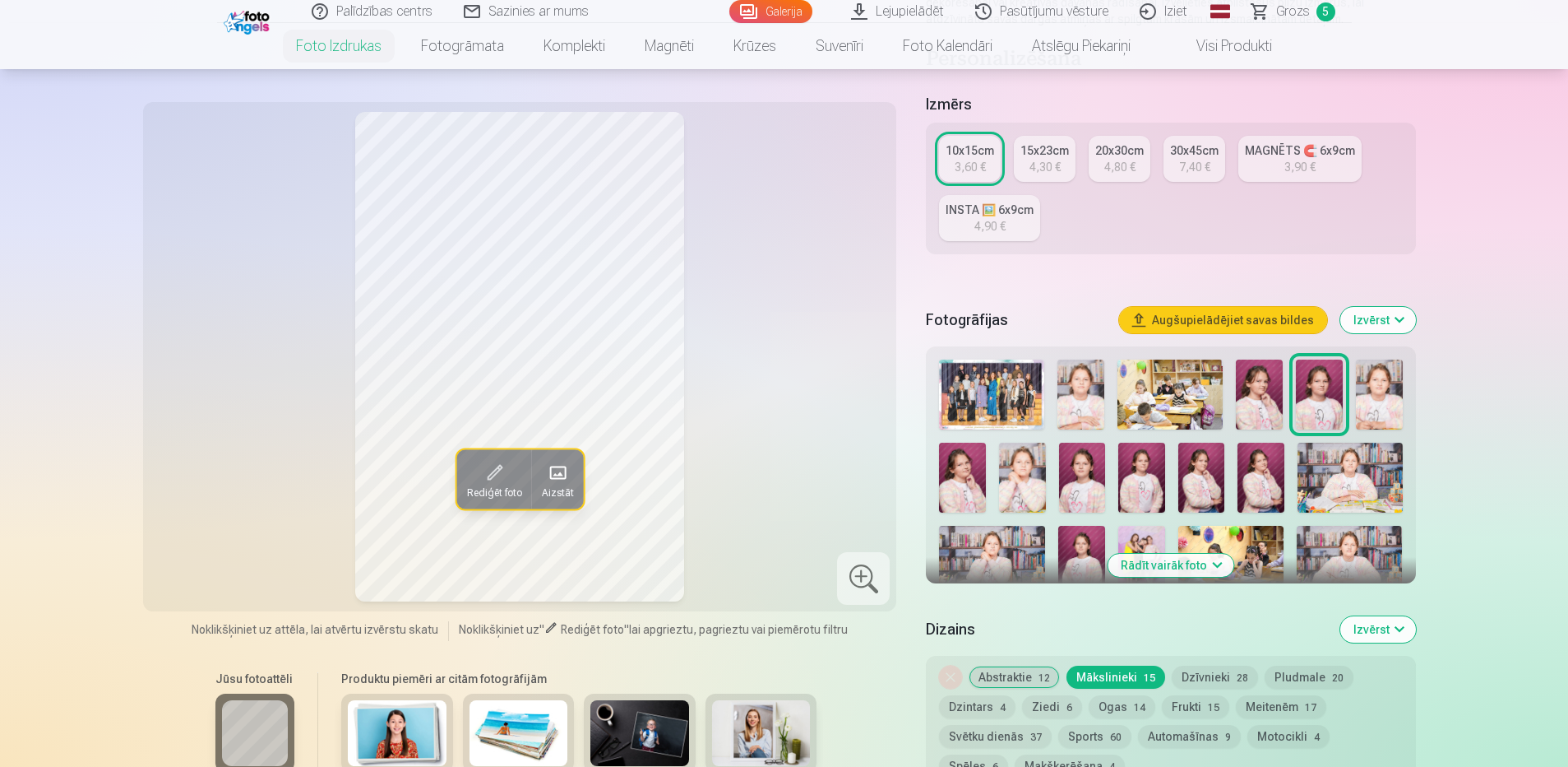
scroll to position [247, 0]
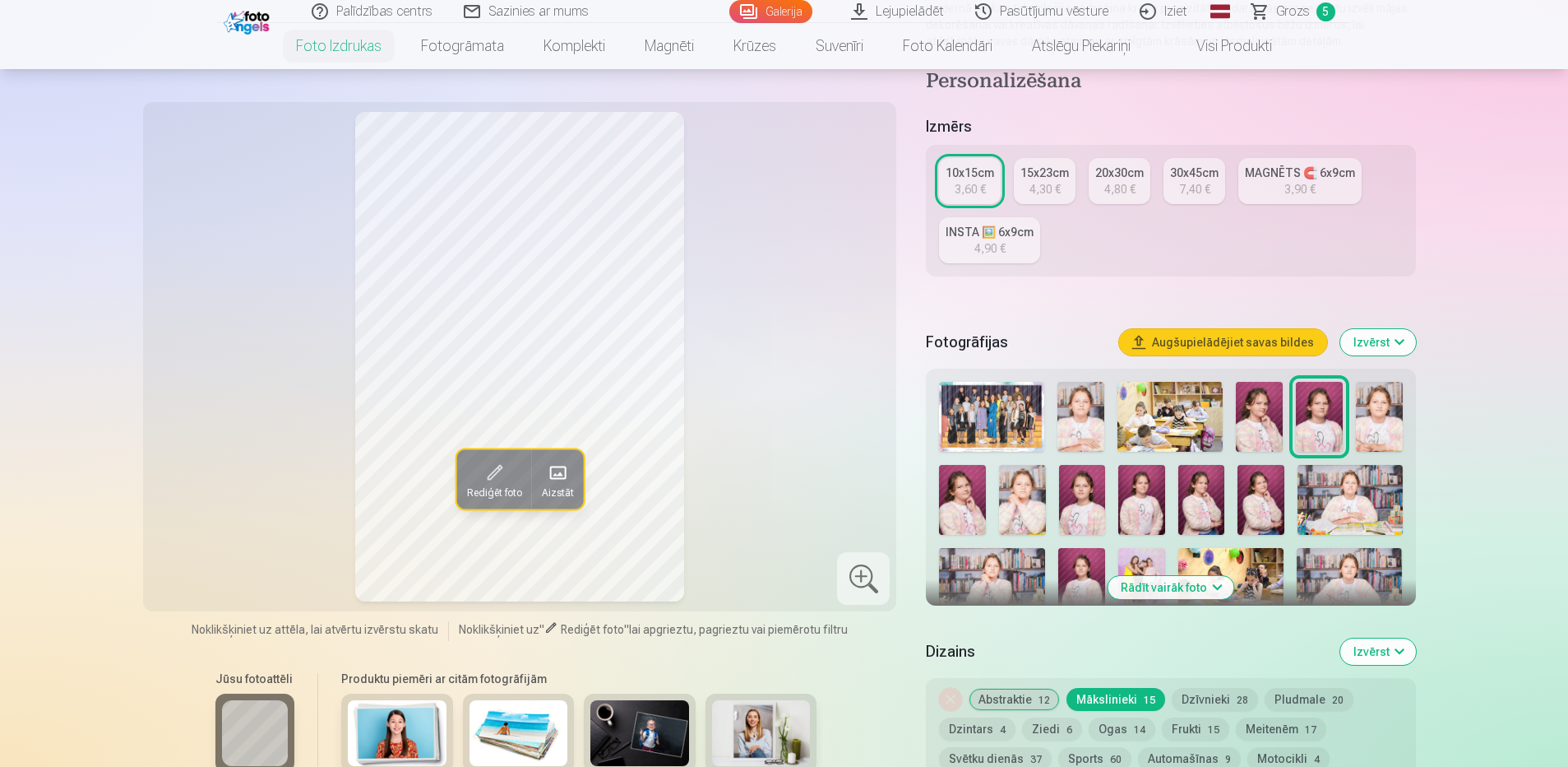
click at [945, 515] on img at bounding box center [962, 499] width 47 height 70
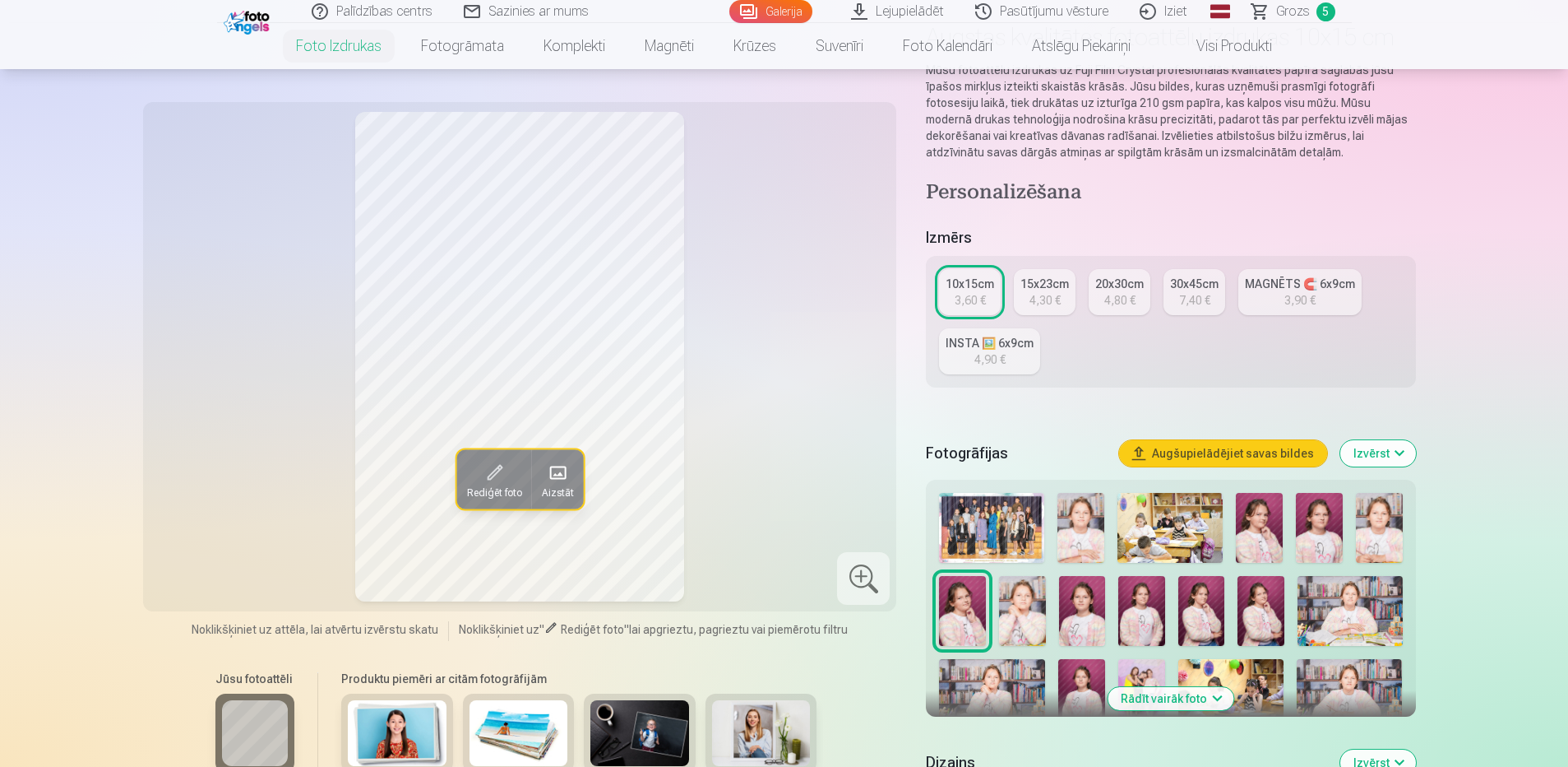
scroll to position [165, 0]
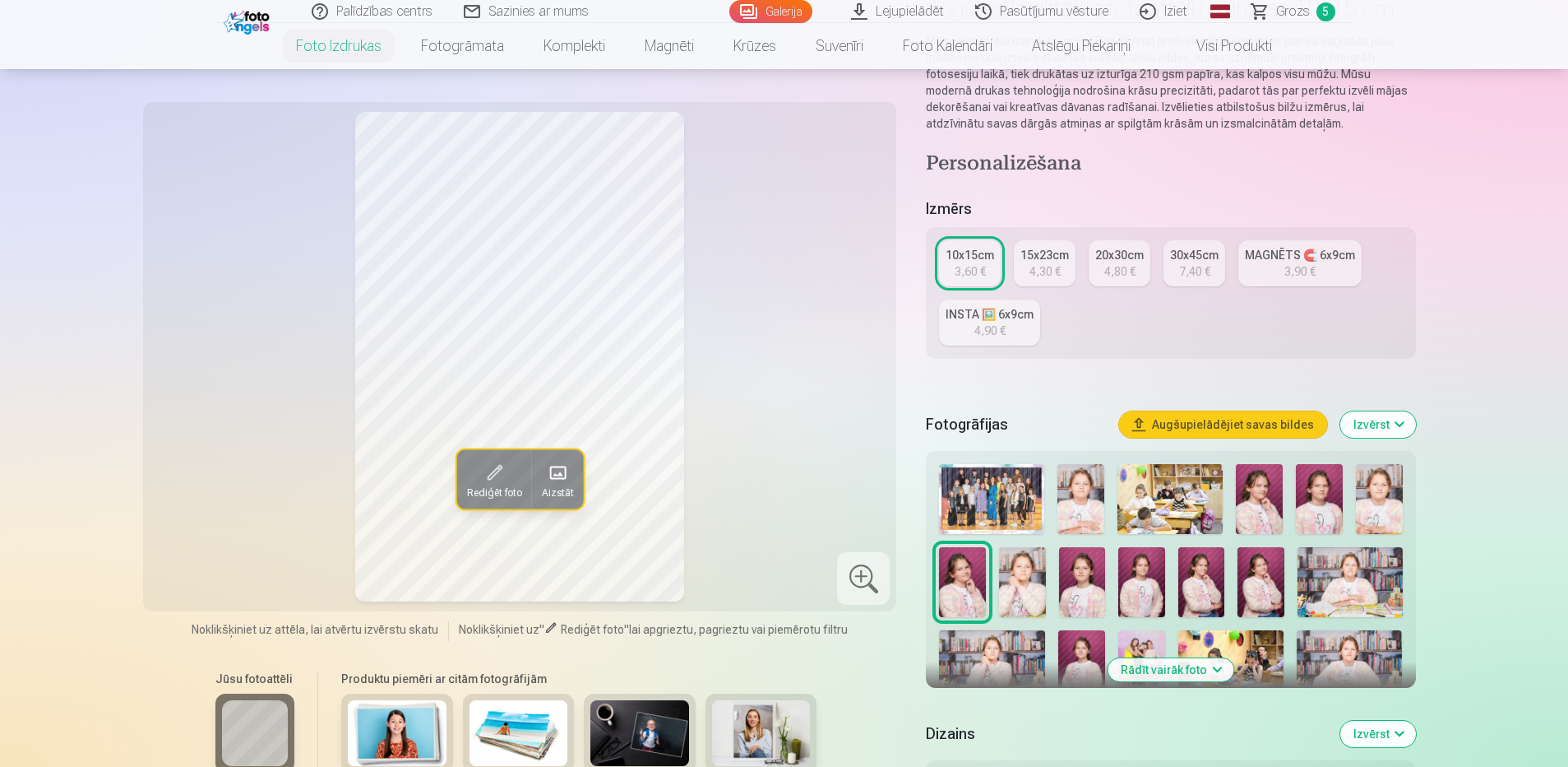
click at [1027, 583] on img at bounding box center [1023, 582] width 47 height 70
click at [971, 579] on img at bounding box center [962, 582] width 47 height 70
click at [1219, 598] on img at bounding box center [1202, 582] width 47 height 70
click at [1250, 599] on img at bounding box center [1261, 582] width 47 height 70
click at [1016, 595] on img at bounding box center [1023, 582] width 47 height 70
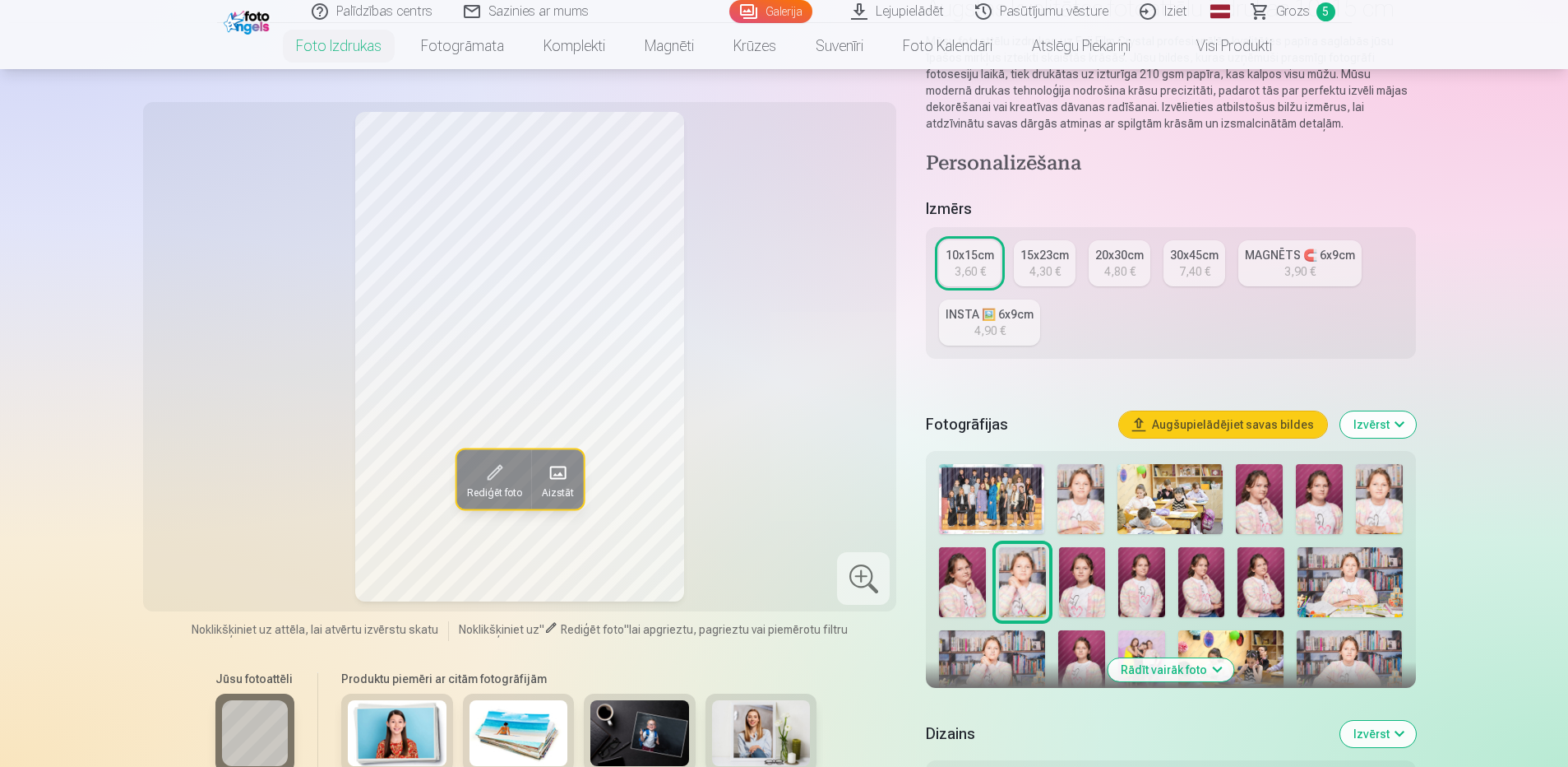
click at [960, 595] on img at bounding box center [962, 582] width 47 height 70
click at [1269, 502] on img at bounding box center [1260, 499] width 47 height 70
click at [1380, 508] on img at bounding box center [1380, 499] width 47 height 70
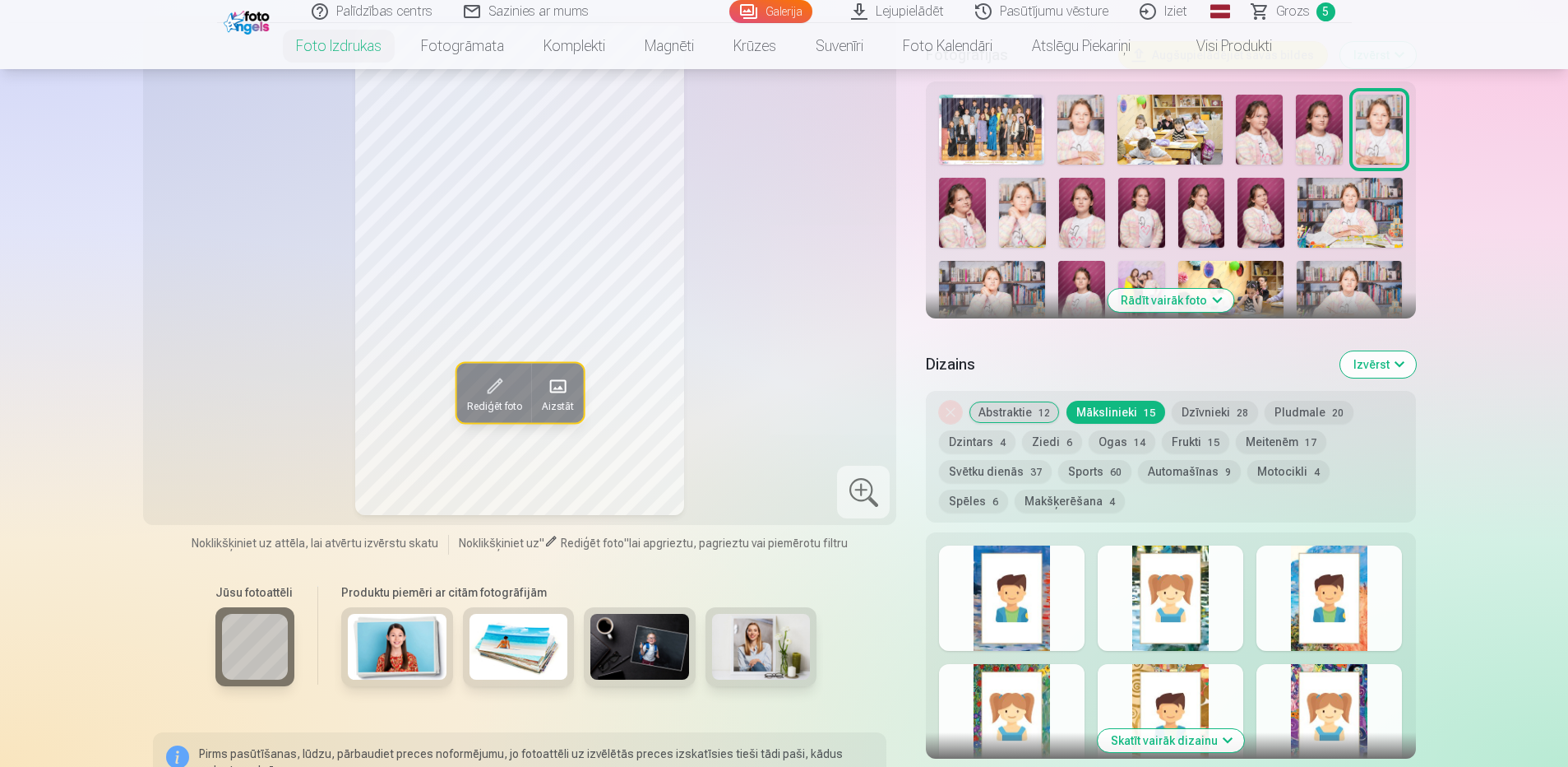
scroll to position [494, 0]
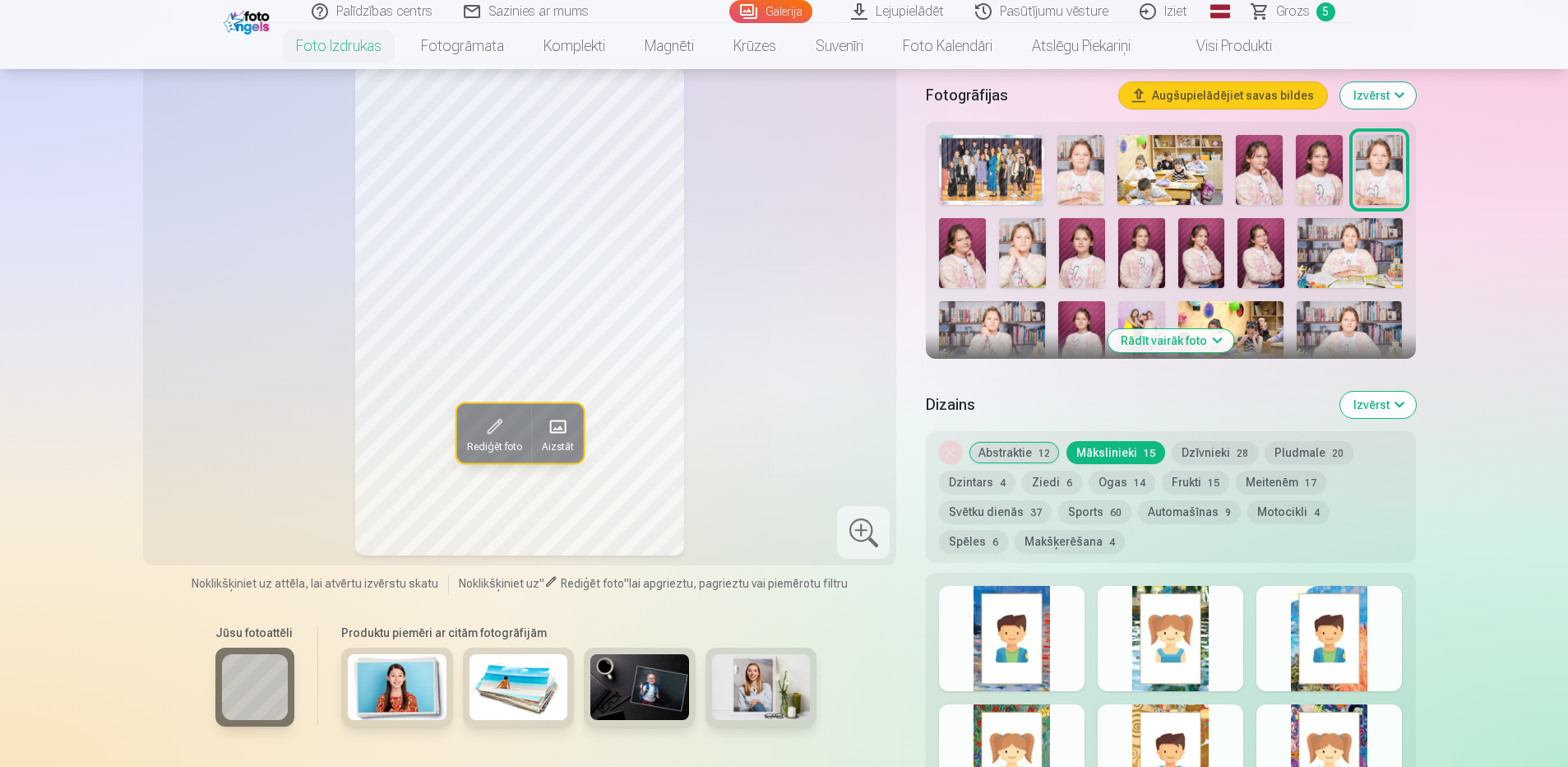
click at [412, 691] on img at bounding box center [396, 687] width 99 height 66
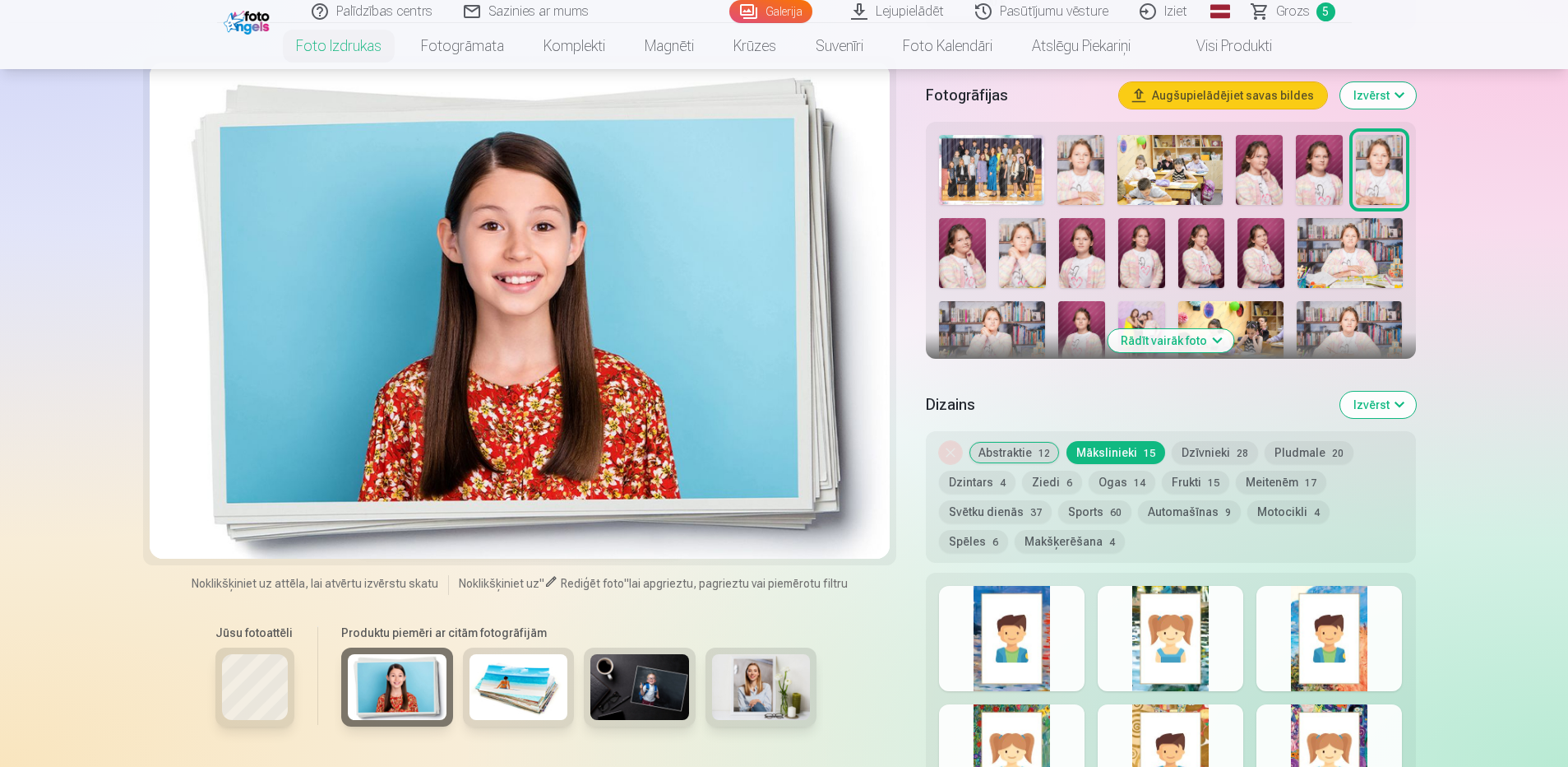
click at [530, 685] on img at bounding box center [519, 687] width 99 height 66
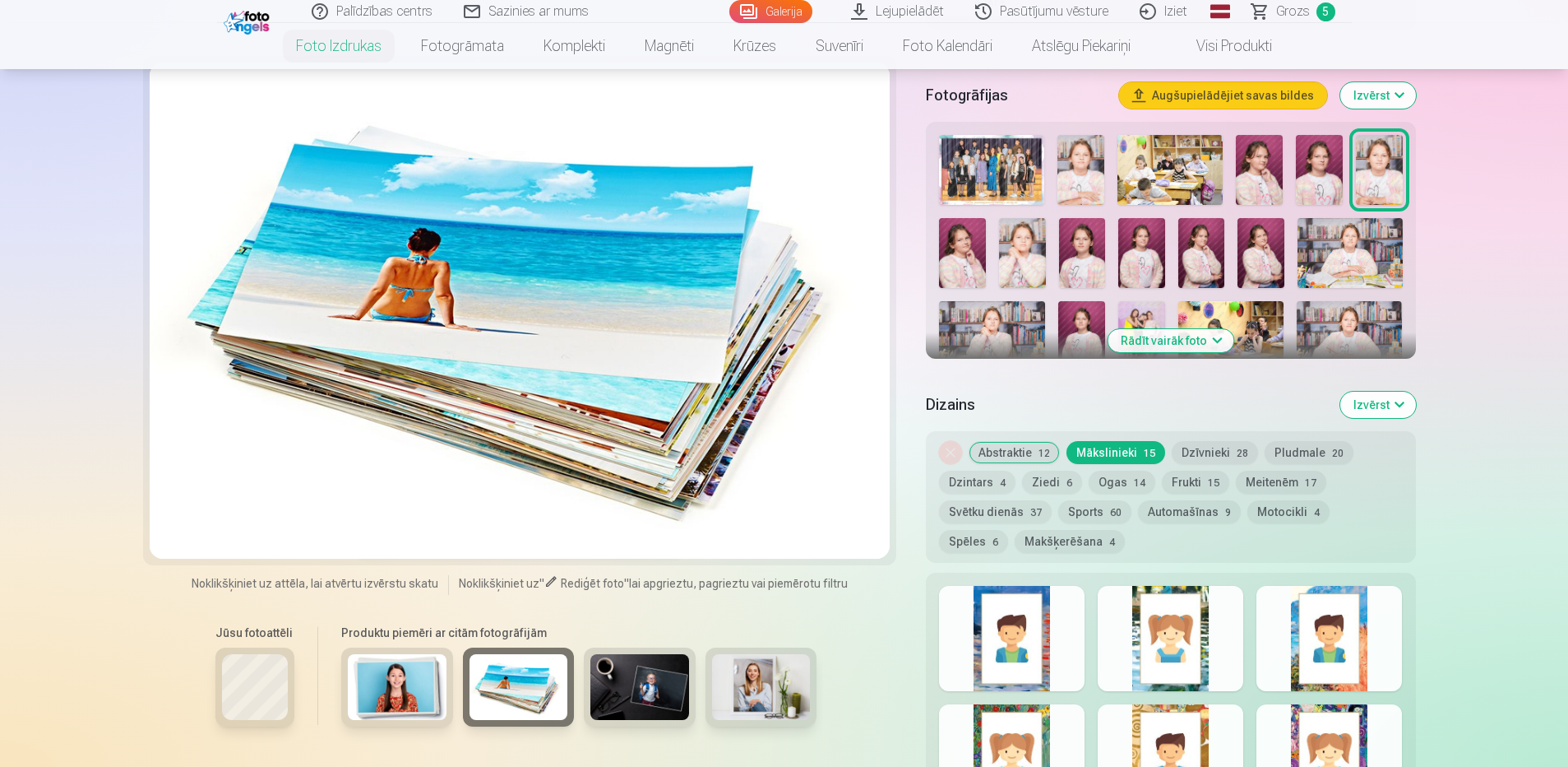
click at [651, 683] on img at bounding box center [639, 687] width 99 height 66
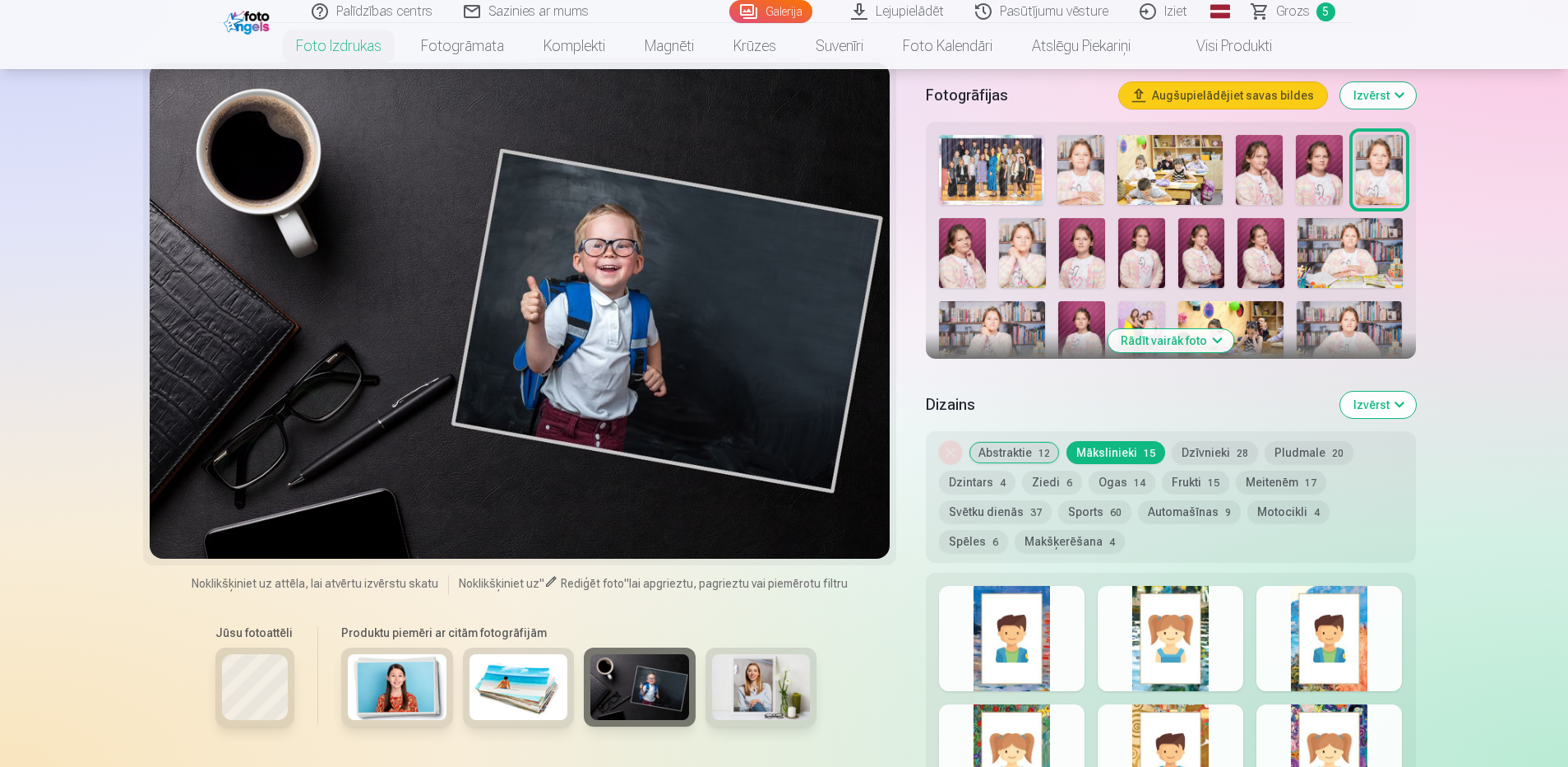
click at [750, 683] on img at bounding box center [761, 687] width 99 height 66
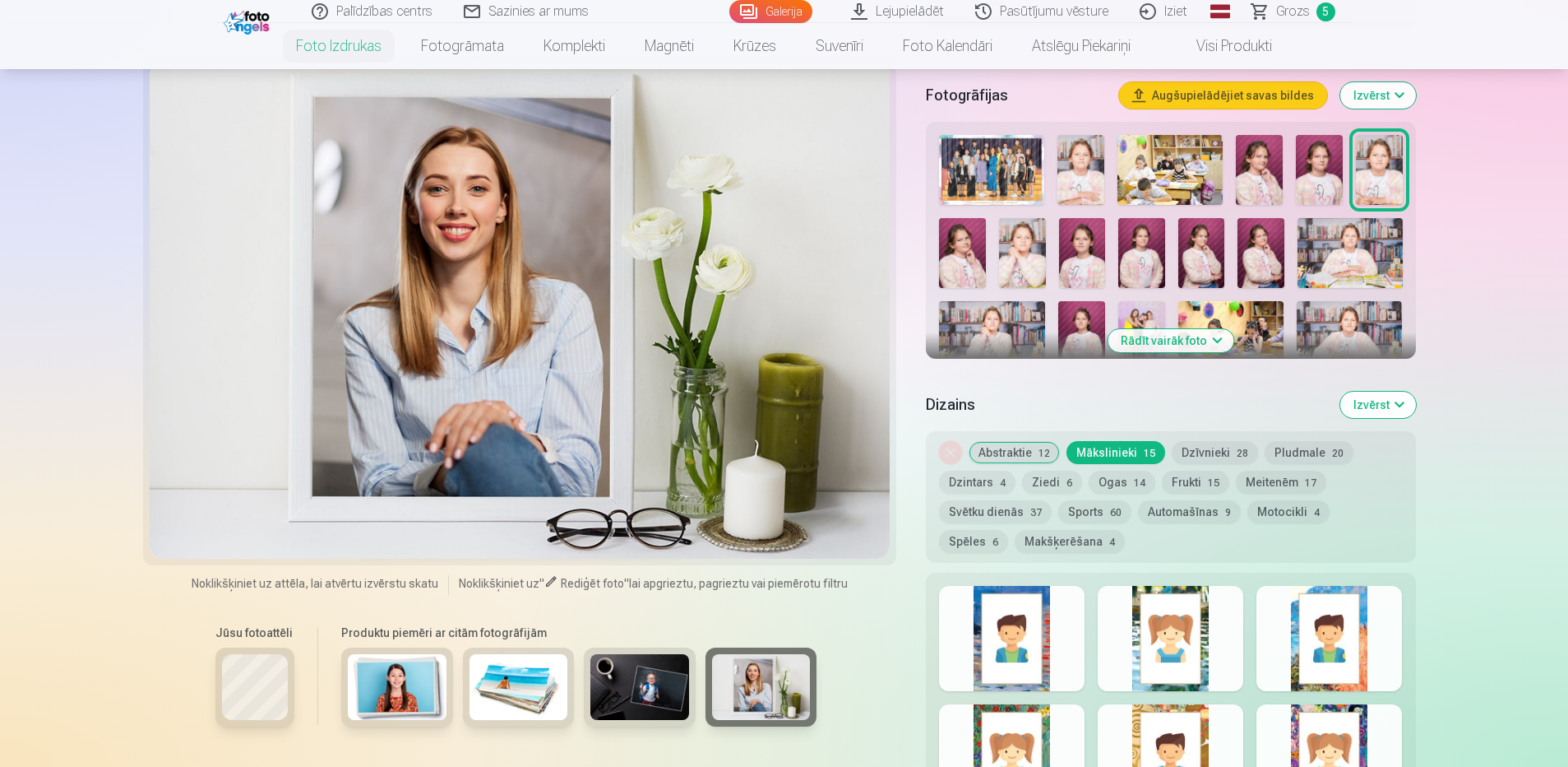
click at [402, 686] on img at bounding box center [396, 687] width 99 height 66
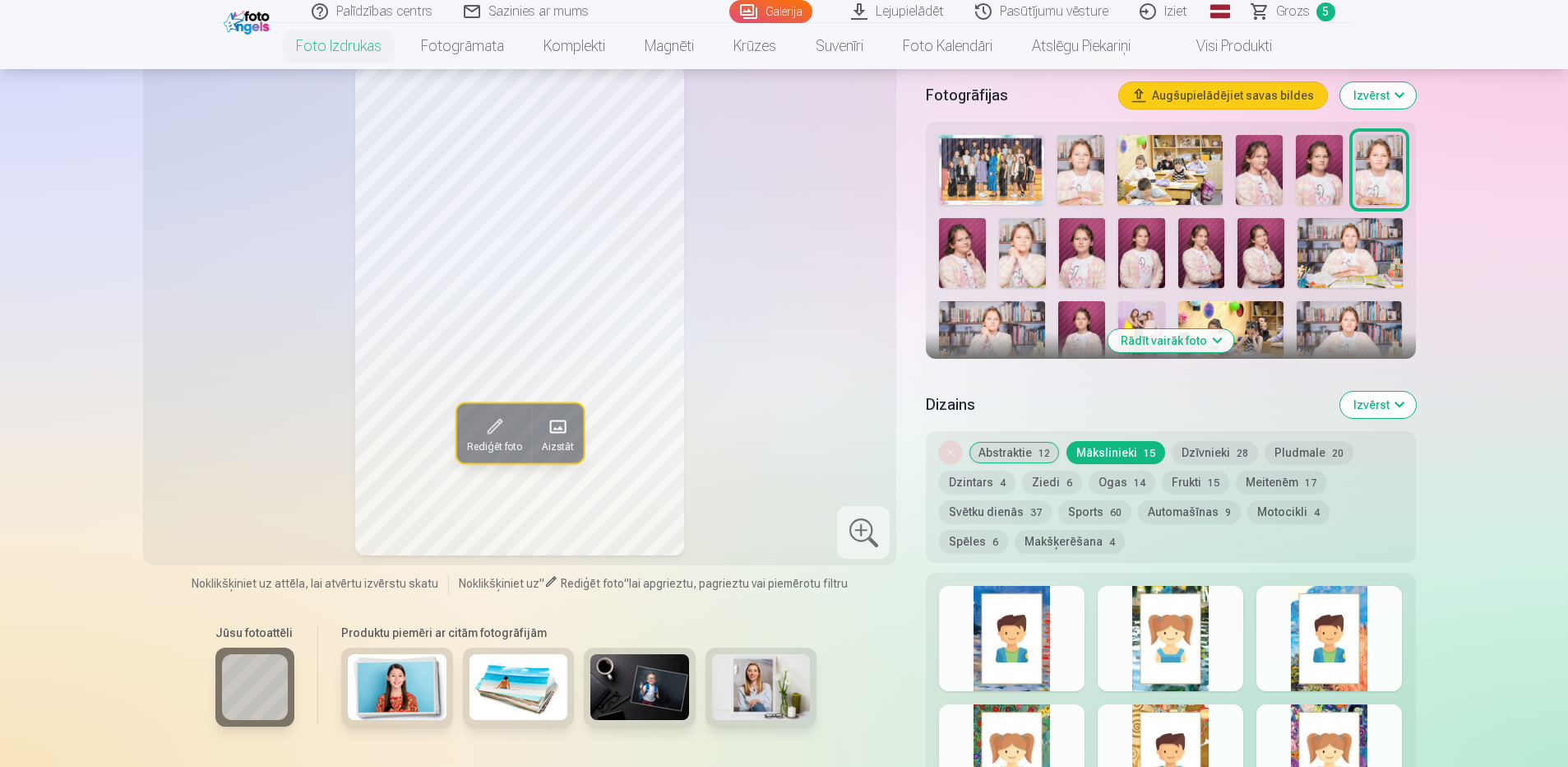
click at [1314, 11] on link "Grozs 5" at bounding box center [1294, 11] width 115 height 23
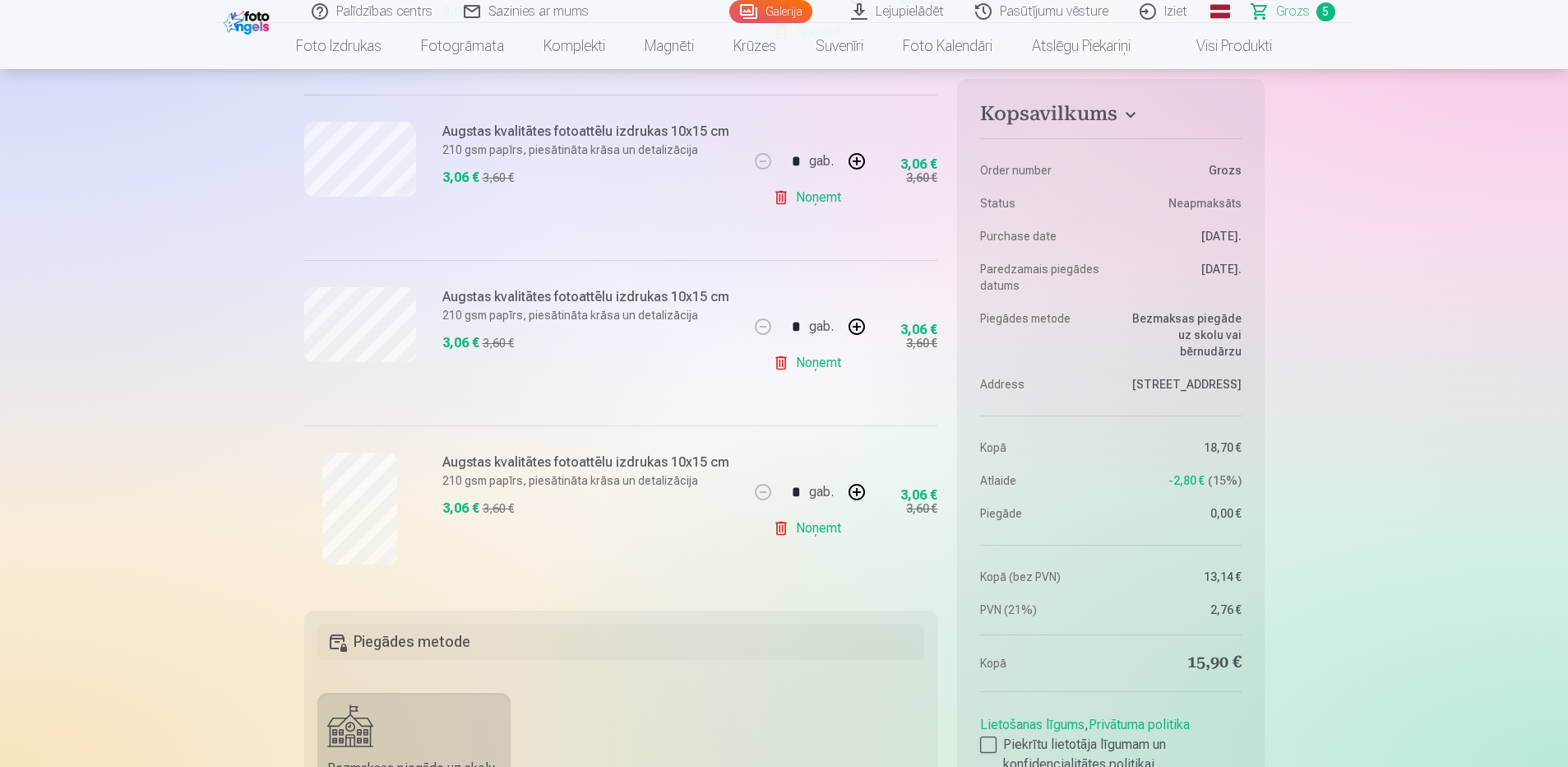
scroll to position [659, 0]
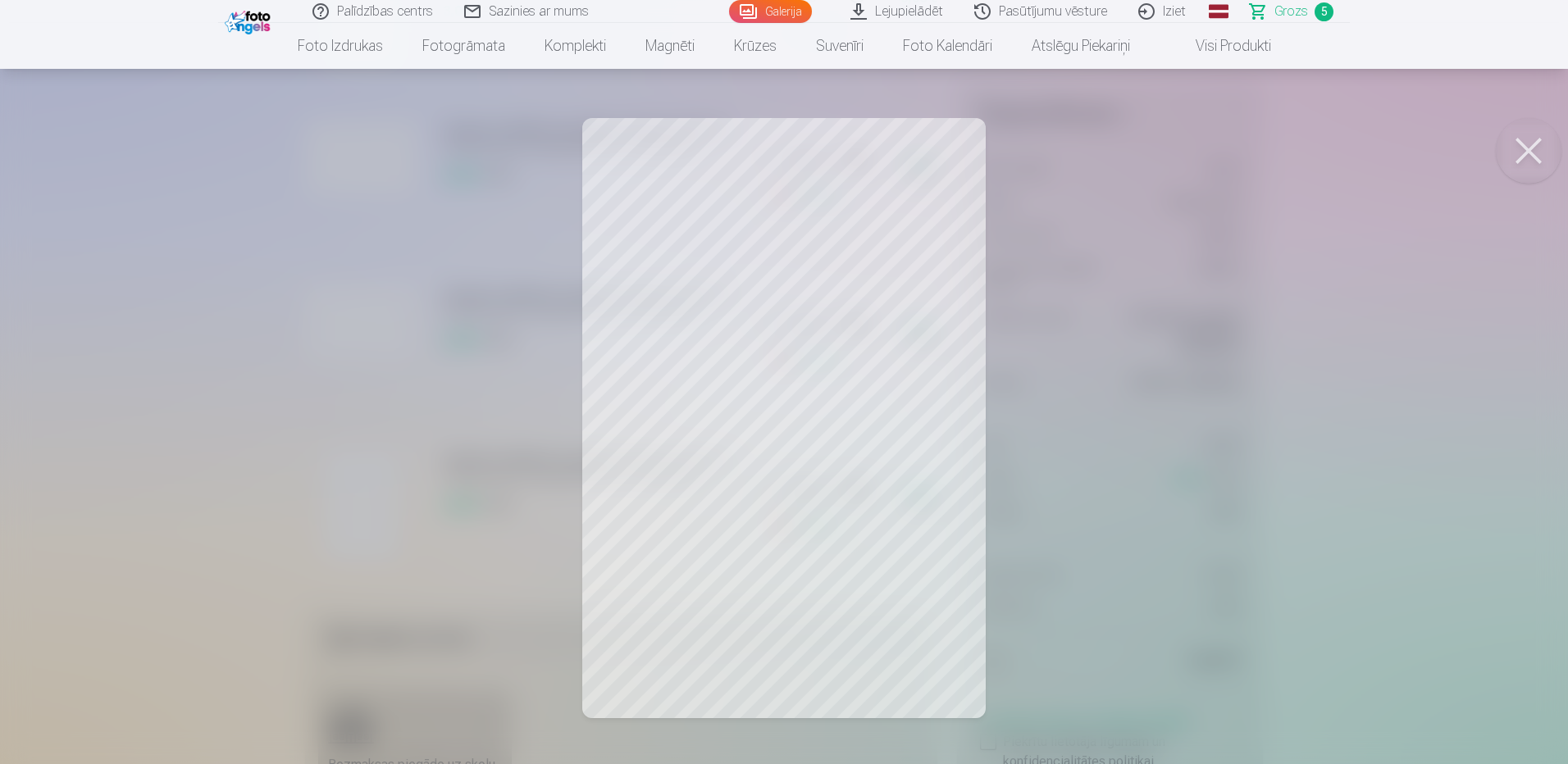
click at [1532, 130] on button at bounding box center [1529, 151] width 66 height 66
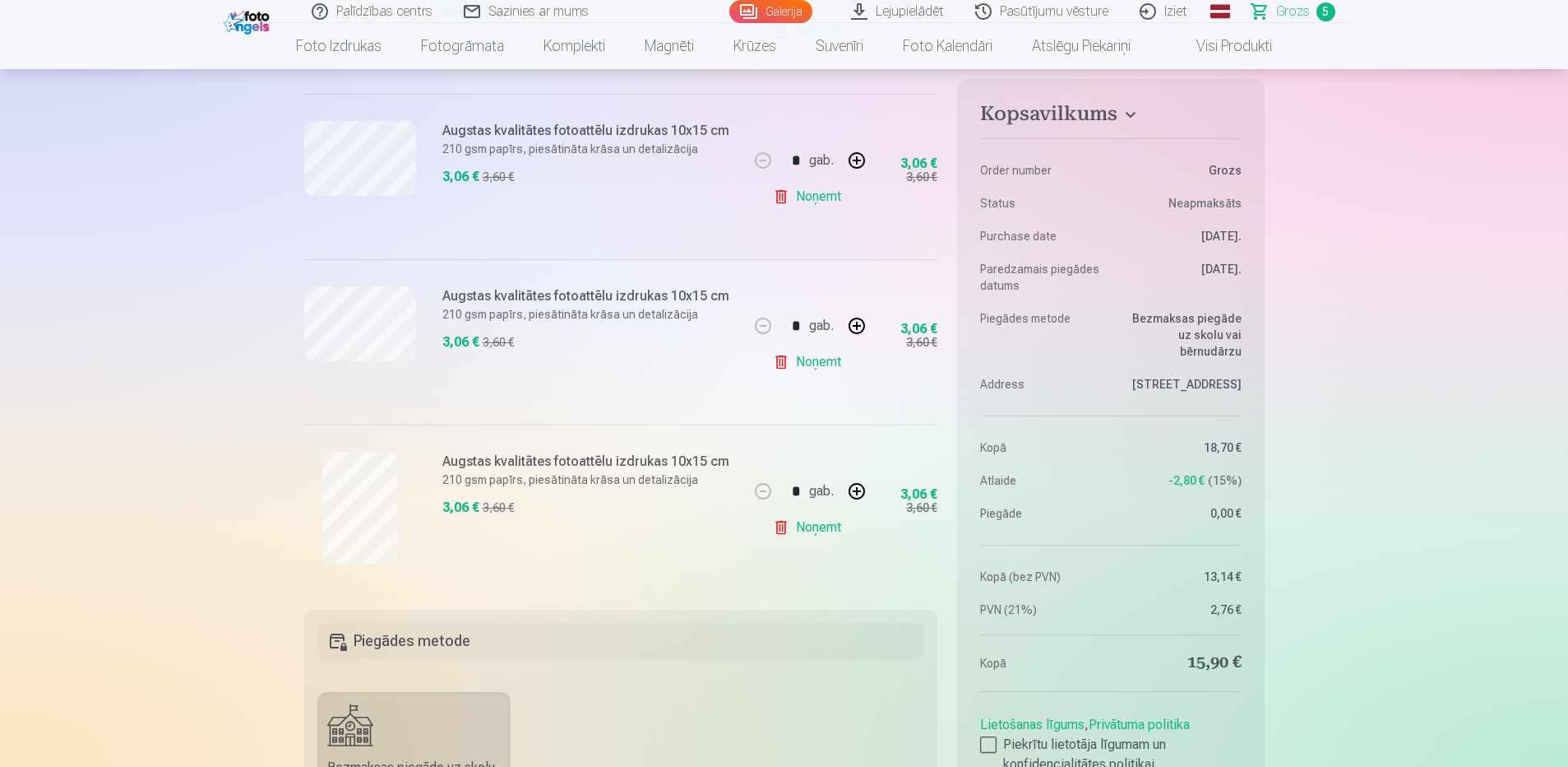
click at [340, 367] on div at bounding box center [360, 342] width 112 height 112
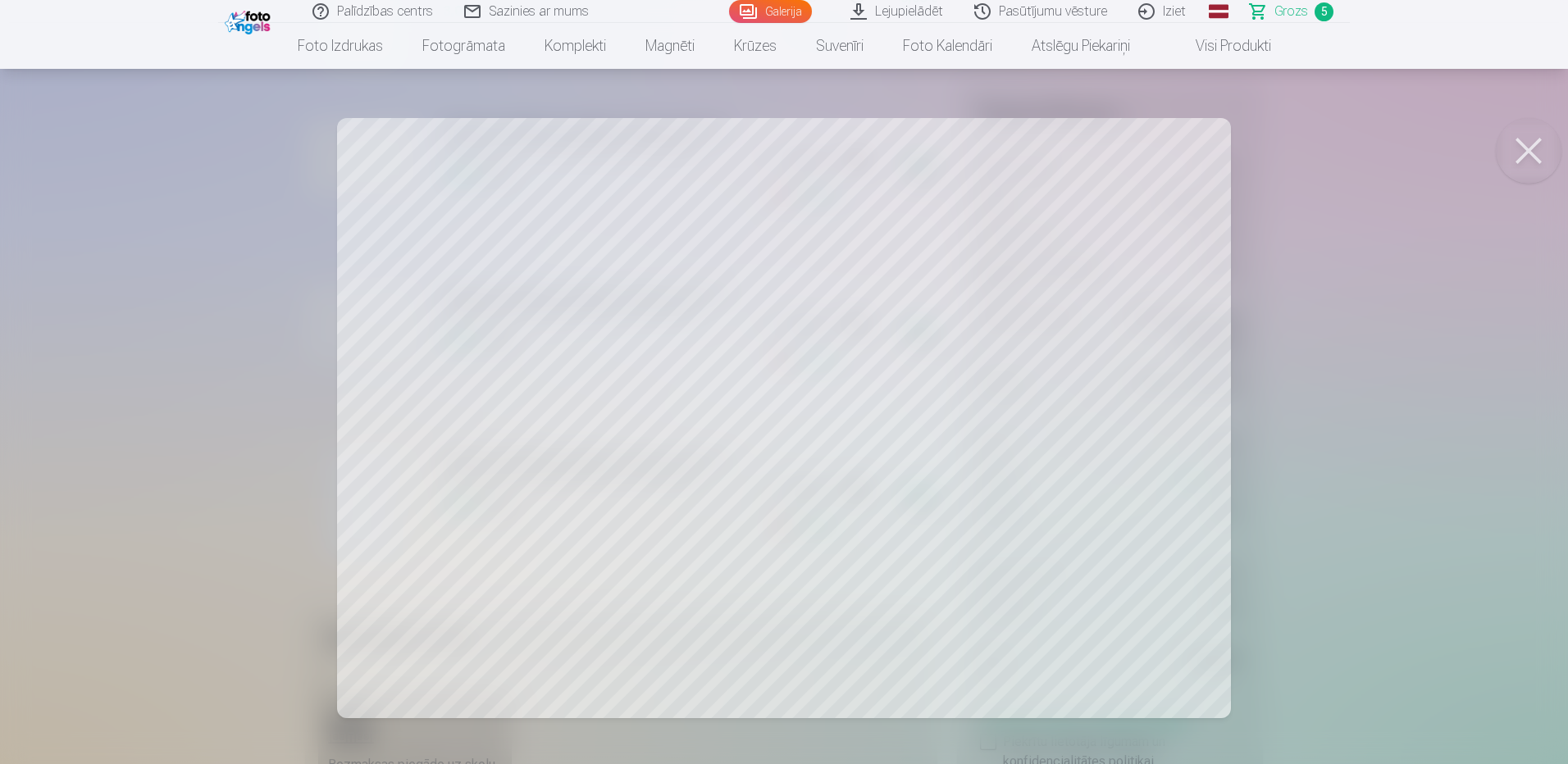
drag, startPoint x: 1518, startPoint y: 139, endPoint x: 1319, endPoint y: 148, distance: 199.2
click at [1515, 141] on button at bounding box center [1529, 151] width 66 height 66
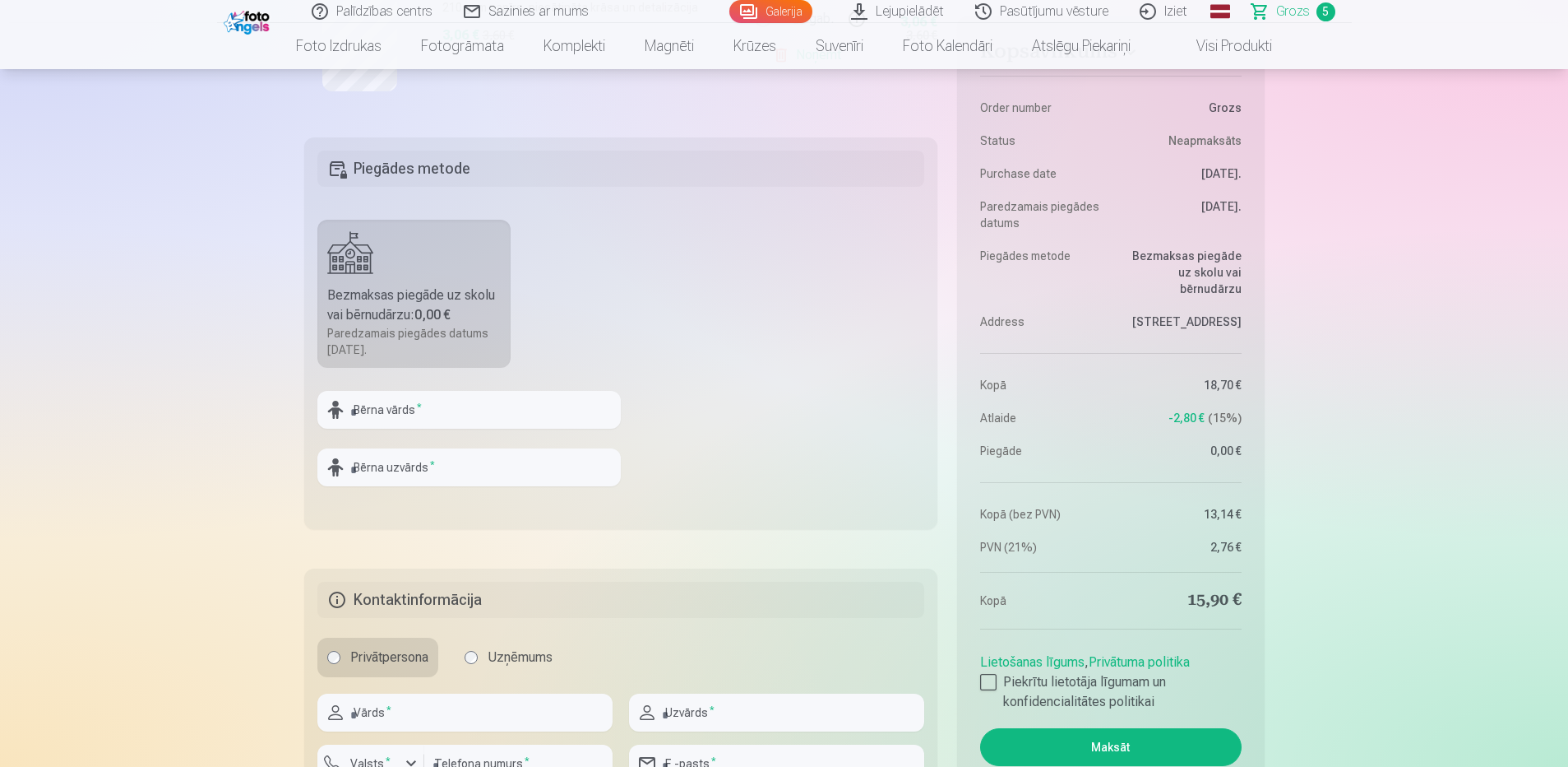
scroll to position [1152, 0]
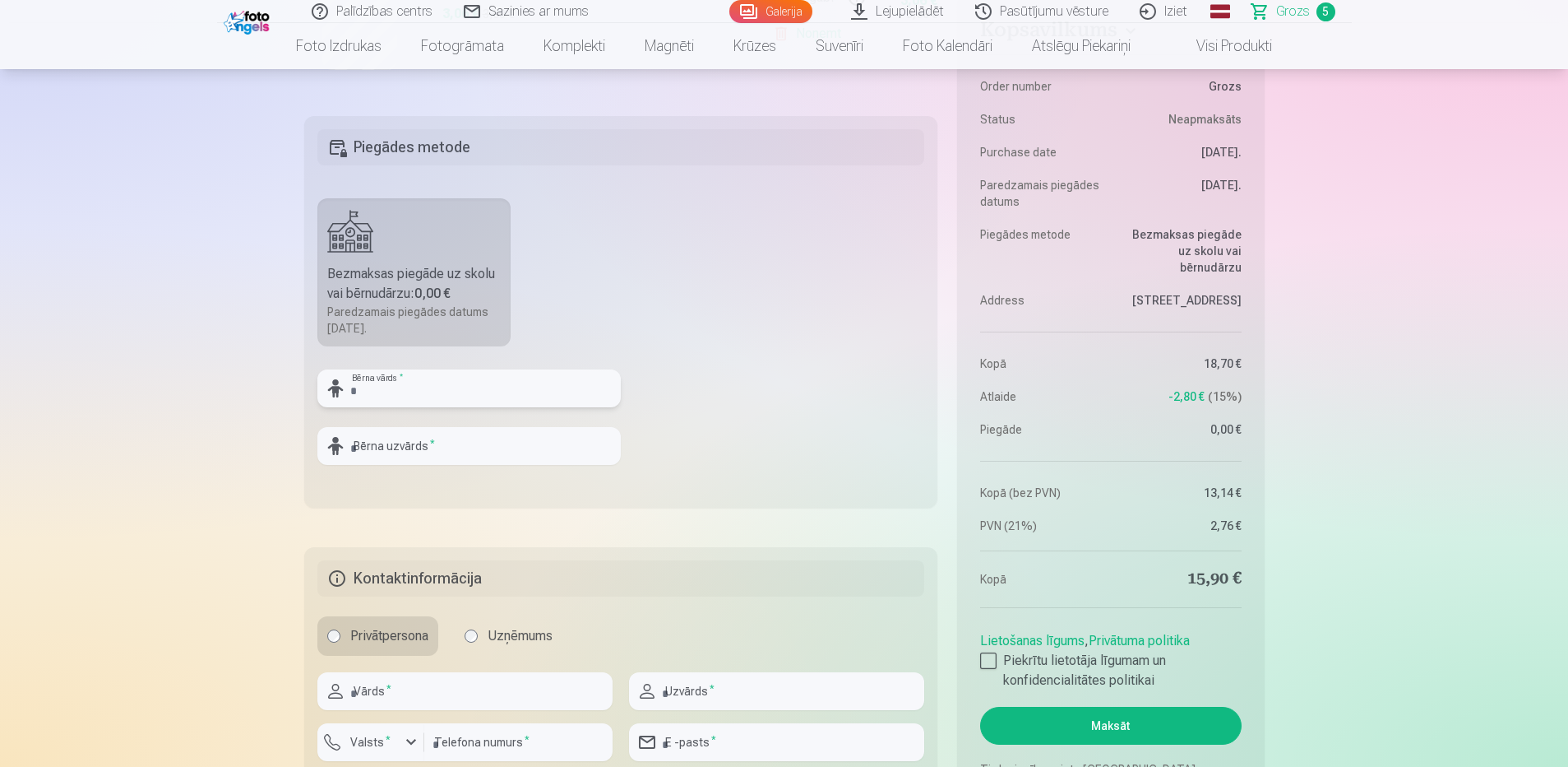
click at [432, 393] on input "text" at bounding box center [469, 388] width 303 height 38
click at [380, 394] on input "*" at bounding box center [469, 388] width 303 height 38
type input "******"
type input "*********"
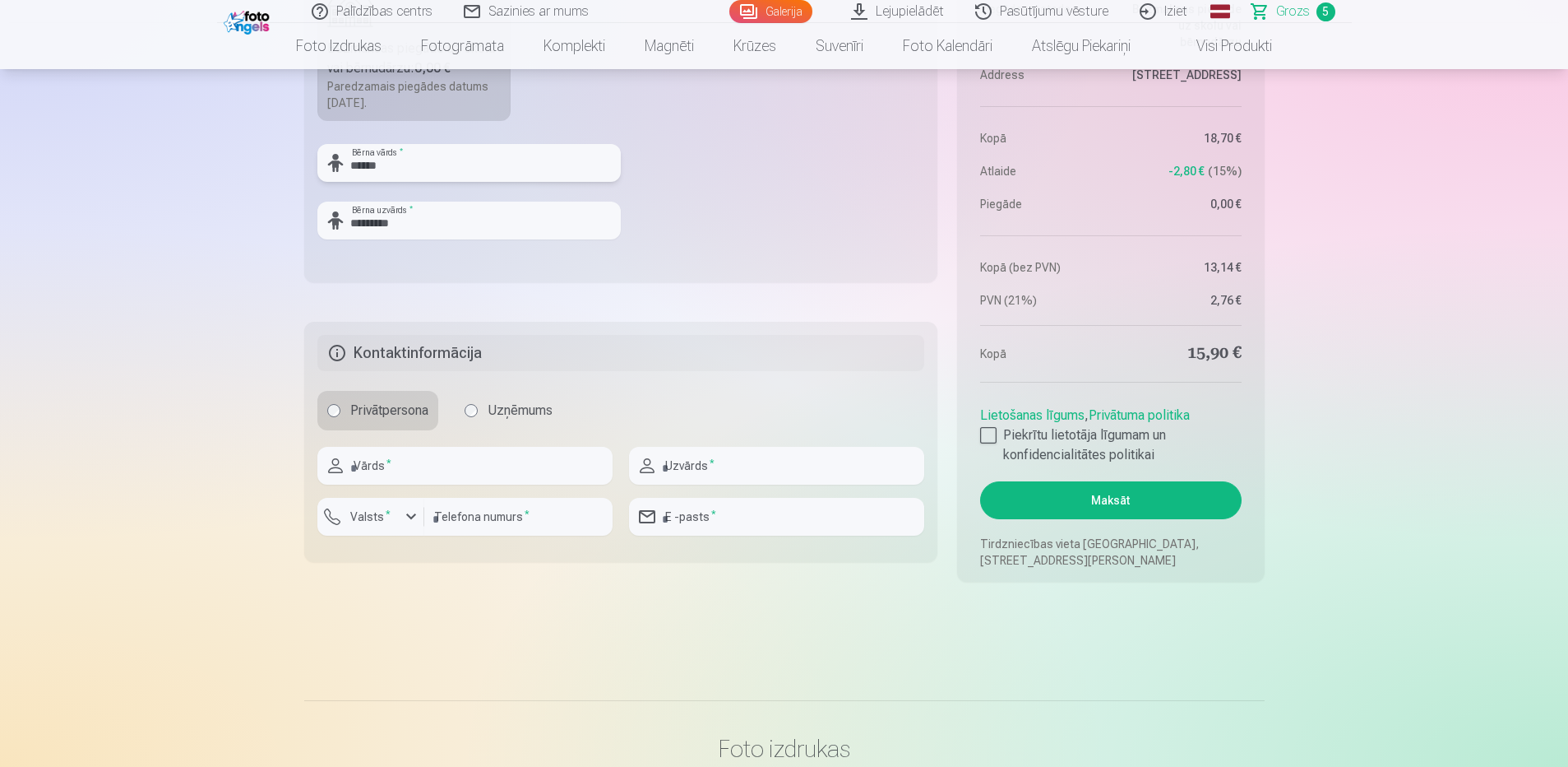
scroll to position [1399, 0]
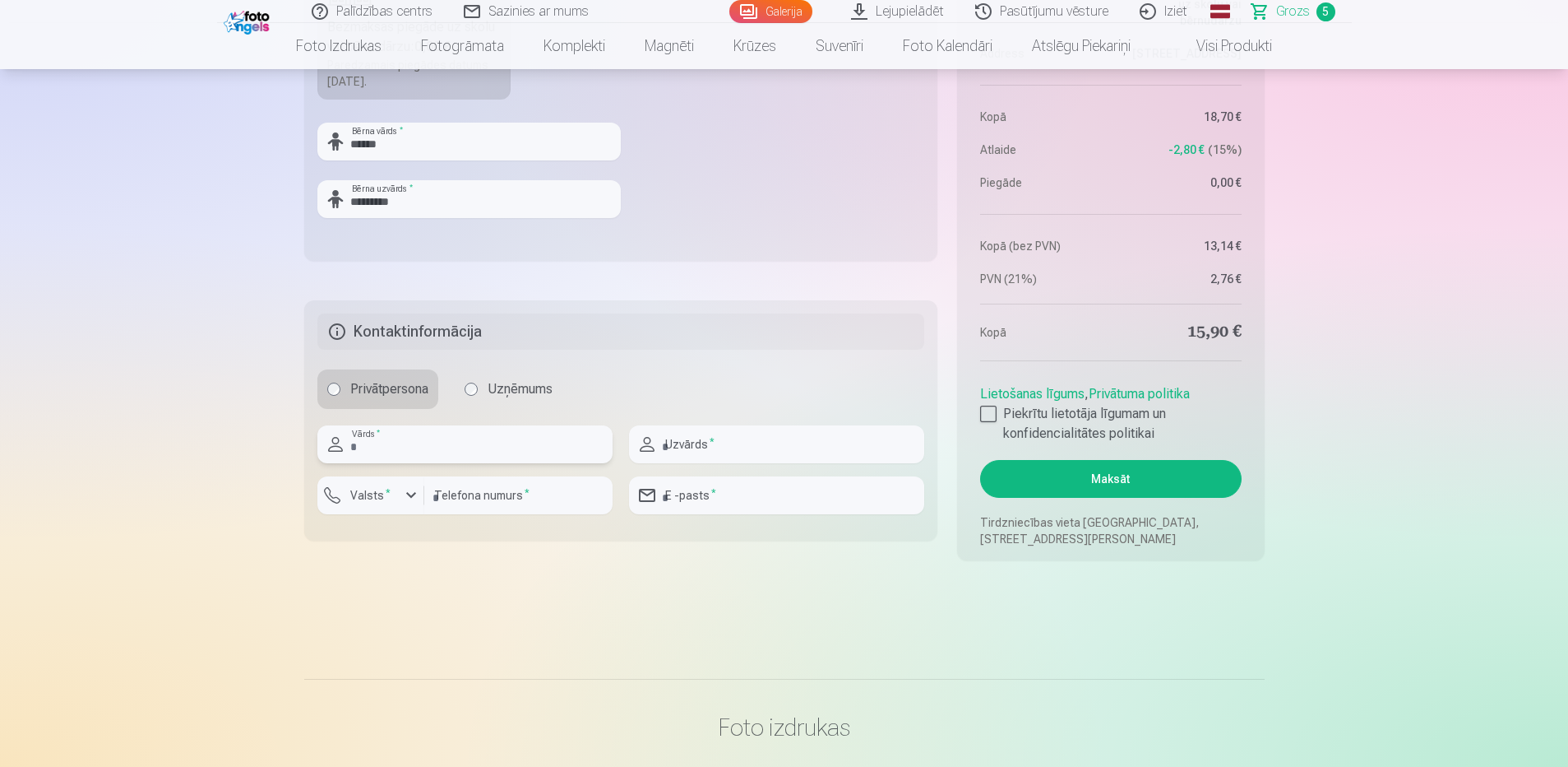
click at [439, 439] on input "text" at bounding box center [465, 445] width 296 height 38
type input "******"
type input "*********"
type input "********"
type input "**********"
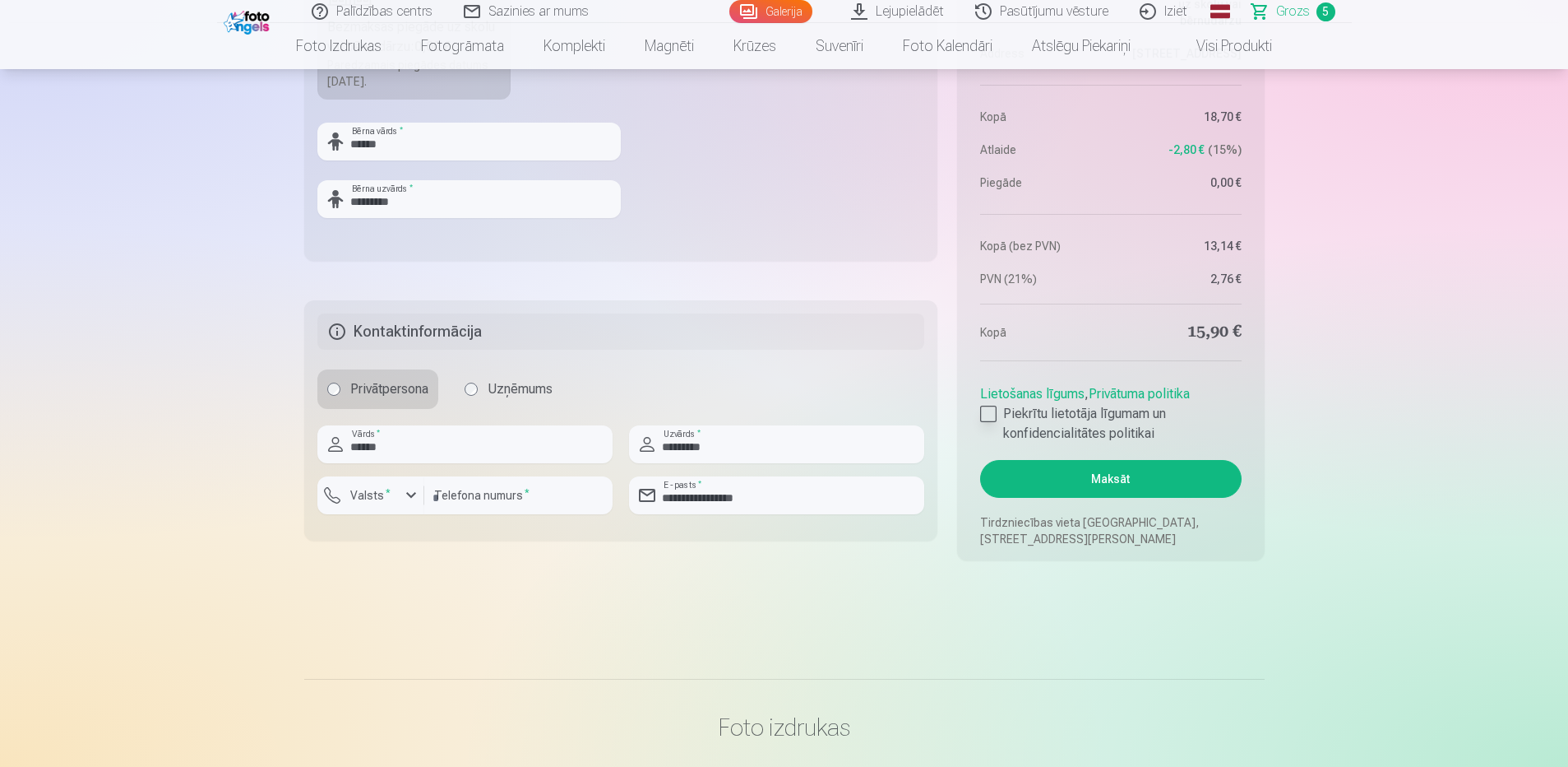
drag, startPoint x: 993, startPoint y: 404, endPoint x: 993, endPoint y: 414, distance: 10.0
click at [993, 413] on div "Lietošanas līgums , Privātuma politika Piekrītu lietotāja līgumam un konfidenci…" at bounding box center [1110, 411] width 261 height 66
drag, startPoint x: 993, startPoint y: 414, endPoint x: 996, endPoint y: 423, distance: 9.5
click at [992, 416] on div at bounding box center [988, 414] width 16 height 16
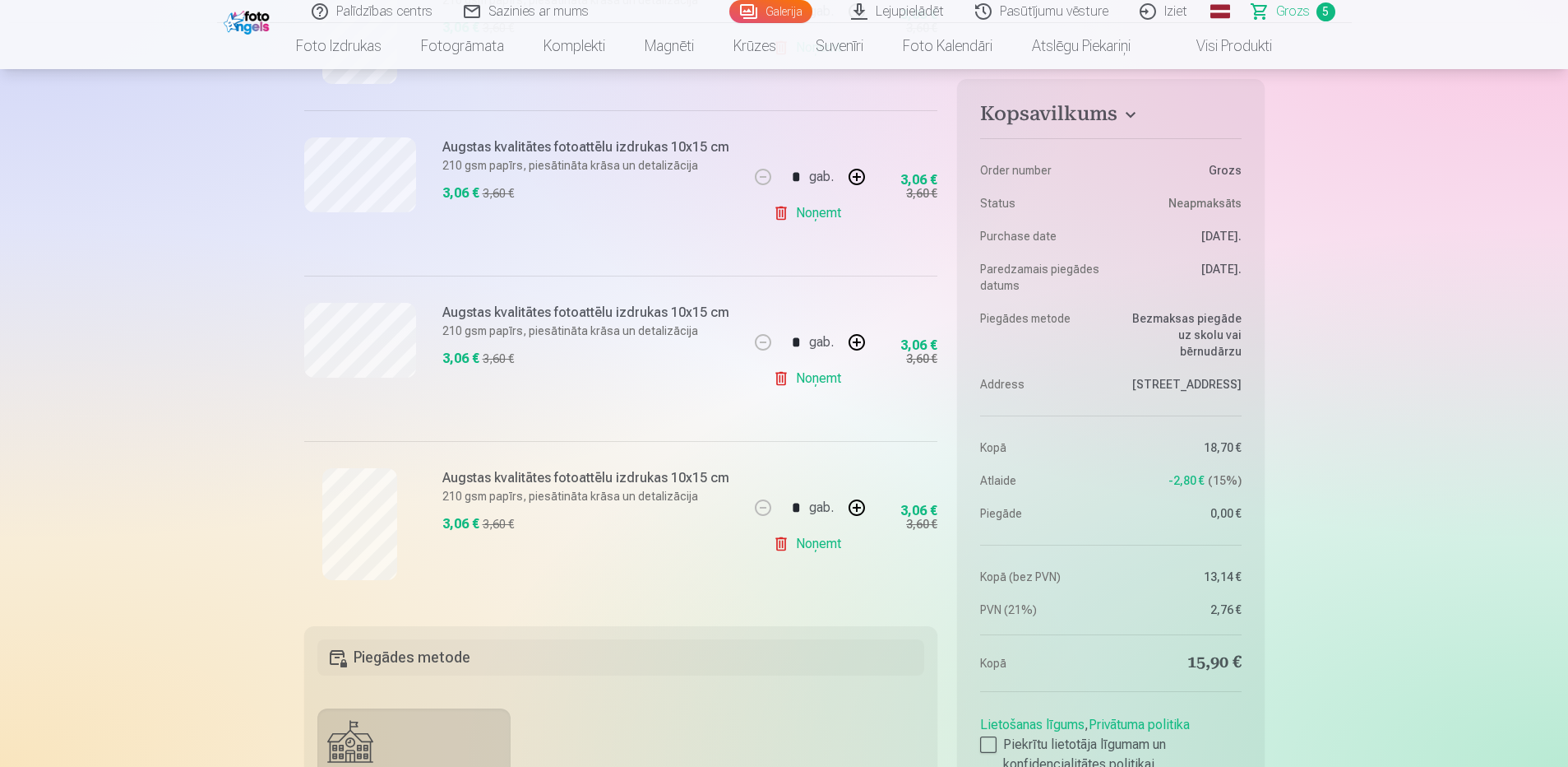
scroll to position [659, 0]
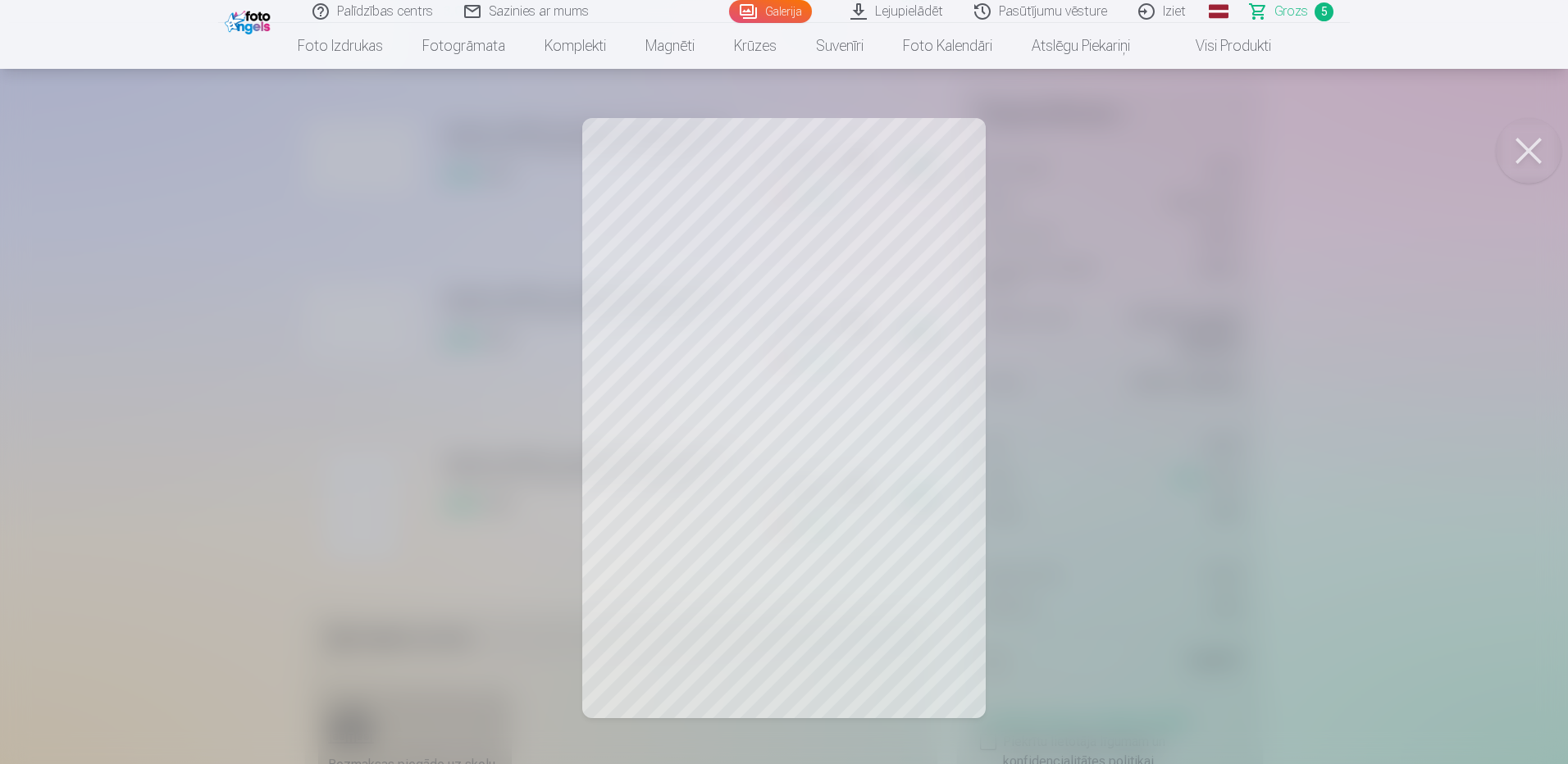
click at [1532, 152] on button at bounding box center [1529, 151] width 66 height 66
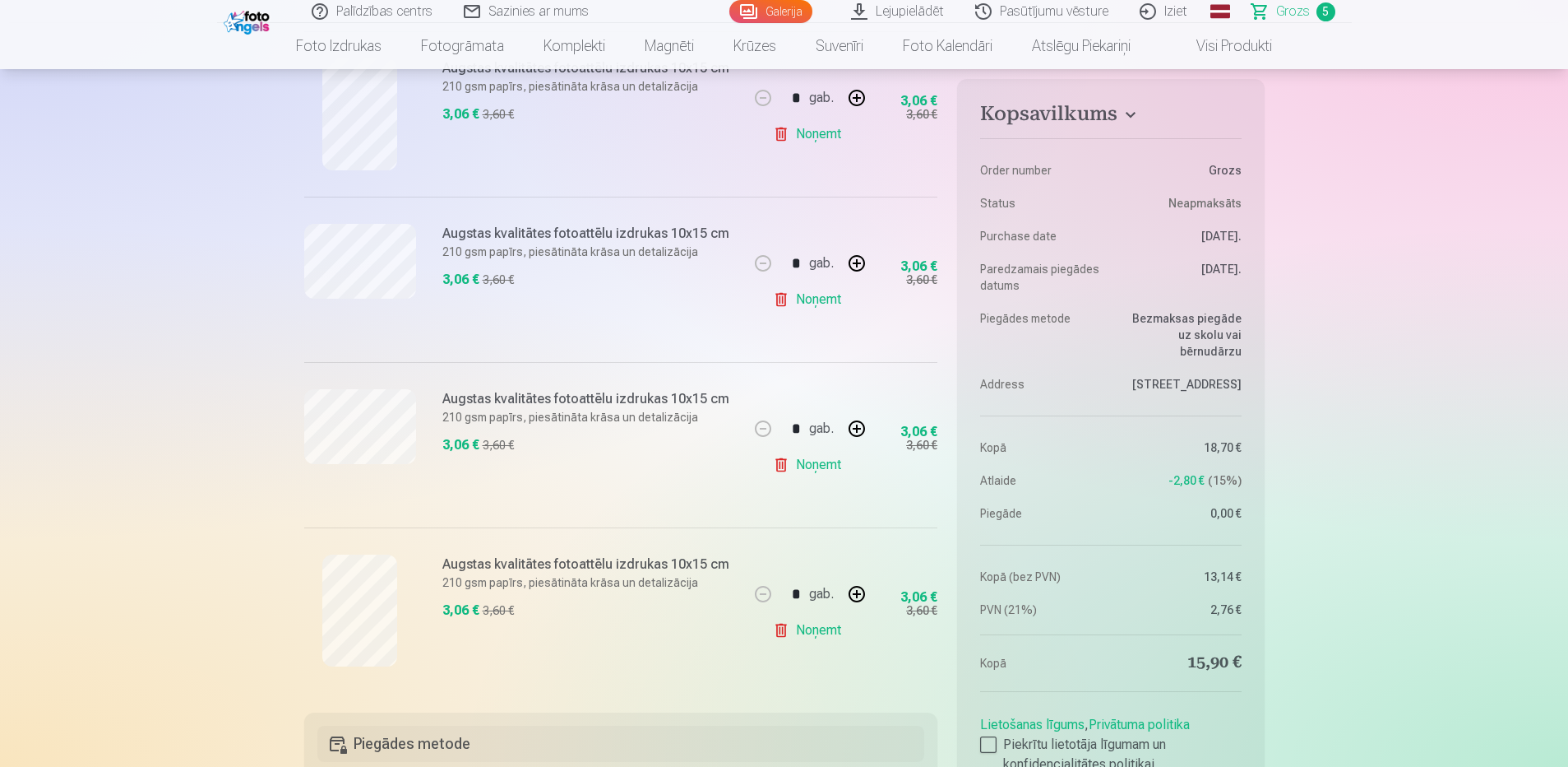
scroll to position [329, 0]
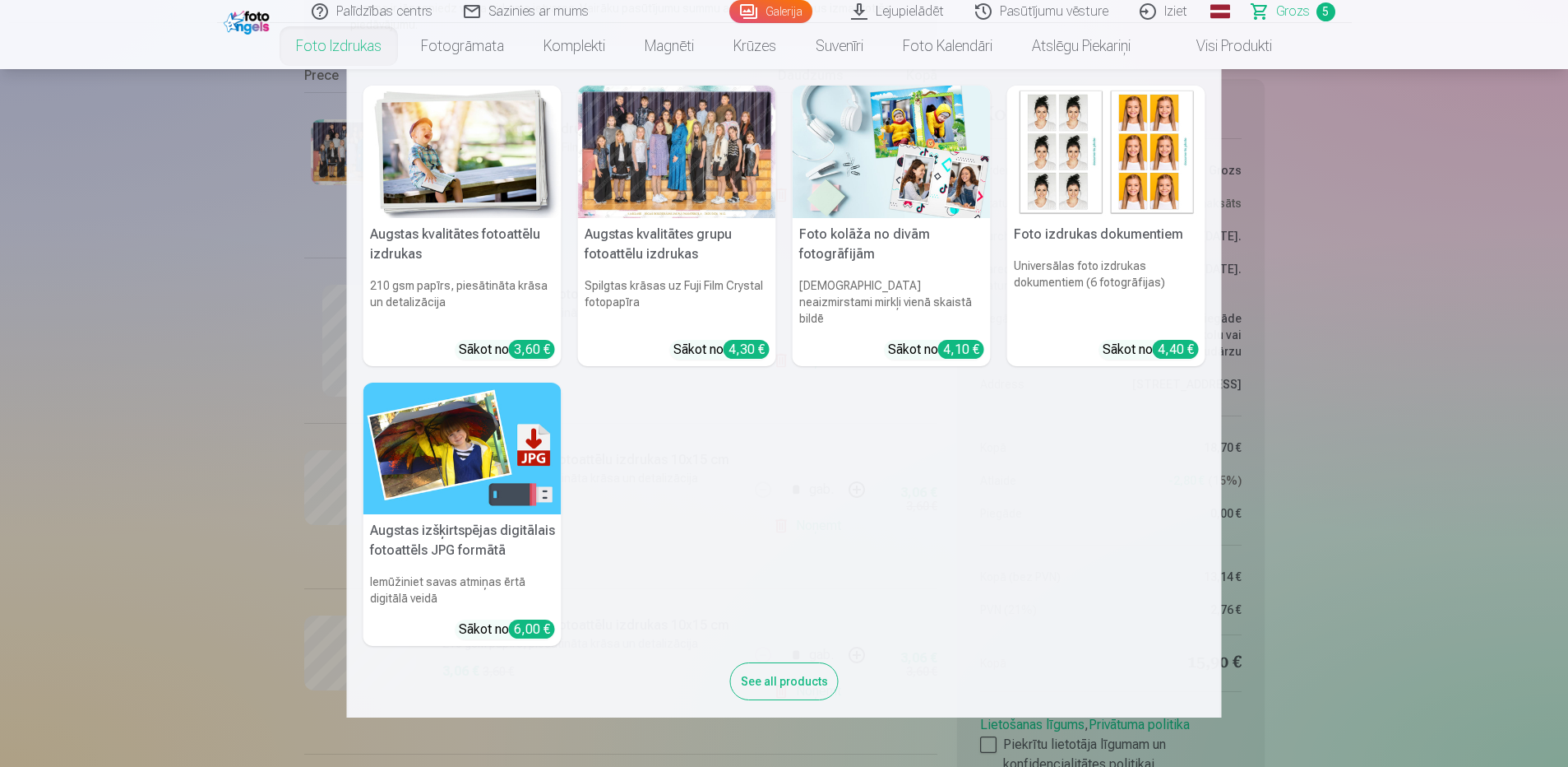
click at [191, 519] on nav "Augstas kvalitātes fotoattēlu izdrukas 210 gsm papīrs, piesātināta krāsa un det…" at bounding box center [784, 393] width 1568 height 648
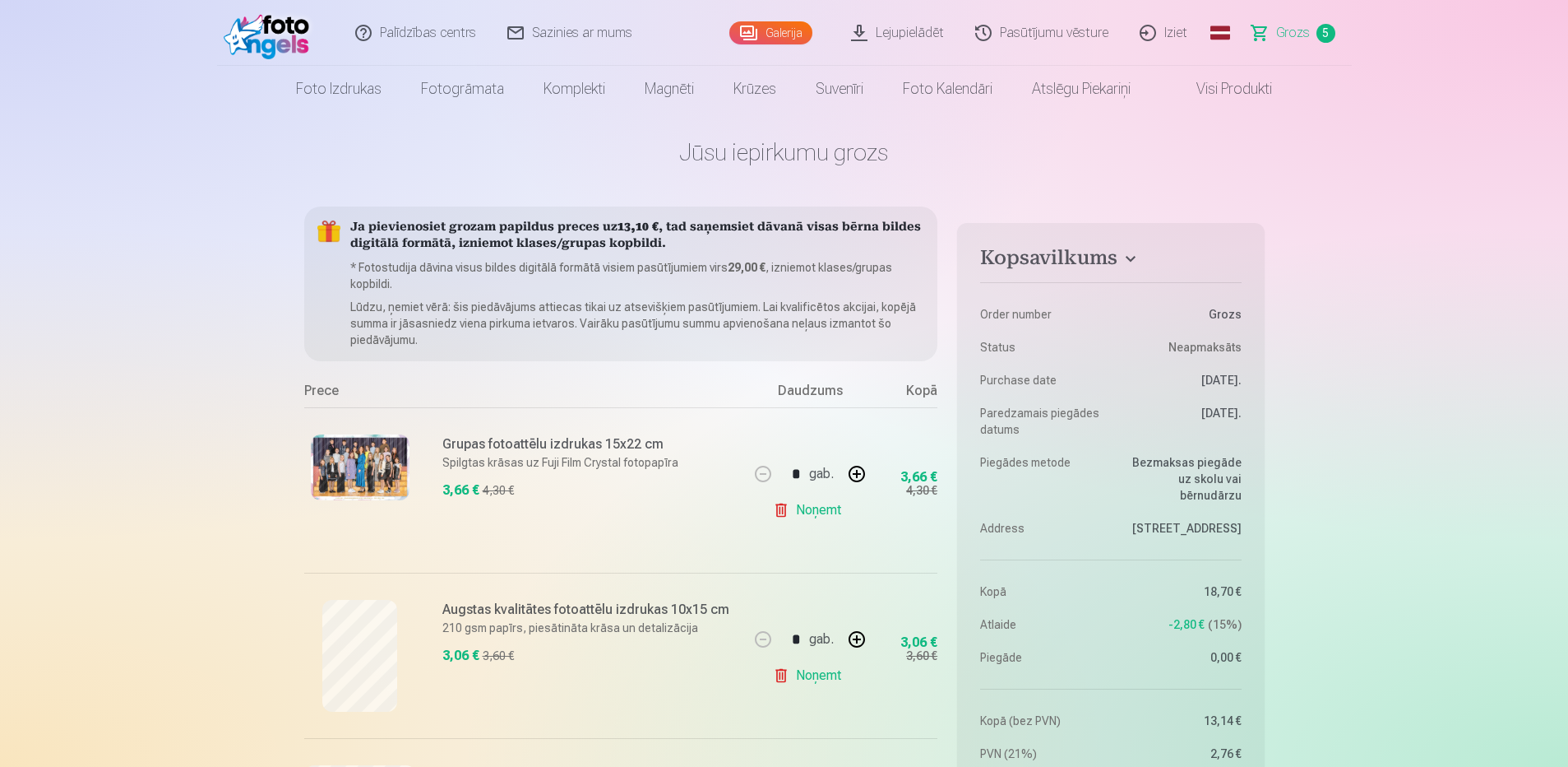
scroll to position [0, 0]
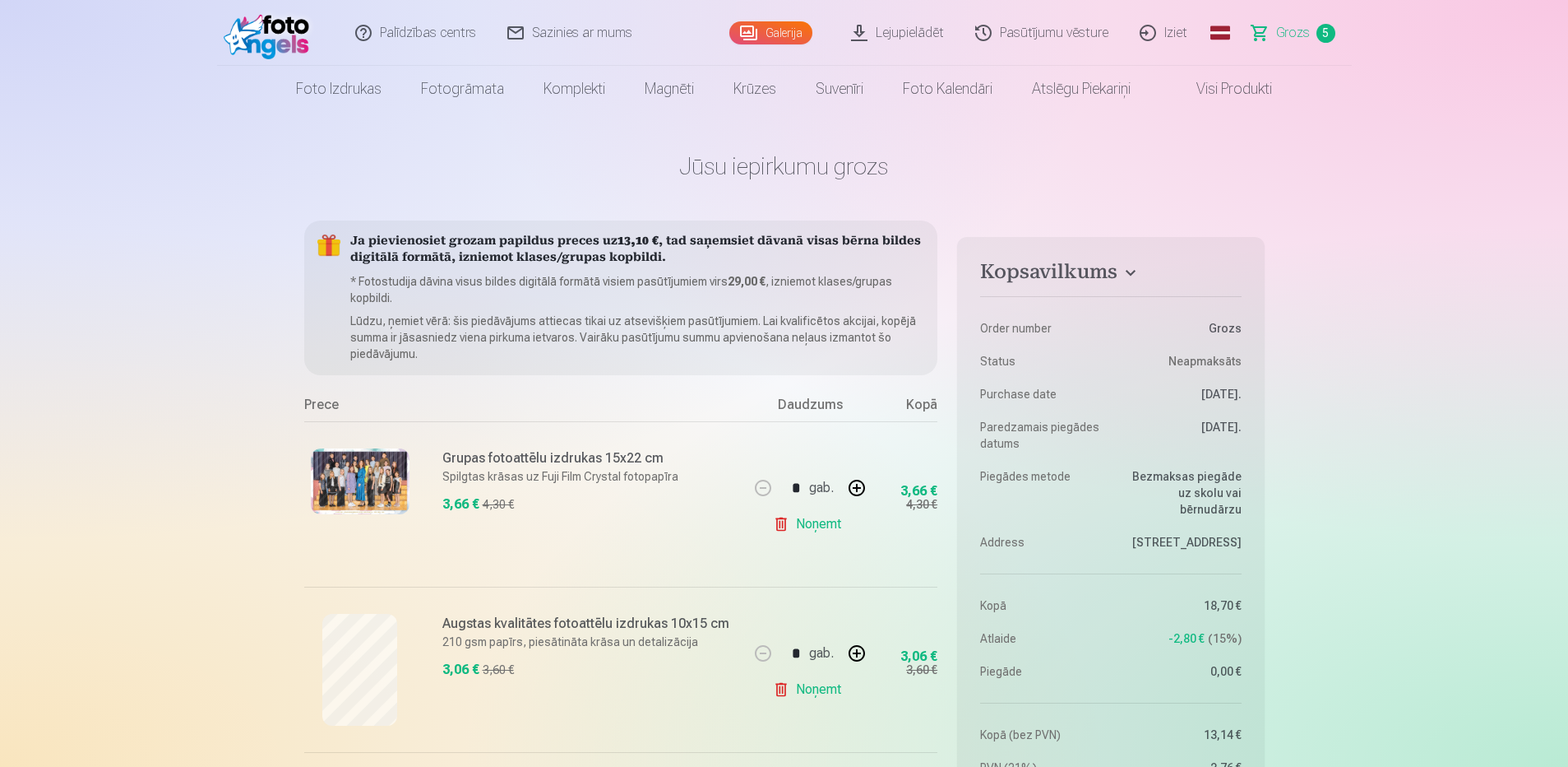
click at [796, 31] on link "Galerija" at bounding box center [771, 33] width 83 height 23
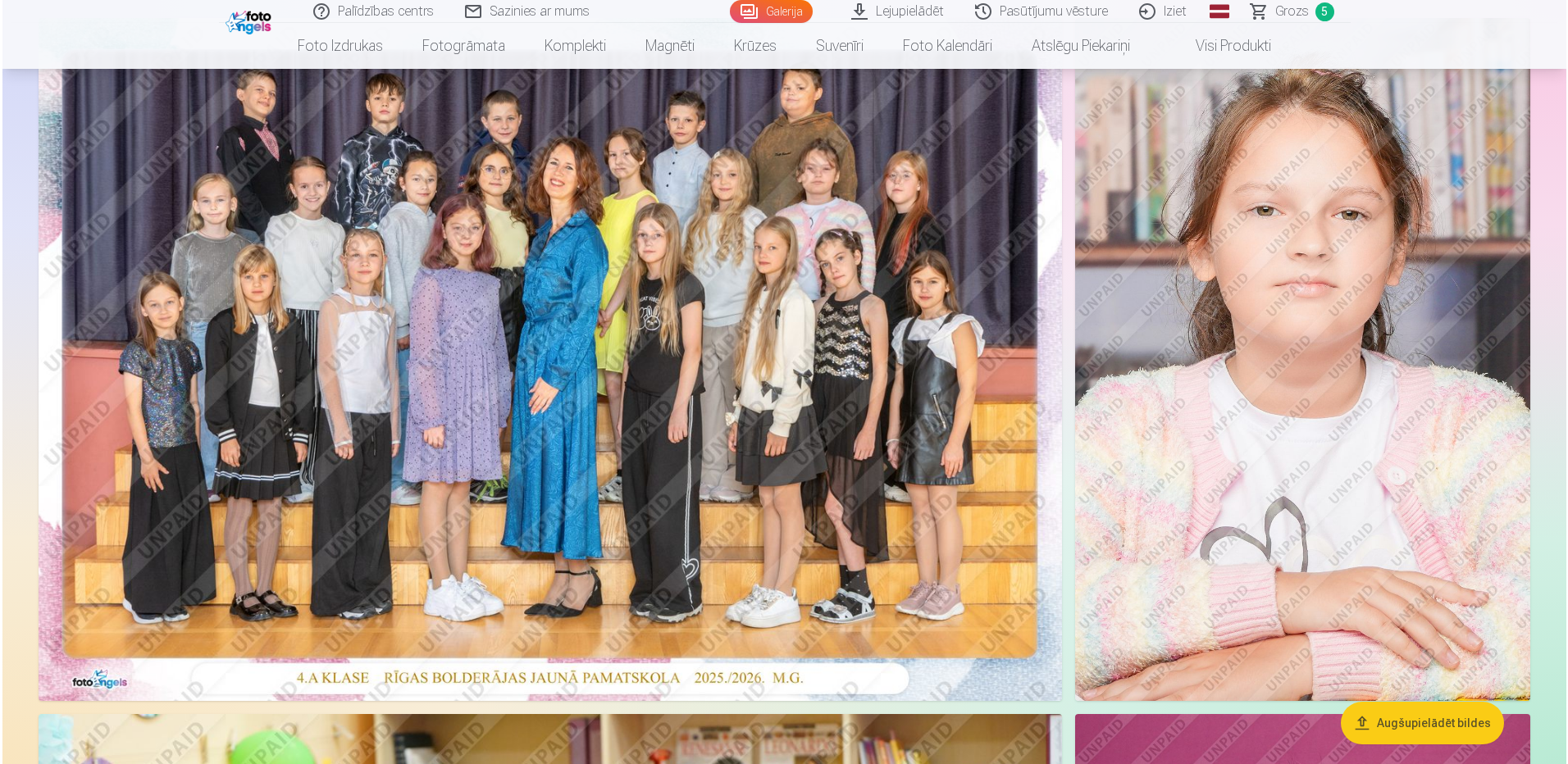
scroll to position [164, 0]
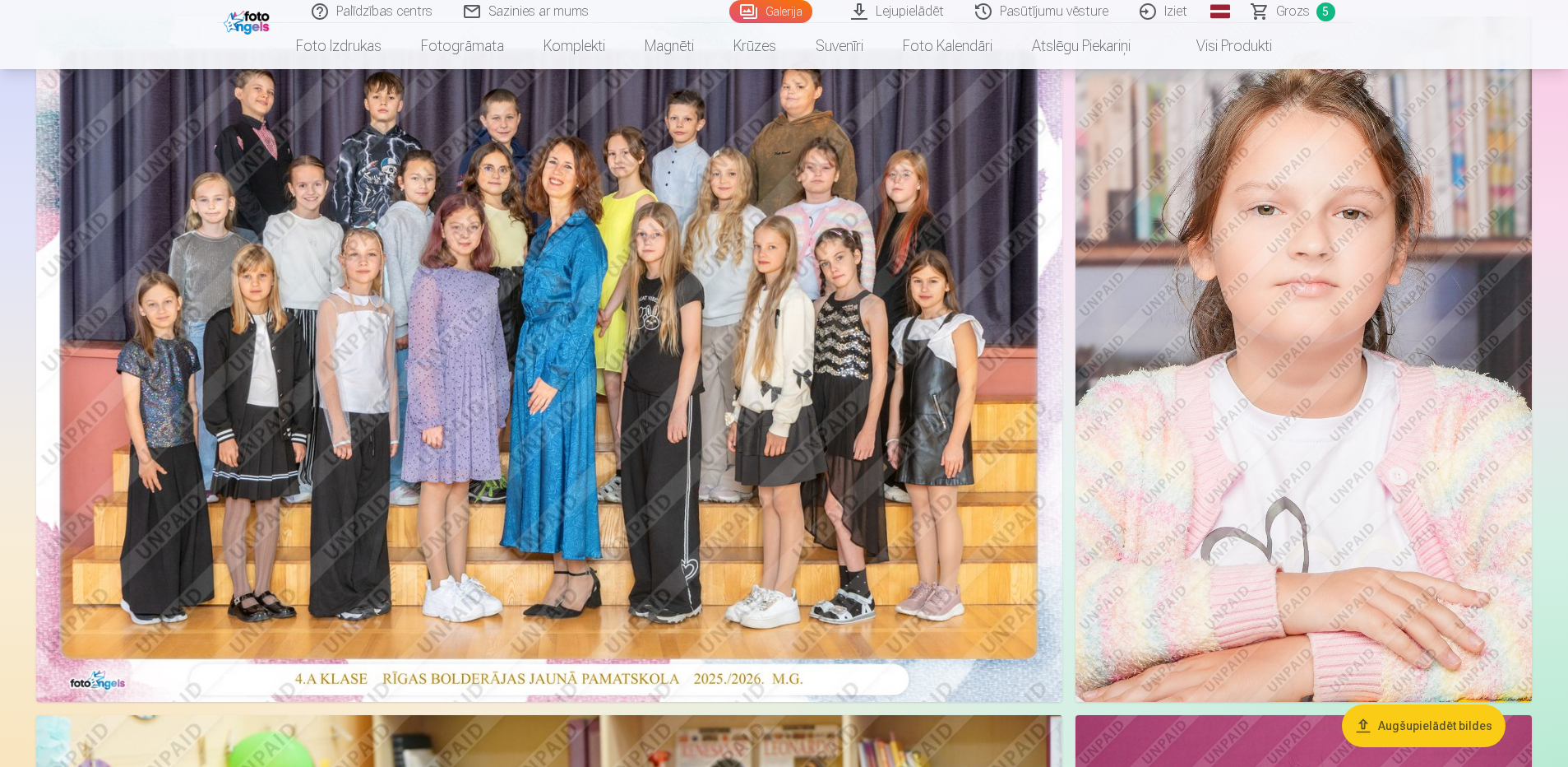
click at [1342, 547] on img at bounding box center [1303, 358] width 457 height 685
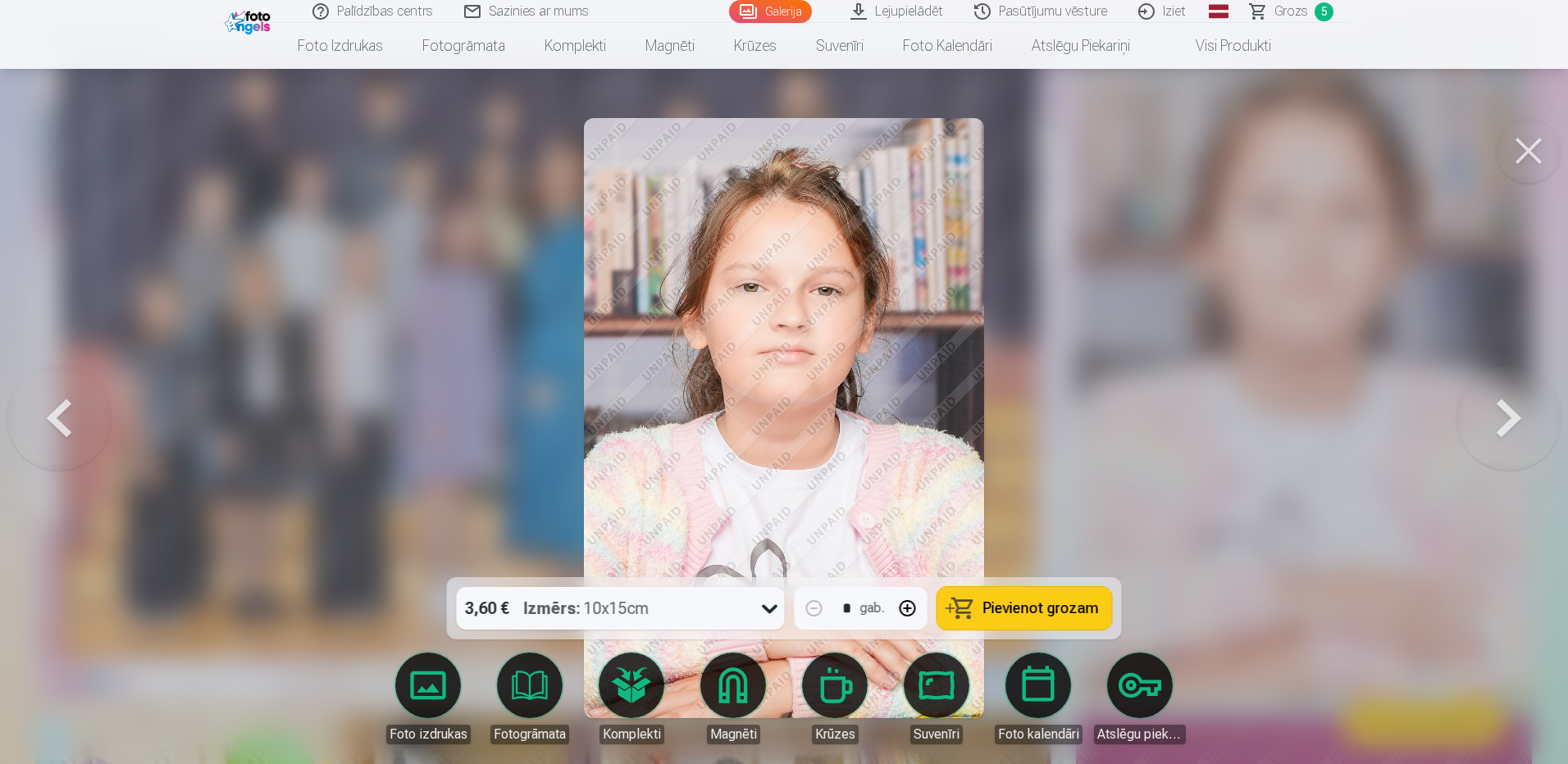
click at [1011, 606] on span "Pievienot grozam" at bounding box center [1040, 608] width 115 height 15
click at [1328, 17] on span "6" at bounding box center [1324, 12] width 19 height 19
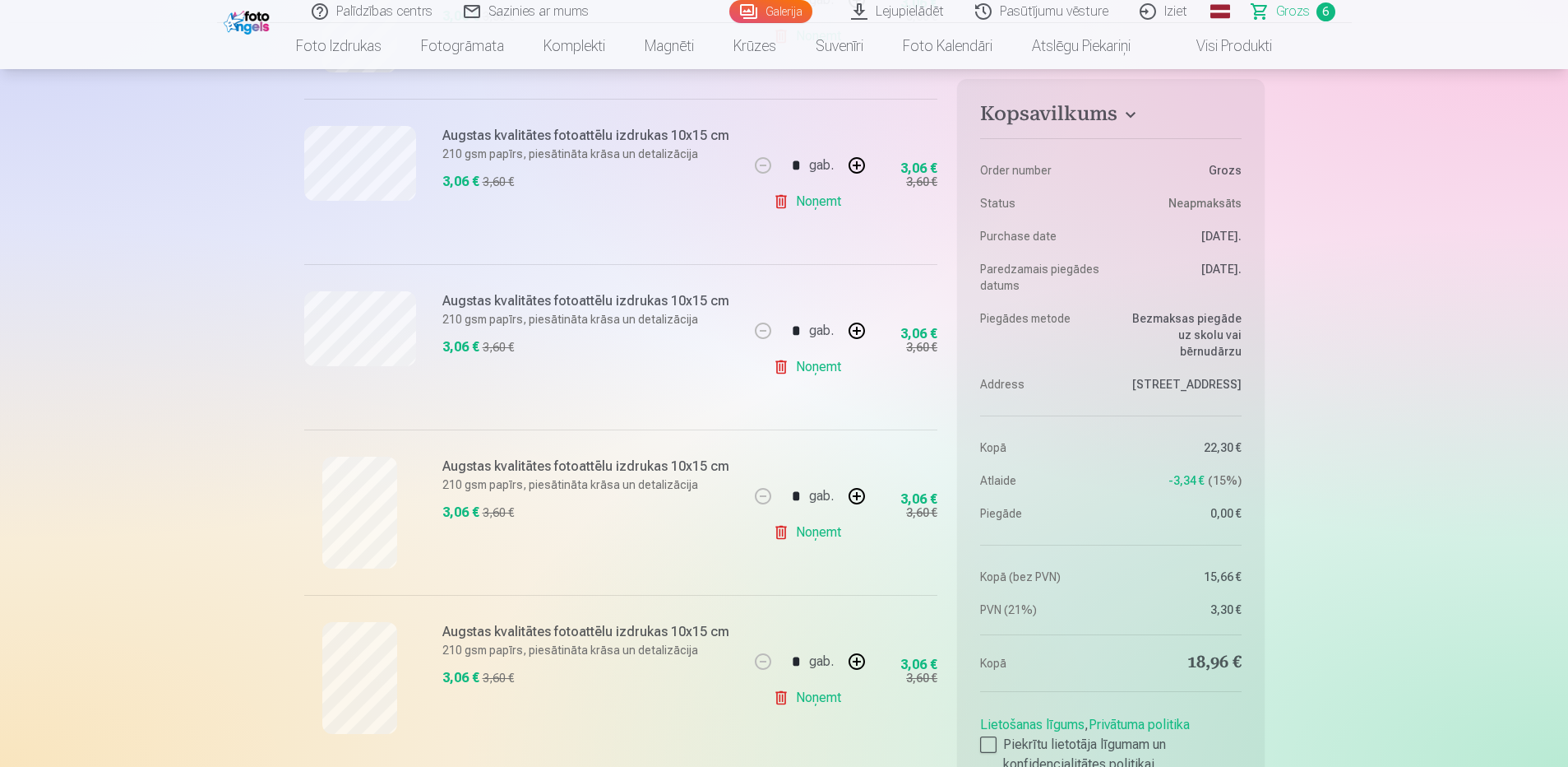
scroll to position [659, 0]
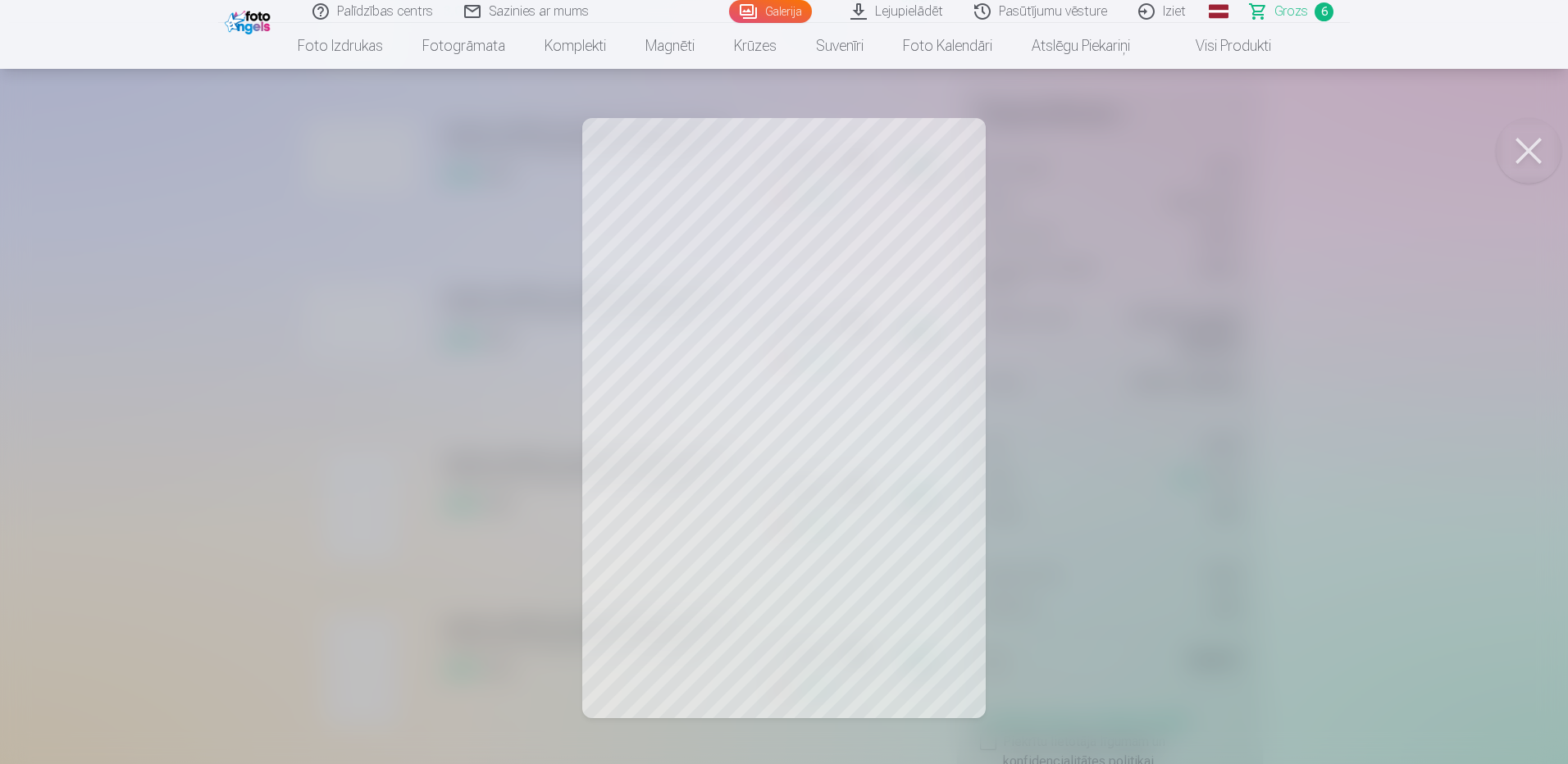
click at [1525, 142] on button at bounding box center [1529, 151] width 66 height 66
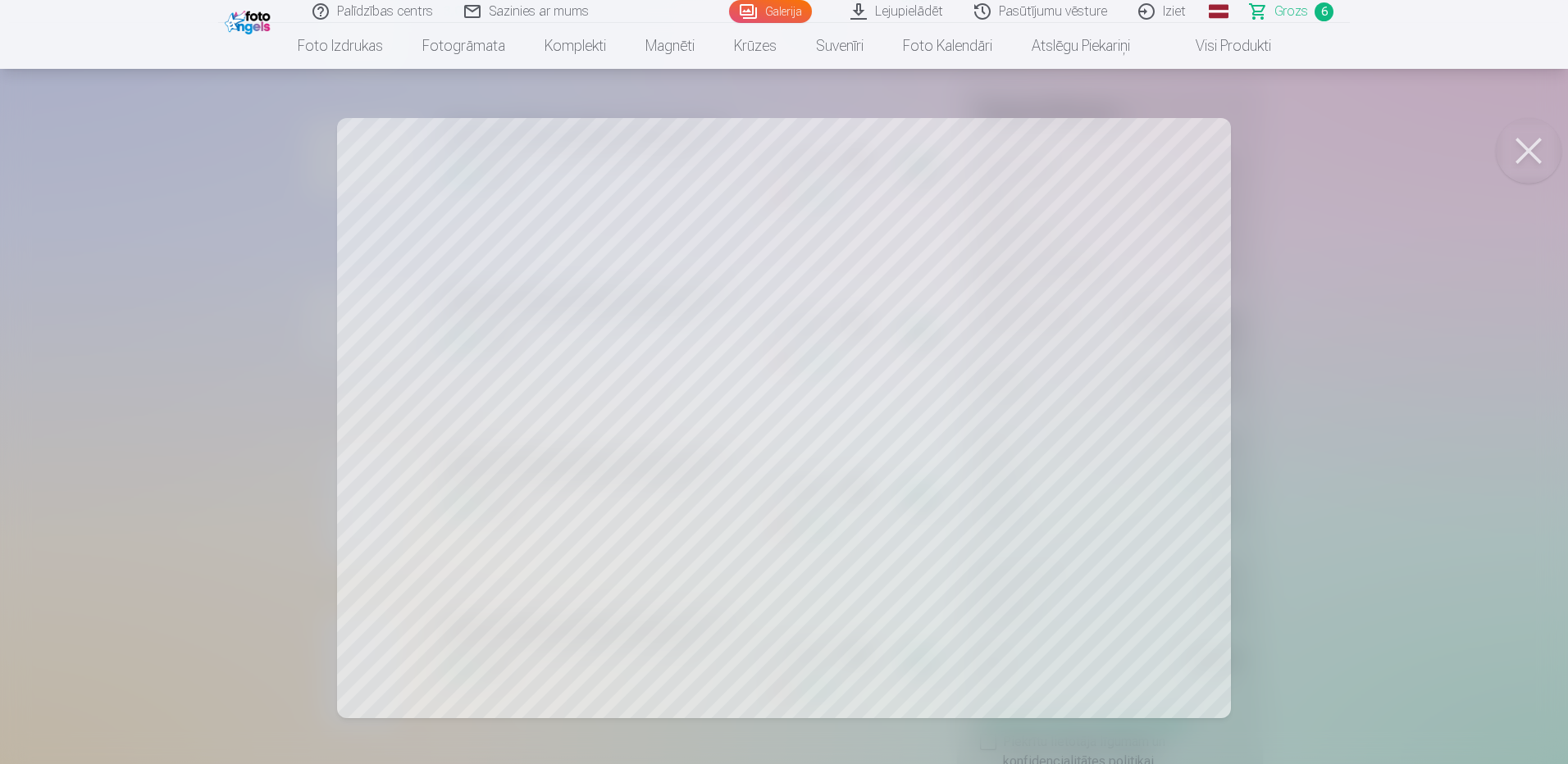
click at [1521, 157] on button at bounding box center [1529, 151] width 66 height 66
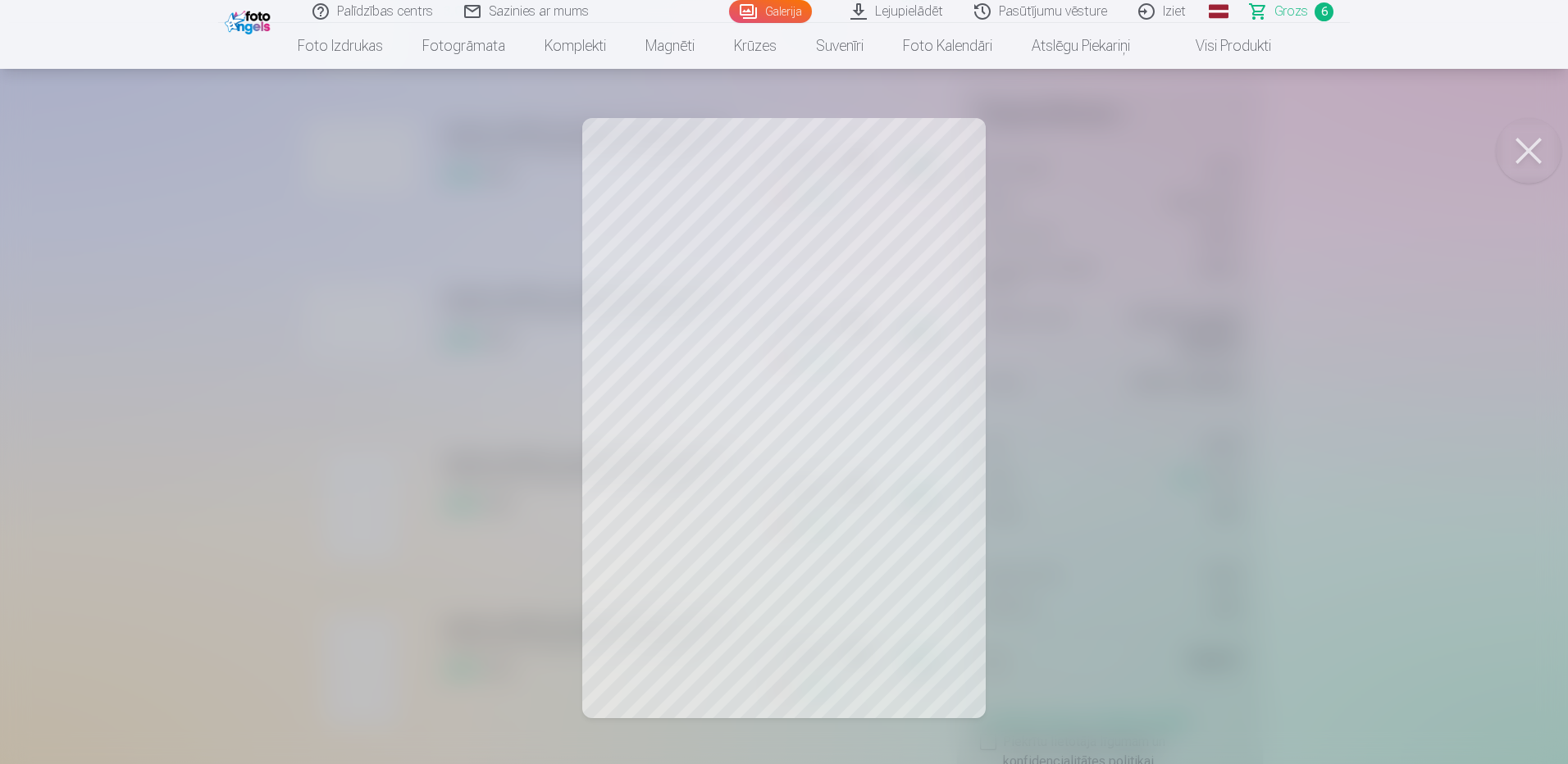
click at [1526, 150] on button at bounding box center [1529, 151] width 66 height 66
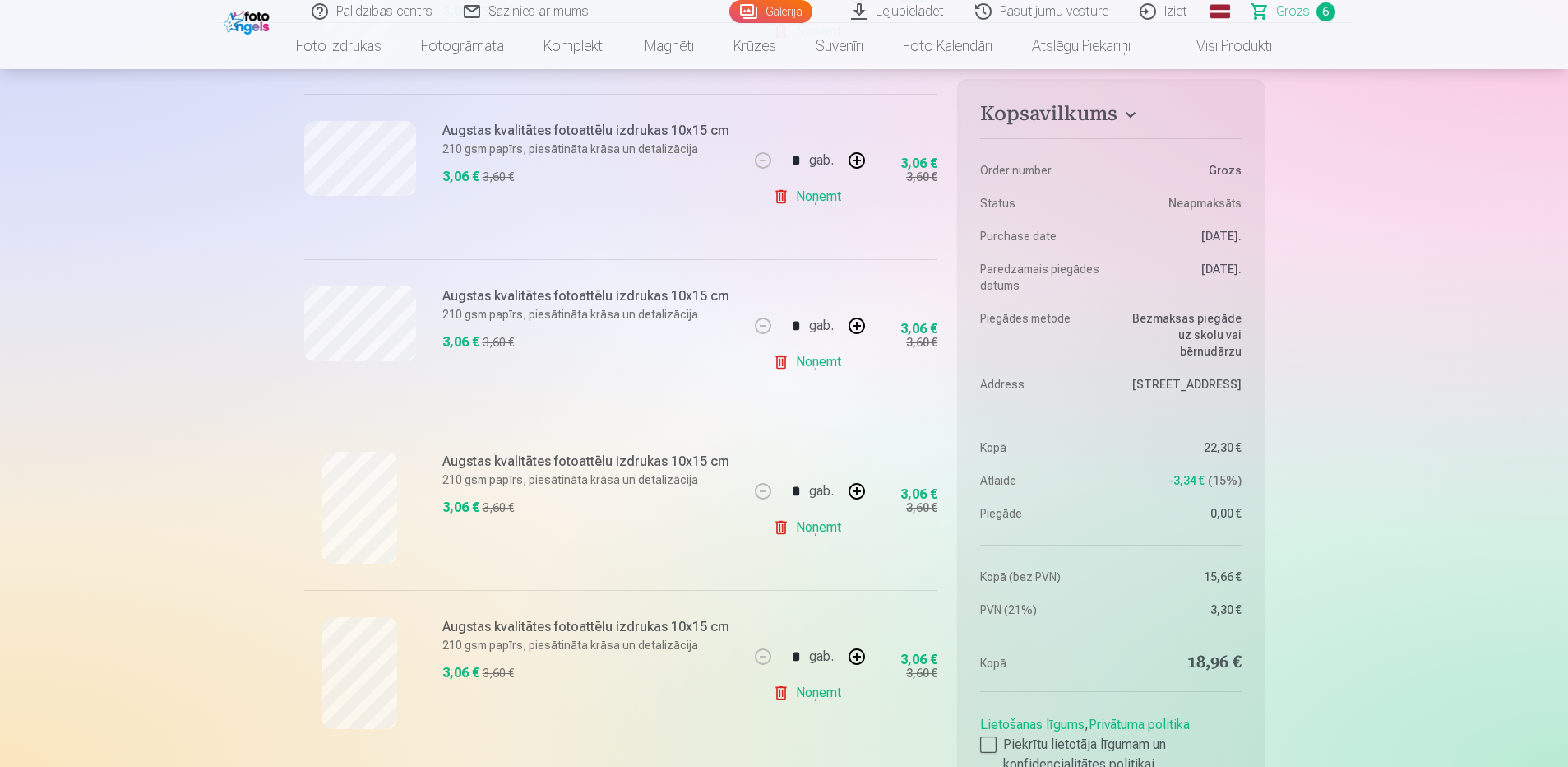
click at [819, 367] on link "Noņemt" at bounding box center [810, 362] width 74 height 33
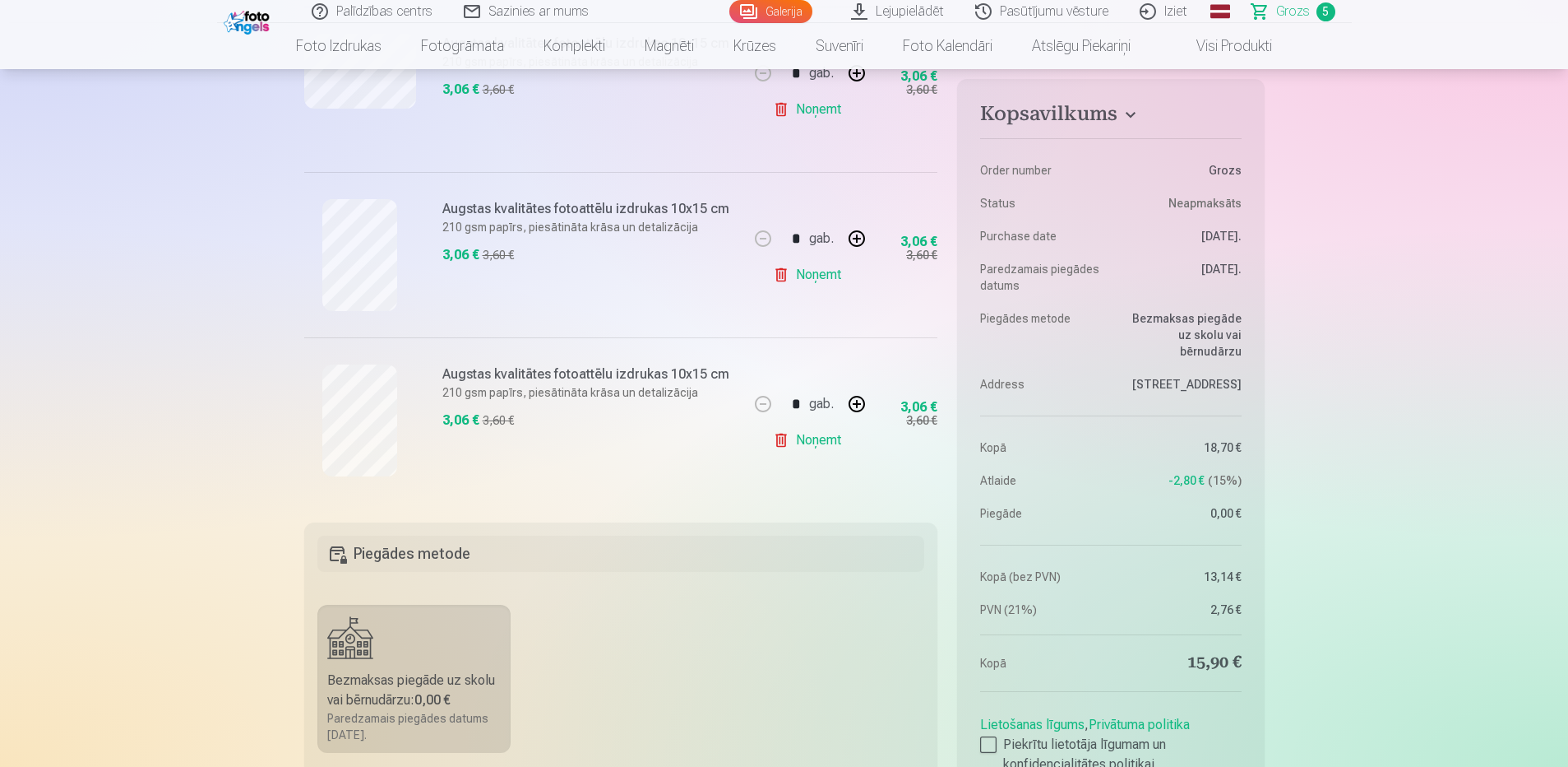
scroll to position [1152, 0]
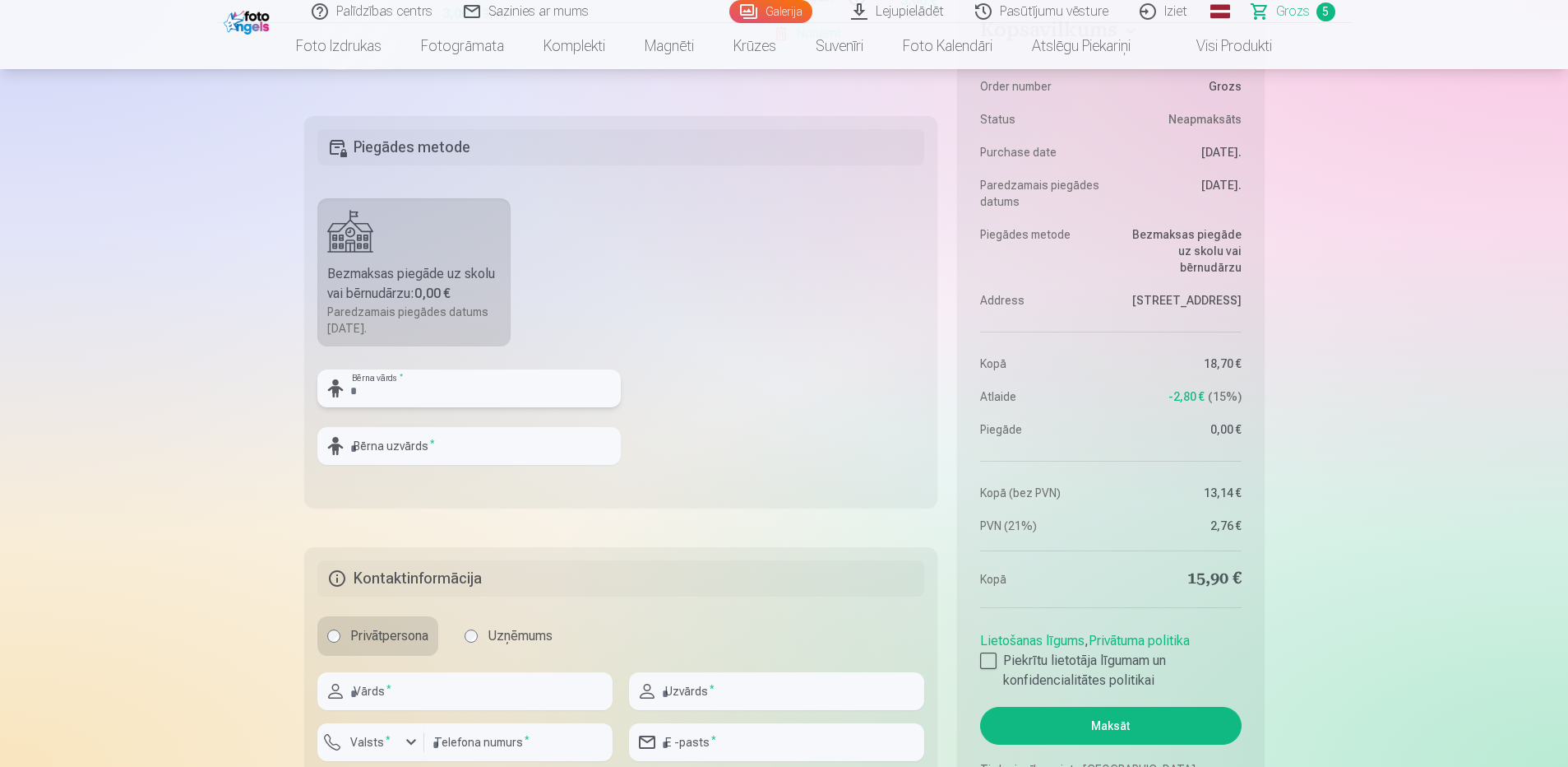
click at [451, 373] on input "text" at bounding box center [469, 388] width 303 height 38
type input "******"
type input "*********"
type input "******"
type input "*********"
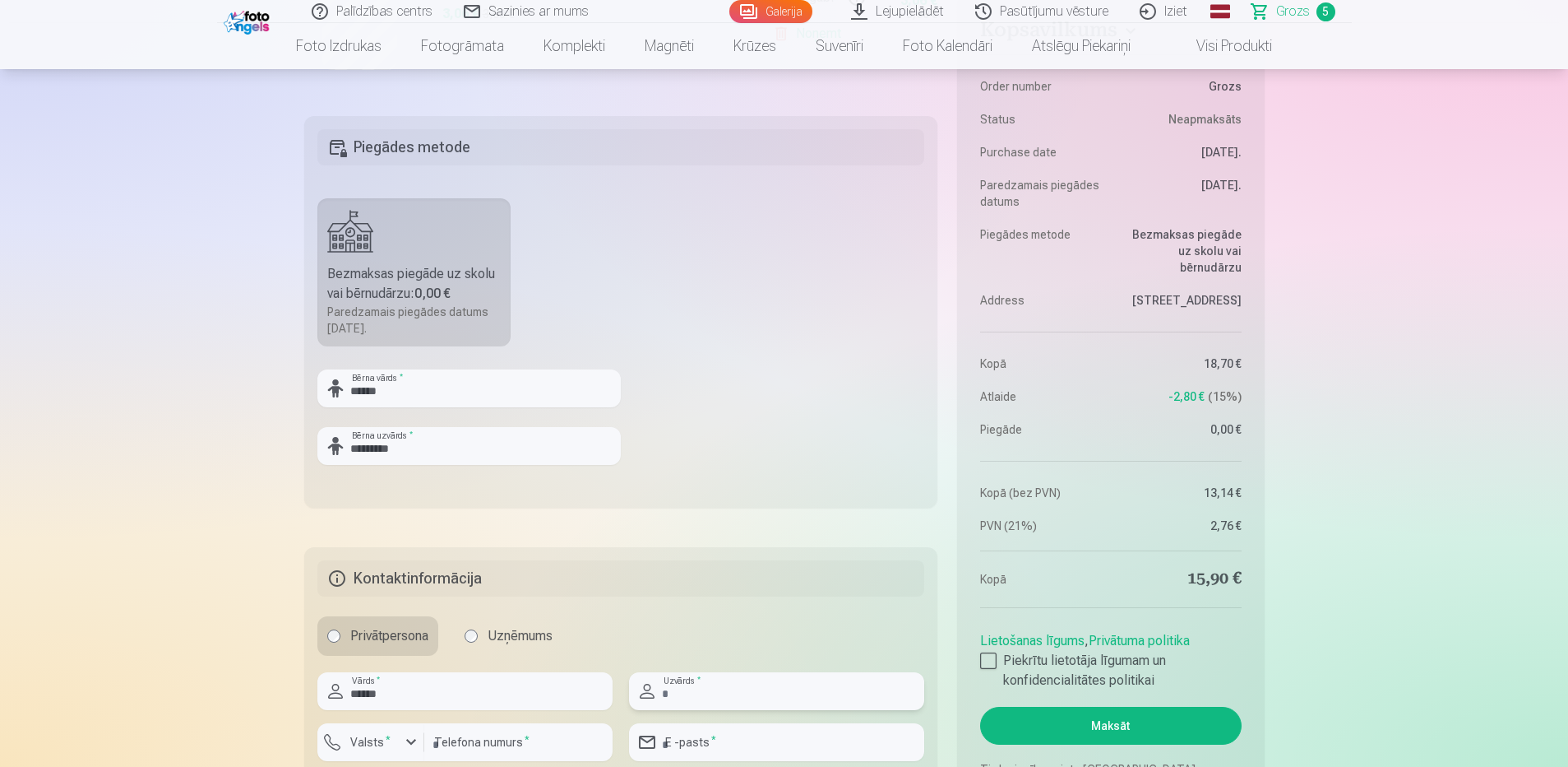
type input "********"
type input "**********"
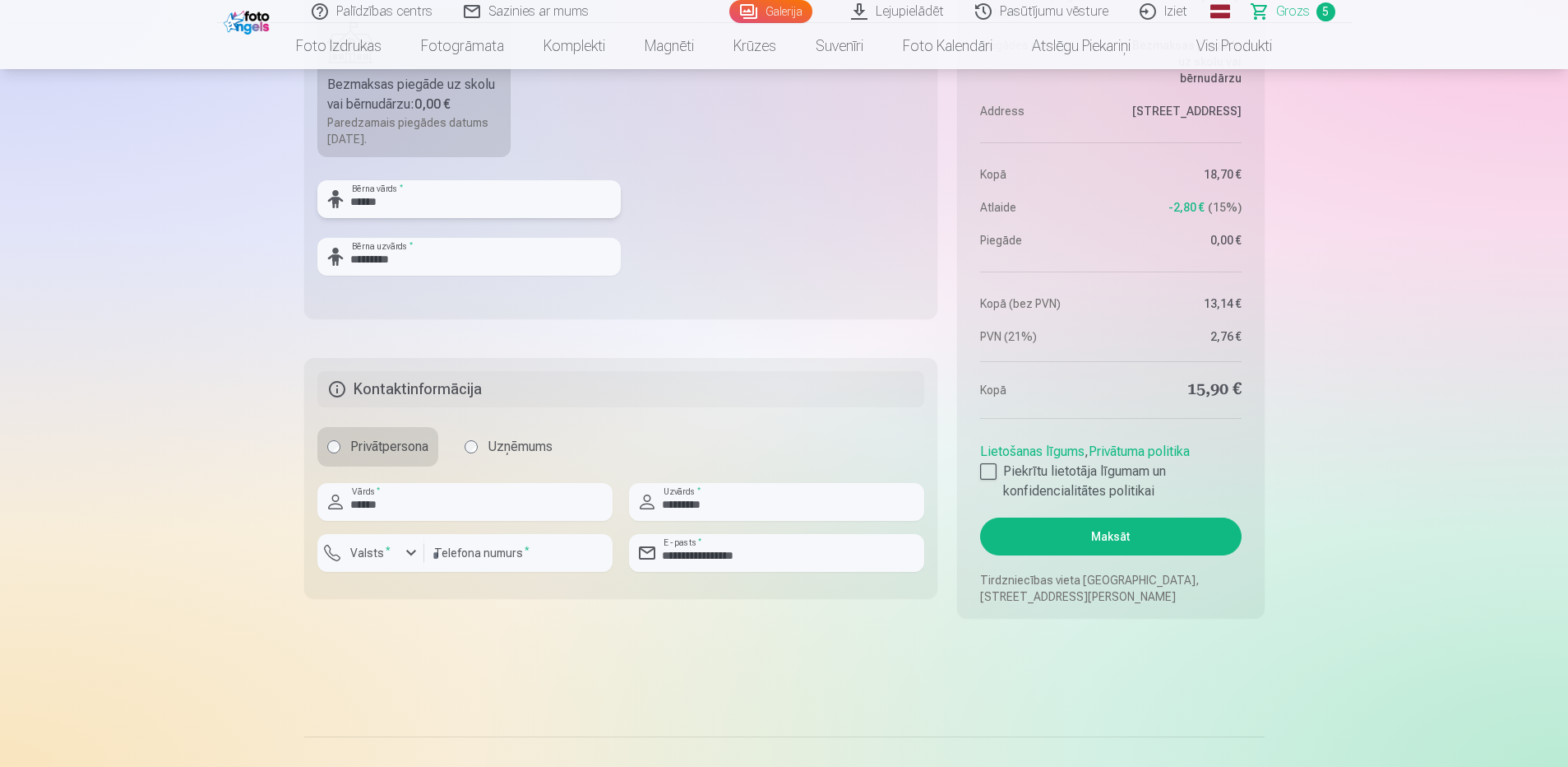
scroll to position [1399, 0]
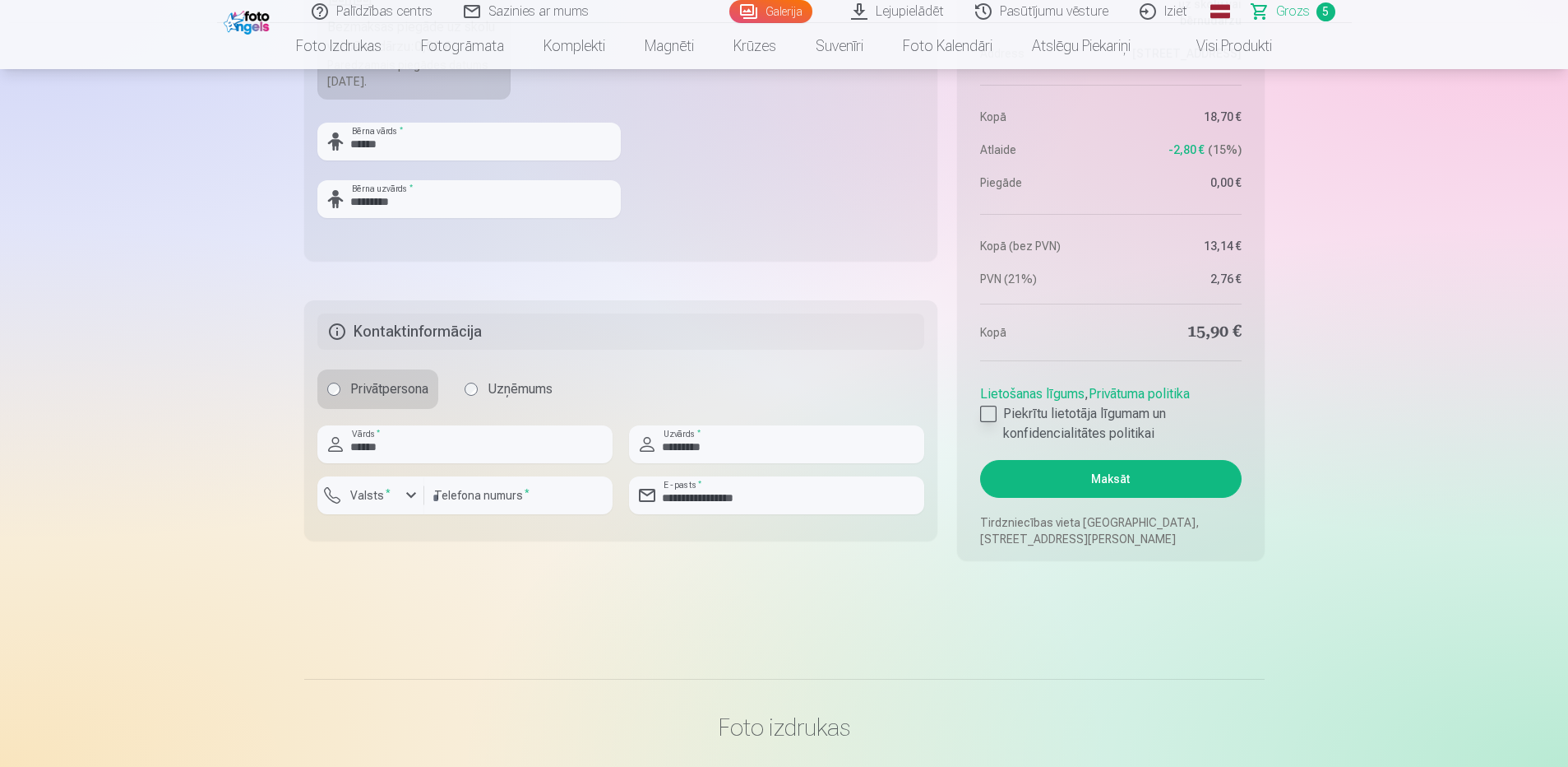
click at [990, 413] on div at bounding box center [988, 414] width 16 height 16
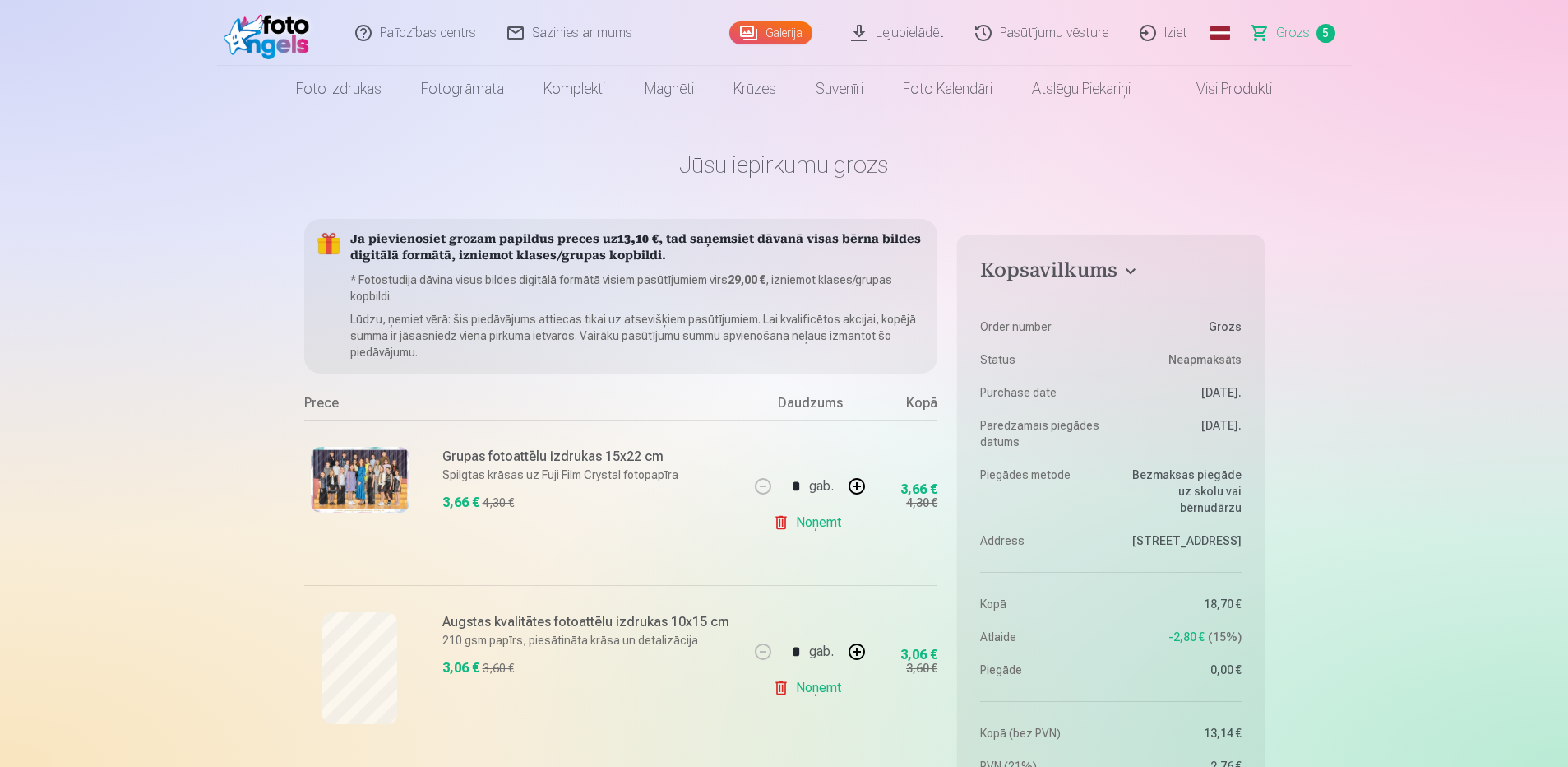
scroll to position [0, 0]
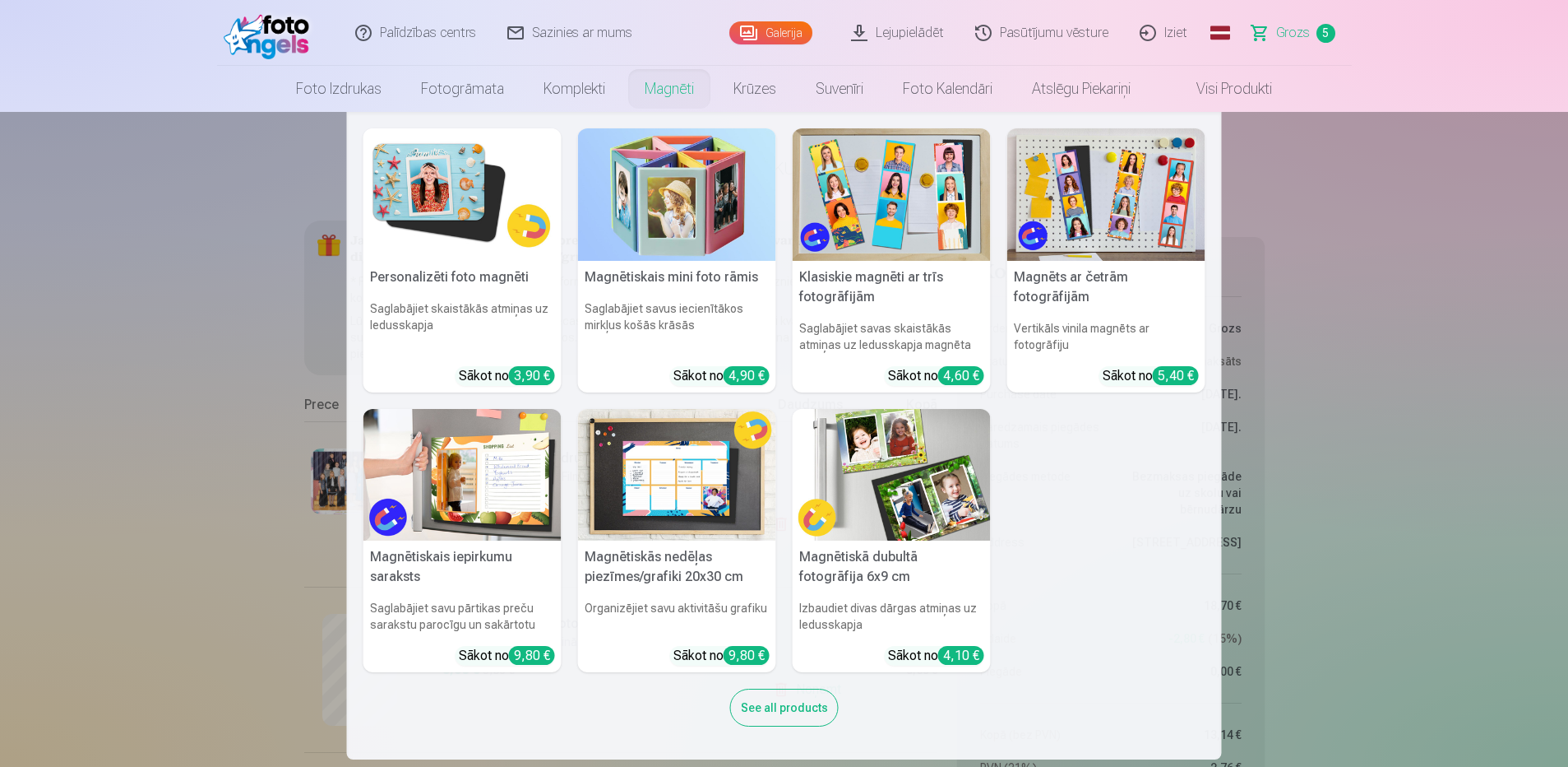
click at [672, 91] on link "Magnēti" at bounding box center [670, 89] width 89 height 46
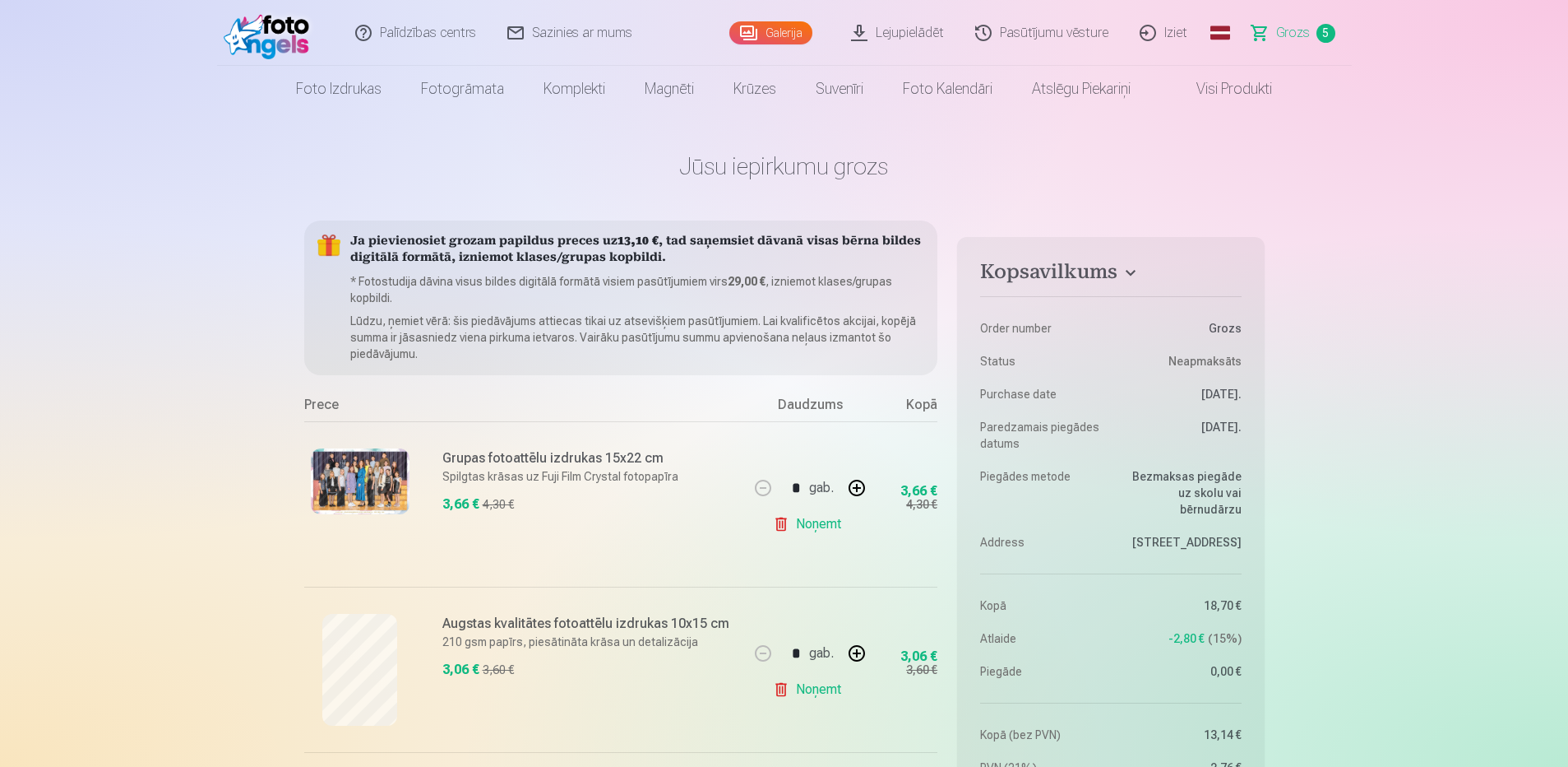
click at [788, 13] on div "Galerija" at bounding box center [775, 33] width 90 height 66
click at [781, 31] on link "Galerija" at bounding box center [771, 33] width 83 height 23
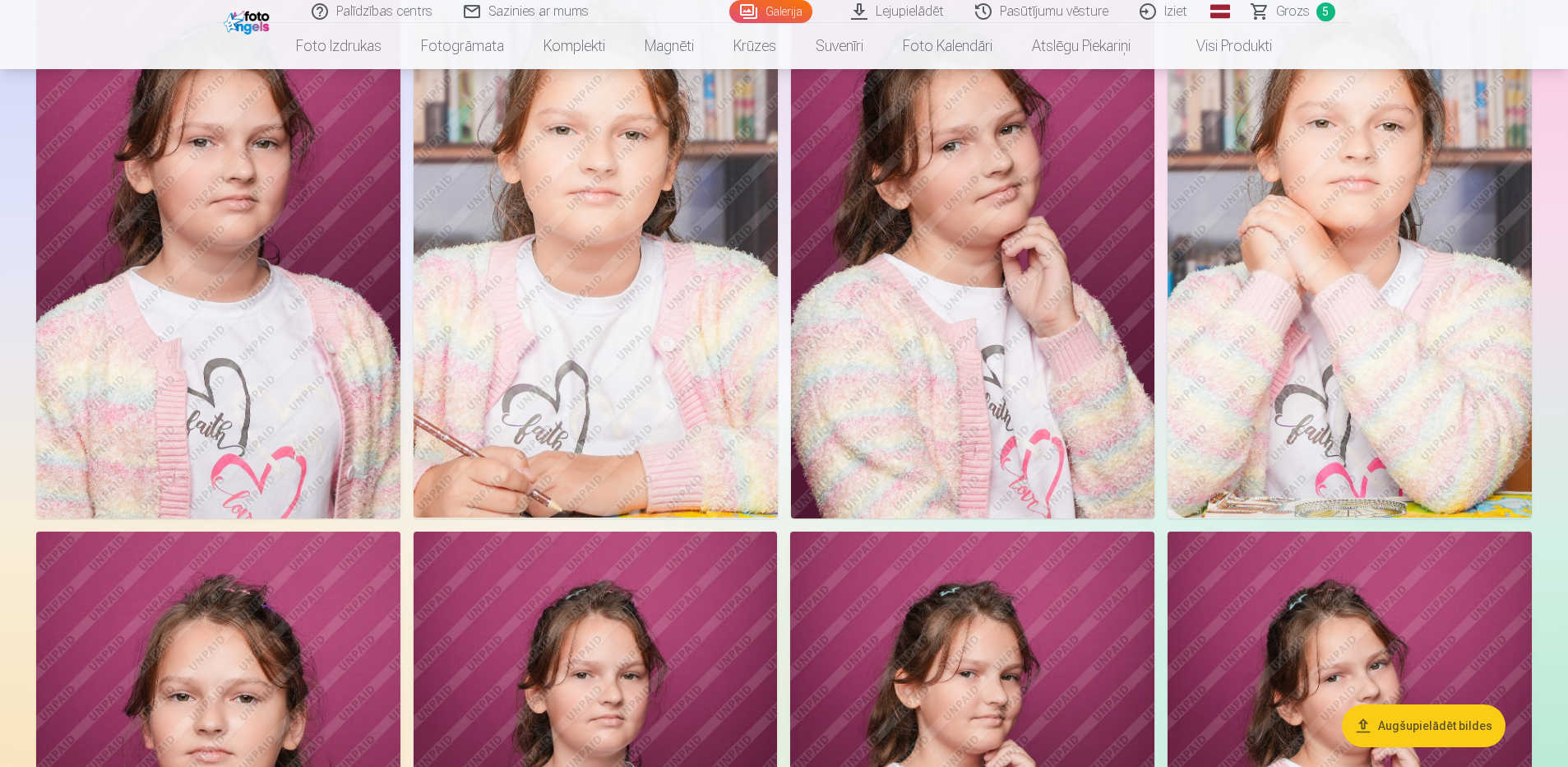
scroll to position [1563, 0]
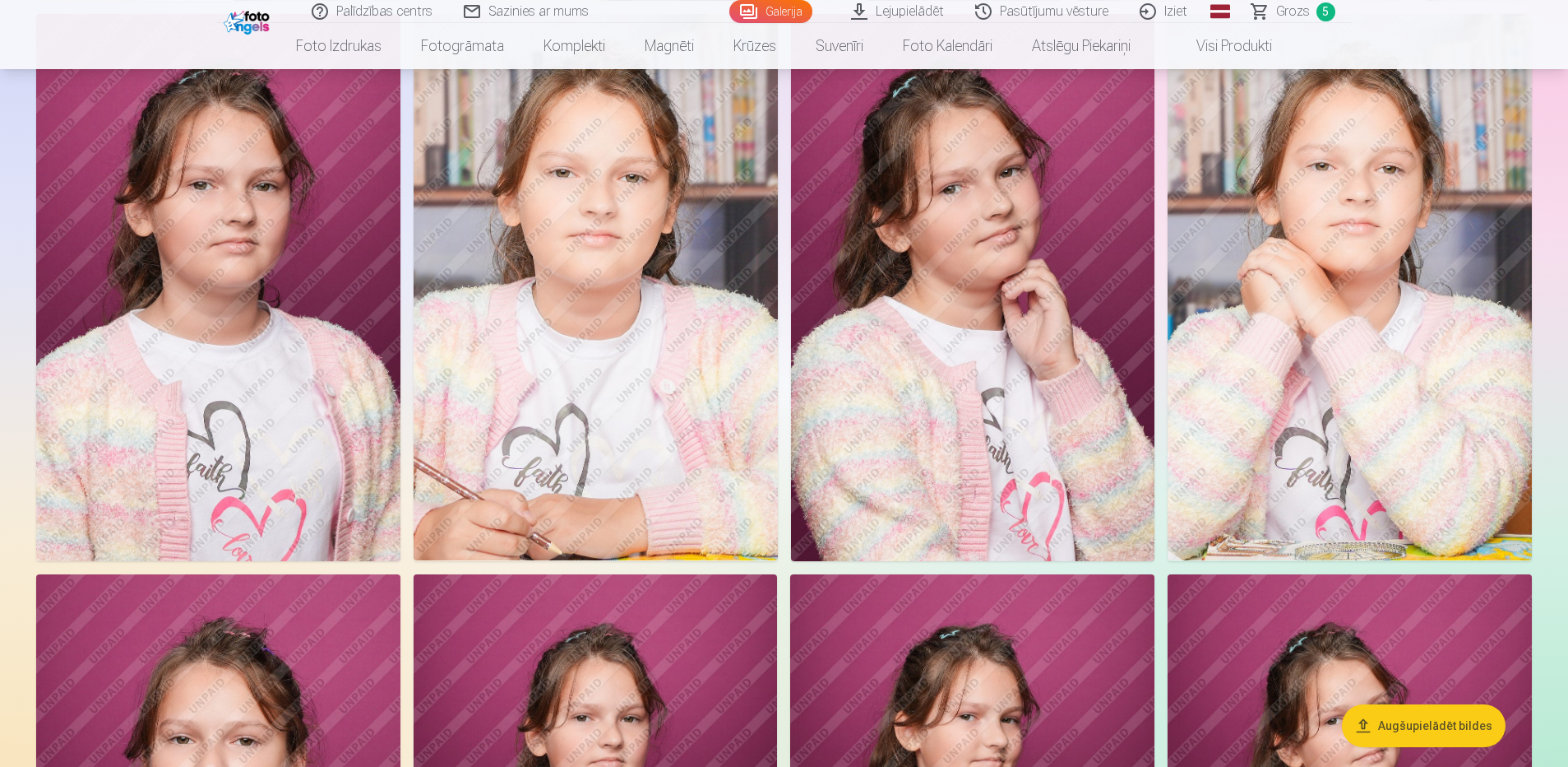
click at [913, 400] on img at bounding box center [973, 287] width 364 height 547
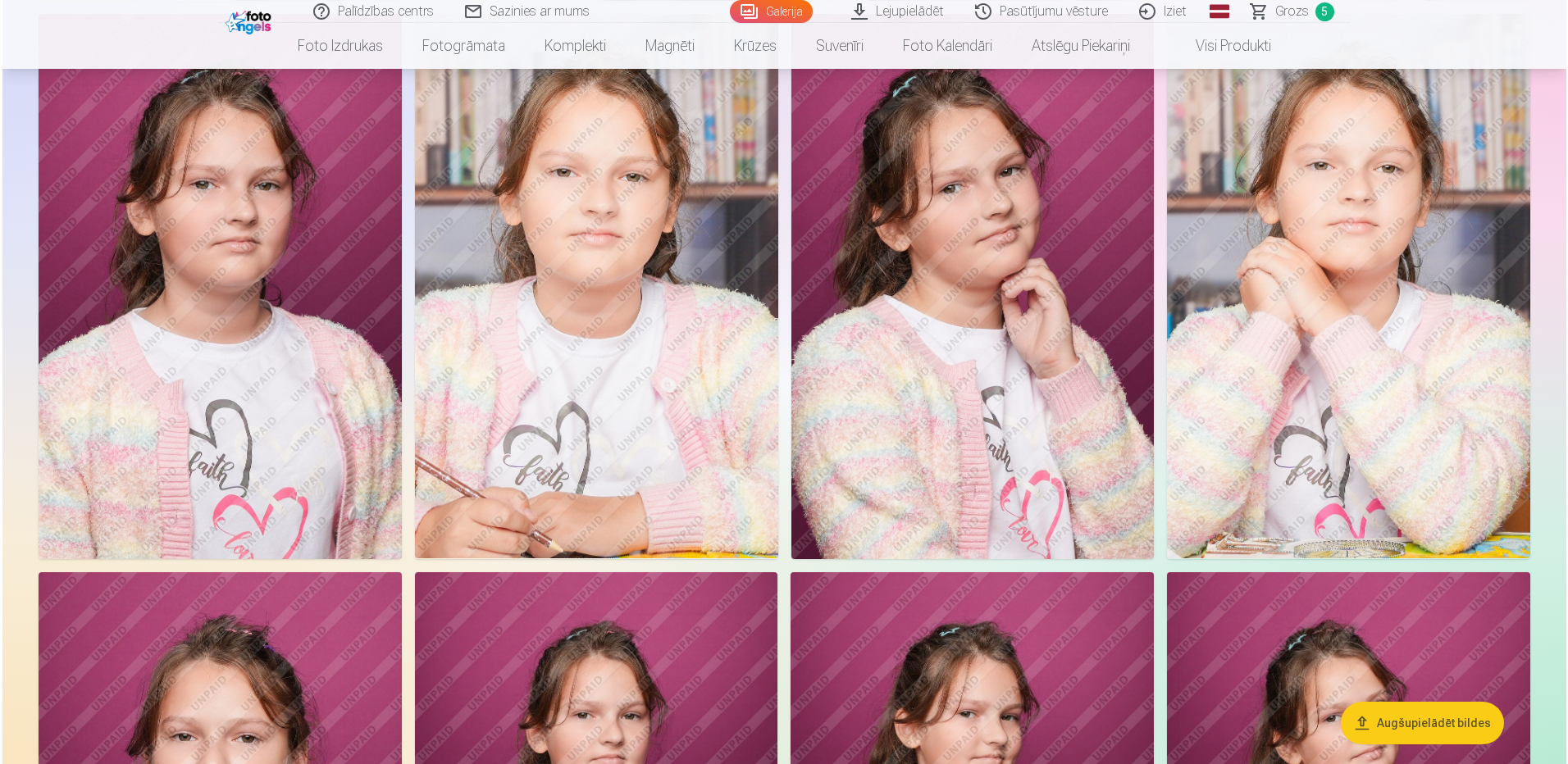
scroll to position [1559, 0]
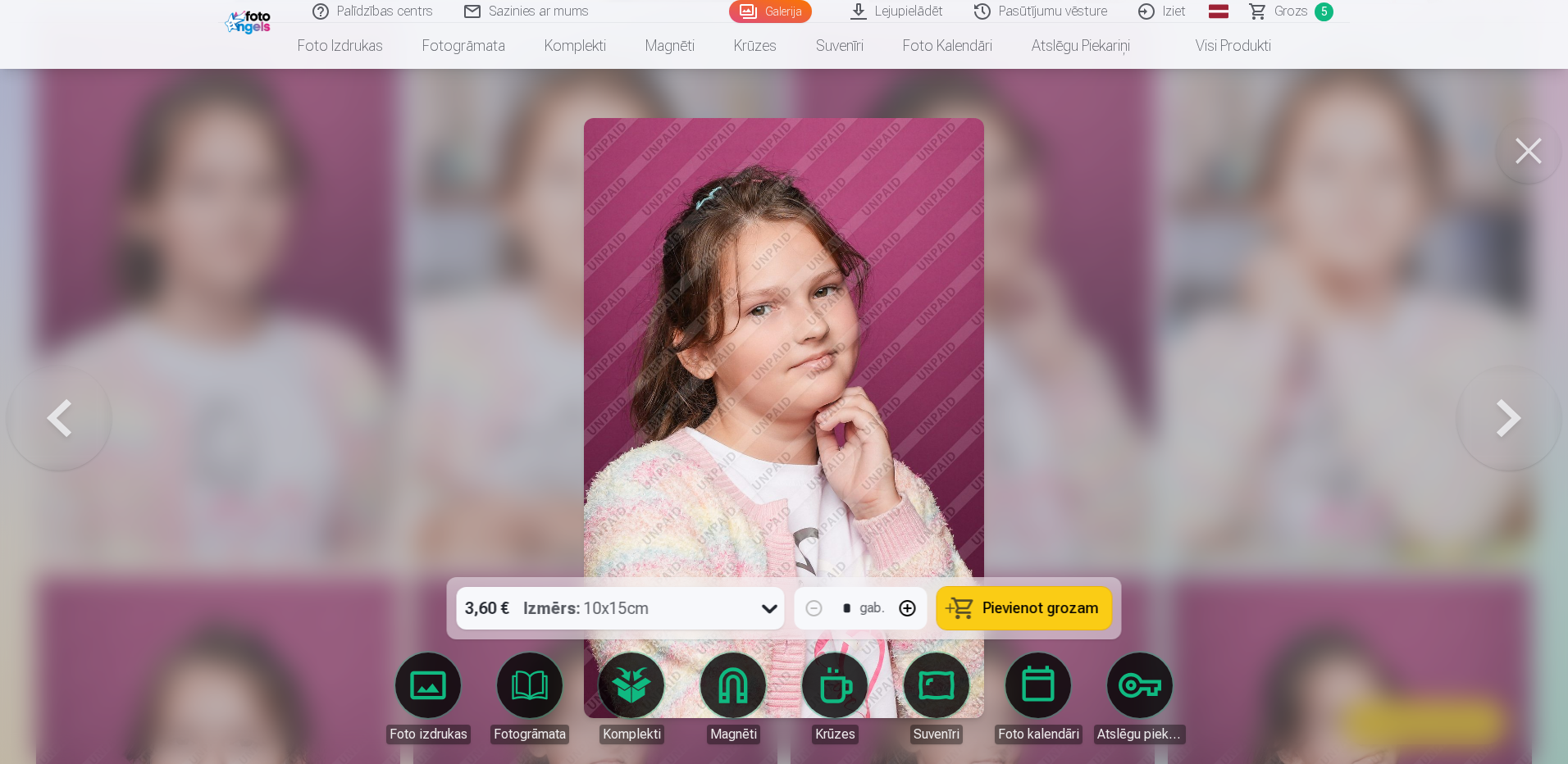
click at [1326, 11] on span "5" at bounding box center [1324, 12] width 19 height 19
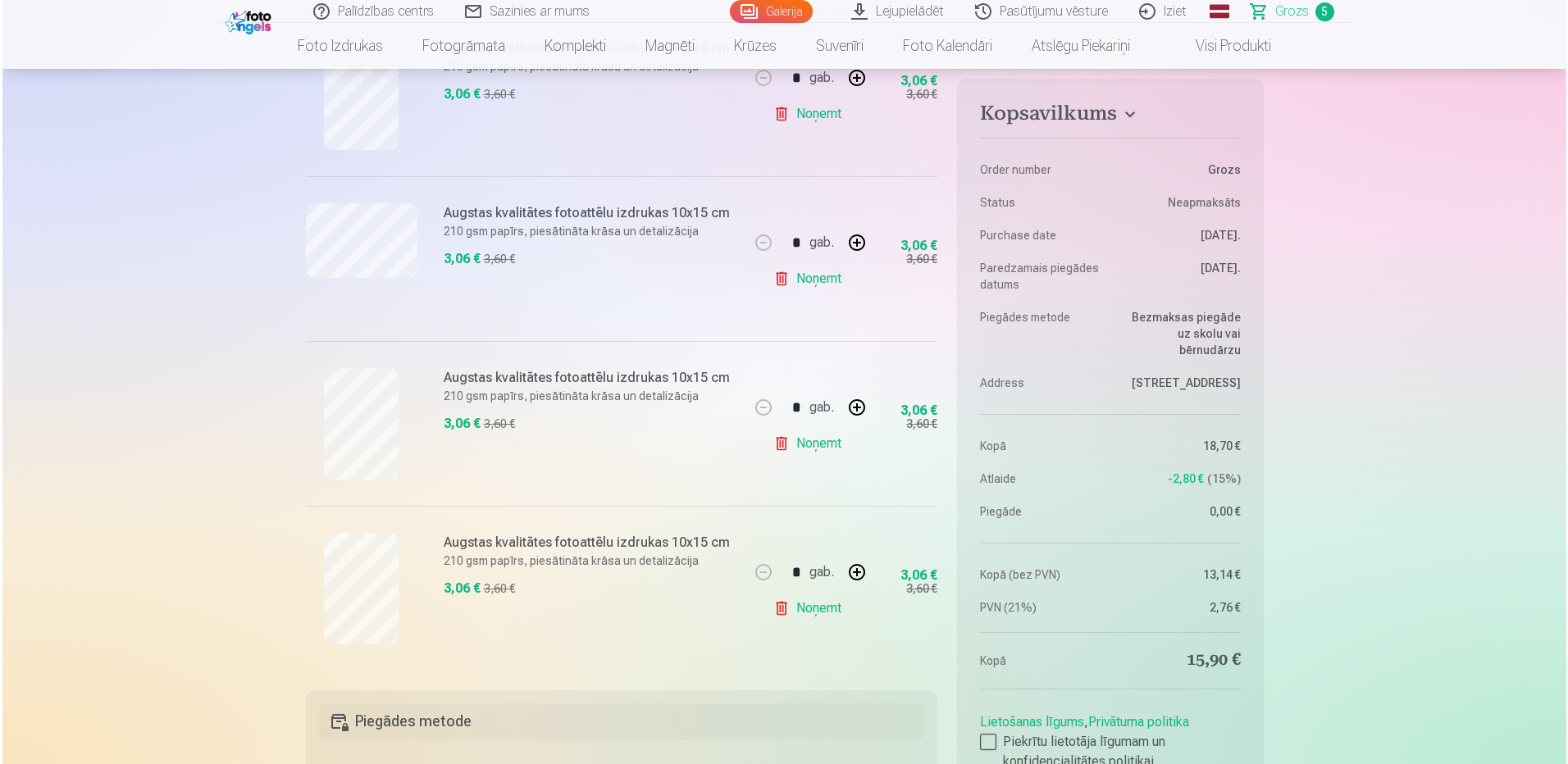
scroll to position [573, 0]
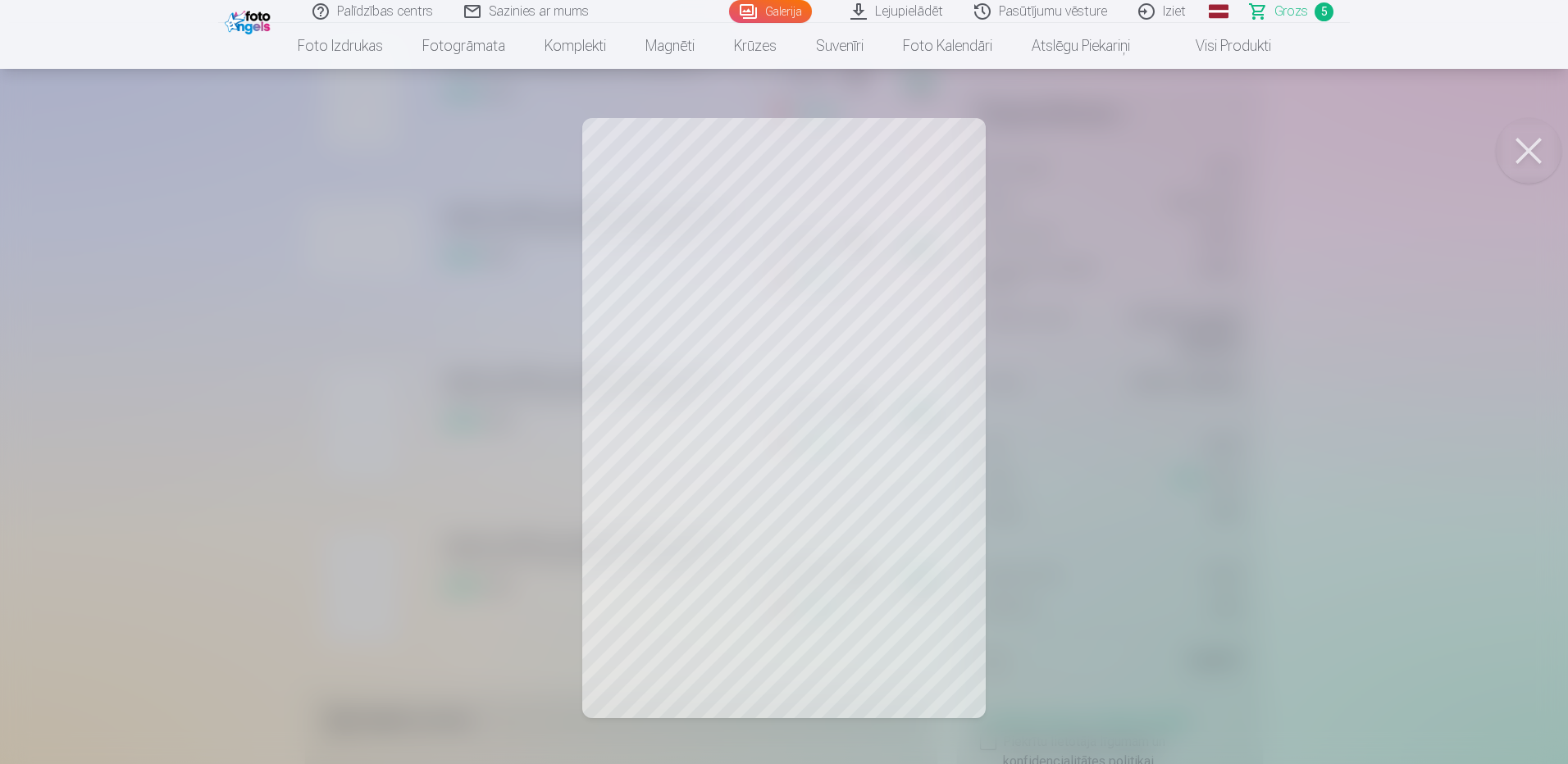
click at [787, 9] on link "Galerija" at bounding box center [770, 11] width 83 height 23
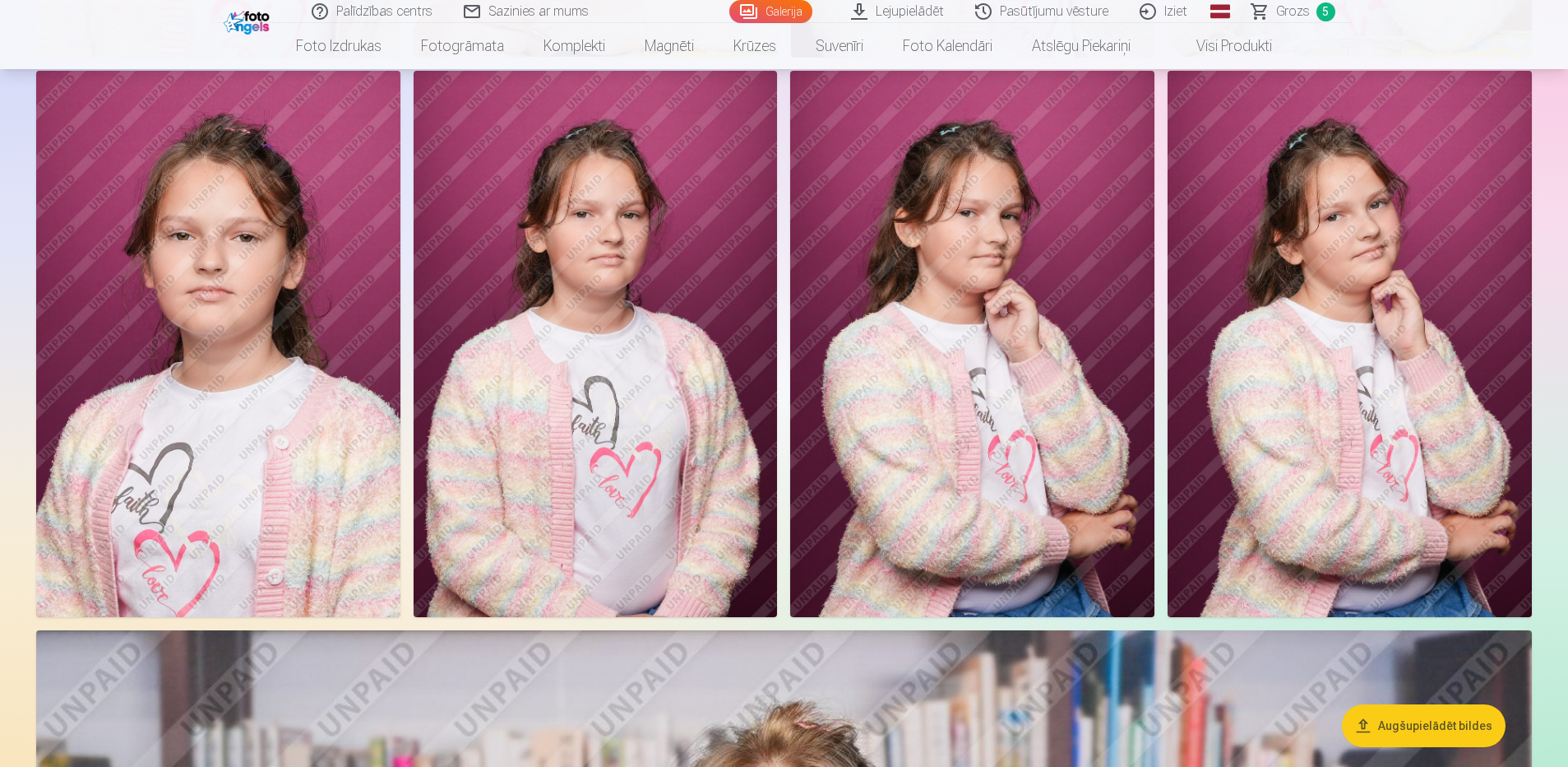
scroll to position [2057, 0]
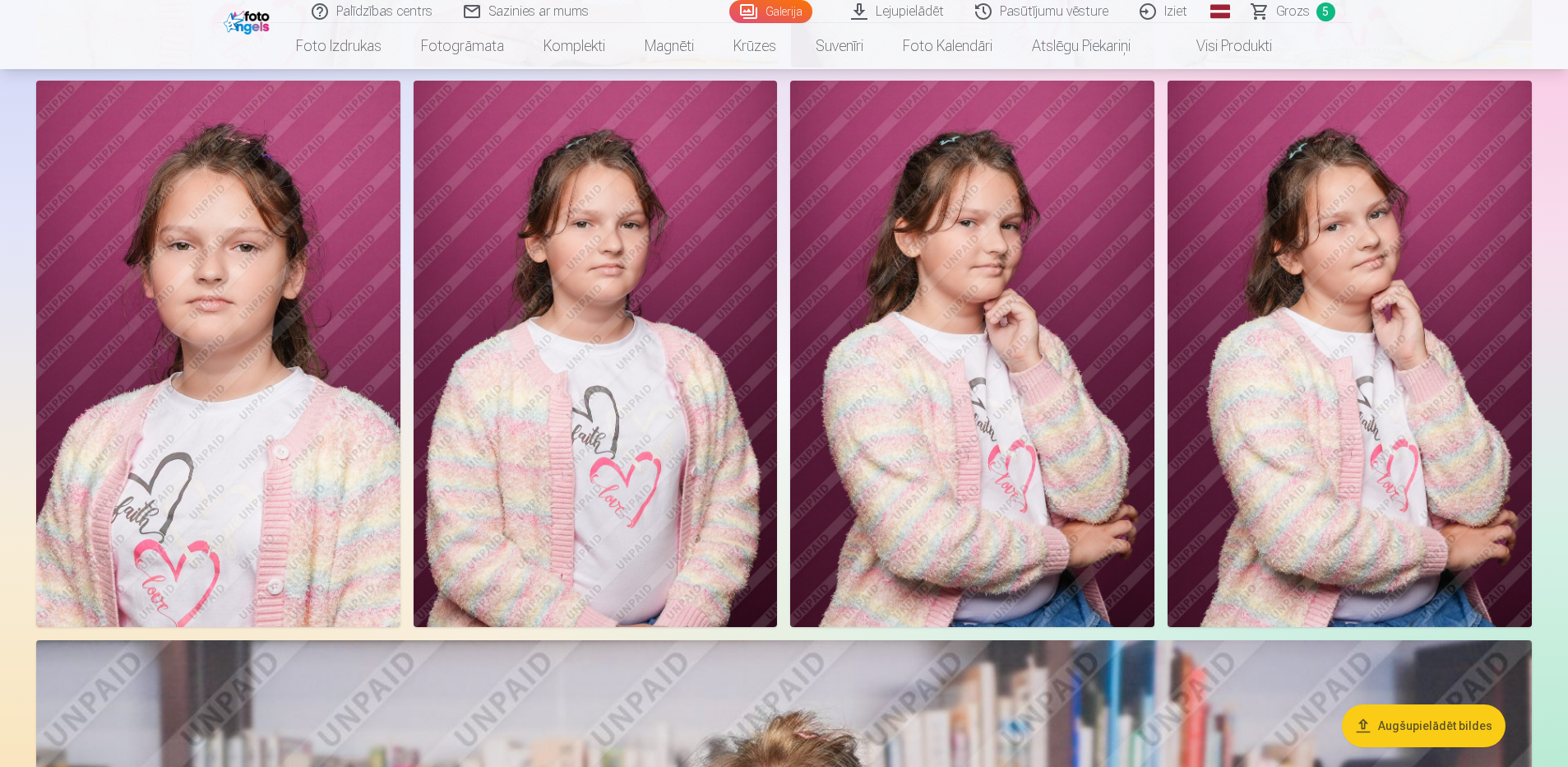
click at [145, 315] on img at bounding box center [218, 354] width 364 height 547
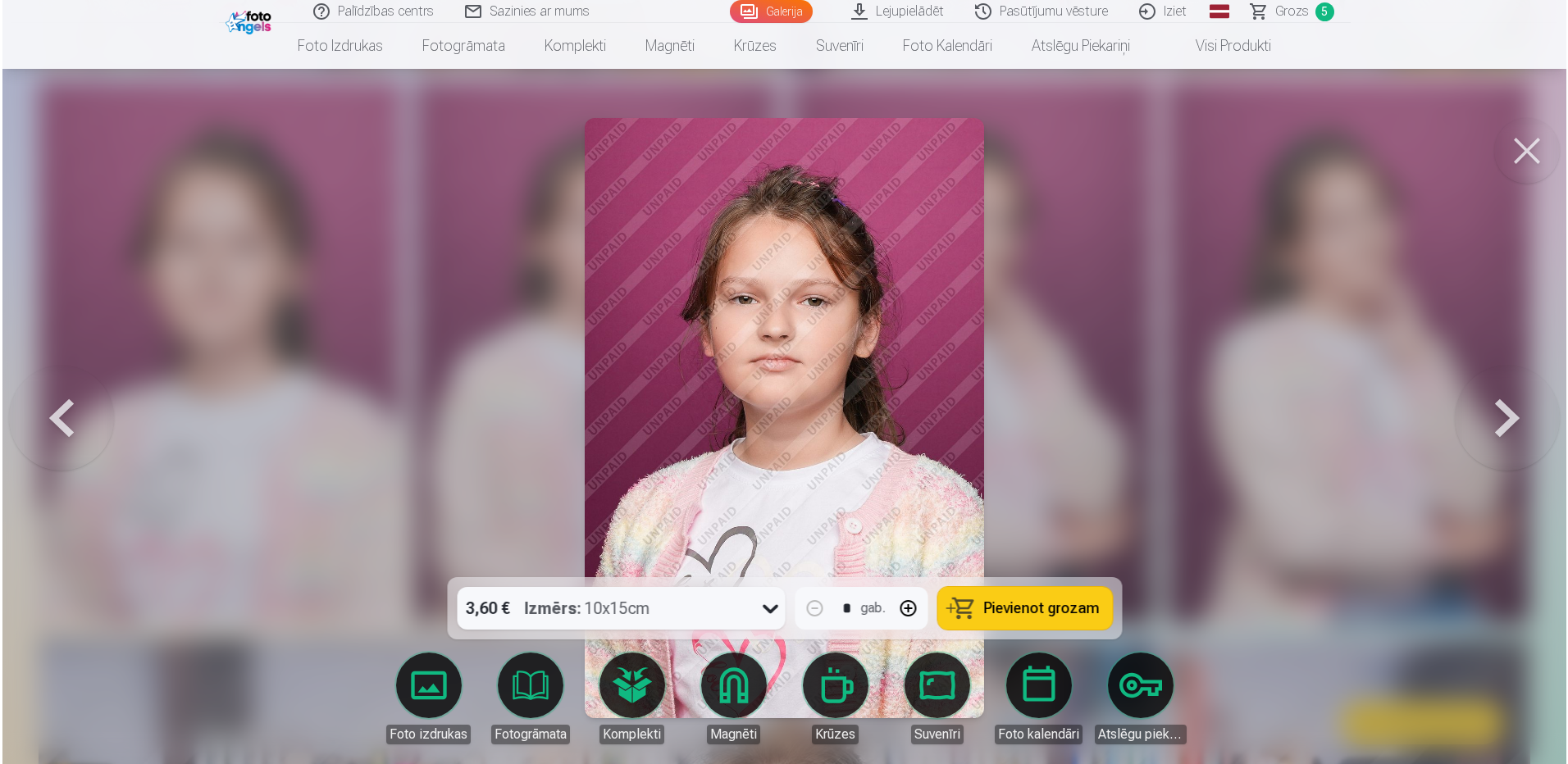
scroll to position [2054, 0]
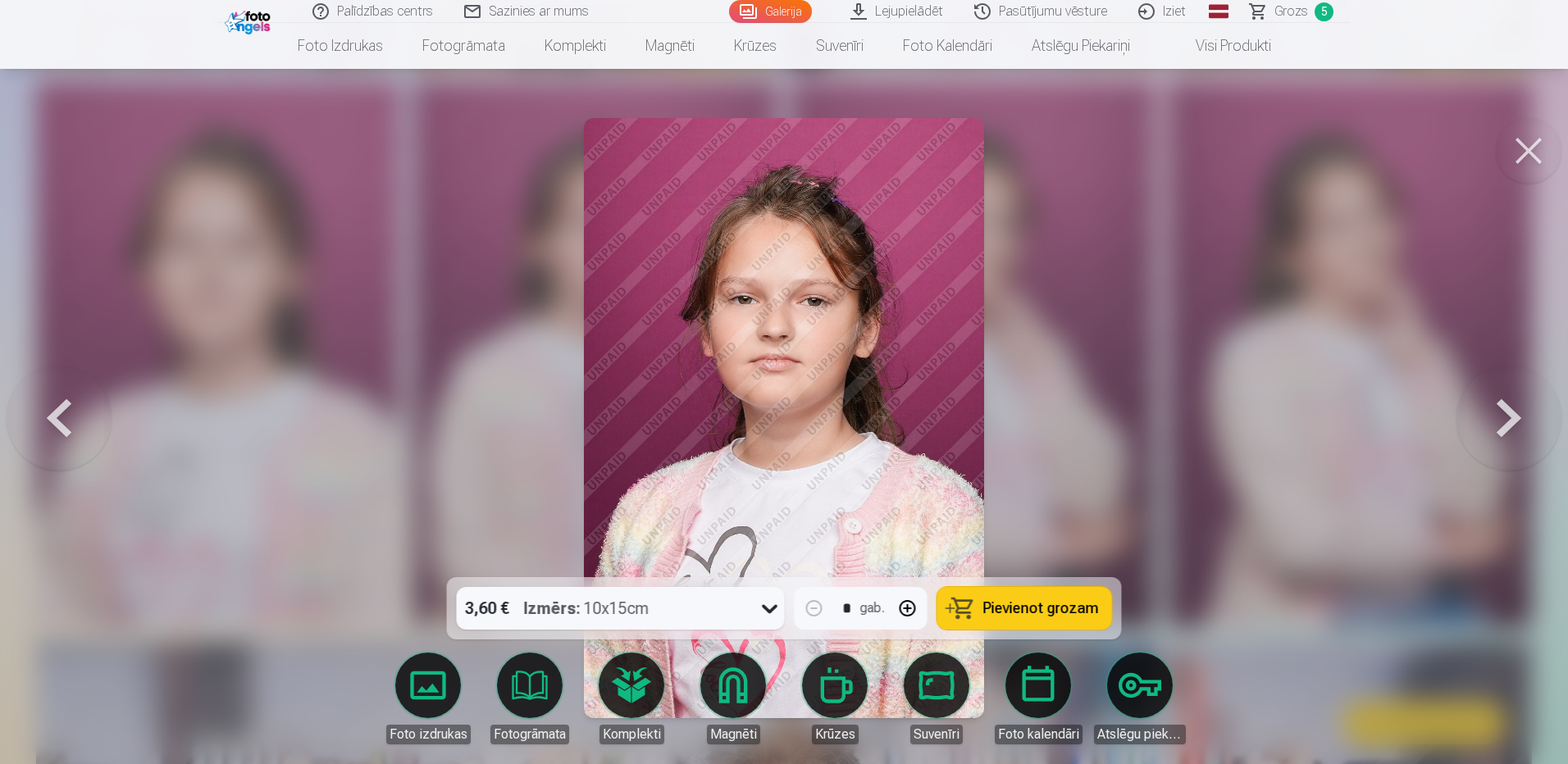
click at [1512, 146] on button at bounding box center [1529, 151] width 66 height 66
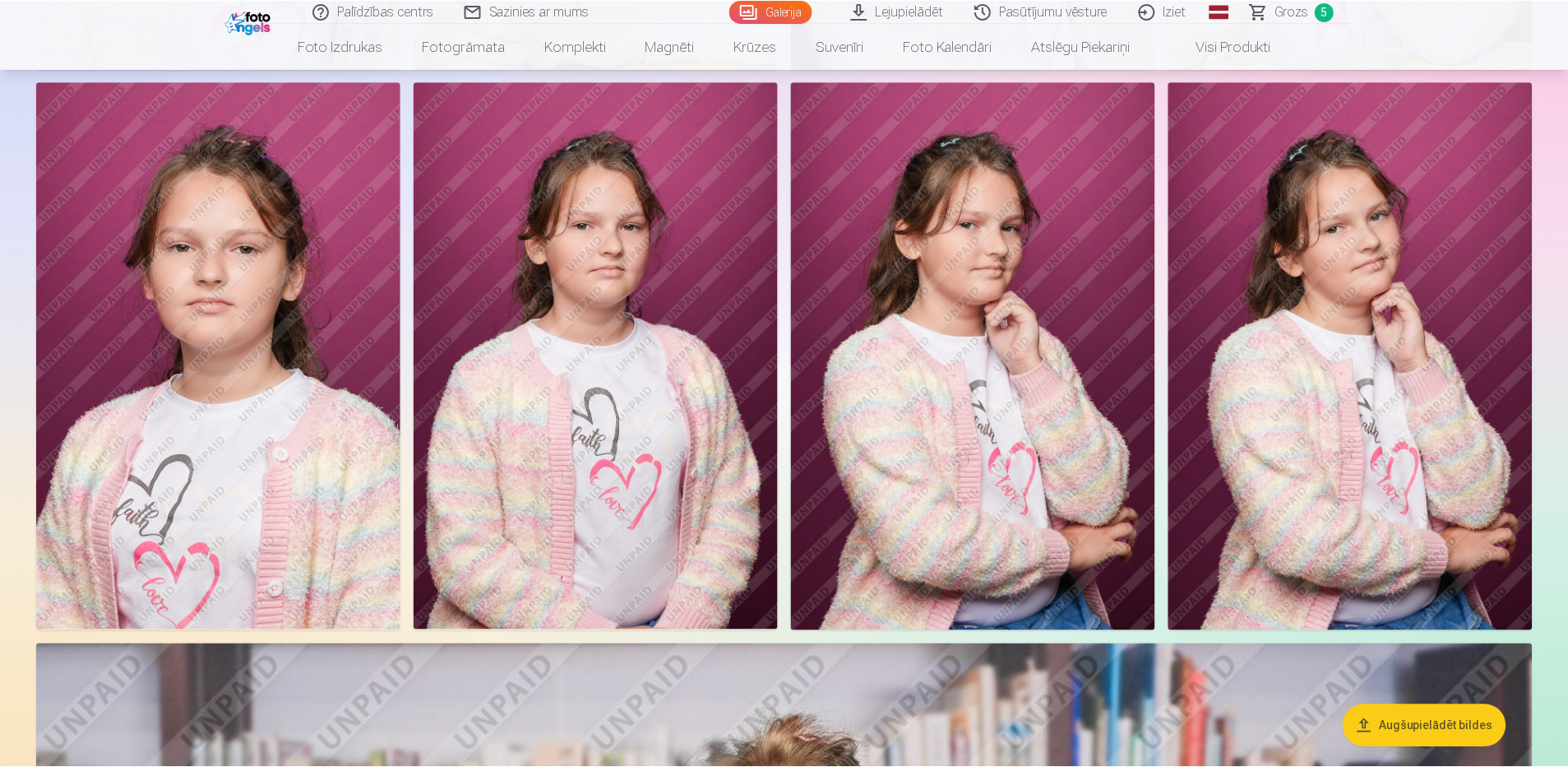
scroll to position [2057, 0]
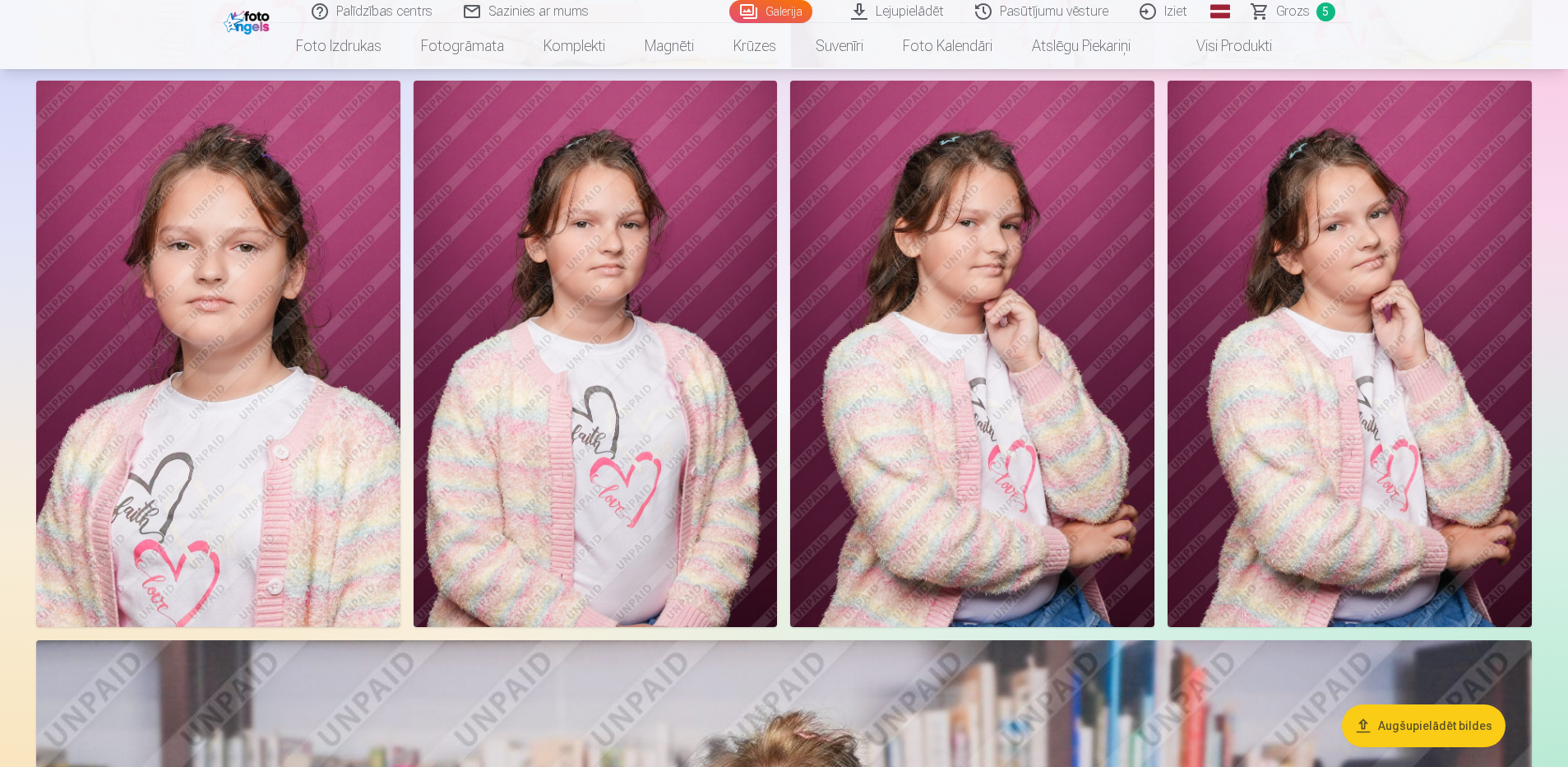
click at [1300, 6] on span "Grozs" at bounding box center [1293, 11] width 34 height 20
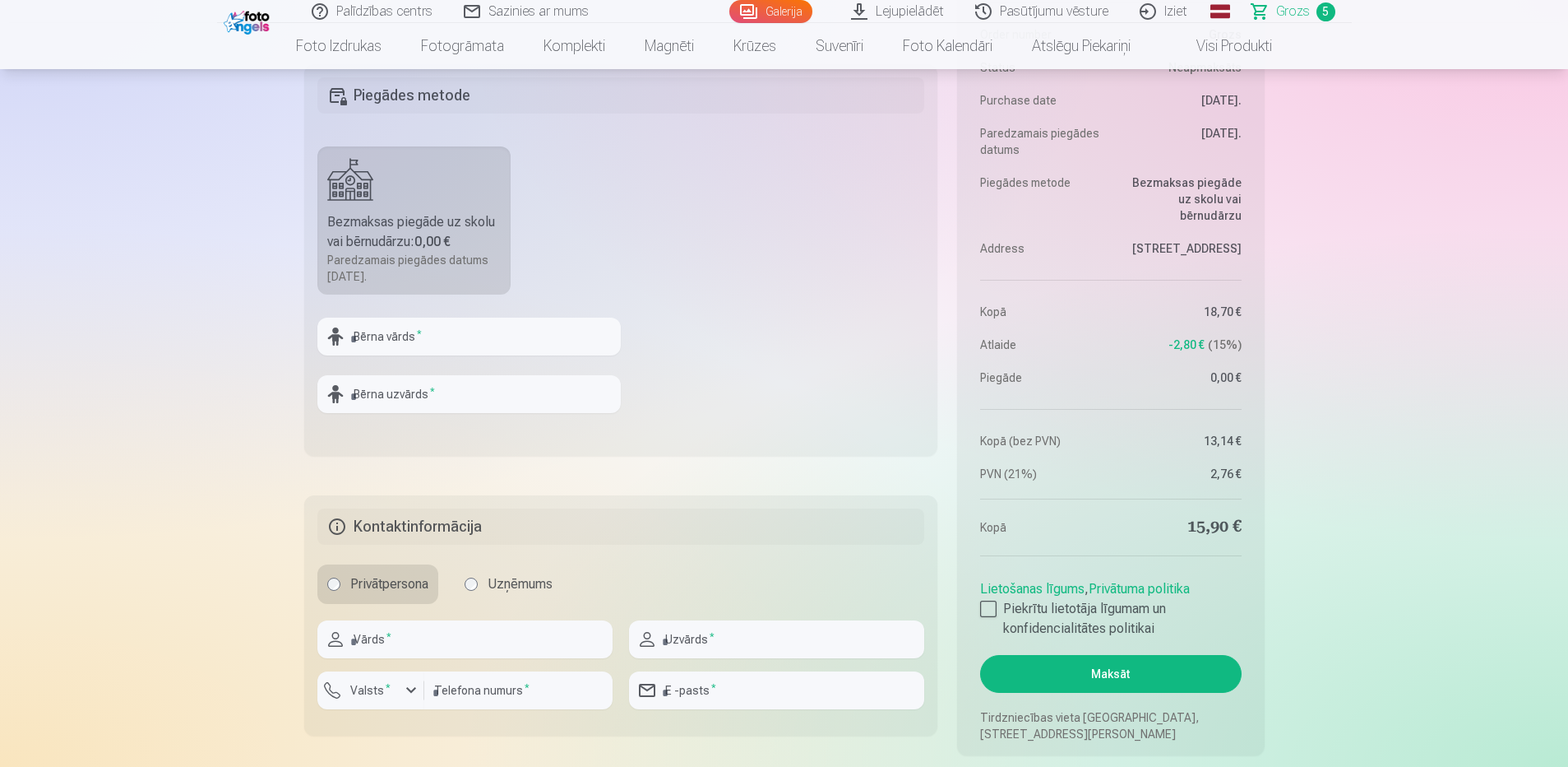
scroll to position [1152, 0]
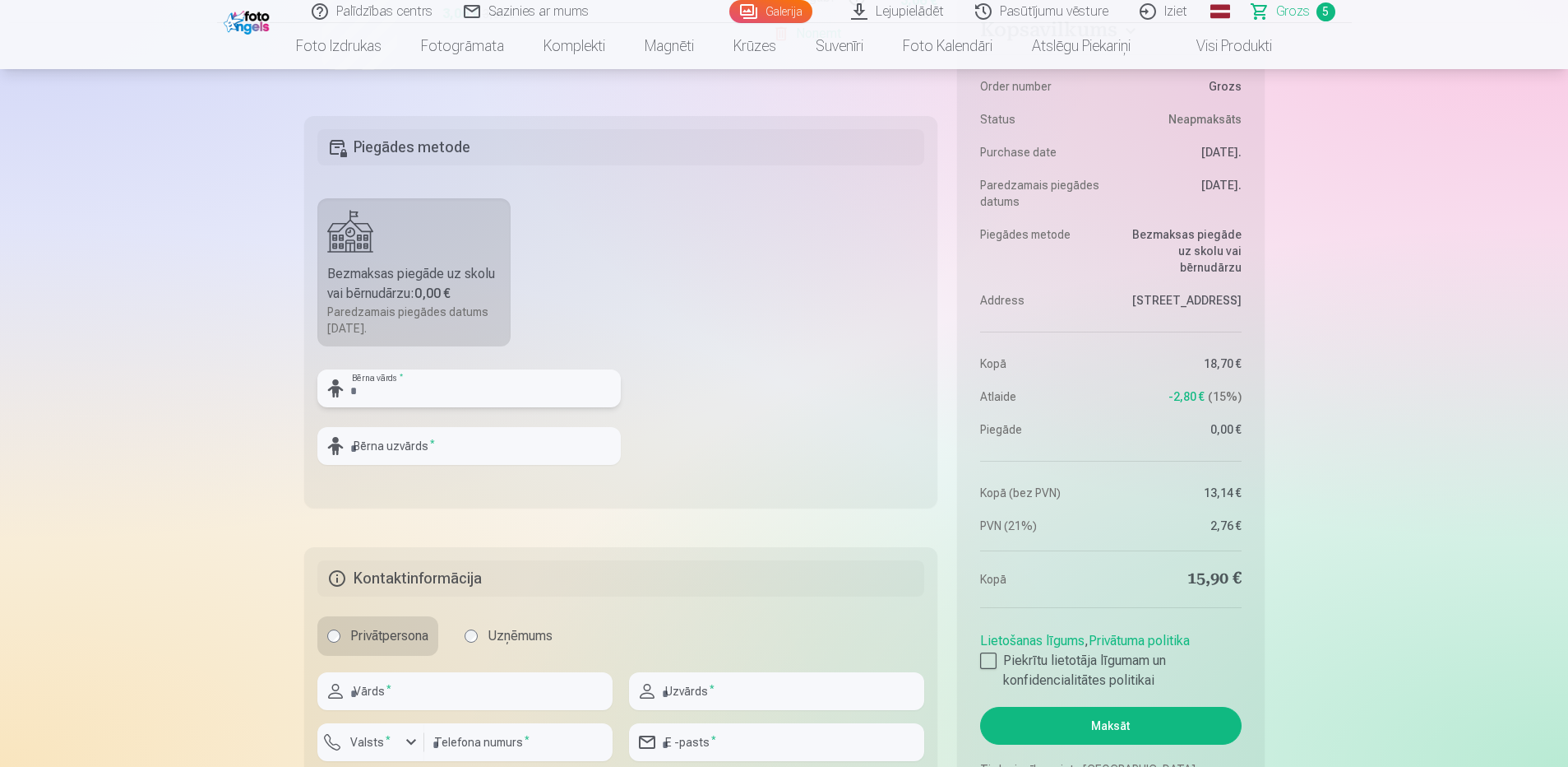
click at [418, 385] on input "text" at bounding box center [469, 388] width 303 height 38
type input "******"
type input "*********"
type input "******"
type input "*********"
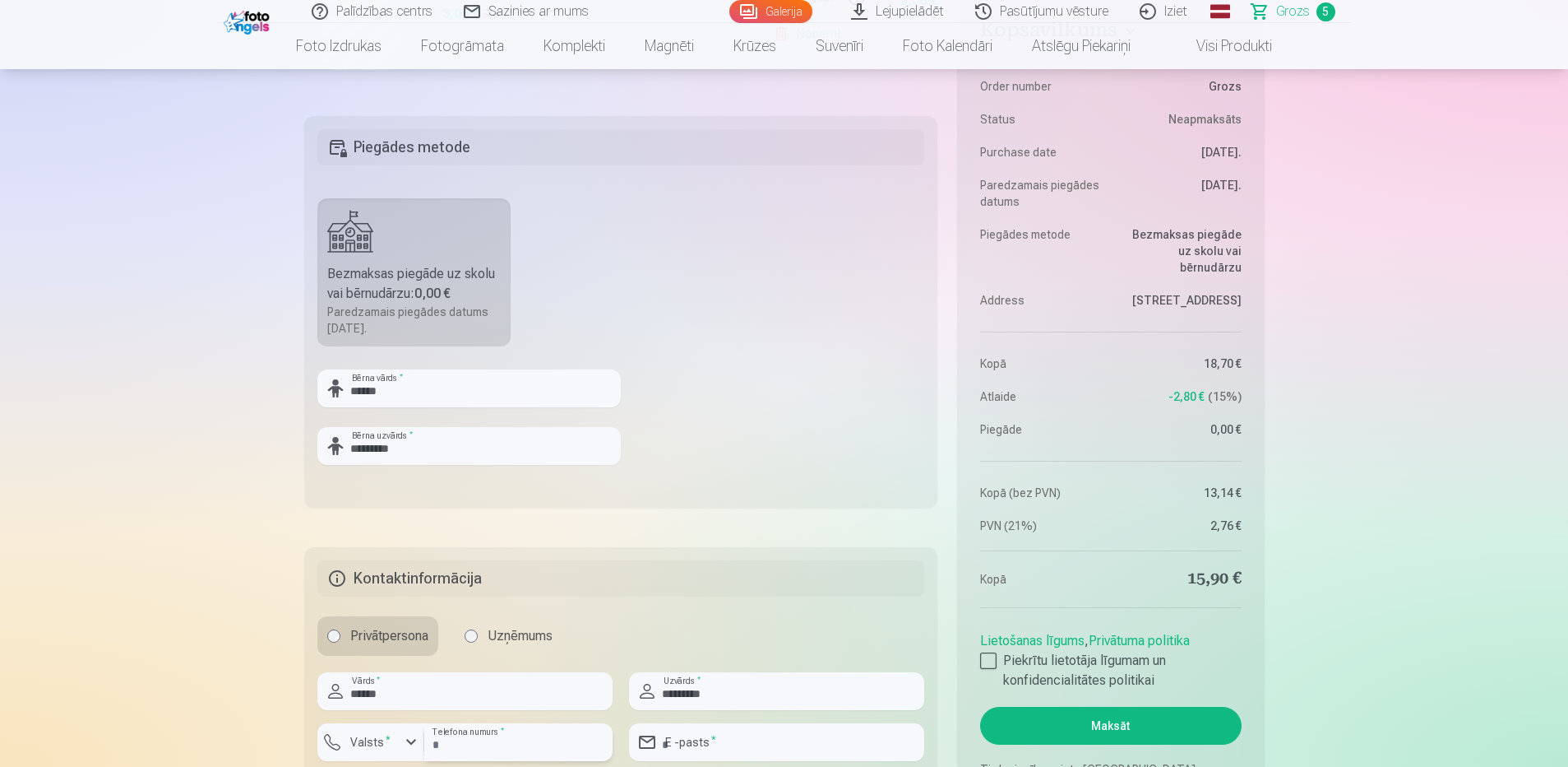
type input "********"
type input "**********"
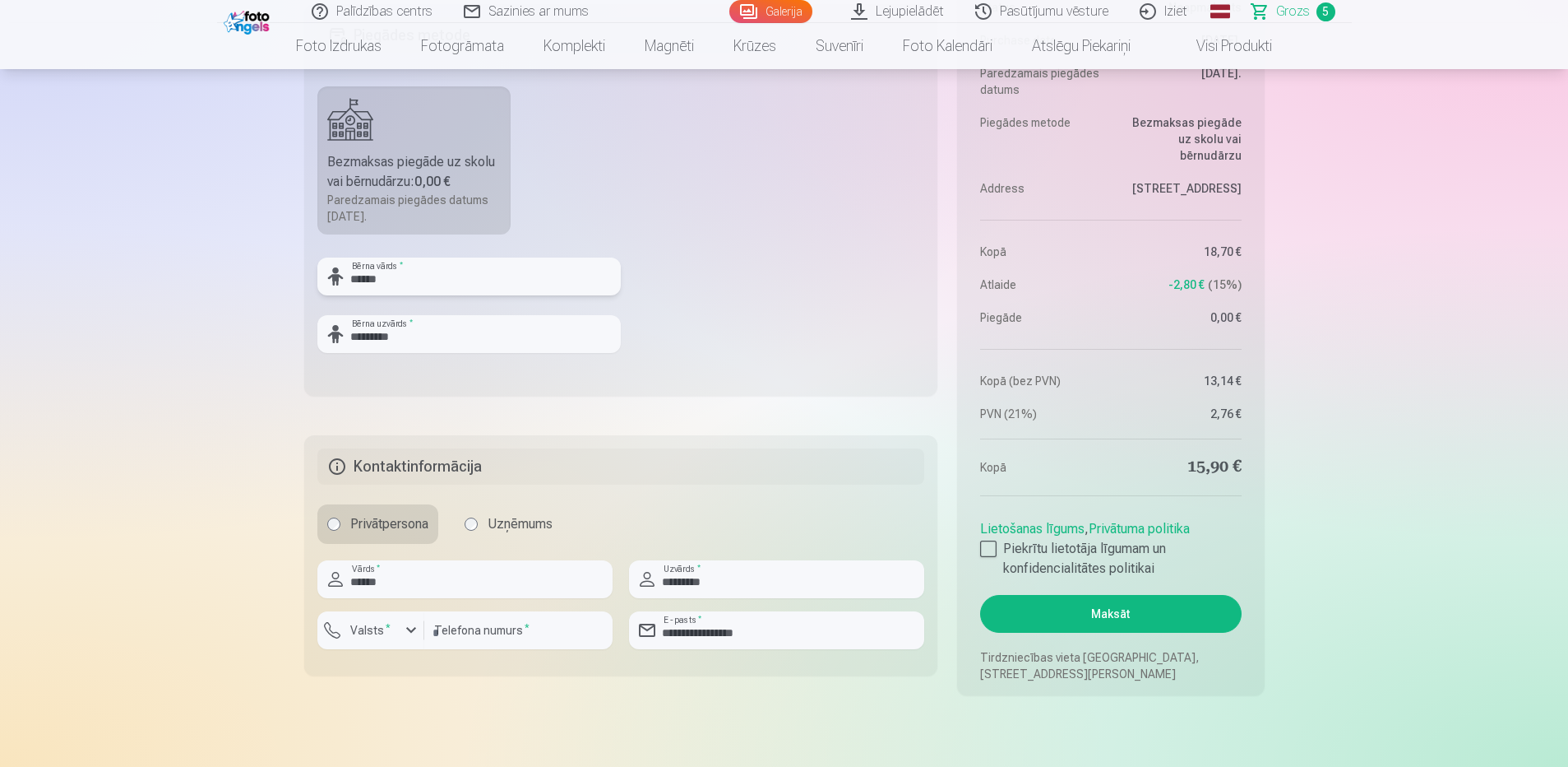
scroll to position [1399, 0]
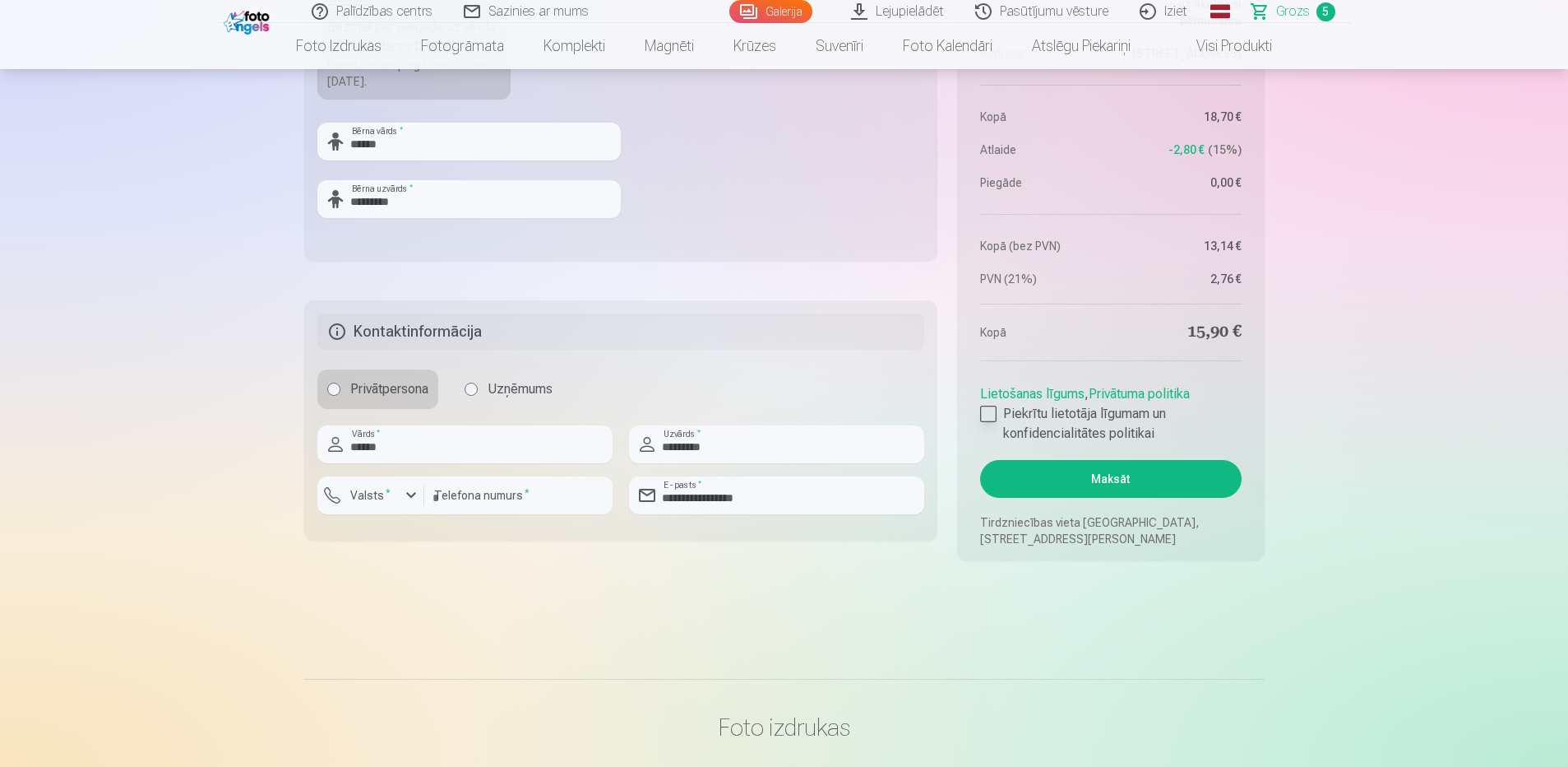
click at [987, 413] on div at bounding box center [988, 414] width 16 height 16
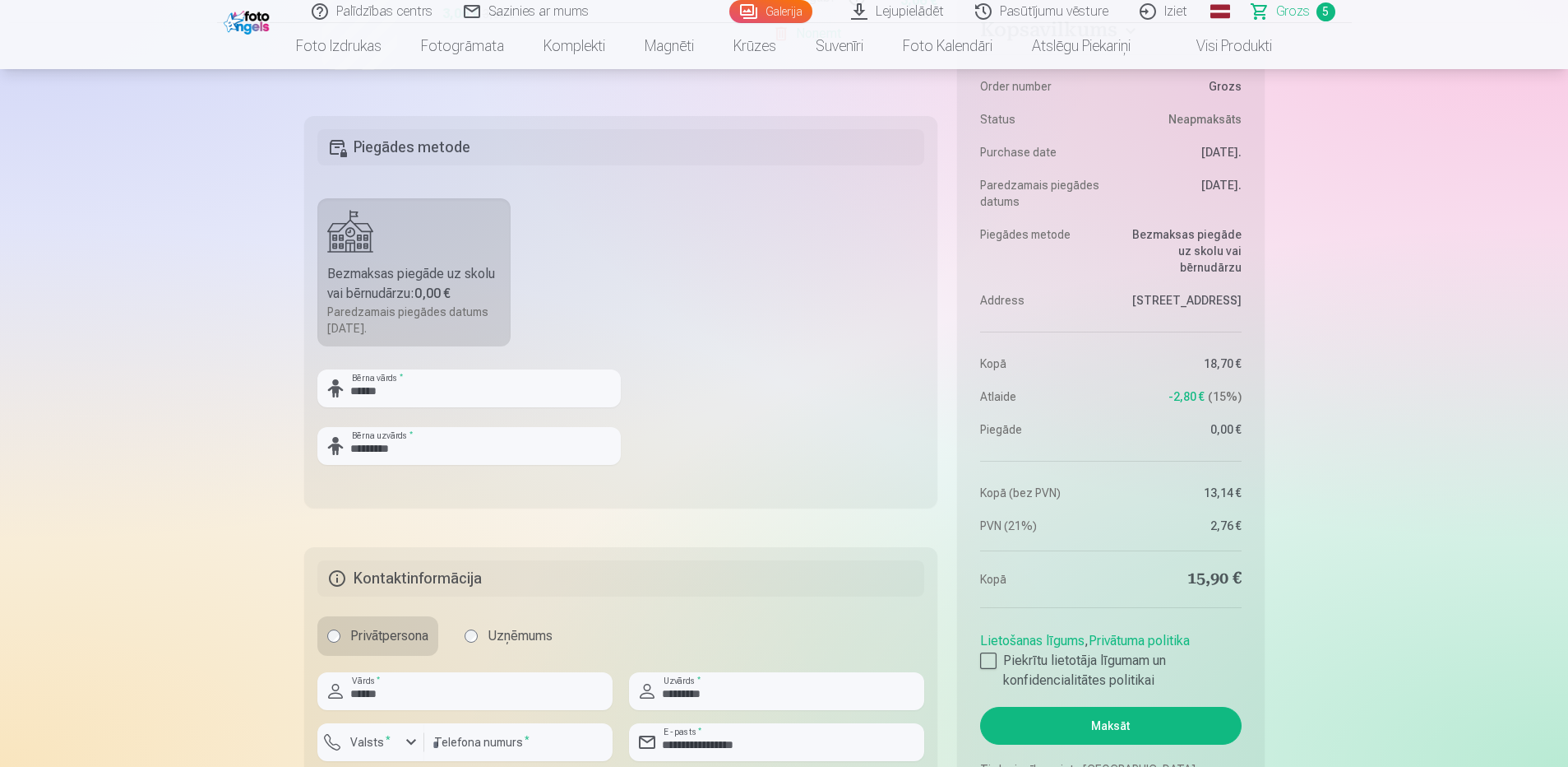
scroll to position [1316, 0]
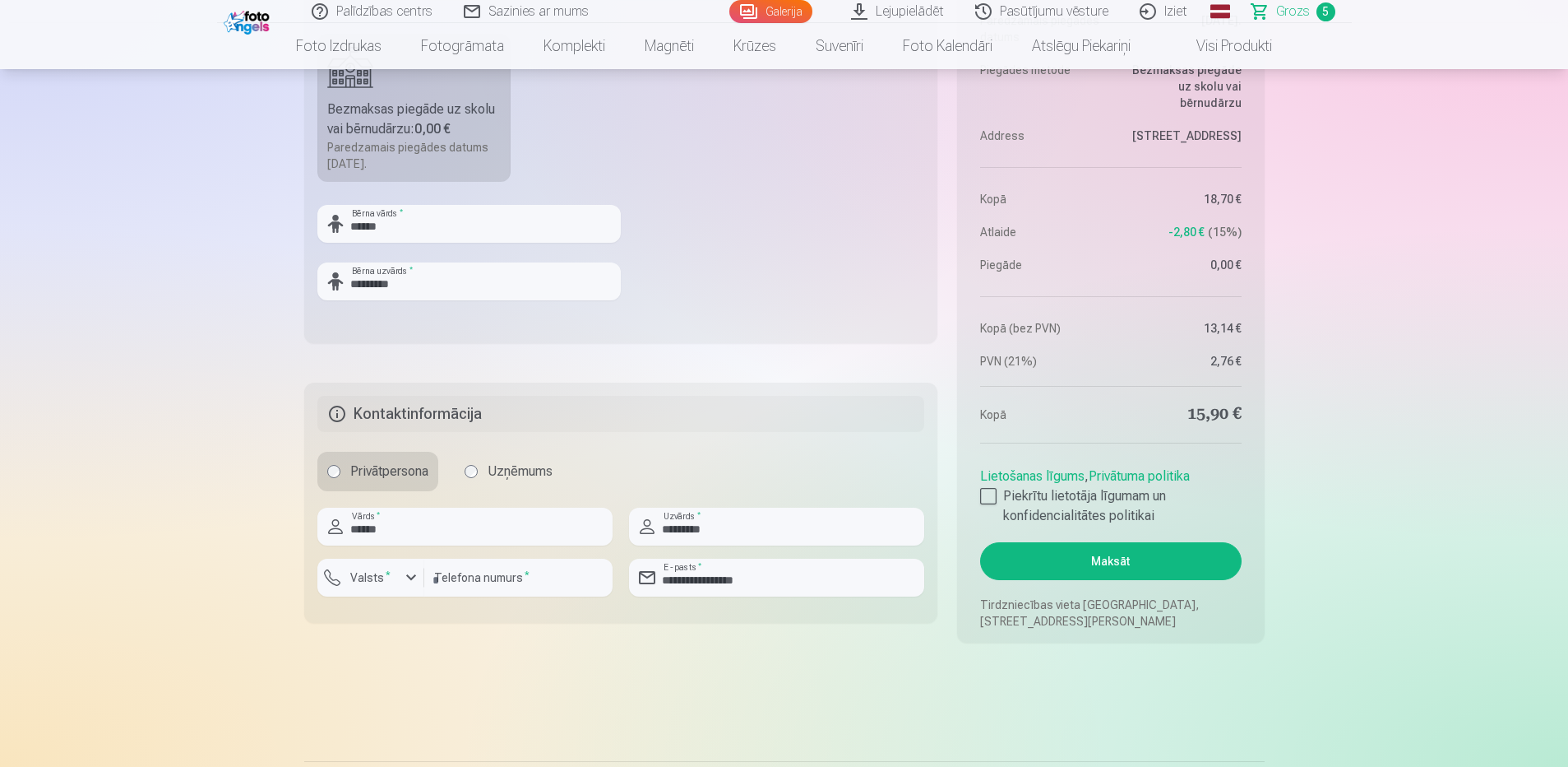
click at [1108, 569] on button "Maksāt" at bounding box center [1110, 562] width 261 height 38
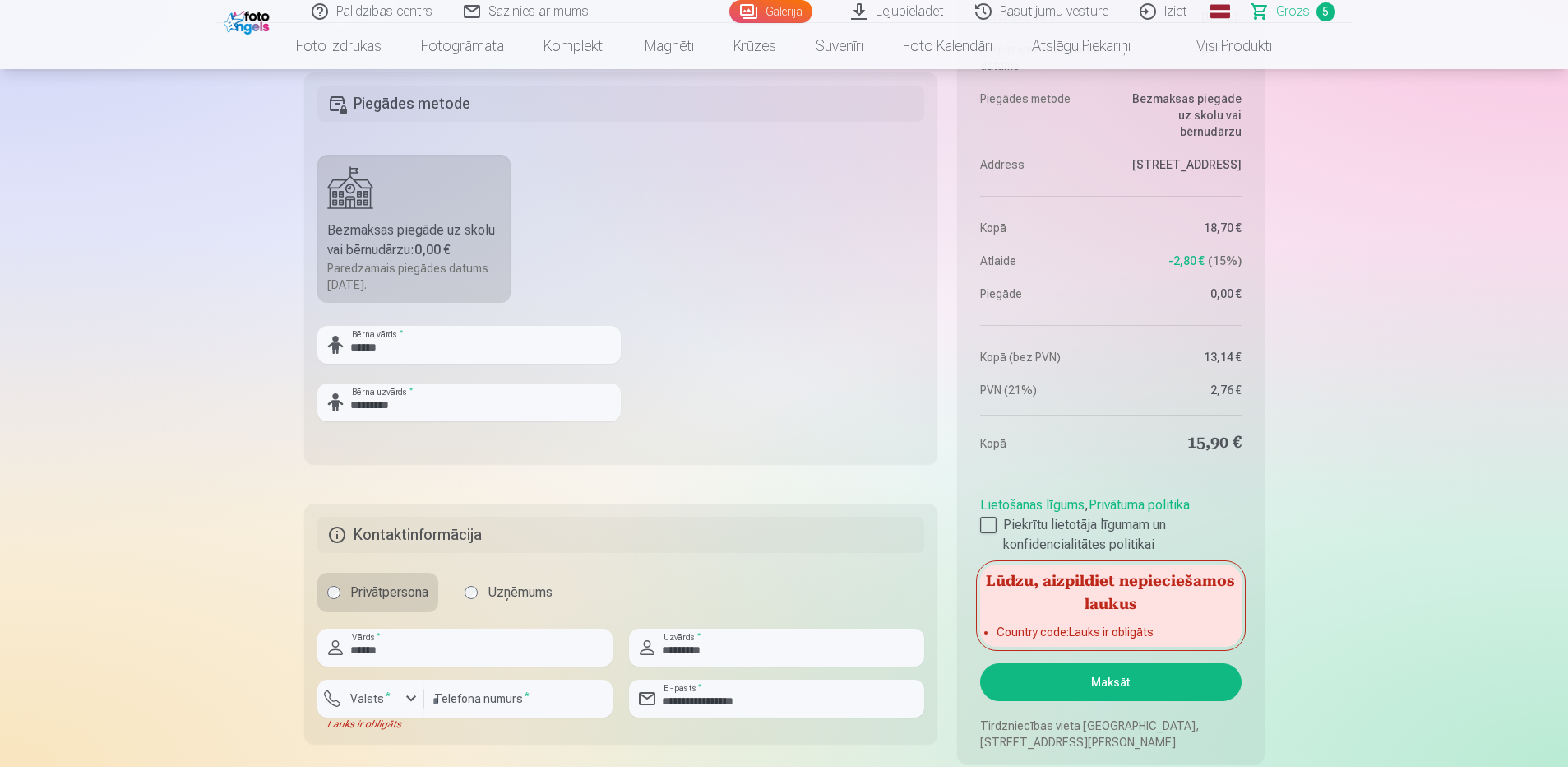
scroll to position [1234, 0]
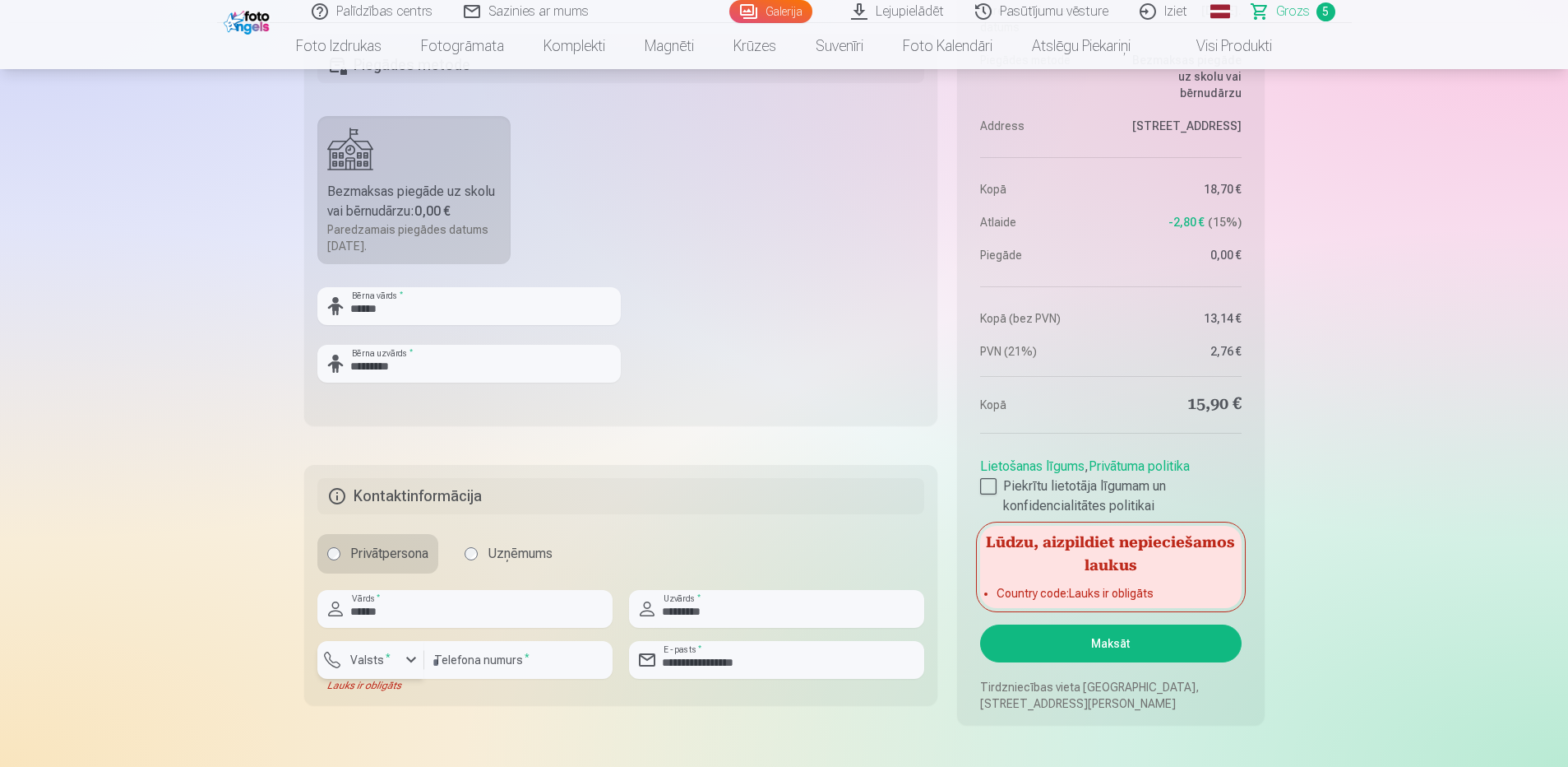
click at [406, 666] on div "button" at bounding box center [411, 660] width 20 height 20
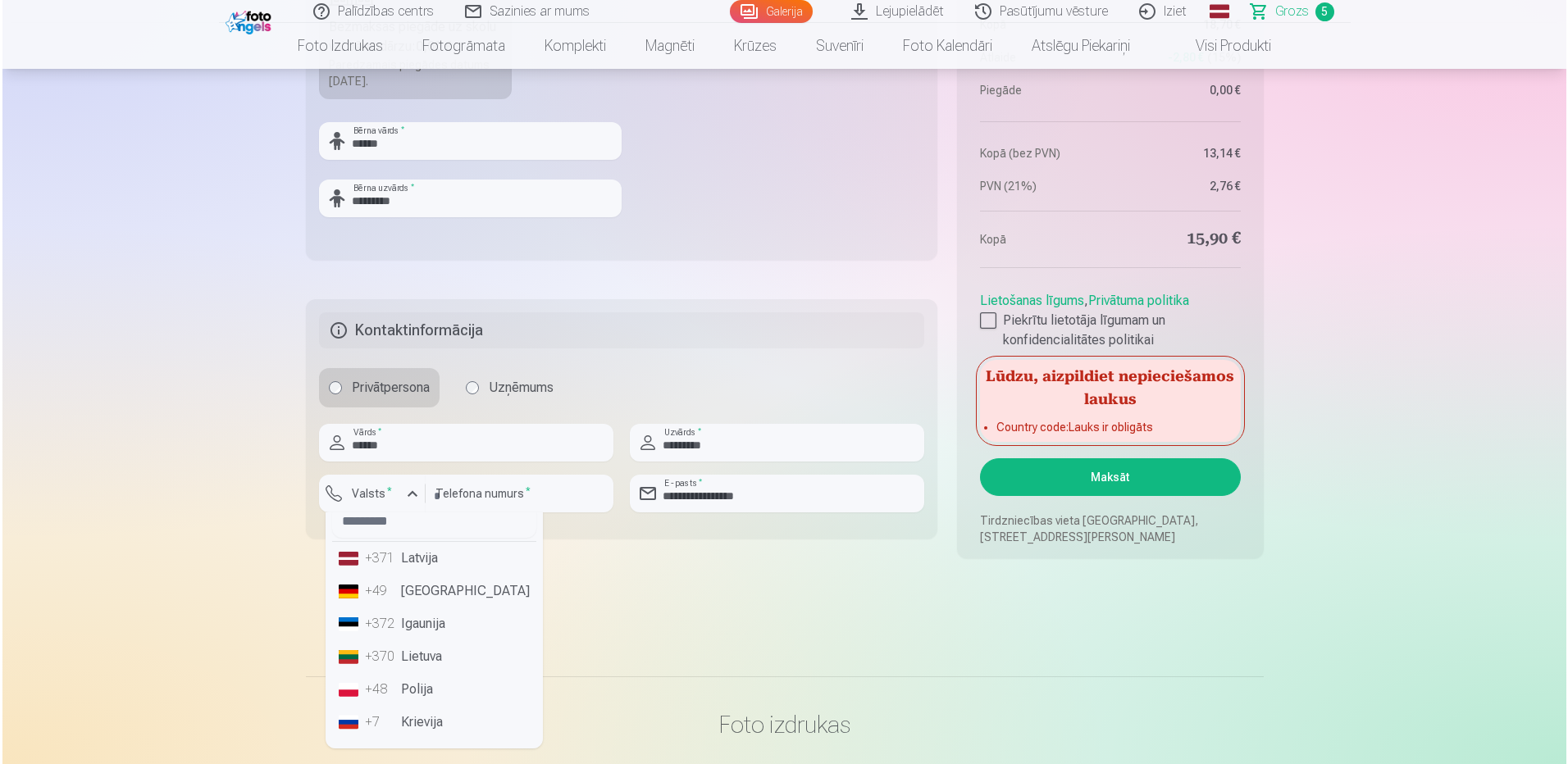
scroll to position [0, 0]
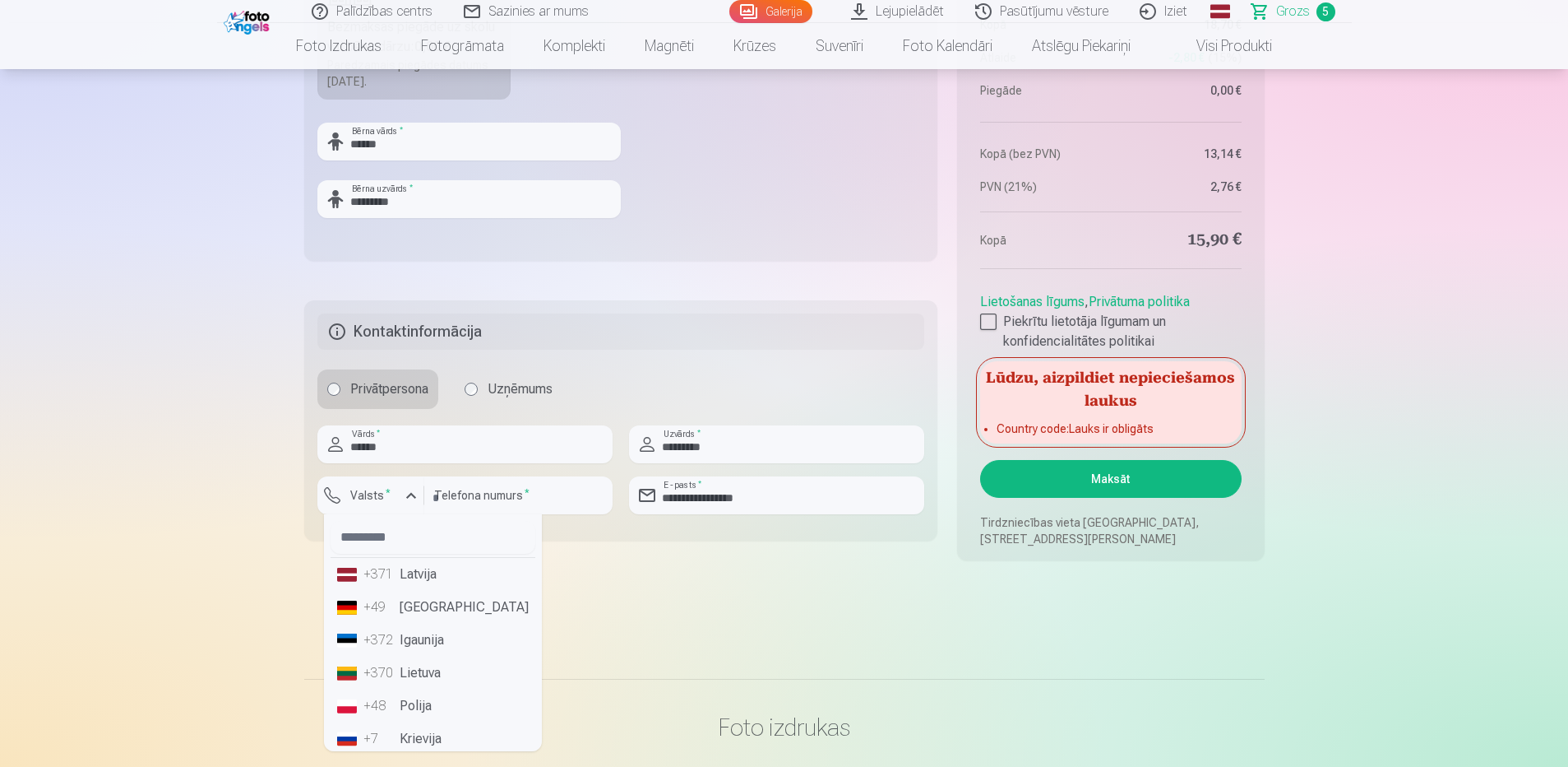
click at [418, 579] on li "+371 Latvija" at bounding box center [432, 574] width 204 height 33
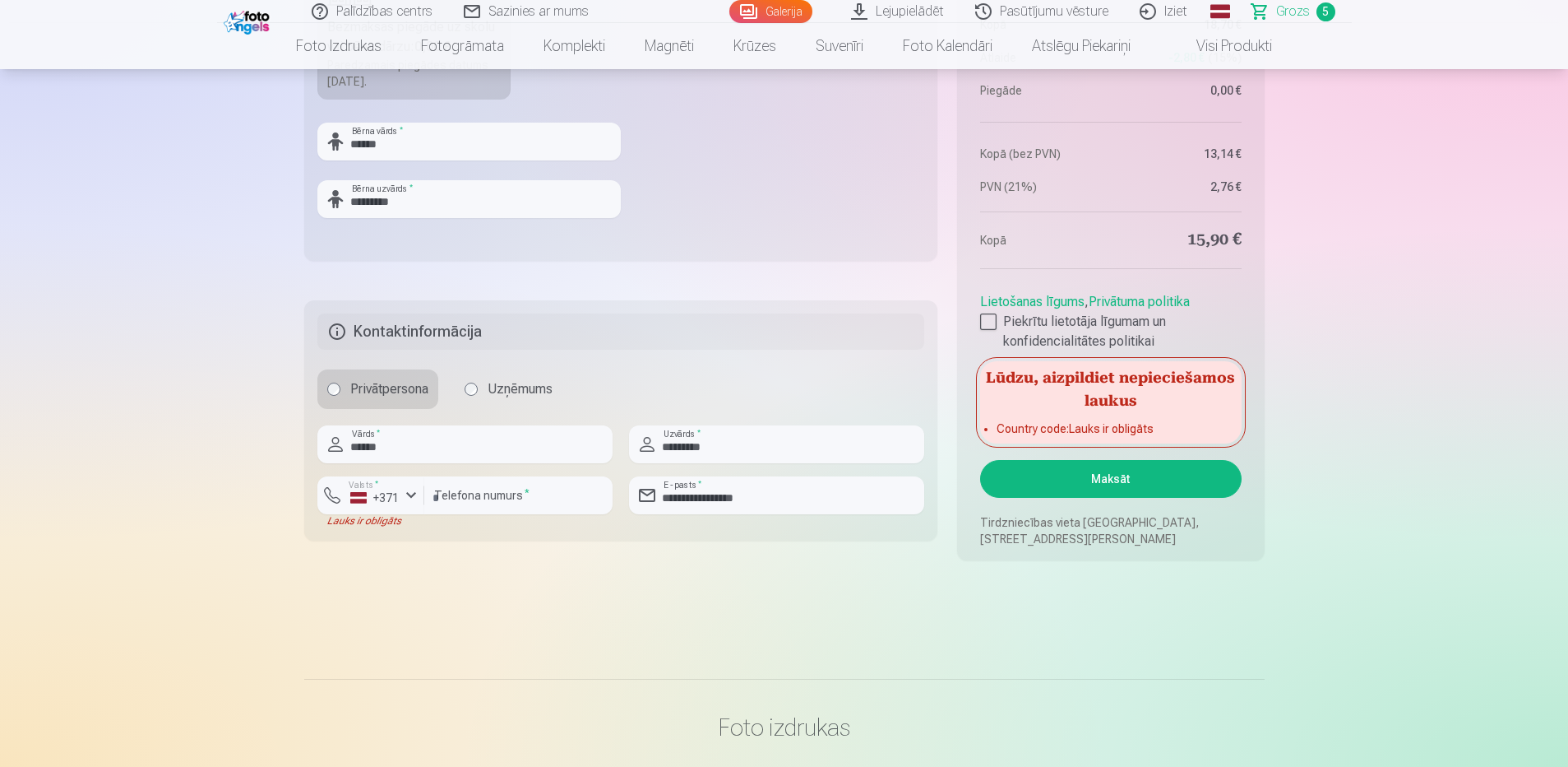
click at [1100, 474] on button "Maksāt" at bounding box center [1110, 479] width 261 height 38
